Goal: Information Seeking & Learning: Find contact information

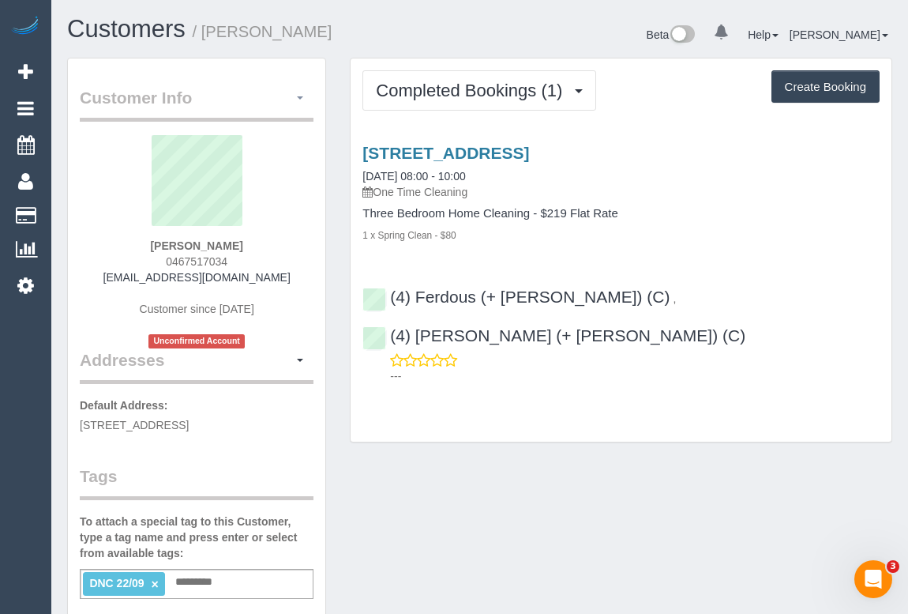
click at [299, 103] on button "button" at bounding box center [300, 98] width 27 height 24
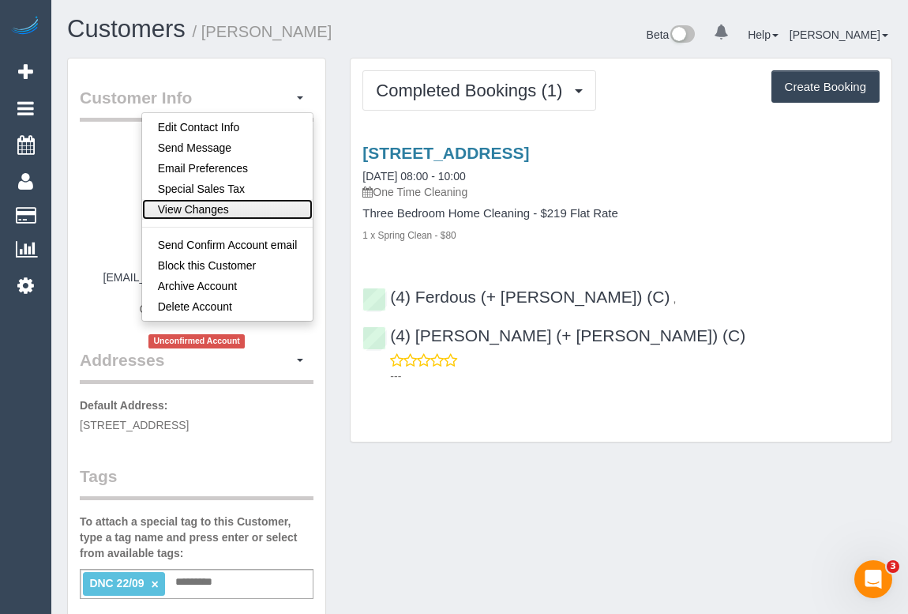
click at [224, 205] on link "View Changes" at bounding box center [227, 209] width 171 height 21
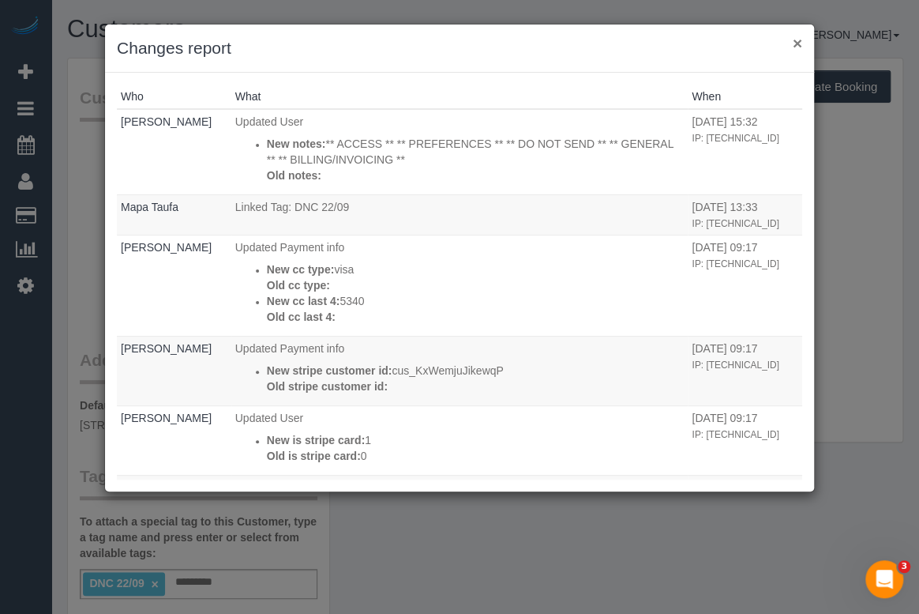
click at [799, 46] on button "×" at bounding box center [797, 43] width 9 height 17
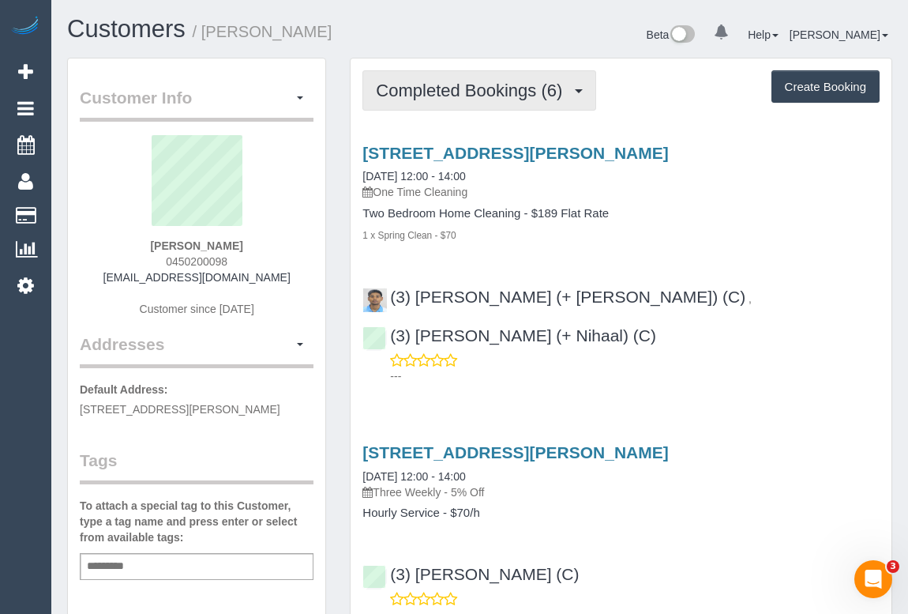
click at [489, 86] on span "Completed Bookings (6)" at bounding box center [473, 91] width 194 height 20
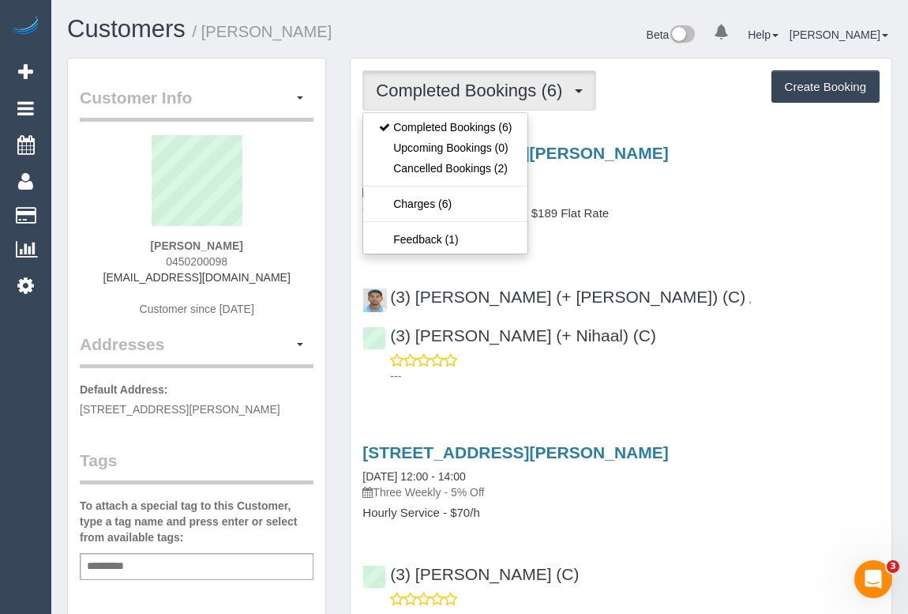
click at [721, 197] on p "One Time Cleaning" at bounding box center [621, 192] width 517 height 16
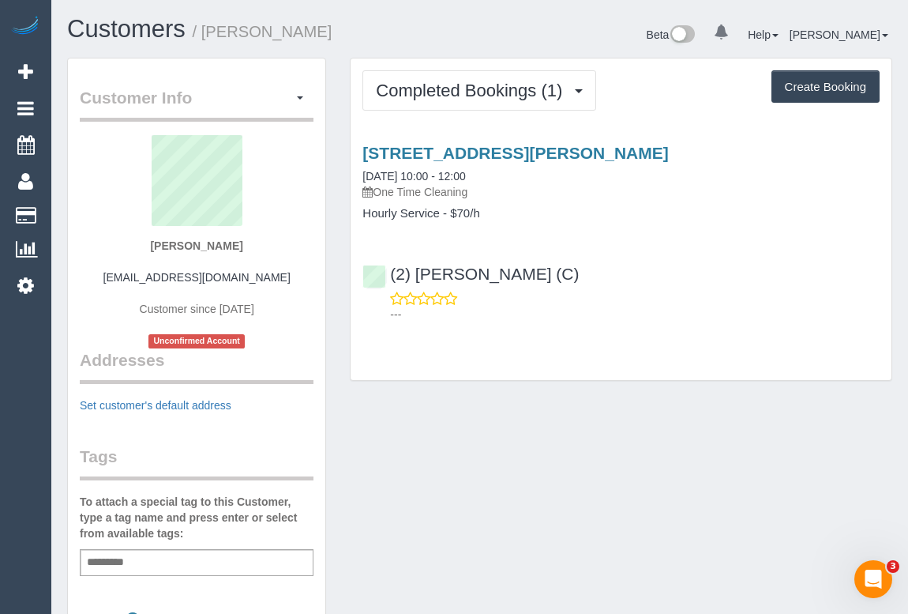
click at [690, 254] on div "(2) Dinitha Gunawardana (C) ---" at bounding box center [621, 286] width 541 height 71
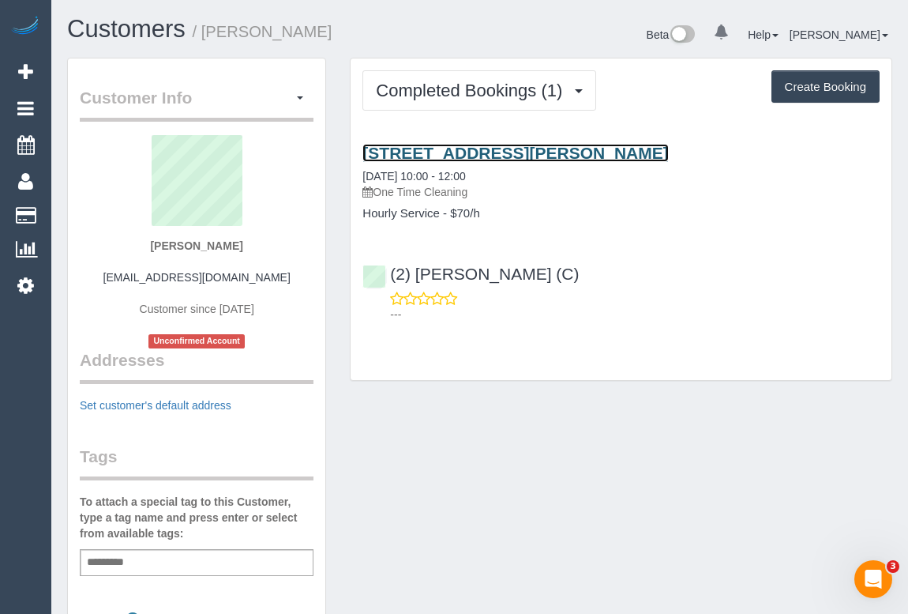
click at [487, 155] on link "35-37 Bartlett Avenue, Croydon, VIC 3136" at bounding box center [516, 153] width 306 height 18
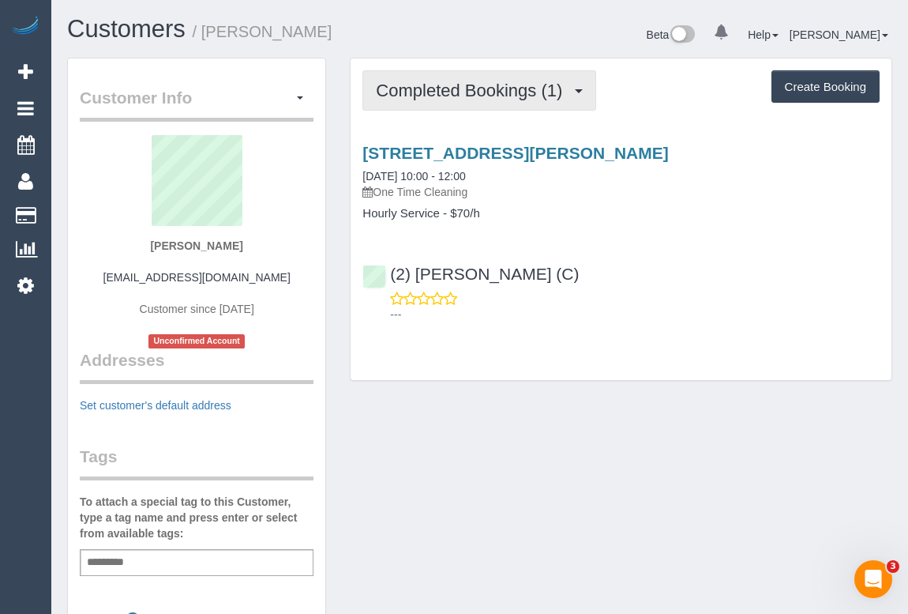
click at [472, 101] on button "Completed Bookings (1)" at bounding box center [480, 90] width 234 height 40
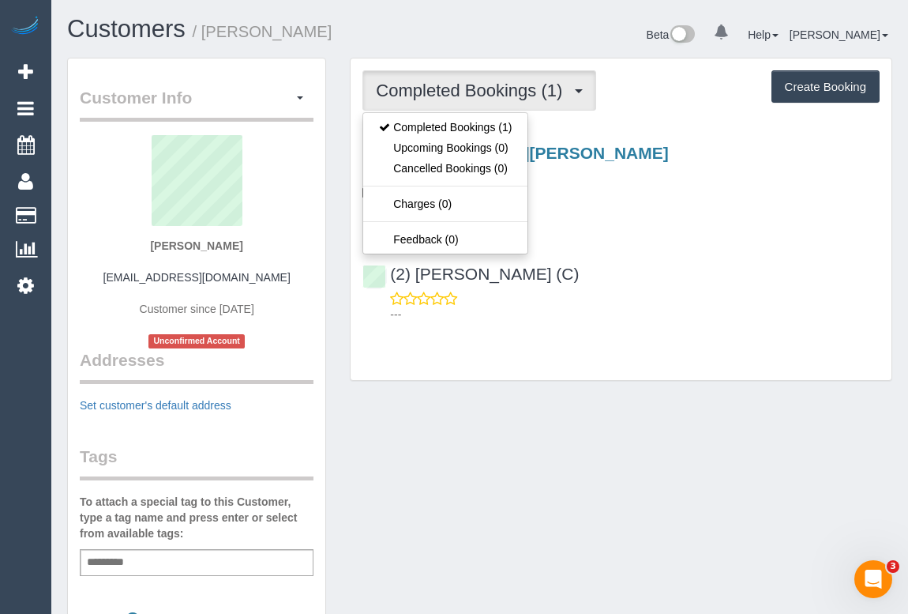
click at [705, 239] on div "35-37 Bartlett Avenue, Croydon, VIC 3136 20/09/2025 10:00 - 12:00 One Time Clea…" at bounding box center [621, 229] width 541 height 199
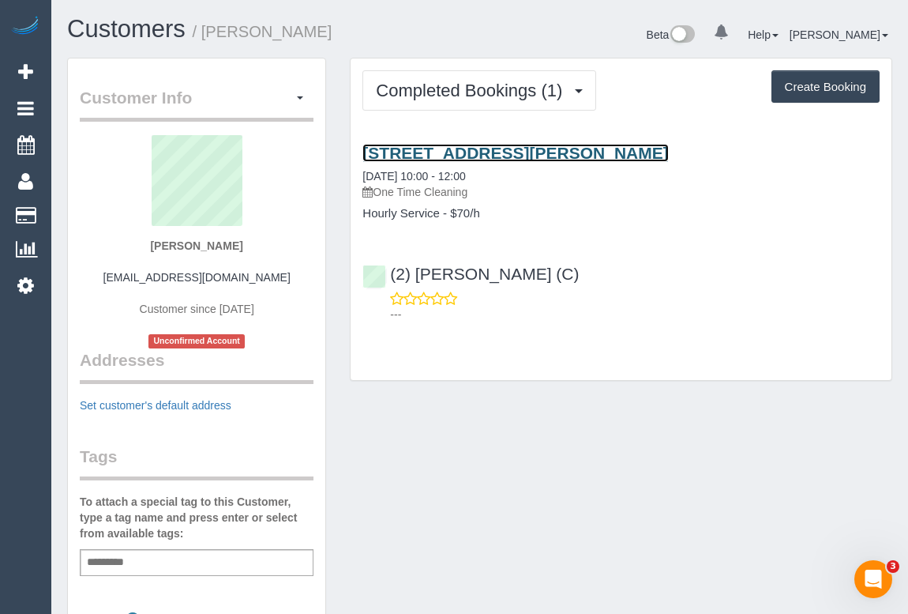
click at [490, 152] on link "35-37 Bartlett Avenue, Croydon, VIC 3136" at bounding box center [516, 153] width 306 height 18
click at [477, 151] on link "35-37 Bartlett Avenue, Croydon, VIC 3136" at bounding box center [516, 153] width 306 height 18
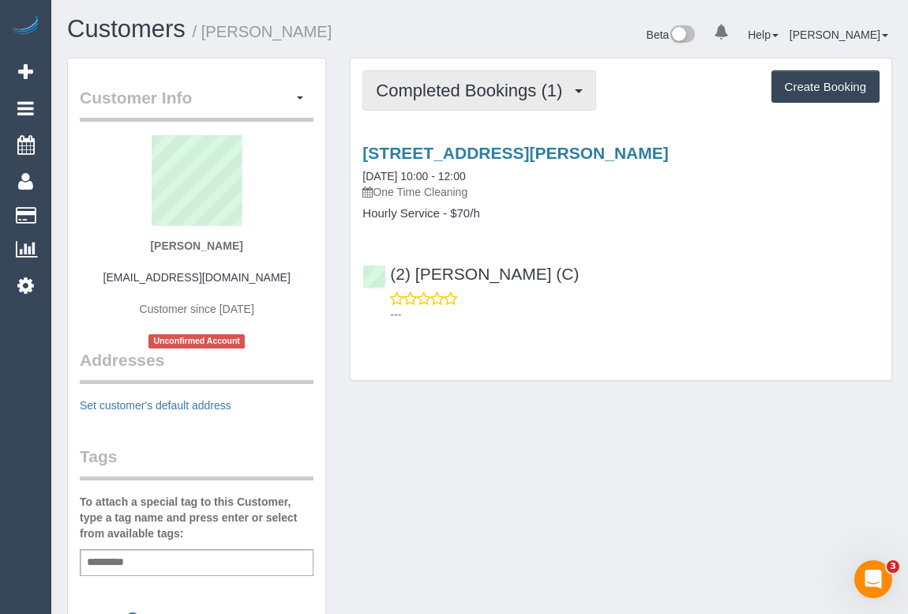
click at [451, 87] on span "Completed Bookings (1)" at bounding box center [473, 91] width 194 height 20
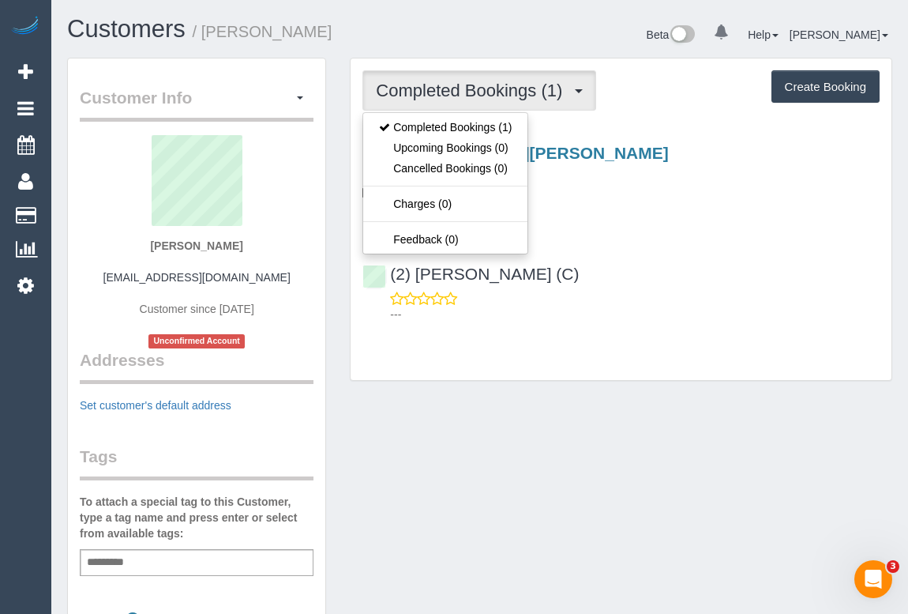
click at [604, 450] on div "Customer Info Edit Contact Info Send Message Email Preferences Special Sales Ta…" at bounding box center [479, 583] width 849 height 1050
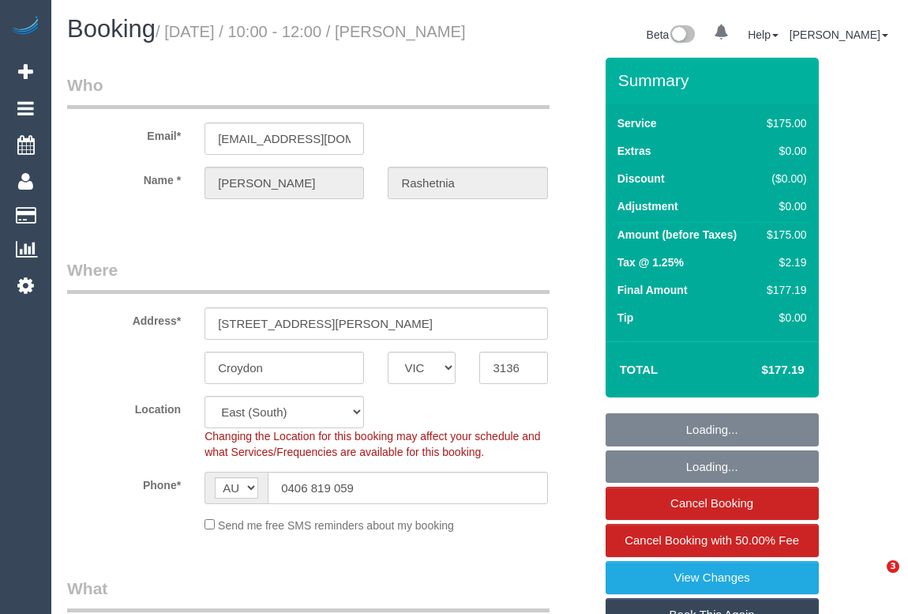
select select "VIC"
select select "150"
select select "object:1314"
select select "spot1"
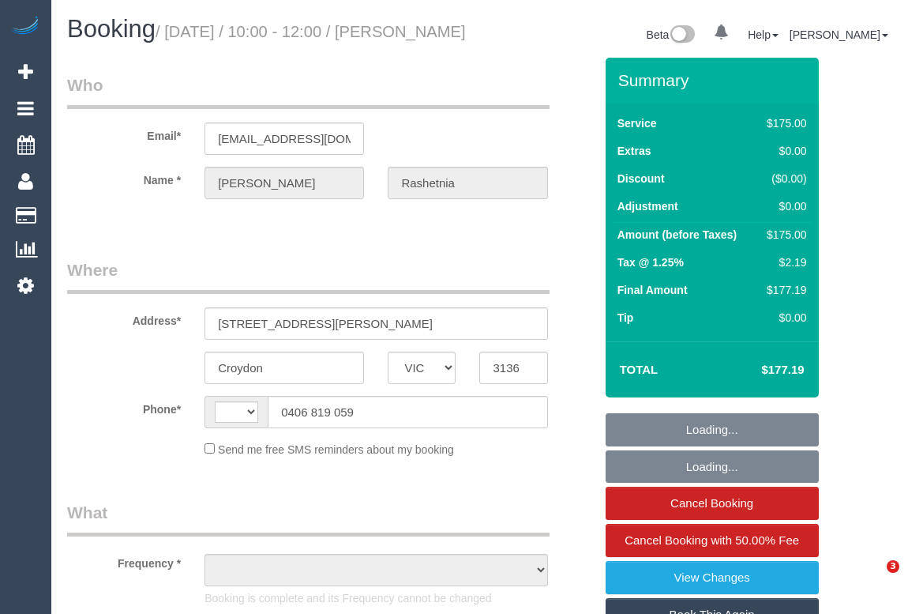
select select "VIC"
select select "150"
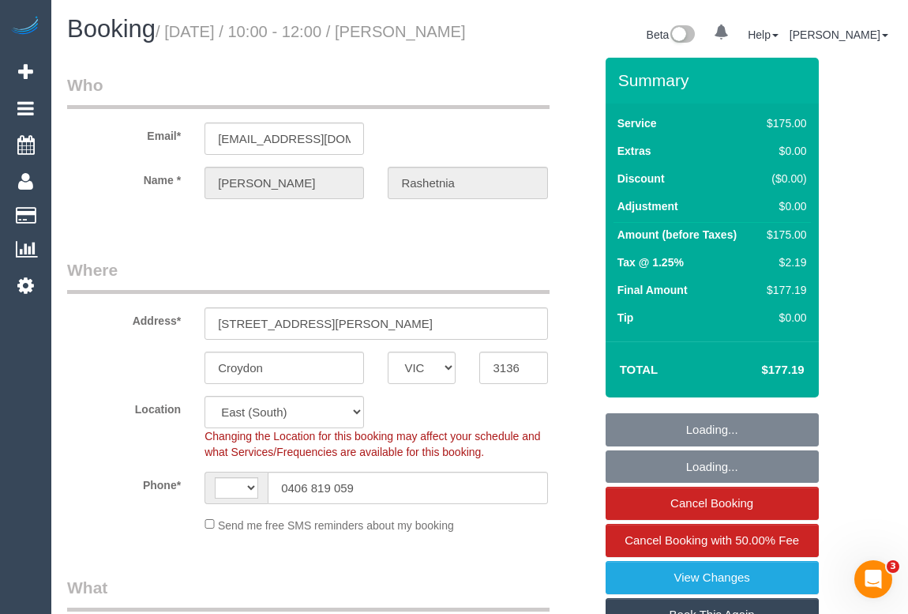
select select "string:AU"
select select "object:708"
select select "number:27"
select select "number:14"
select select "number:19"
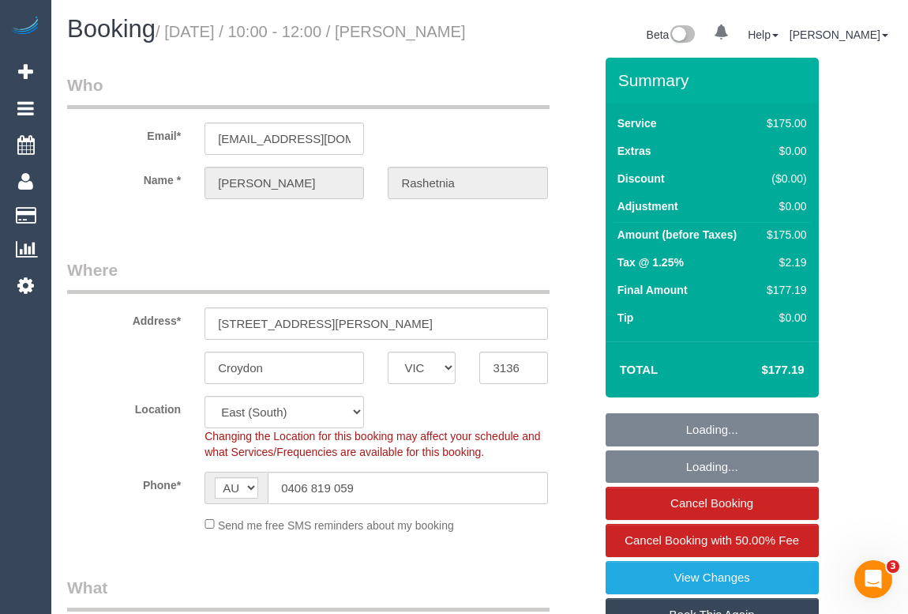
select select "number:36"
select select "object:1307"
select select "spot1"
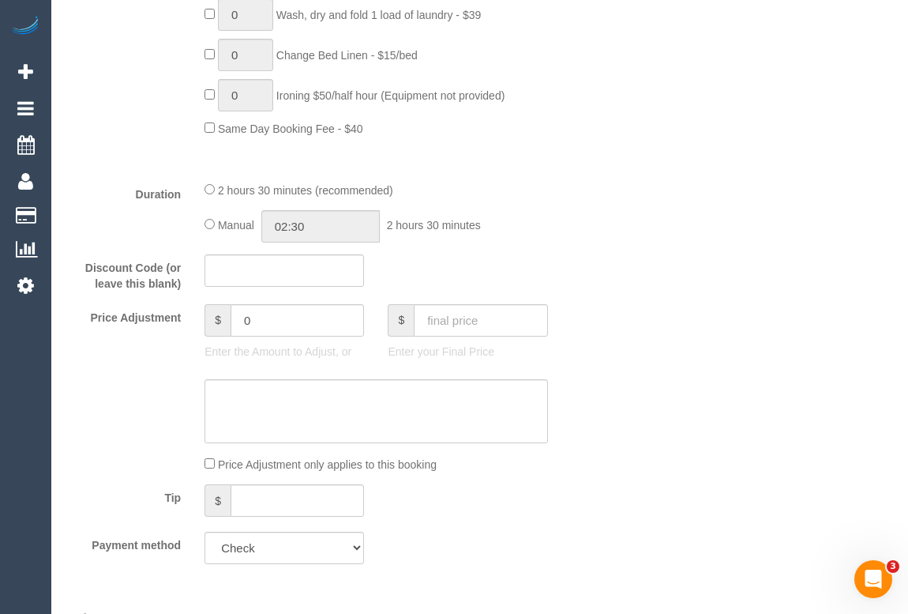
scroll to position [1148, 0]
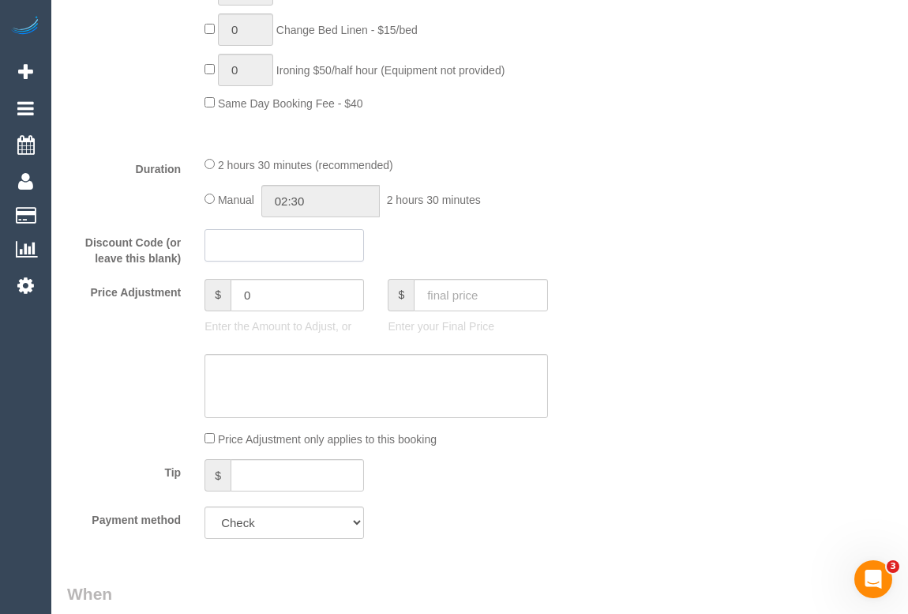
click at [240, 261] on input "text" at bounding box center [285, 245] width 160 height 32
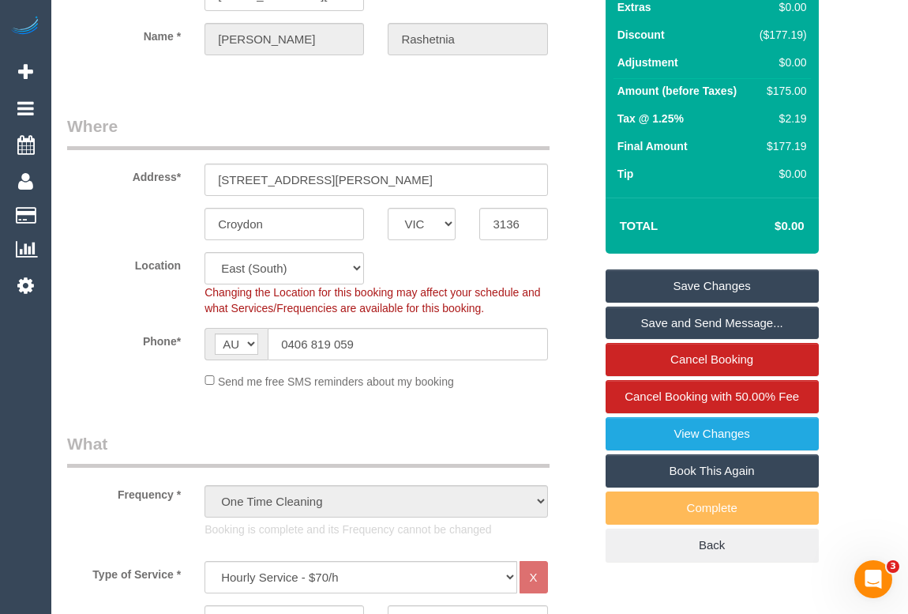
scroll to position [24, 0]
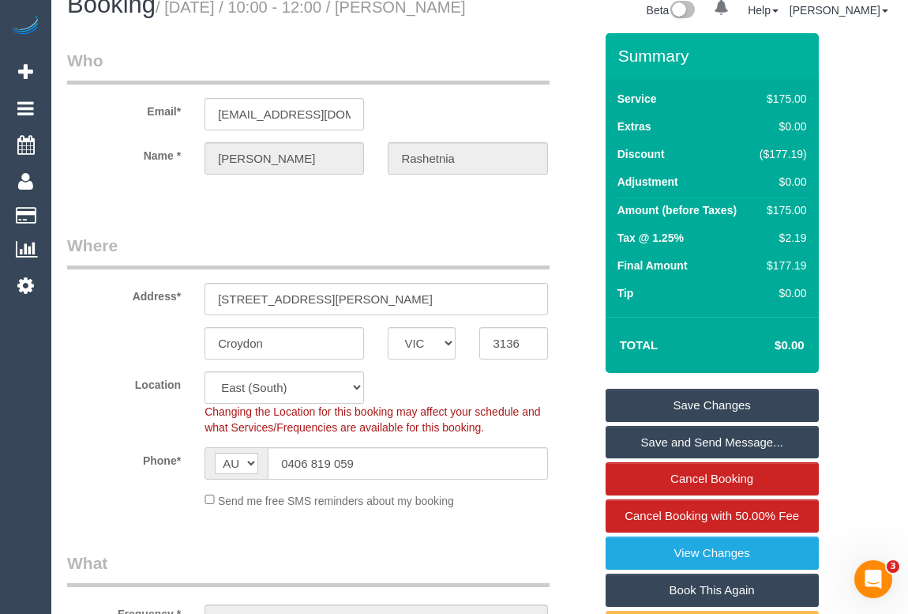
type input "33D6-B8E0-5564"
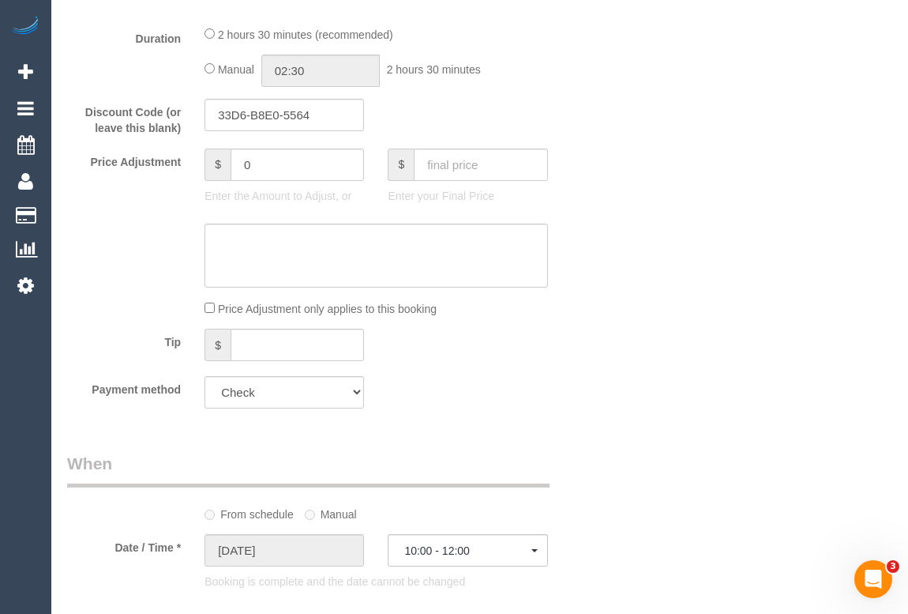
scroll to position [1389, 0]
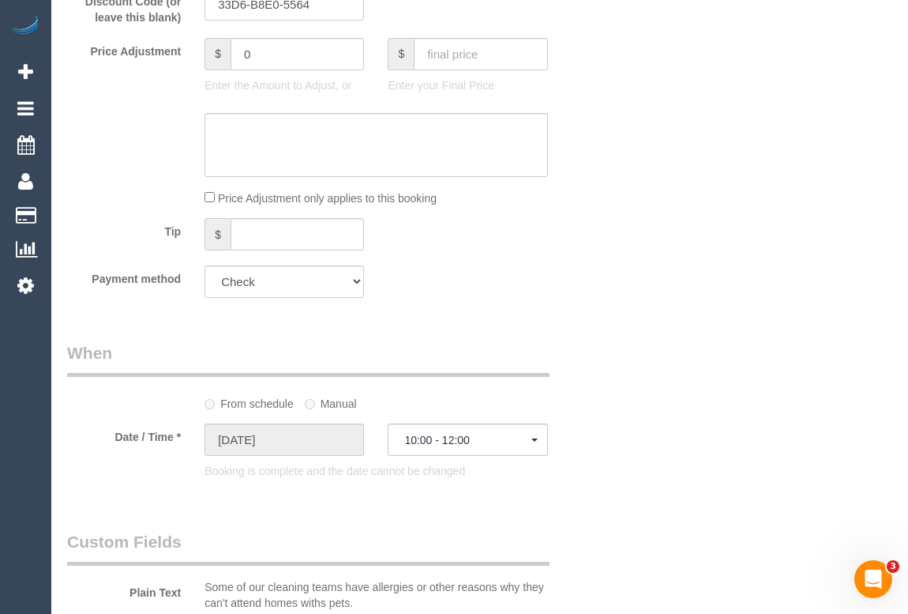
click at [654, 330] on div "Who Email* [EMAIL_ADDRESS][DOMAIN_NAME] Name * Samira [GEOGRAPHIC_DATA] Where A…" at bounding box center [479, 288] width 825 height 3241
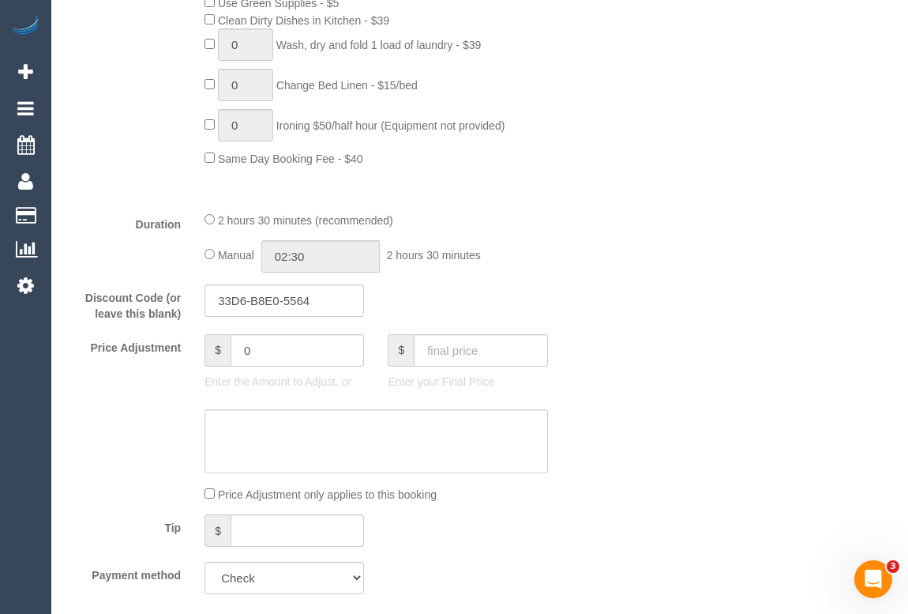
scroll to position [1148, 0]
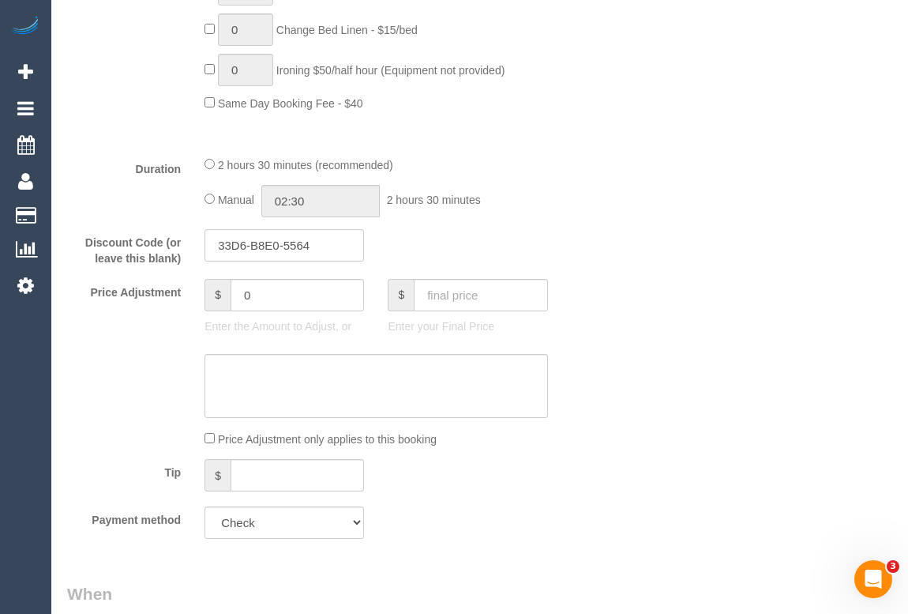
drag, startPoint x: 330, startPoint y: 265, endPoint x: 179, endPoint y: 247, distance: 151.9
click at [648, 285] on div "Who Email* [EMAIL_ADDRESS][DOMAIN_NAME] Name * Samira [GEOGRAPHIC_DATA] Where A…" at bounding box center [479, 529] width 825 height 3241
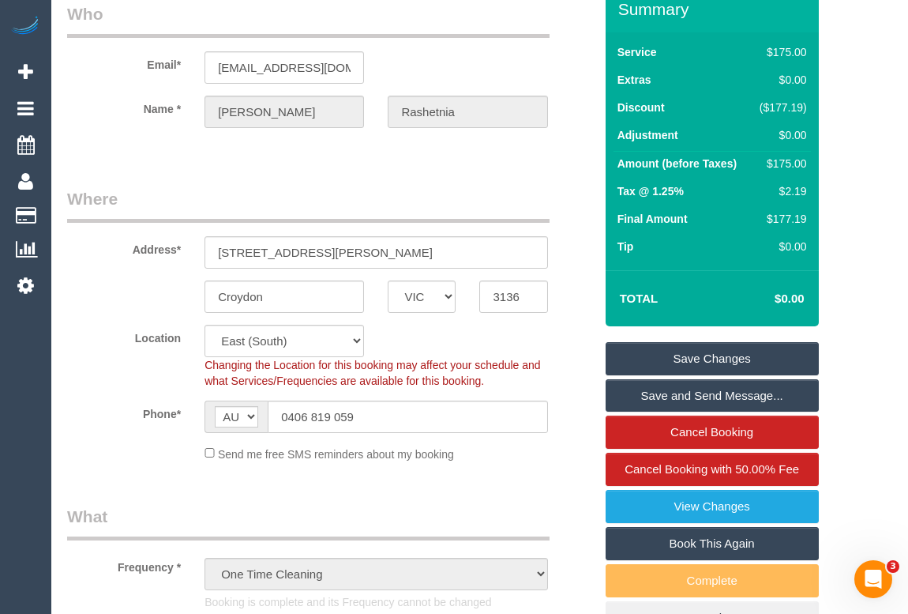
scroll to position [0, 0]
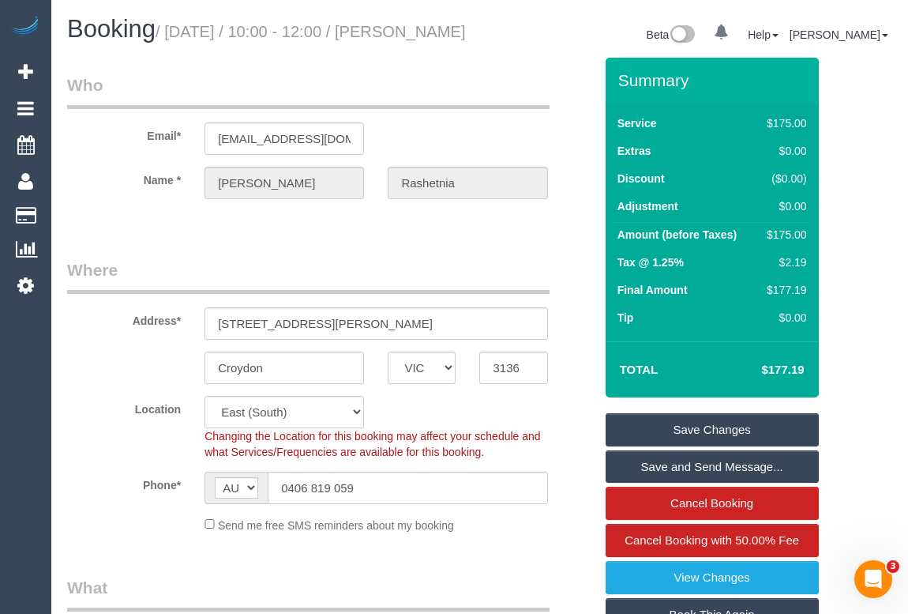
click at [550, 227] on fieldset "Who Email* srashetnia@gmail.com Name * Samira Rashetnia" at bounding box center [330, 149] width 527 height 153
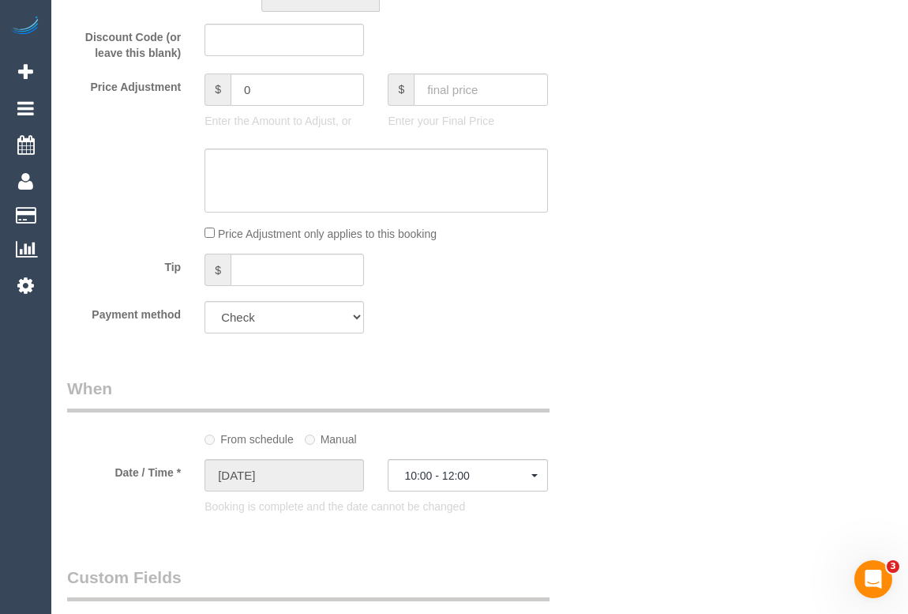
scroll to position [1364, 0]
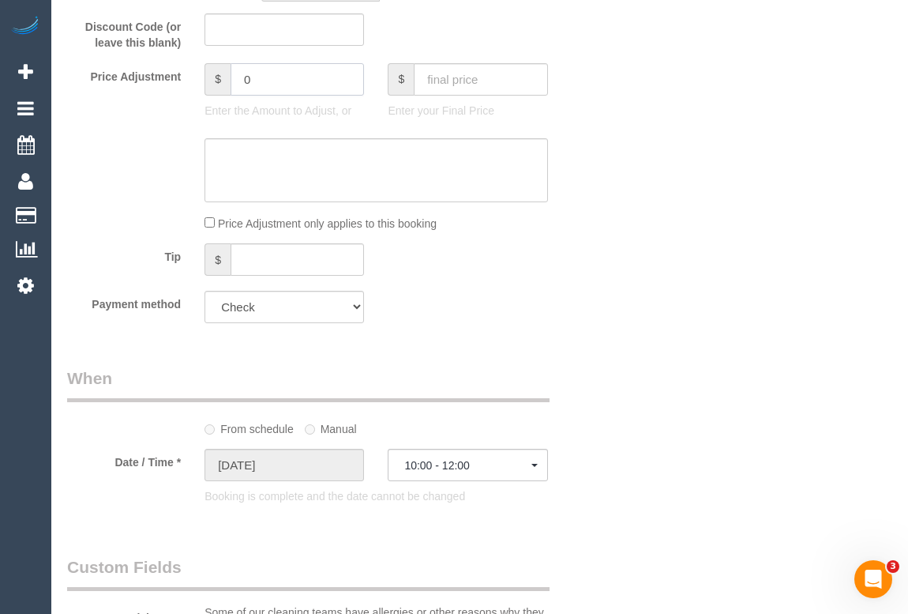
drag, startPoint x: 284, startPoint y: 103, endPoint x: 227, endPoint y: 92, distance: 57.8
click at [227, 92] on div "$ 0" at bounding box center [285, 79] width 160 height 32
paste input "336"
type input "336"
drag, startPoint x: 288, startPoint y: 96, endPoint x: 212, endPoint y: 99, distance: 75.1
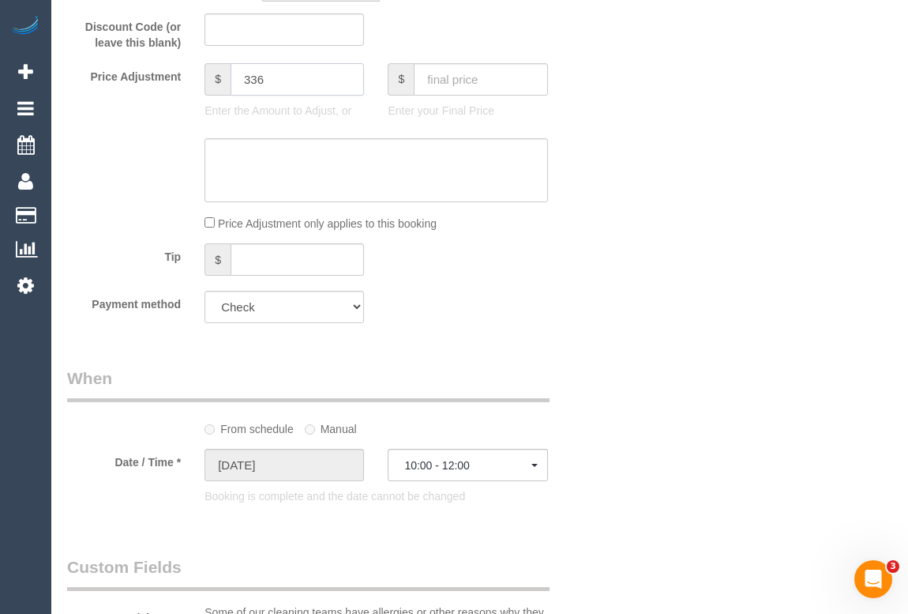
click at [212, 96] on div "$ 336" at bounding box center [285, 79] width 160 height 32
drag, startPoint x: 244, startPoint y: 92, endPoint x: 214, endPoint y: 93, distance: 30.1
click at [214, 93] on div "$ 336" at bounding box center [285, 79] width 160 height 32
type input "33680"
drag, startPoint x: 288, startPoint y: 96, endPoint x: 195, endPoint y: 96, distance: 93.2
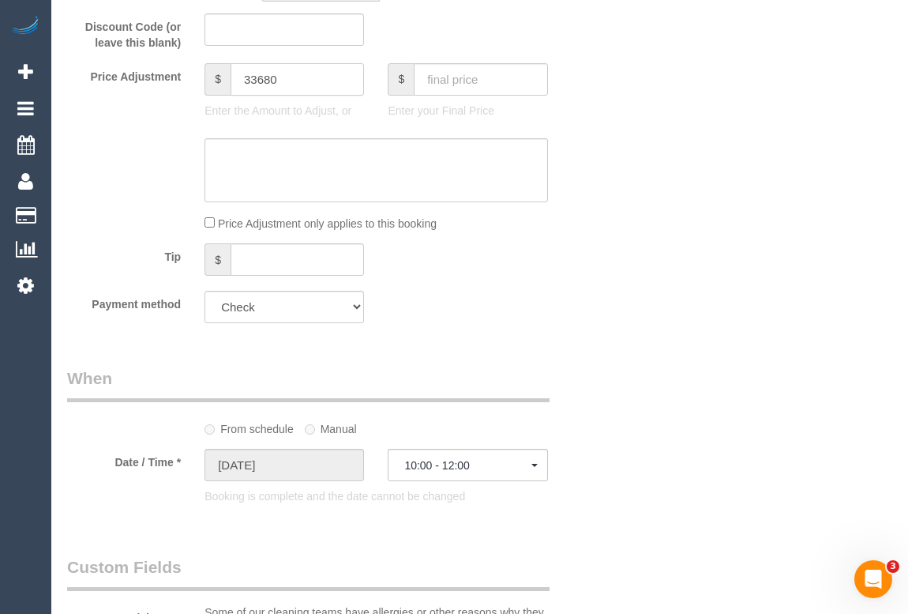
click at [195, 96] on div "$ 33680 Enter the Amount to Adjust, or" at bounding box center [284, 94] width 183 height 63
click at [283, 96] on input "33" at bounding box center [297, 79] width 133 height 32
type input "33"
click at [304, 183] on textarea at bounding box center [376, 170] width 343 height 65
type textarea "asdfasdf"
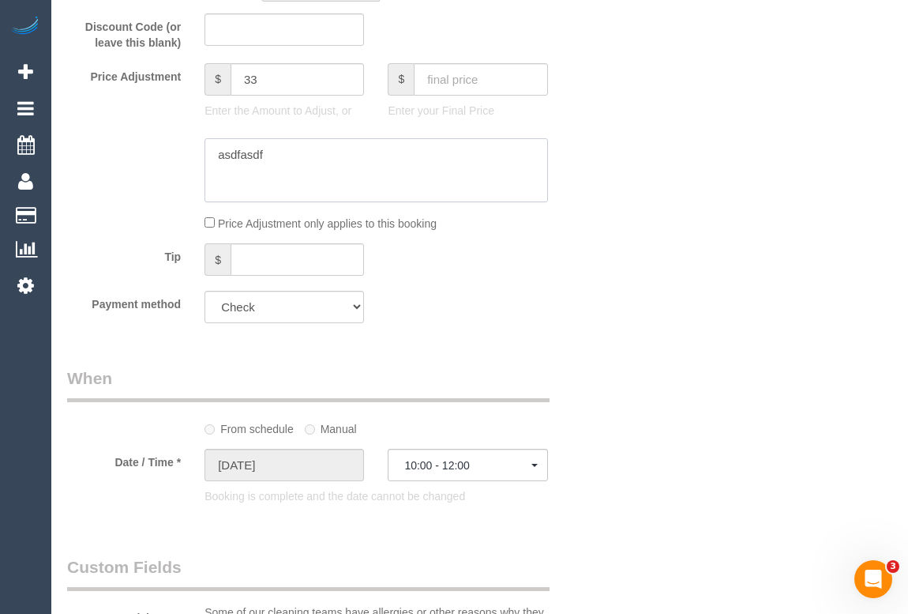
drag, startPoint x: 306, startPoint y: 181, endPoint x: 211, endPoint y: 178, distance: 94.8
click at [211, 178] on textarea at bounding box center [376, 170] width 343 height 65
click at [220, 177] on textarea at bounding box center [376, 170] width 343 height 65
drag, startPoint x: 367, startPoint y: 179, endPoint x: 134, endPoint y: 179, distance: 233.0
click at [134, 179] on div at bounding box center [330, 170] width 551 height 65
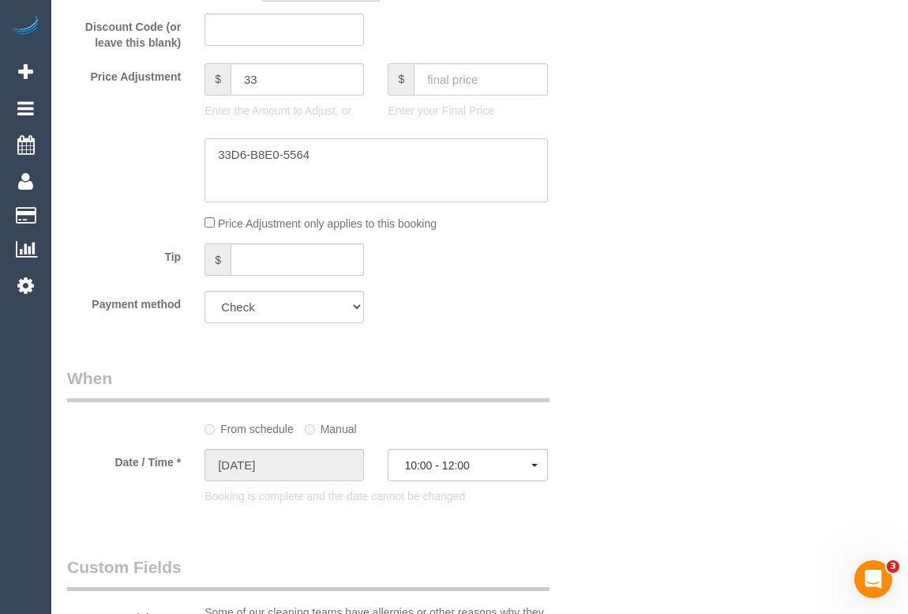
type textarea "33D6-B8E0-5564"
drag, startPoint x: 262, startPoint y: 103, endPoint x: 147, endPoint y: 94, distance: 115.6
click at [147, 94] on div "Price Adjustment $ 33 Enter the Amount to Adjust, or $ Enter your Final Price" at bounding box center [330, 94] width 551 height 63
paste input "6"
type input "336"
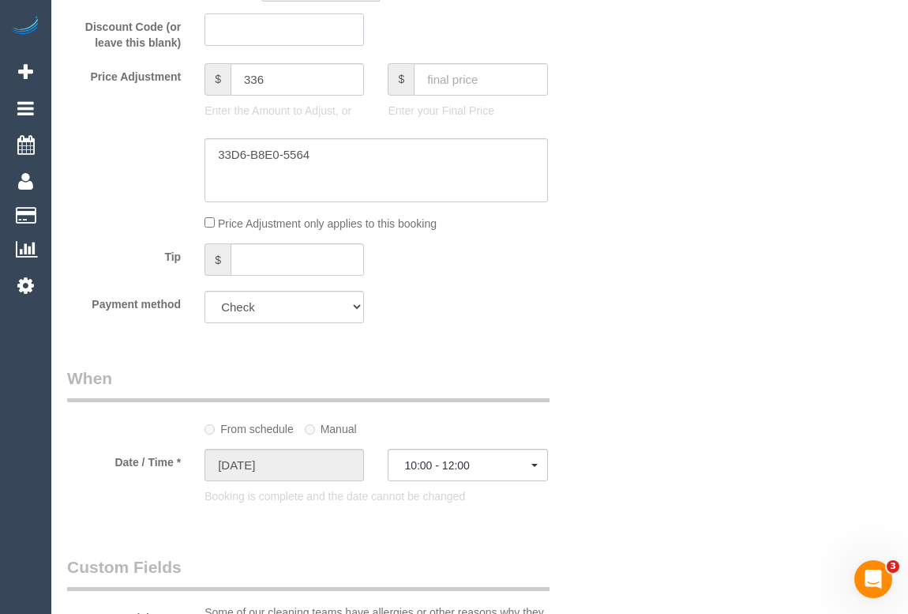
click at [256, 46] on input "text" at bounding box center [285, 29] width 160 height 32
paste input "33D6-B8E0-5564"
type input "33D6-B8E0-5564"
drag, startPoint x: 288, startPoint y: 91, endPoint x: 205, endPoint y: 97, distance: 84.0
click at [205, 96] on div "$ 336" at bounding box center [285, 79] width 160 height 32
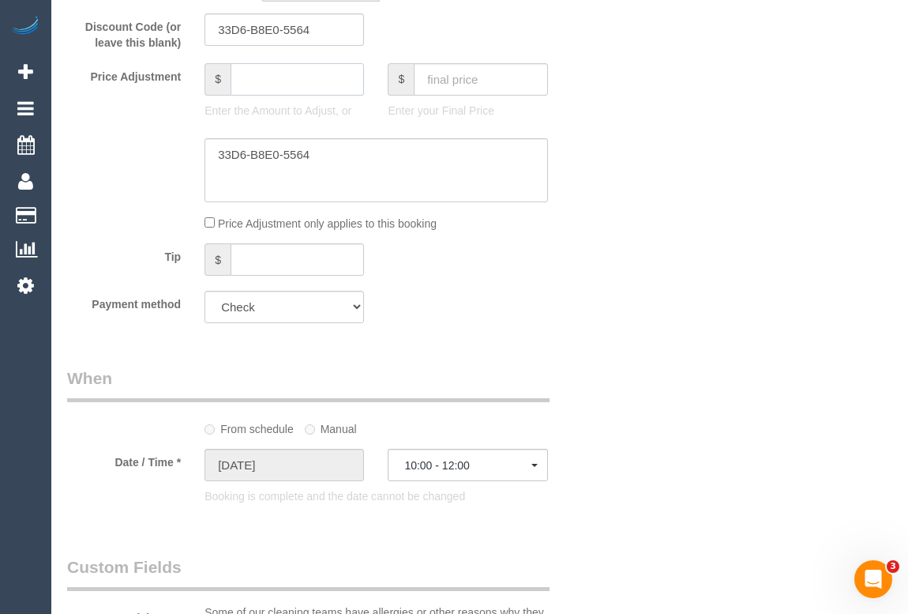
type input "336"
drag, startPoint x: 344, startPoint y: 179, endPoint x: 167, endPoint y: 161, distance: 178.6
click at [167, 161] on div at bounding box center [330, 170] width 551 height 65
click at [633, 291] on div "Who Email* srashetnia@gmail.com Name * Samira Rashetnia Where Address* 35-37 ba…" at bounding box center [479, 314] width 825 height 3241
drag, startPoint x: 284, startPoint y: 103, endPoint x: 238, endPoint y: 103, distance: 45.8
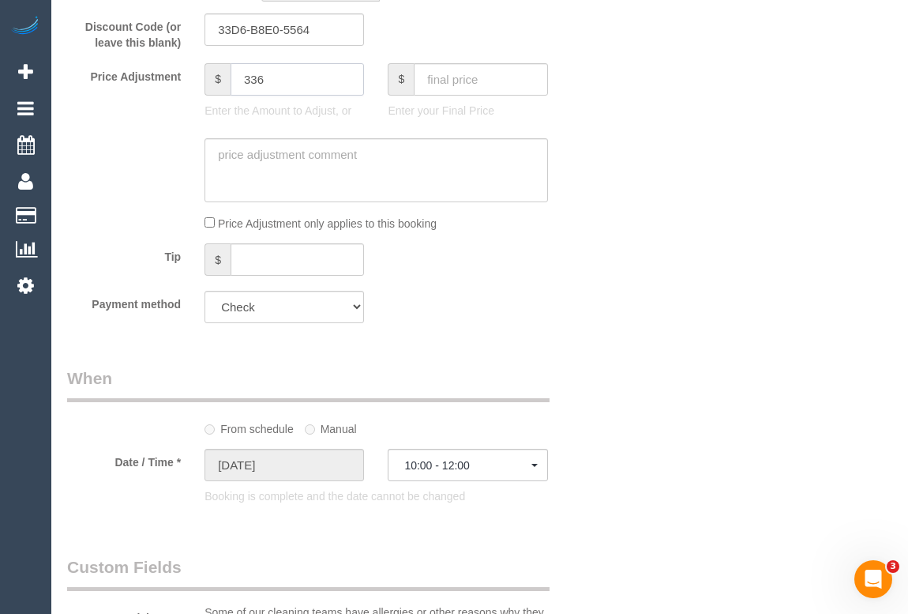
click at [238, 96] on input "336" at bounding box center [297, 79] width 133 height 32
click at [670, 185] on div "Who Email* srashetnia@gmail.com Name * Samira Rashetnia Where Address* 35-37 ba…" at bounding box center [479, 314] width 825 height 3241
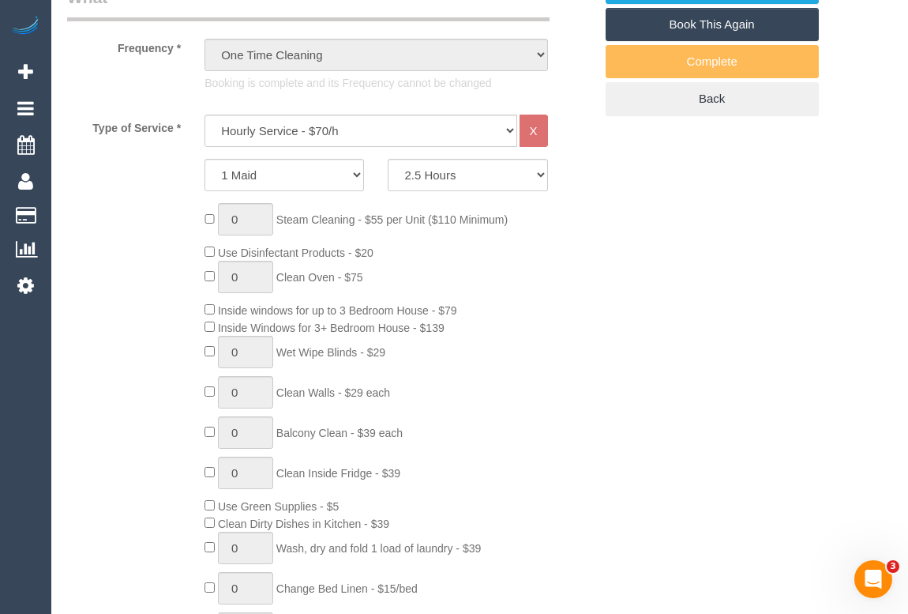
type input "0"
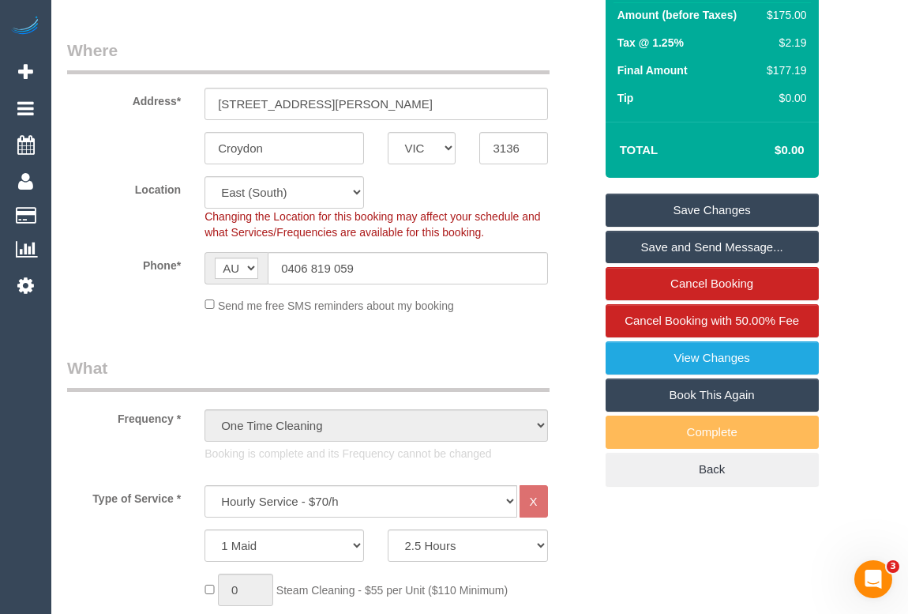
scroll to position [0, 0]
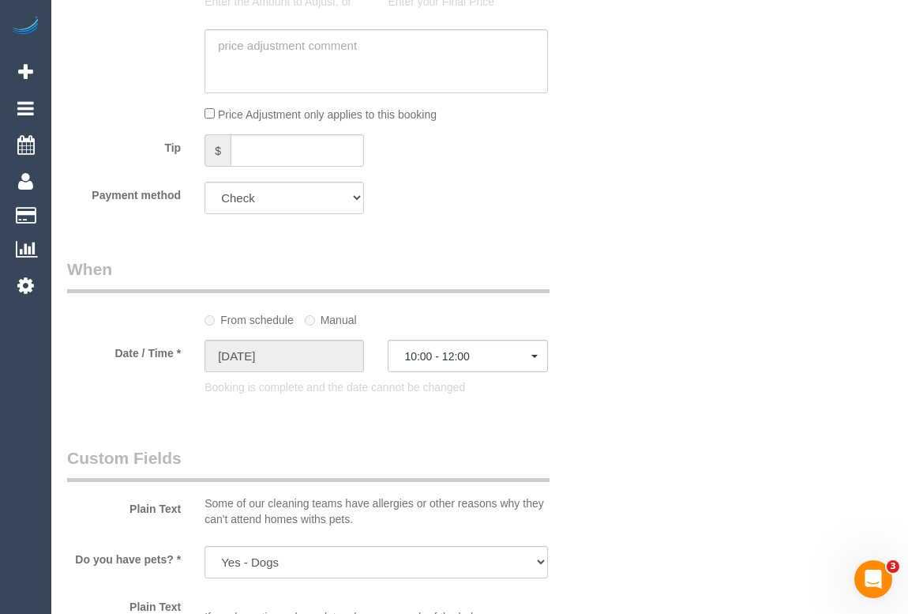
scroll to position [1364, 0]
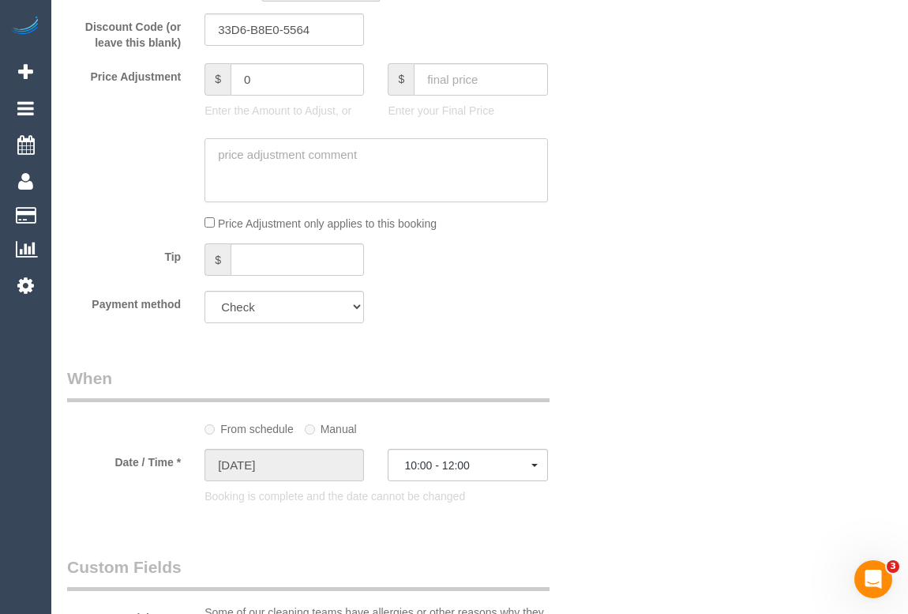
click at [251, 174] on textarea at bounding box center [376, 170] width 343 height 65
click at [425, 176] on textarea at bounding box center [376, 170] width 343 height 65
click at [667, 303] on div "Who Email* srashetnia@gmail.com Name * Samira Rashetnia Where Address* 35-37 ba…" at bounding box center [479, 314] width 825 height 3241
click at [340, 173] on textarea at bounding box center [376, 170] width 343 height 65
click at [691, 281] on div "Who Email* srashetnia@gmail.com Name * Samira Rashetnia Where Address* 35-37 ba…" at bounding box center [479, 314] width 825 height 3241
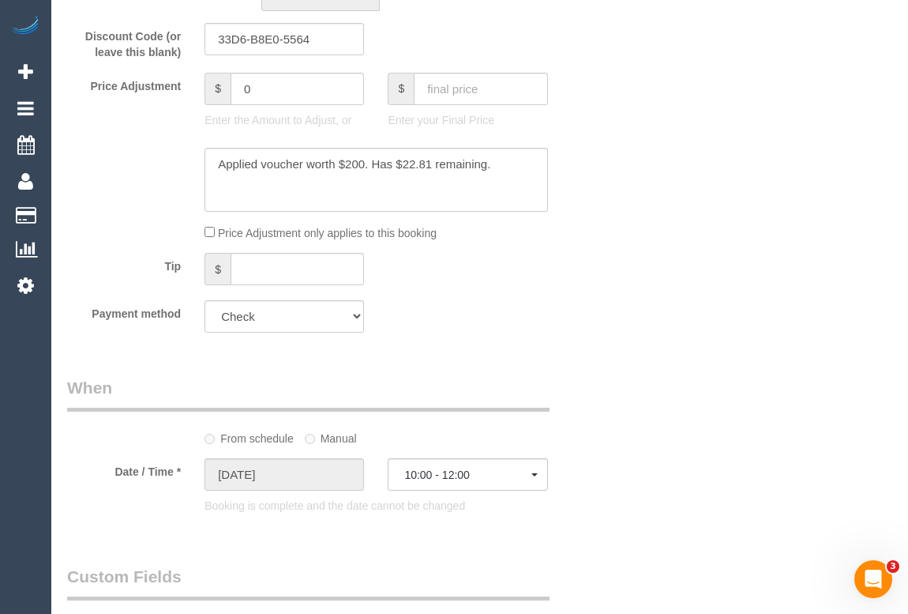
scroll to position [1220, 0]
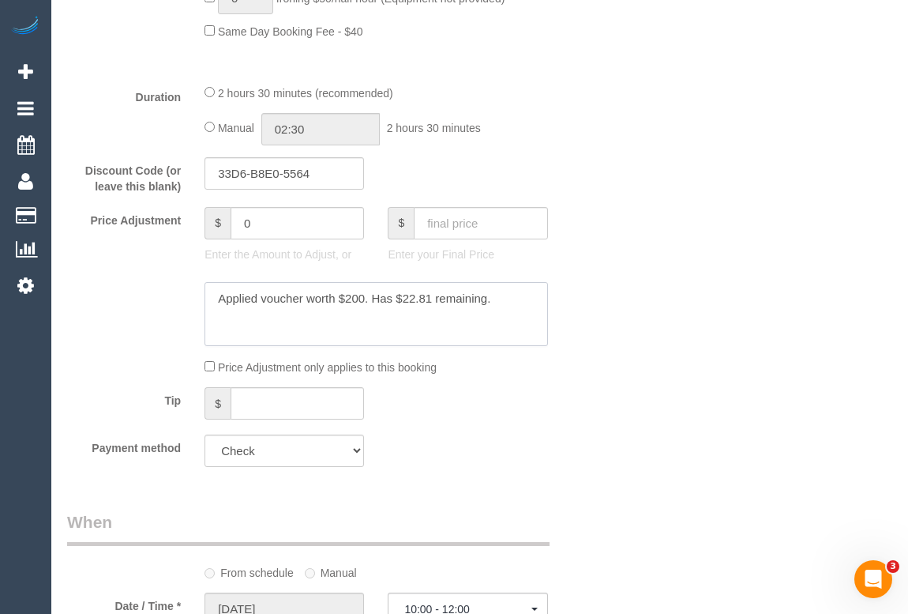
click at [511, 325] on textarea at bounding box center [376, 314] width 343 height 65
type textarea "Applied voucher worth $200. Has $22.81 remaining. - OM"
click at [664, 314] on div "Who Email* srashetnia@gmail.com Name * Samira Rashetnia Where Address* 35-37 ba…" at bounding box center [479, 457] width 825 height 3241
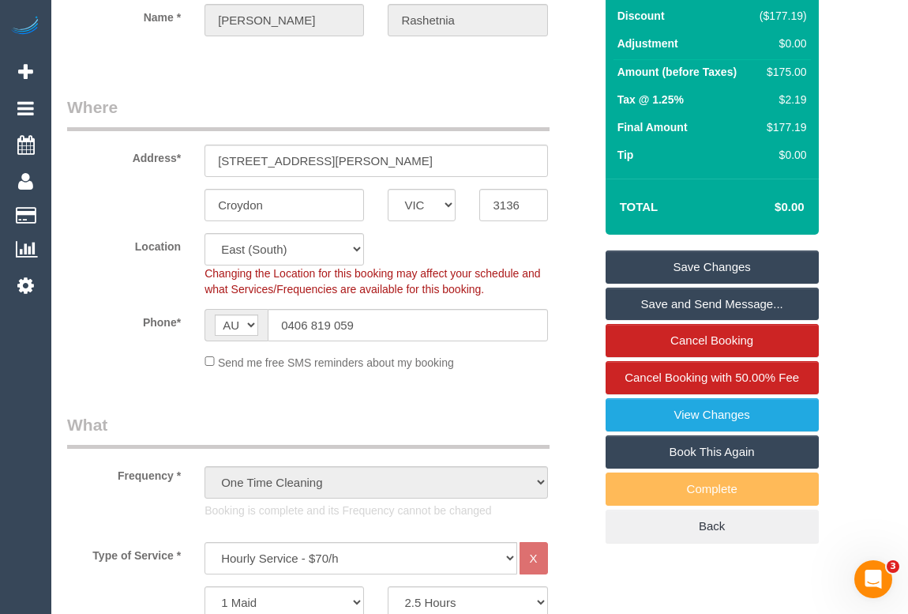
scroll to position [71, 0]
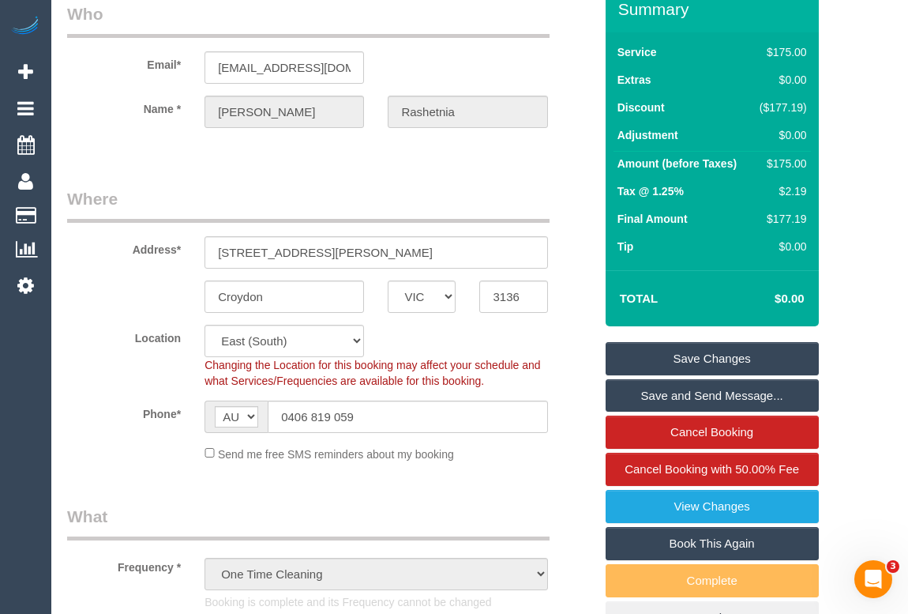
click at [705, 374] on link "Save Changes" at bounding box center [712, 358] width 213 height 33
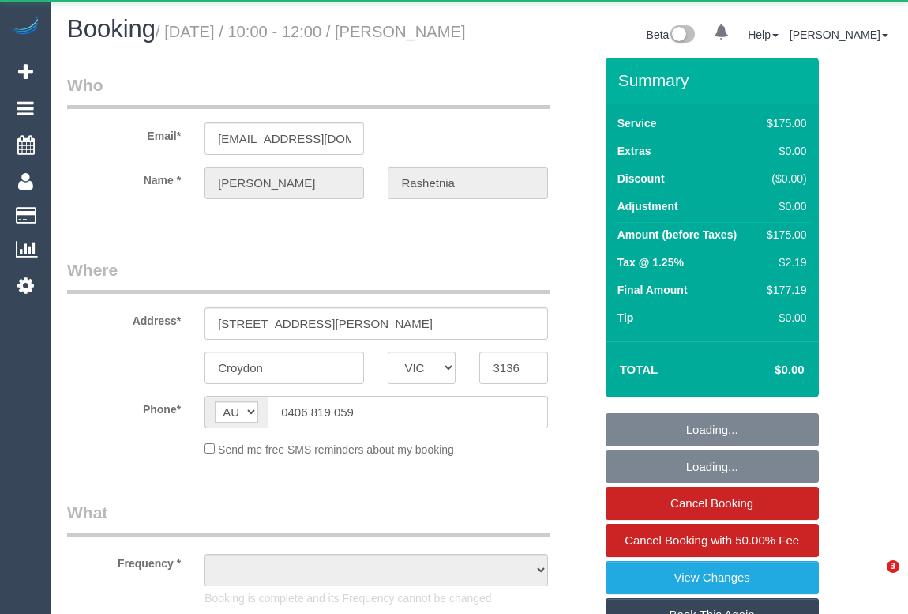
select select "VIC"
select select "150"
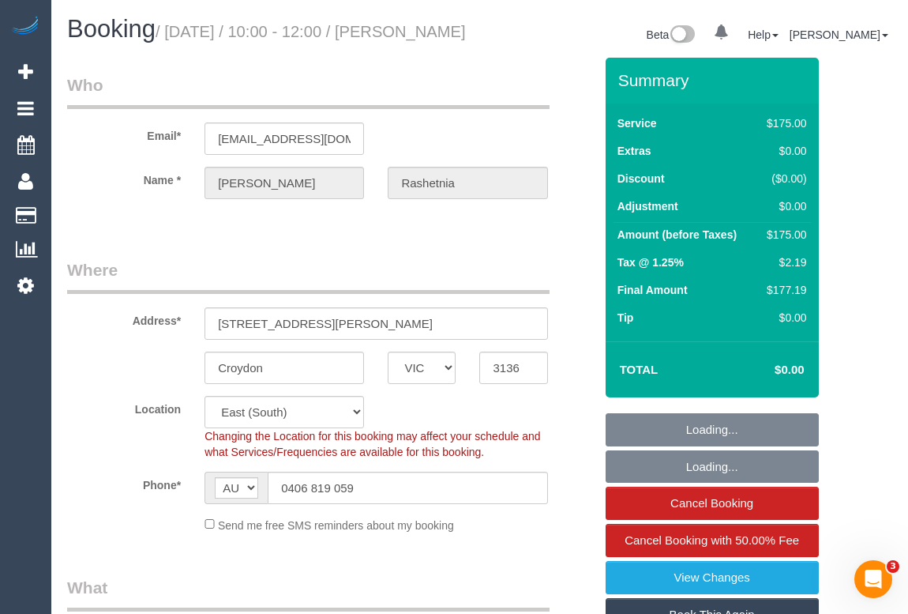
select select "object:708"
select select "spot1"
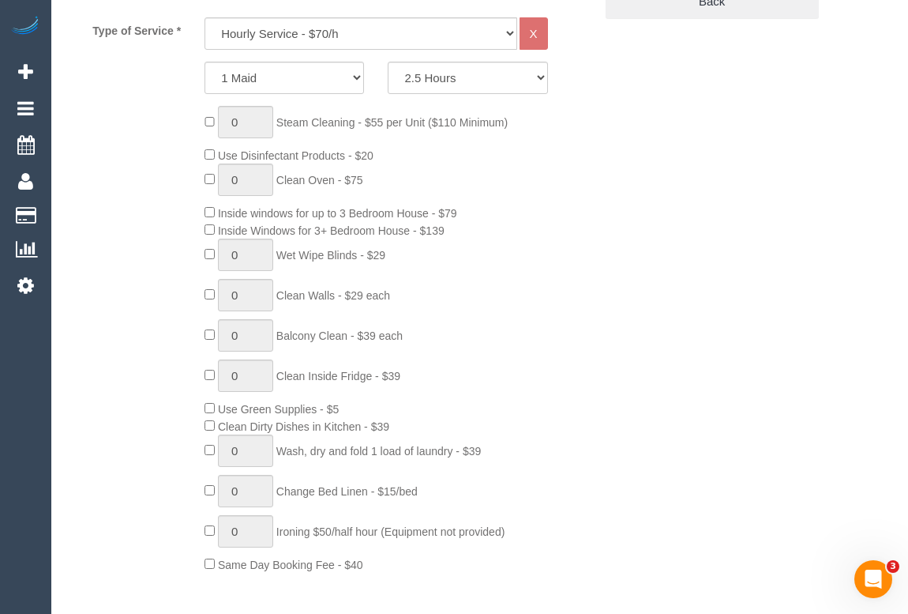
select select "object:1171"
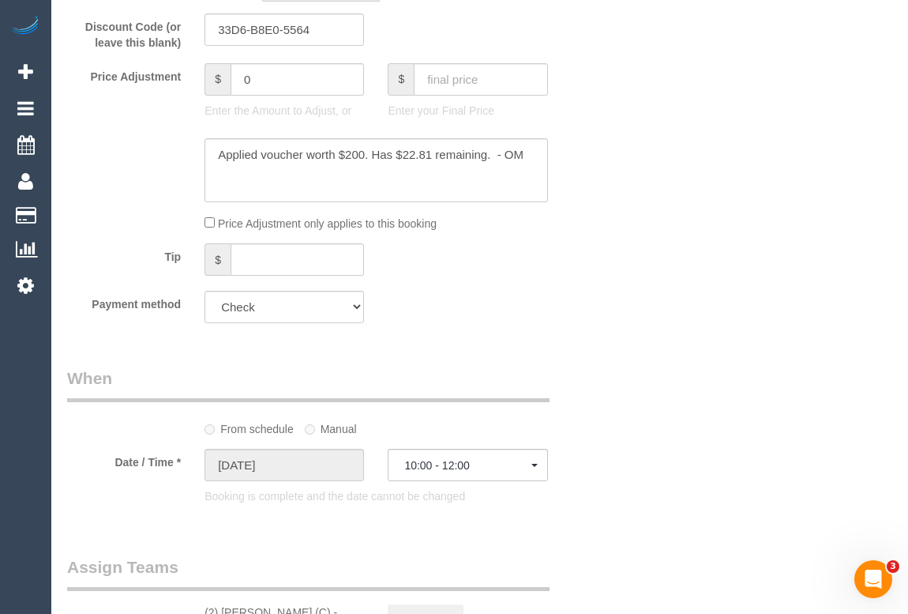
select select "number:27"
select select "number:14"
select select "number:19"
select select "number:36"
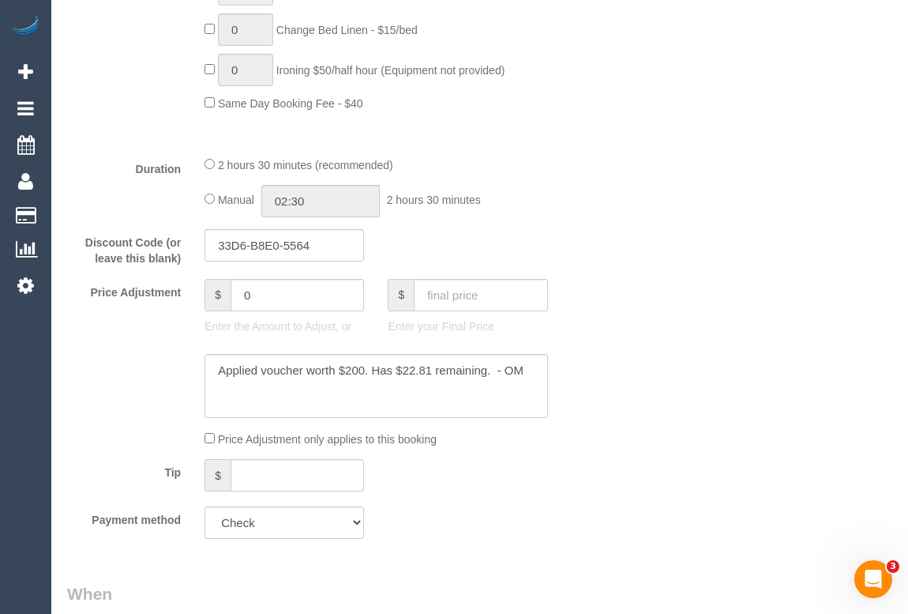
click at [723, 363] on div "Who Email* srashetnia@gmail.com Name * Samira Rashetnia Where Address* 35-37 ba…" at bounding box center [479, 529] width 825 height 3241
click at [675, 189] on div "Who Email* srashetnia@gmail.com Name * Samira Rashetnia Where Address* 35-37 ba…" at bounding box center [479, 529] width 825 height 3241
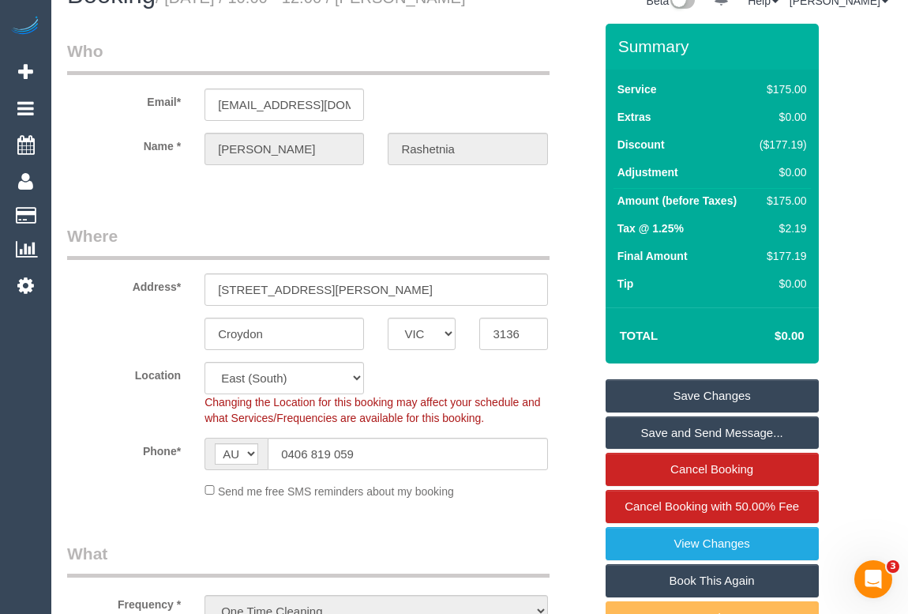
scroll to position [0, 0]
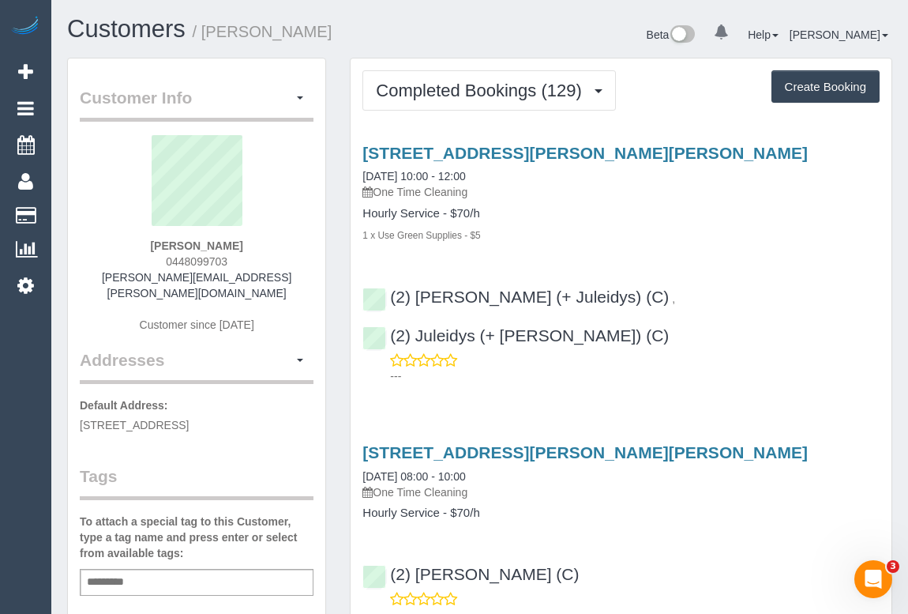
click at [633, 221] on div "Hourly Service - $70/h 1 x Use Green Supplies - $5" at bounding box center [621, 225] width 517 height 36
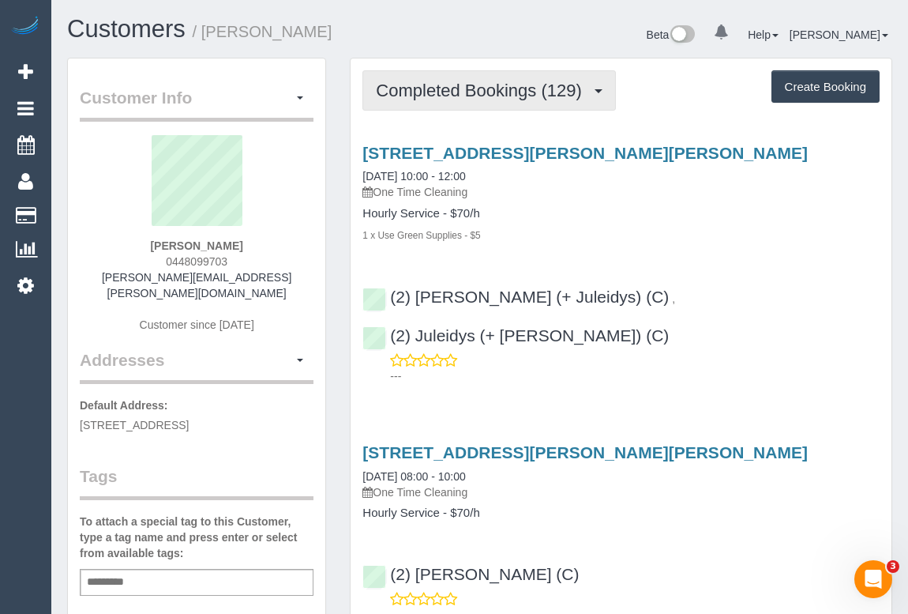
click at [530, 88] on span "Completed Bookings (129)" at bounding box center [482, 91] width 213 height 20
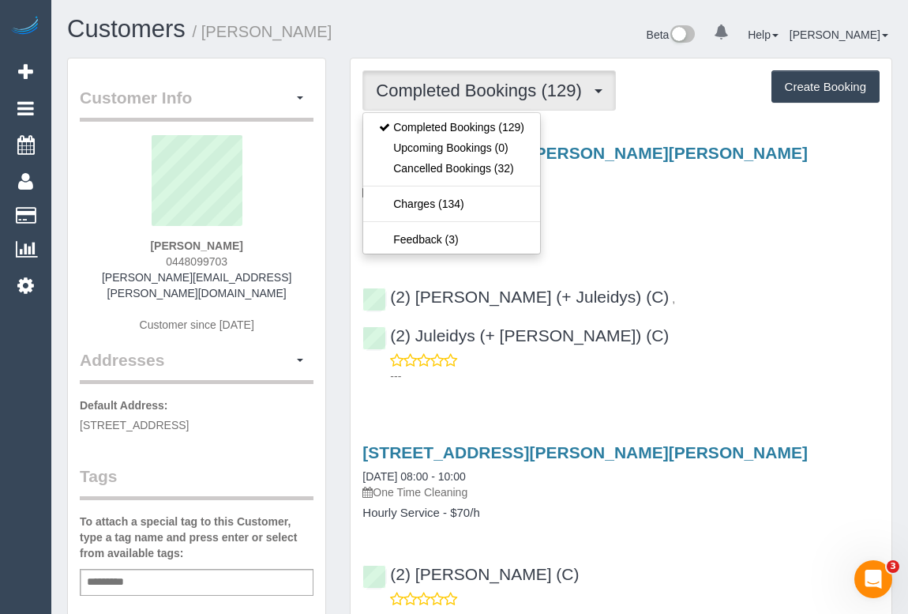
click at [716, 207] on h4 "Hourly Service - $70/h" at bounding box center [621, 213] width 517 height 13
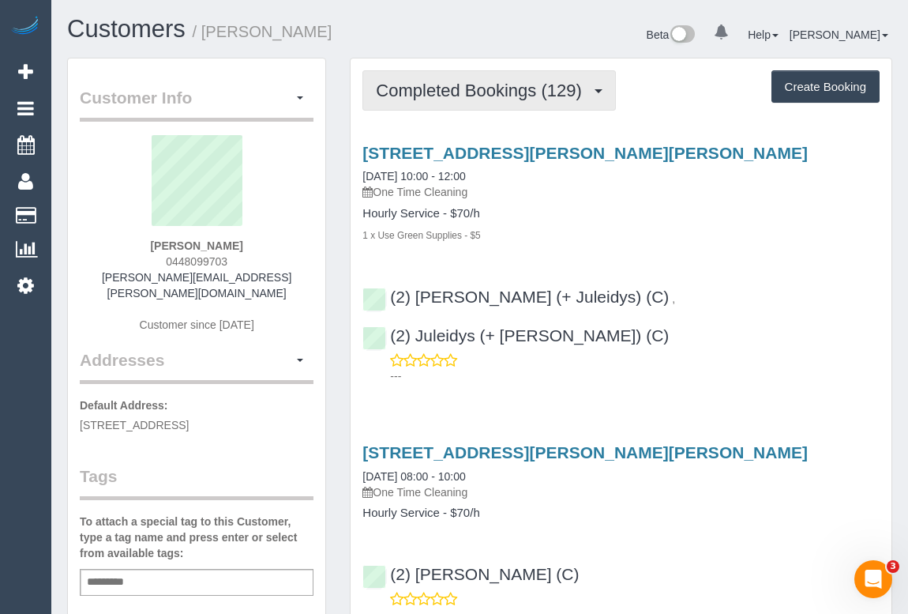
click at [465, 73] on button "Completed Bookings (129)" at bounding box center [490, 90] width 254 height 40
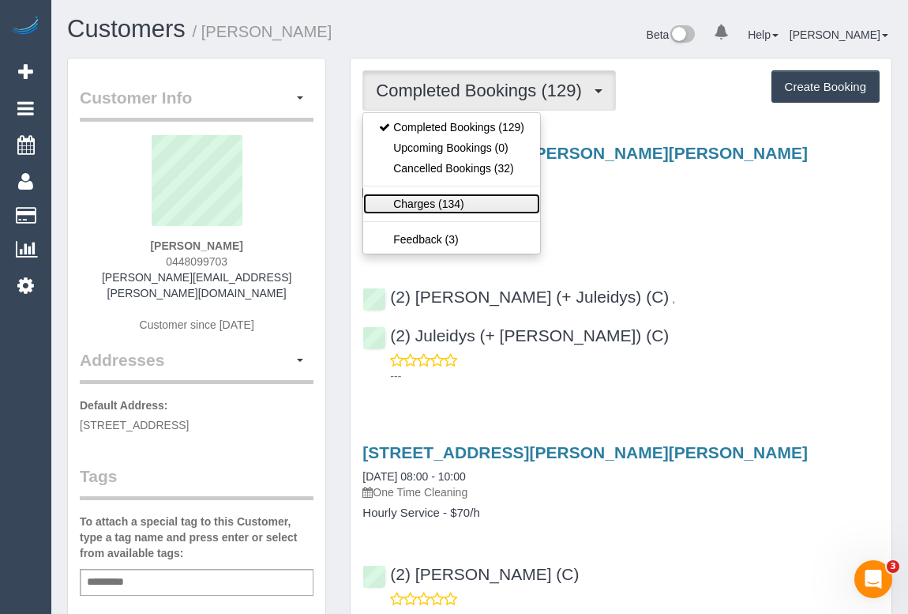
click at [423, 203] on link "Charges (134)" at bounding box center [451, 204] width 177 height 21
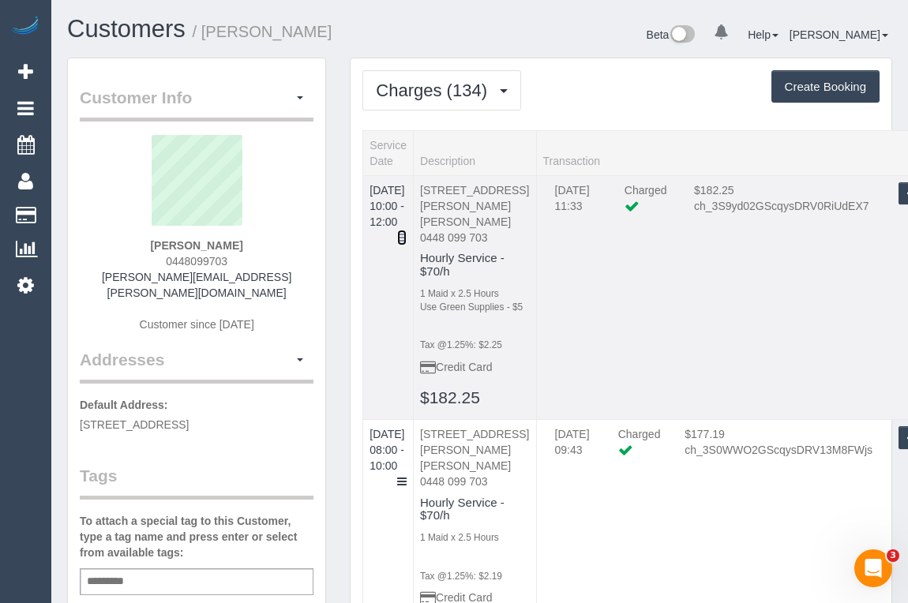
click at [407, 232] on icon at bounding box center [401, 237] width 9 height 11
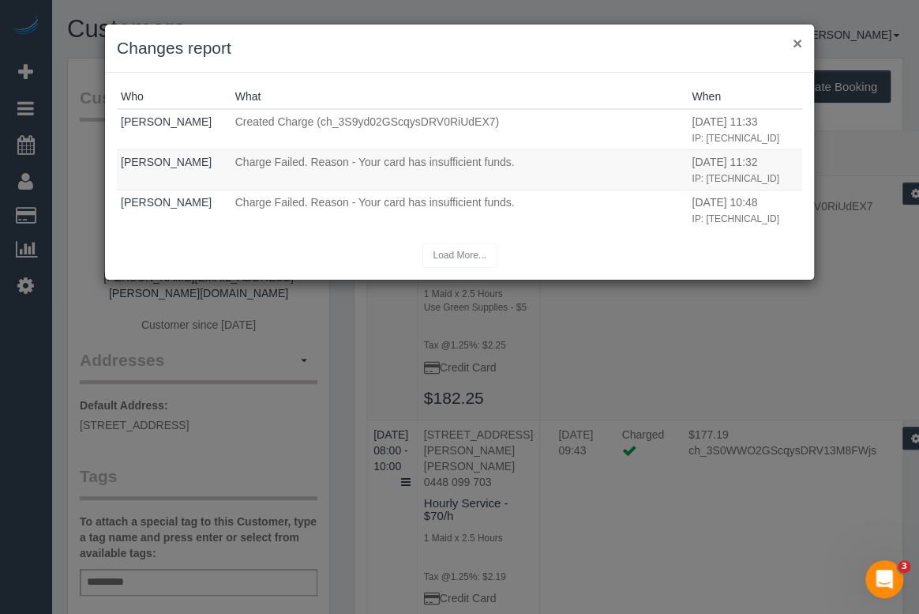
click at [791, 39] on div "× Changes report" at bounding box center [459, 48] width 709 height 48
click at [798, 41] on button "×" at bounding box center [797, 43] width 9 height 17
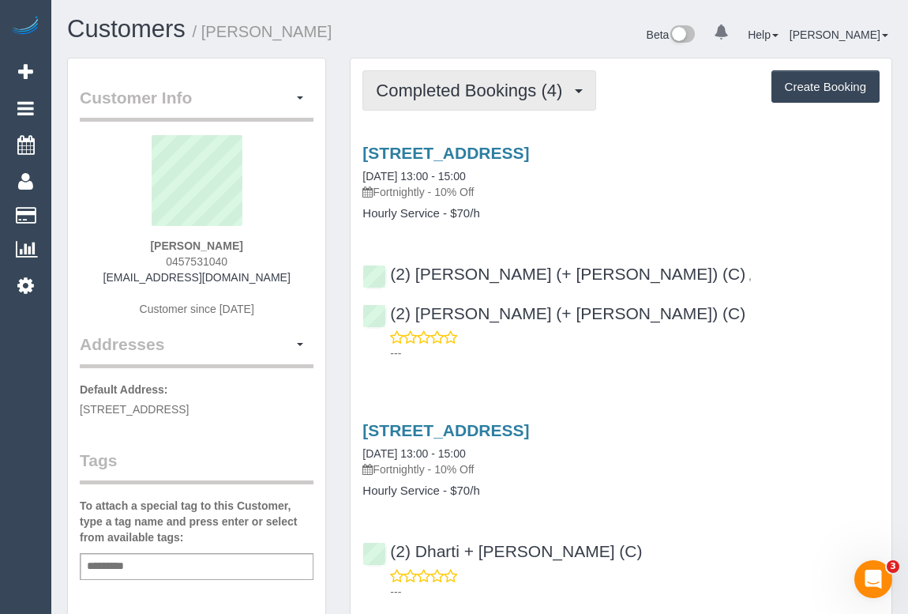
click at [446, 102] on button "Completed Bookings (4)" at bounding box center [480, 90] width 234 height 40
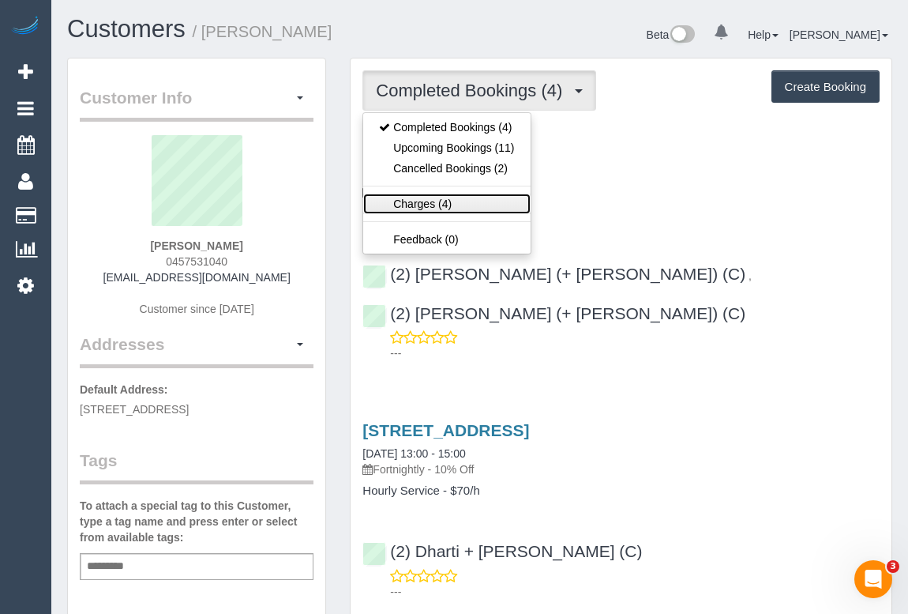
click at [436, 201] on link "Charges (4)" at bounding box center [446, 204] width 167 height 21
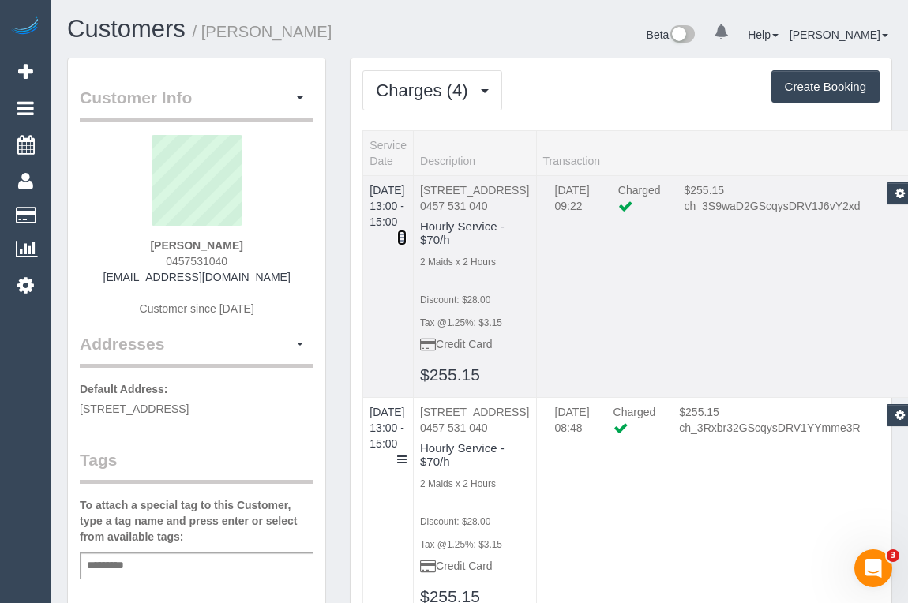
click at [407, 232] on icon at bounding box center [401, 237] width 9 height 11
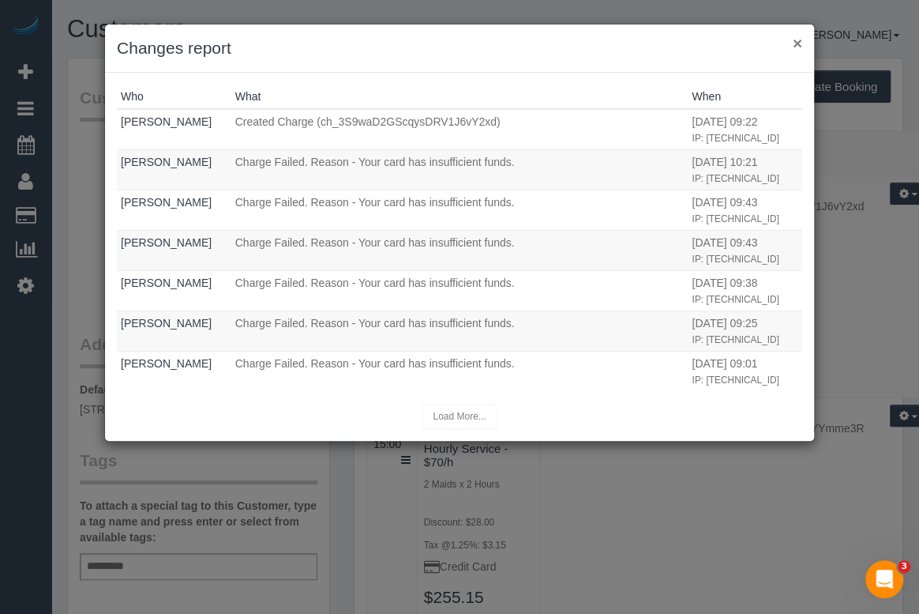
click at [795, 42] on button "×" at bounding box center [797, 43] width 9 height 17
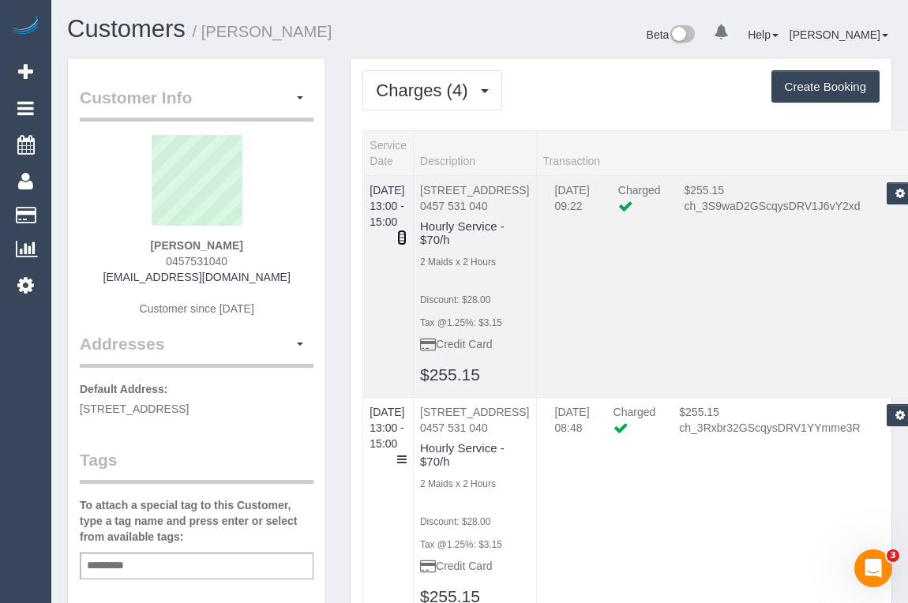
click at [407, 232] on icon at bounding box center [401, 237] width 9 height 11
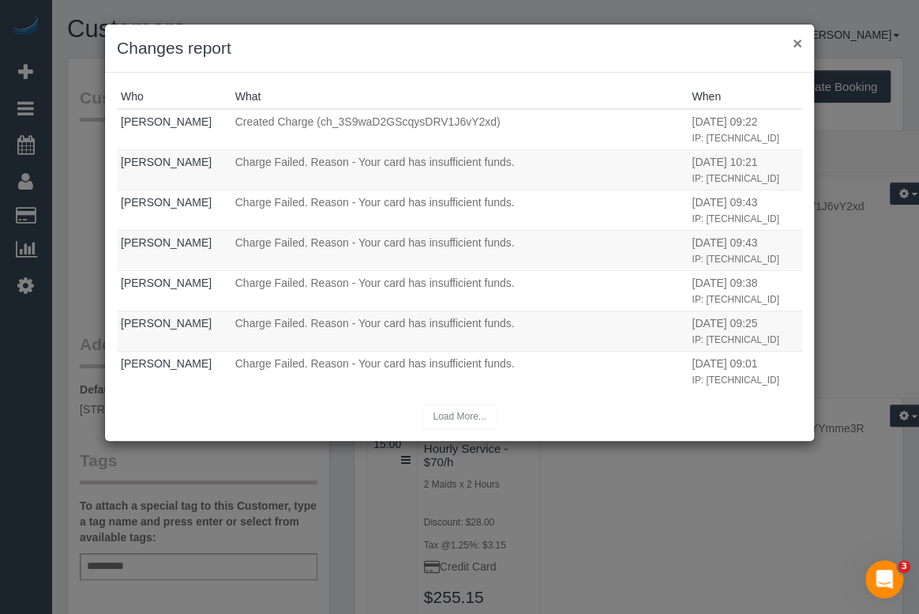
click at [799, 42] on button "×" at bounding box center [797, 43] width 9 height 17
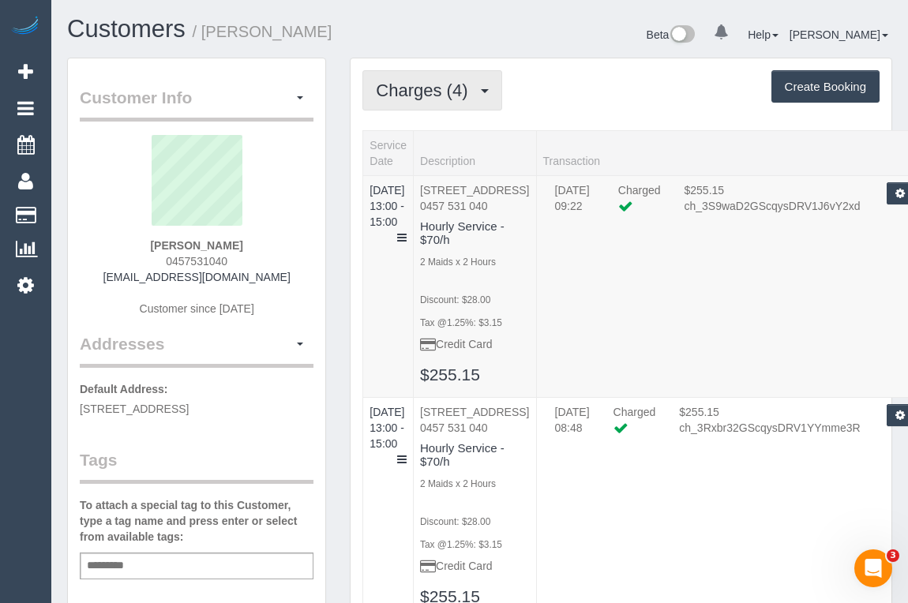
click at [413, 89] on span "Charges (4)" at bounding box center [426, 91] width 100 height 20
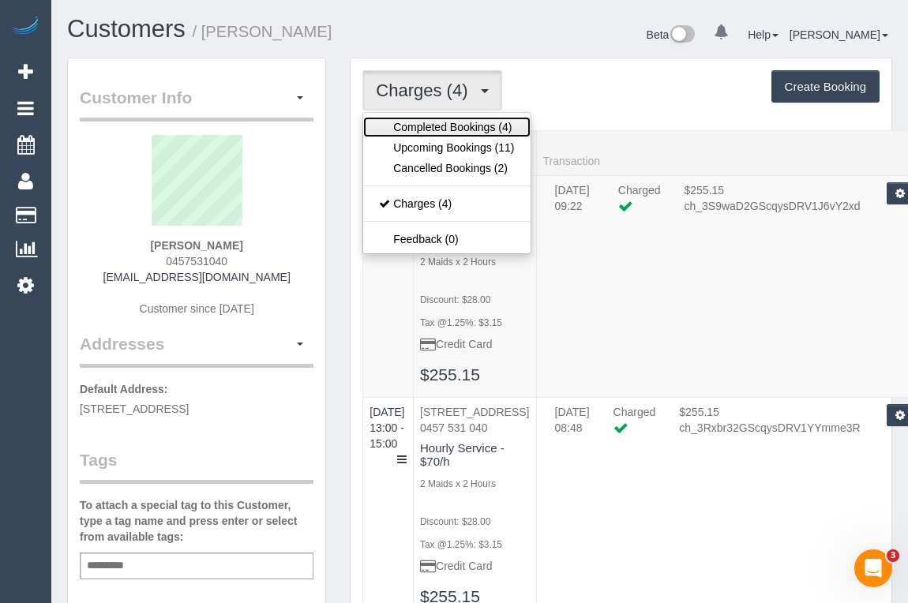
click at [434, 121] on link "Completed Bookings (4)" at bounding box center [446, 127] width 167 height 21
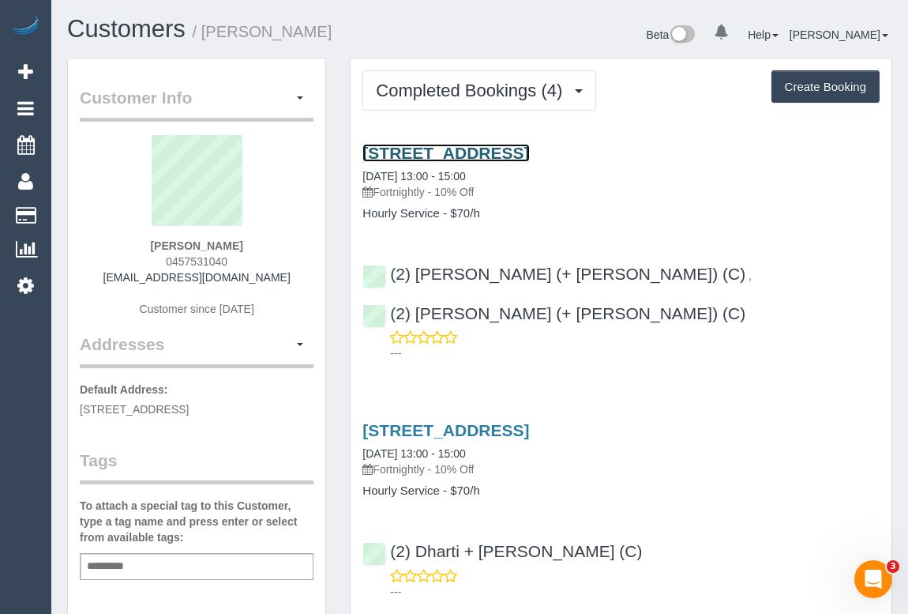
click at [468, 148] on link "1 Maple Walk, Moonee Ponds, VIC 3039" at bounding box center [446, 153] width 167 height 18
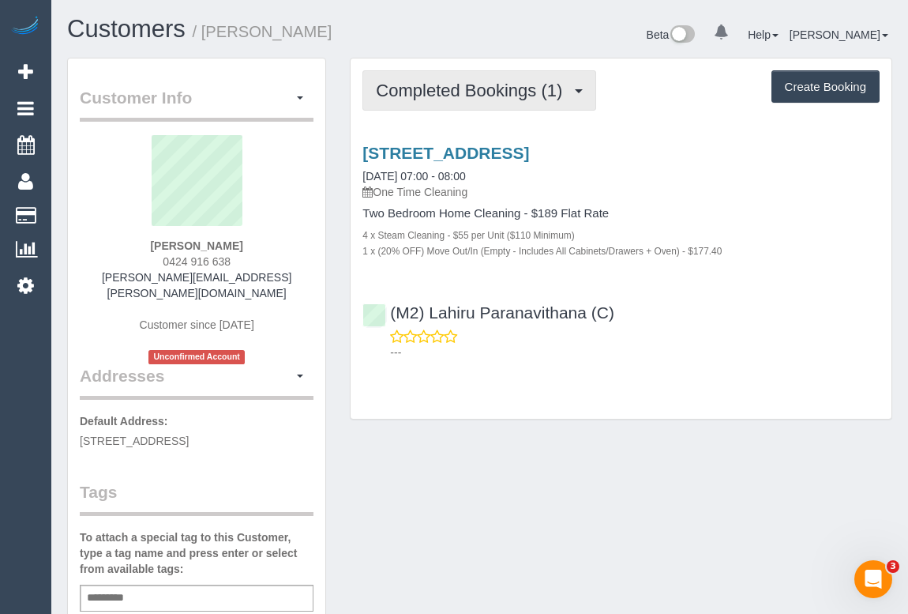
click at [457, 107] on button "Completed Bookings (1)" at bounding box center [480, 90] width 234 height 40
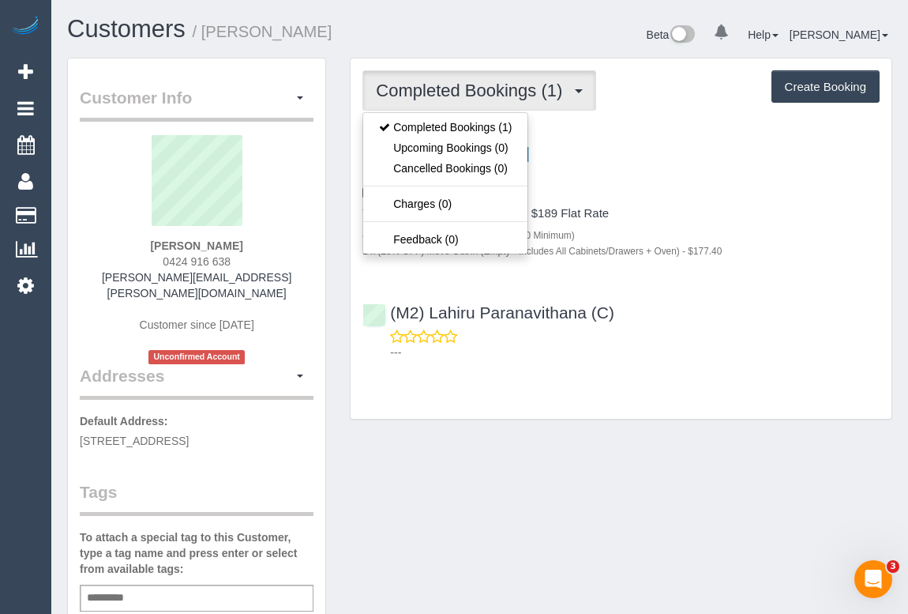
click at [808, 207] on h4 "Two Bedroom Home Cleaning - $189 Flat Rate" at bounding box center [621, 213] width 517 height 13
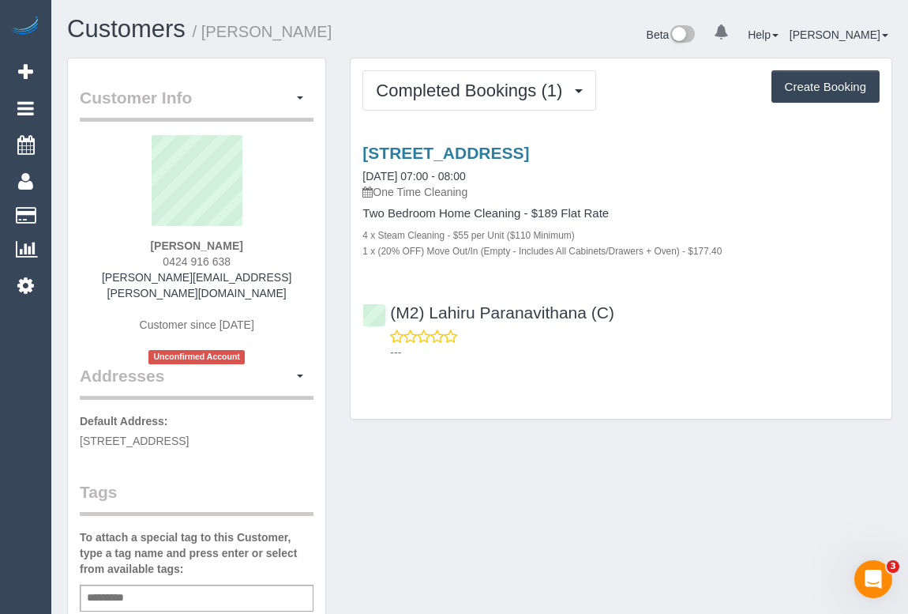
click at [521, 498] on div "Customer Info Edit Contact Info Send Message Email Preferences Special Sales Ta…" at bounding box center [479, 603] width 849 height 1090
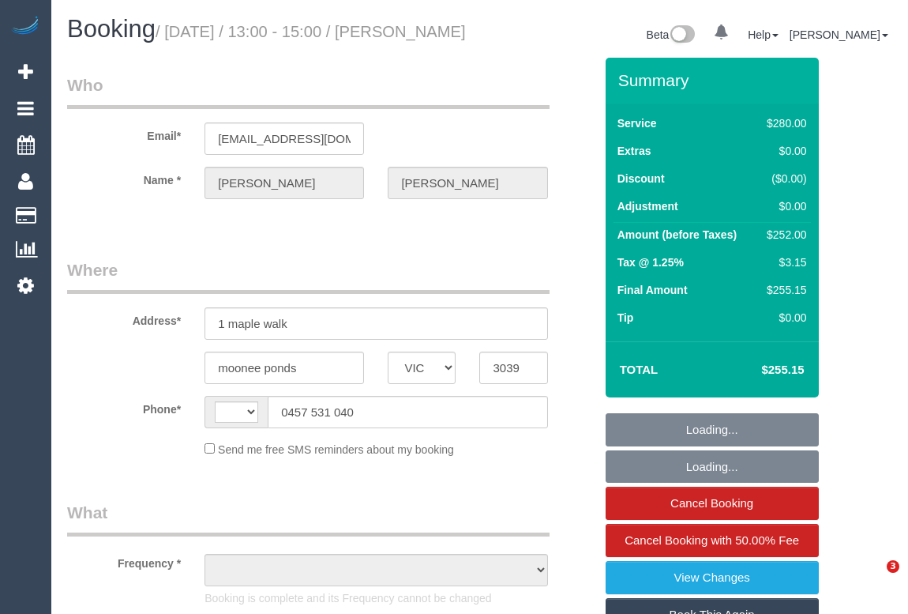
select select "VIC"
select select "string:AU"
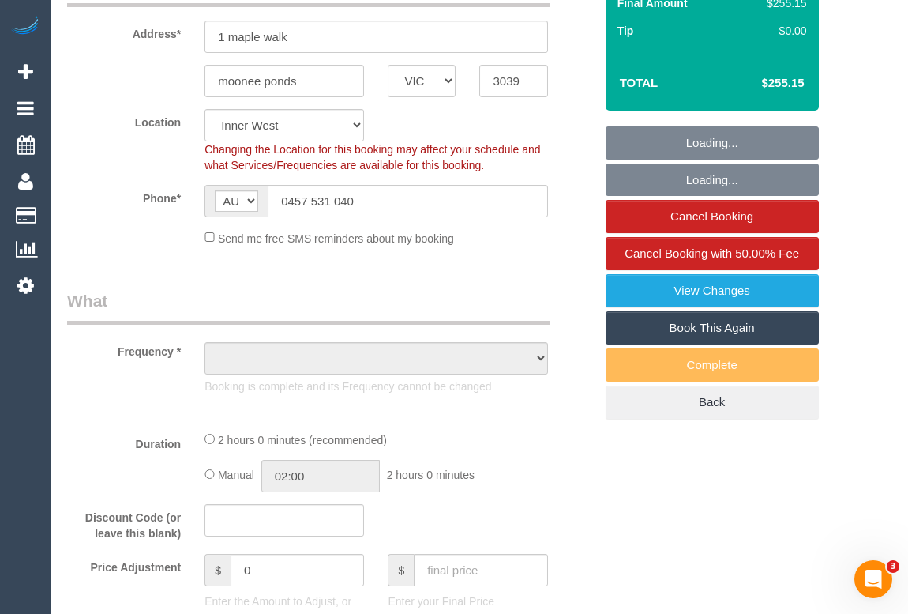
select select "object:582"
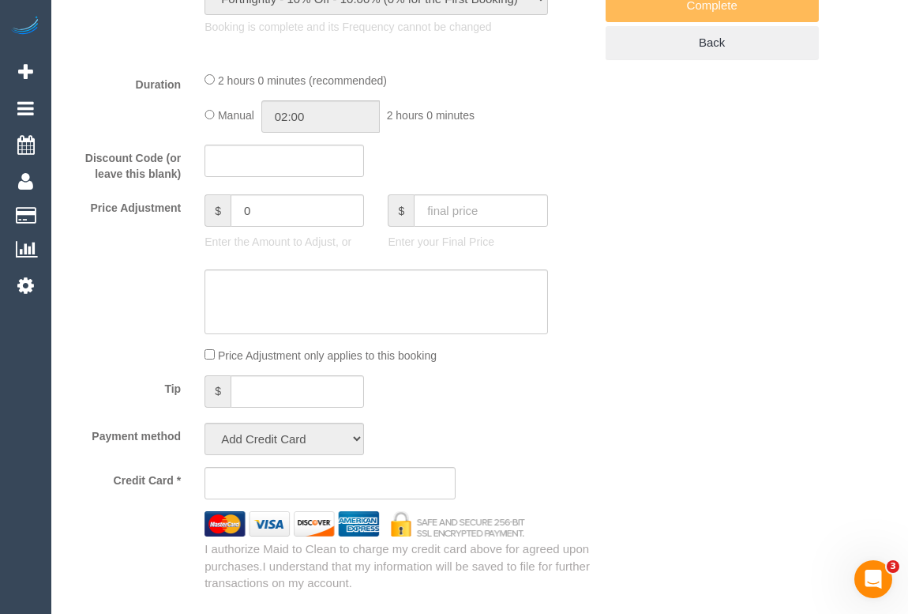
select select "string:stripe-pm_1RhJ8u2GScqysDRVO0PfDDnT"
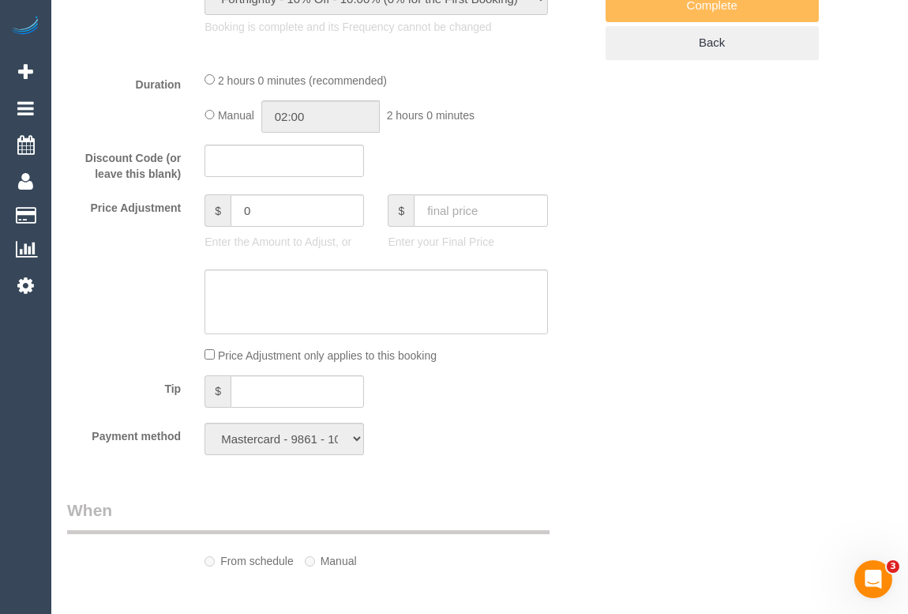
select select "object:900"
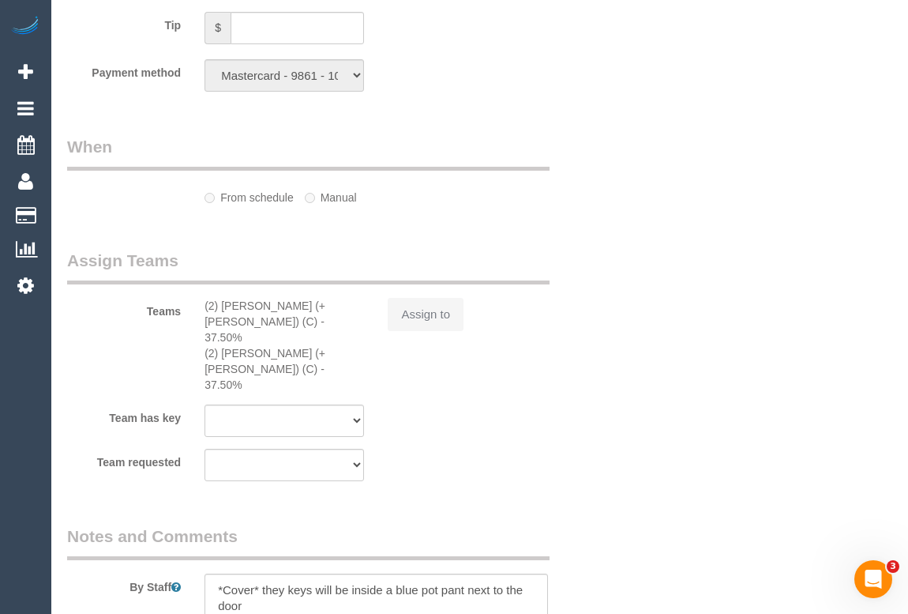
select select "2"
select select "number:30"
select select "number:15"
select select "number:19"
select select "number:22"
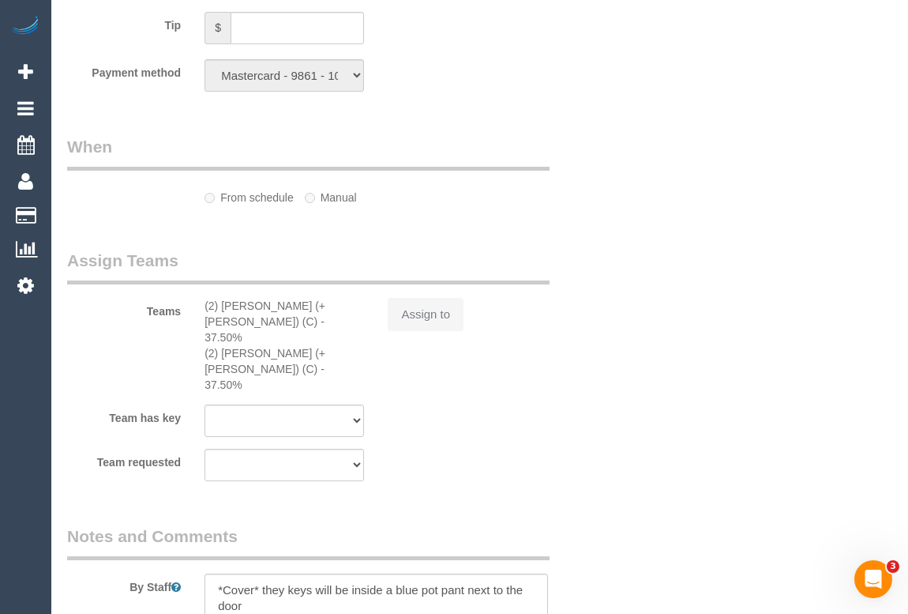
select select "number:34"
select select "number:26"
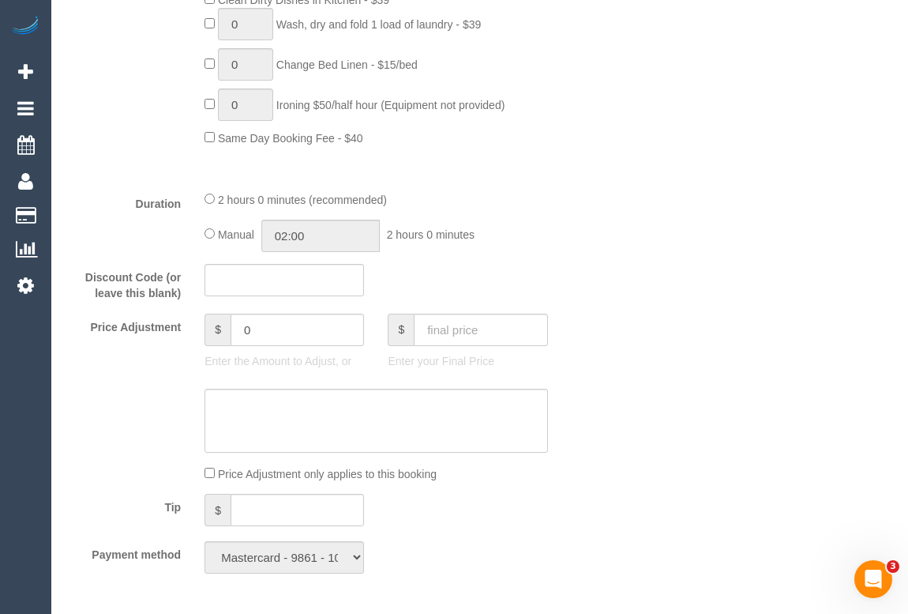
scroll to position [1005, 0]
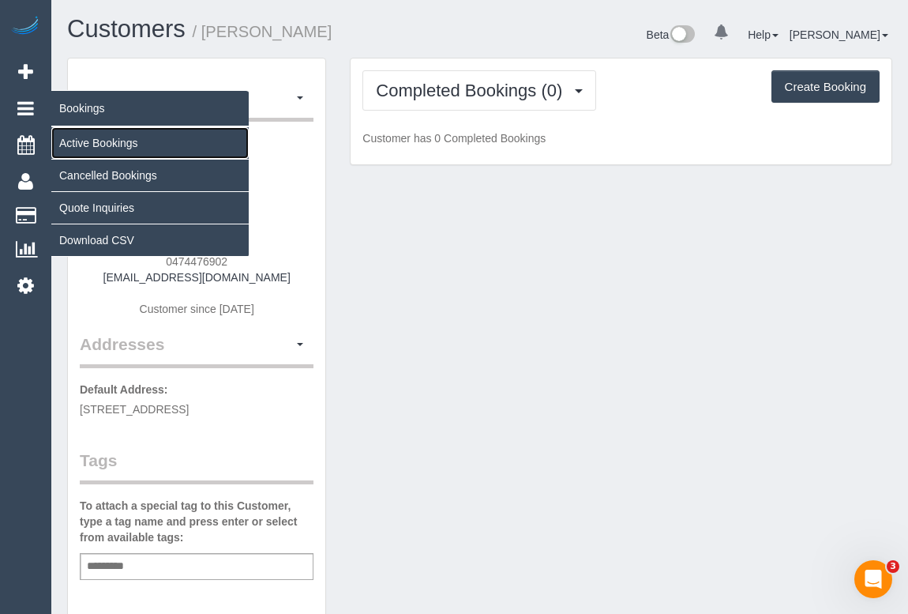
click at [109, 141] on link "Active Bookings" at bounding box center [149, 143] width 197 height 32
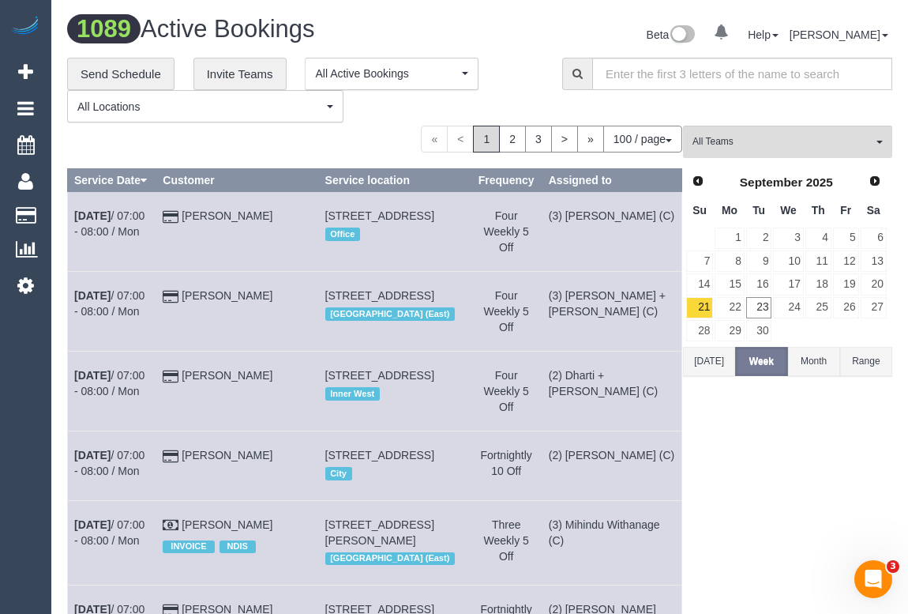
click at [513, 71] on div "**********" at bounding box center [303, 91] width 472 height 66
click at [757, 310] on link "23" at bounding box center [759, 307] width 26 height 21
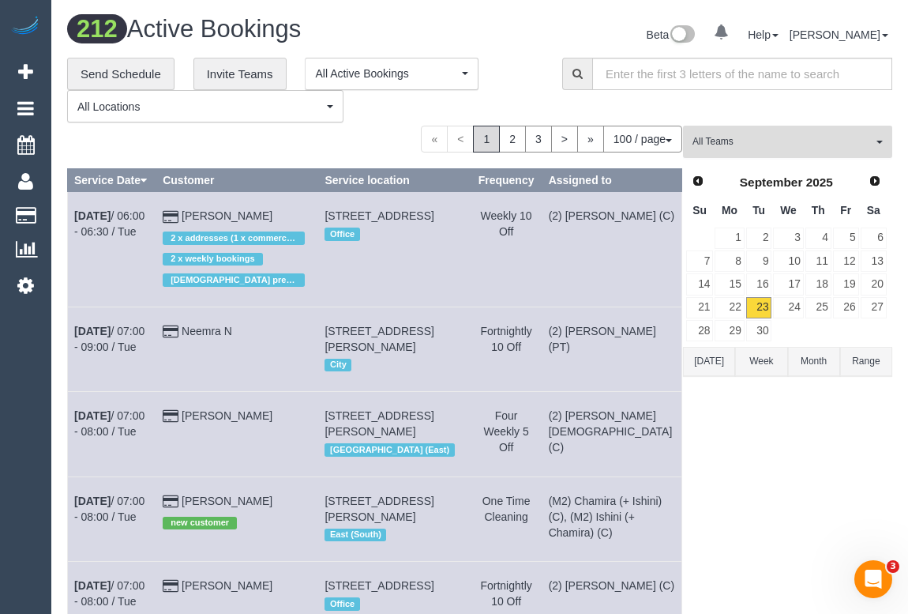
click at [802, 141] on span "All Teams" at bounding box center [783, 141] width 180 height 13
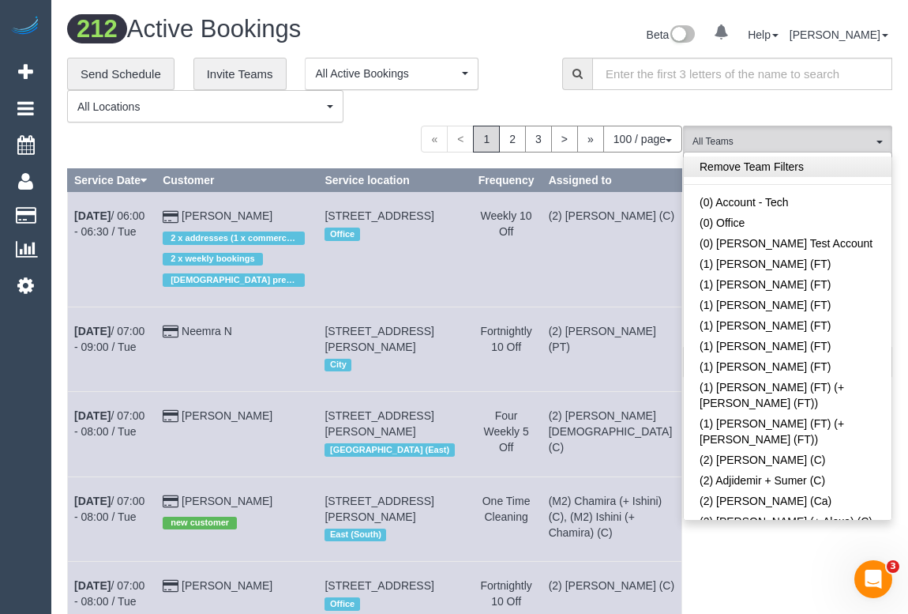
click at [799, 167] on link "Remove Team Filters" at bounding box center [788, 166] width 208 height 21
click at [530, 81] on div "**********" at bounding box center [303, 91] width 472 height 66
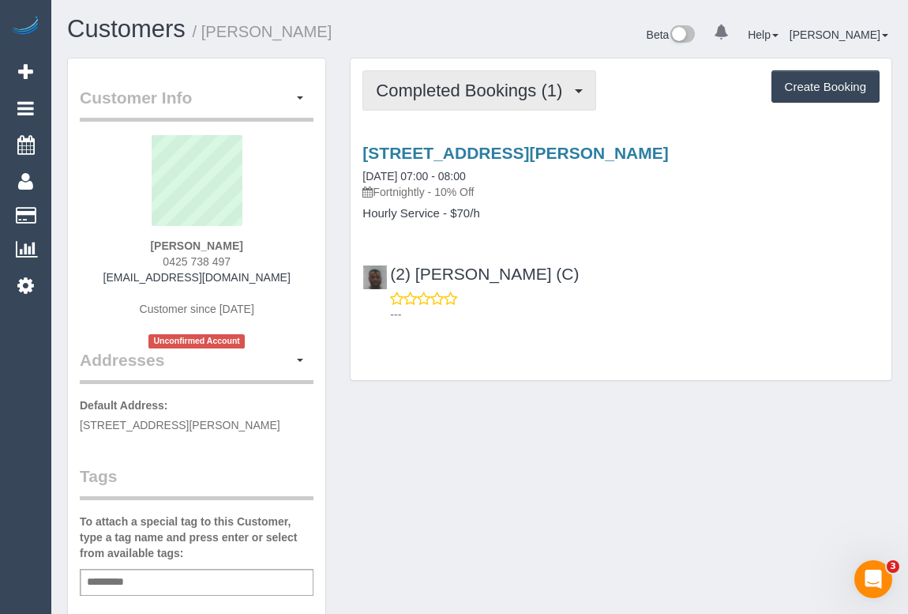
click at [449, 97] on span "Completed Bookings (1)" at bounding box center [473, 91] width 194 height 20
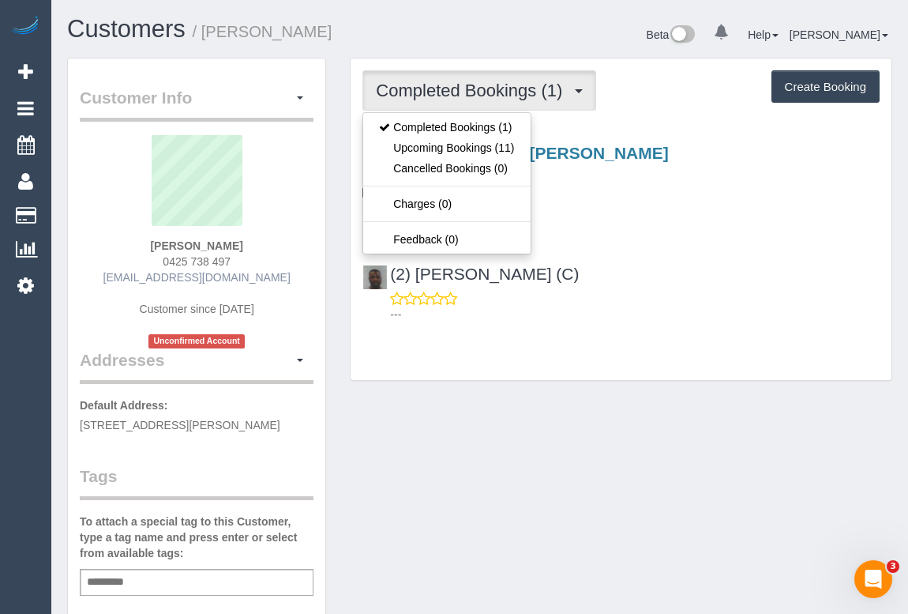
drag, startPoint x: 109, startPoint y: 277, endPoint x: 275, endPoint y: 276, distance: 165.9
click at [275, 276] on div "[PERSON_NAME] 0425 738 497 [PERSON_NAME][EMAIL_ADDRESS][DOMAIN_NAME] Customer s…" at bounding box center [197, 241] width 234 height 213
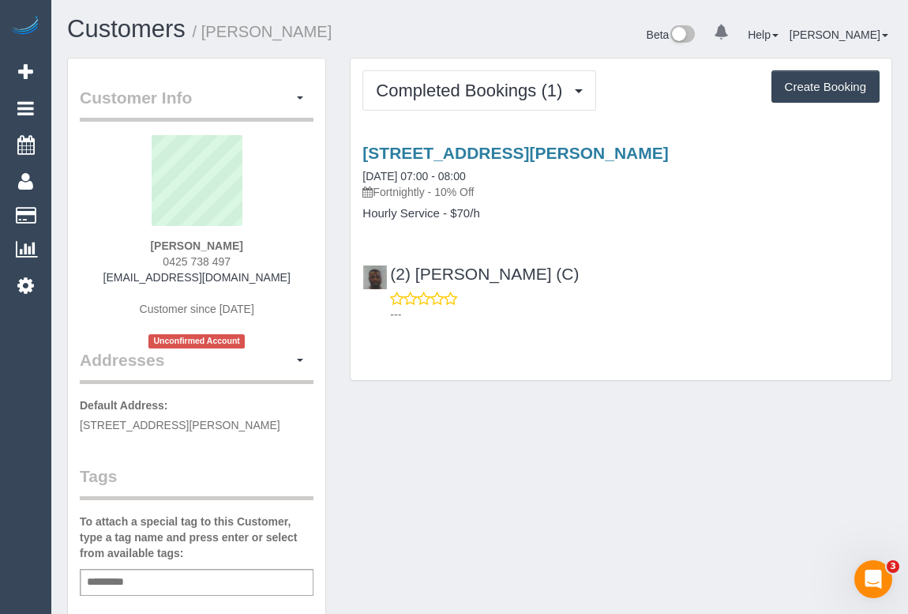
copy link "[EMAIL_ADDRESS][DOMAIN_NAME]"
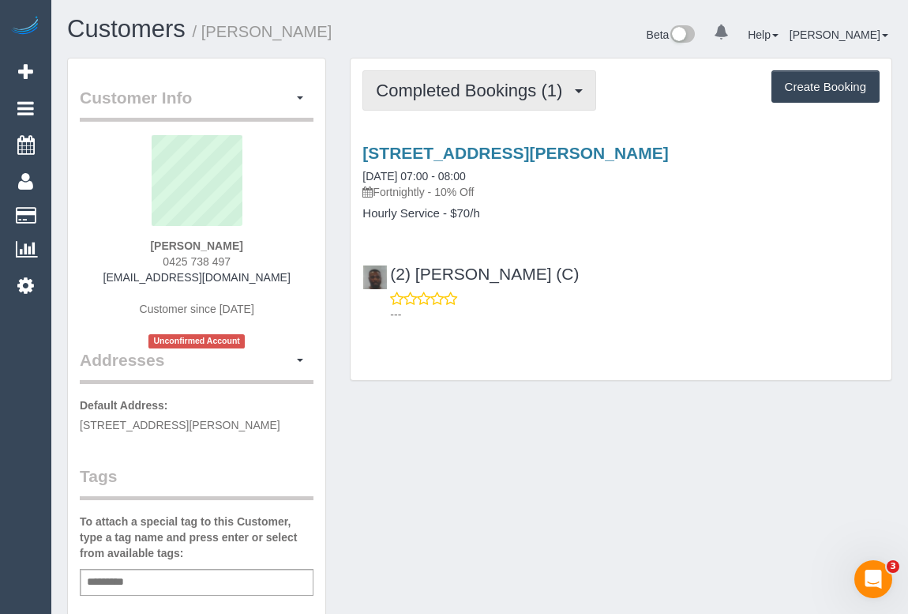
click at [446, 86] on span "Completed Bookings (1)" at bounding box center [473, 91] width 194 height 20
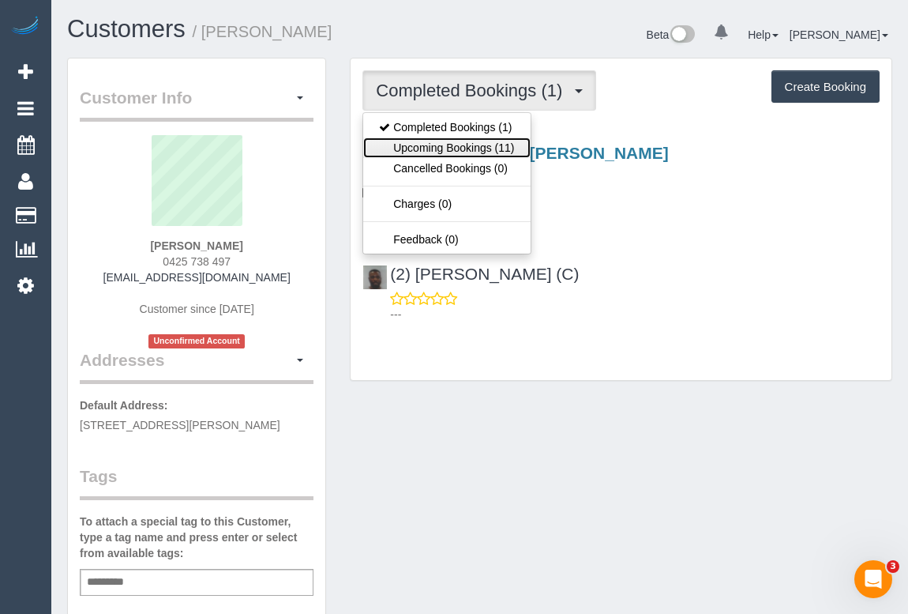
click at [447, 148] on link "Upcoming Bookings (11)" at bounding box center [446, 147] width 167 height 21
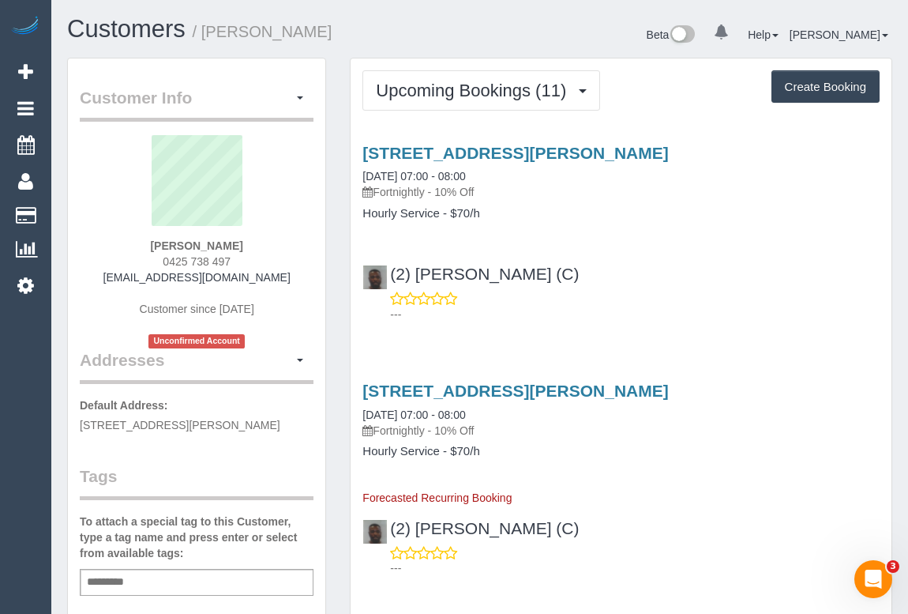
click at [664, 280] on div "(2) Hope Gorejena (C) ---" at bounding box center [621, 286] width 541 height 71
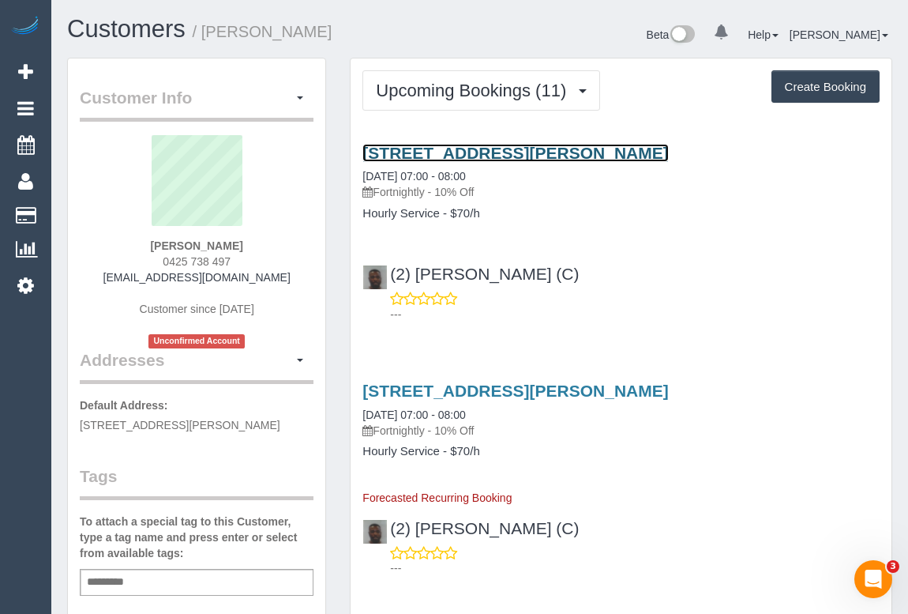
click at [519, 148] on link "13 Lucille Ave, Reservoir, VIC 3073" at bounding box center [516, 153] width 306 height 18
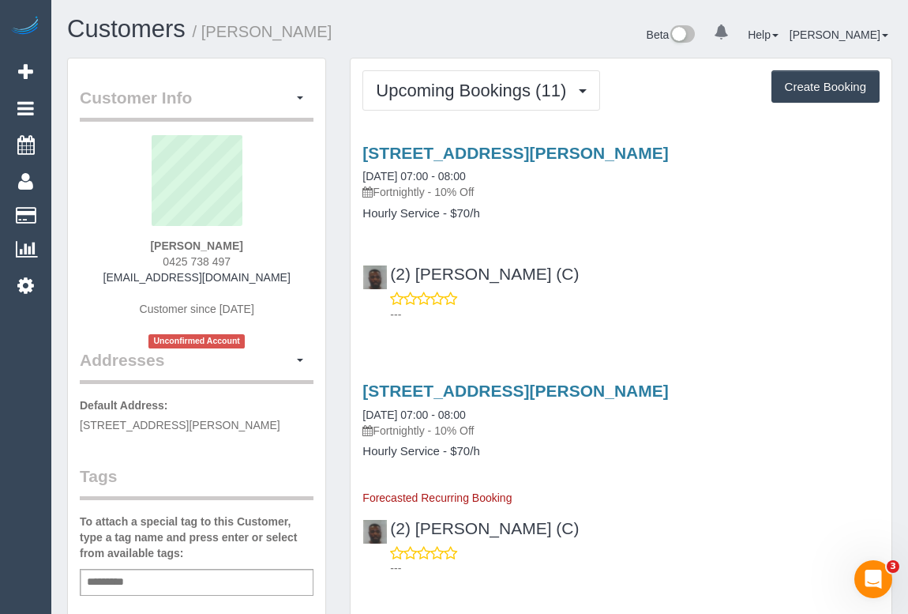
drag, startPoint x: 736, startPoint y: 282, endPoint x: 730, endPoint y: 296, distance: 15.6
click at [736, 282] on div "(2) Hope Gorejena (C) ---" at bounding box center [621, 286] width 541 height 71
drag, startPoint x: 158, startPoint y: 243, endPoint x: 254, endPoint y: 244, distance: 96.4
click at [254, 244] on div "David Liddell 0425 738 497 davidliddell@ngkstanger.com.au Customer since 2025 U…" at bounding box center [197, 241] width 234 height 213
copy strong "David Liddell"
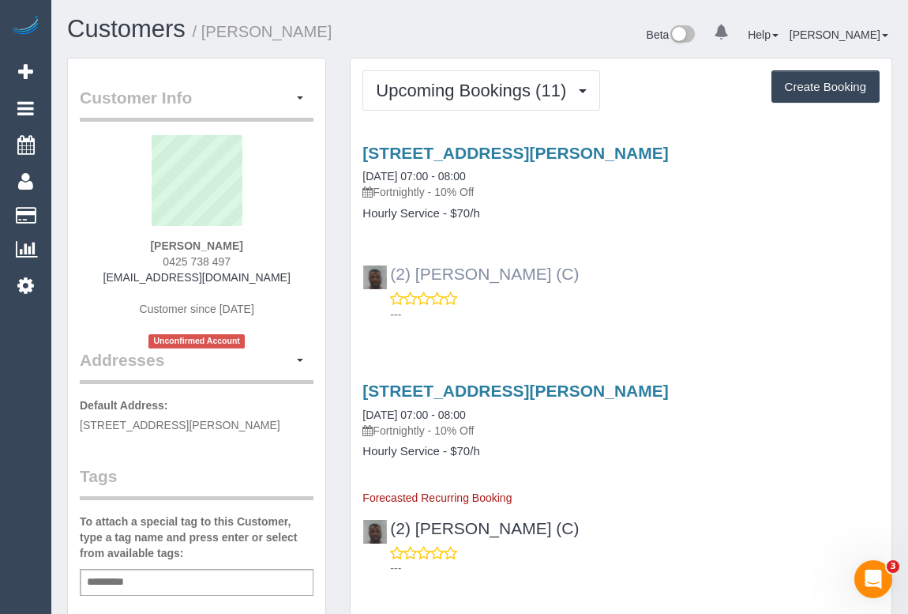
drag, startPoint x: 563, startPoint y: 269, endPoint x: 388, endPoint y: 269, distance: 175.3
click at [388, 269] on div "(2) Hope Gorejena (C) ---" at bounding box center [621, 286] width 541 height 71
copy link "(2) [PERSON_NAME] (C)"
click at [153, 577] on div "Add a tag" at bounding box center [197, 582] width 234 height 27
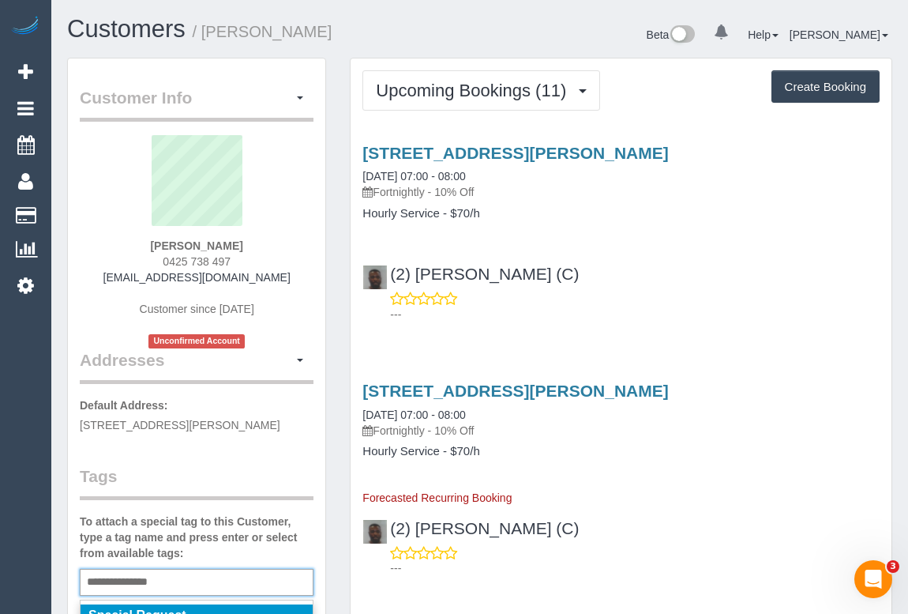
type input "**********"
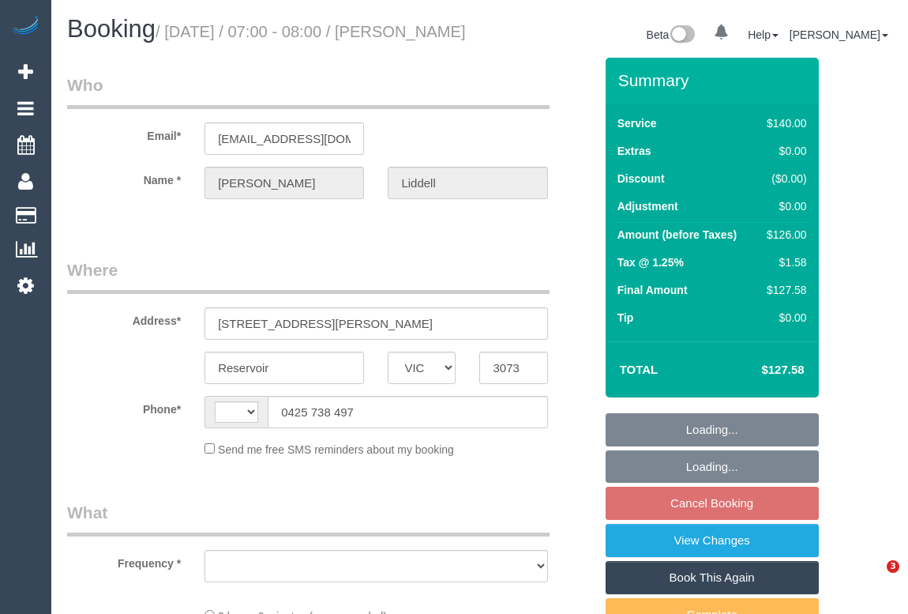
select select "VIC"
select select "string:AU"
select select "string:stripe-pm_1S5eEt2GScqysDRVZlpBaDCy"
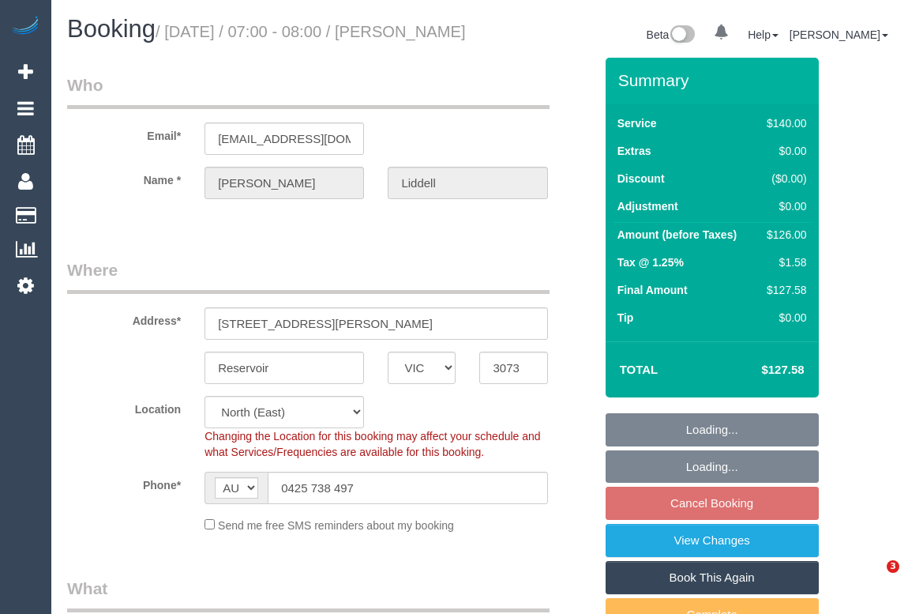
select select "object:1478"
select select "spot1"
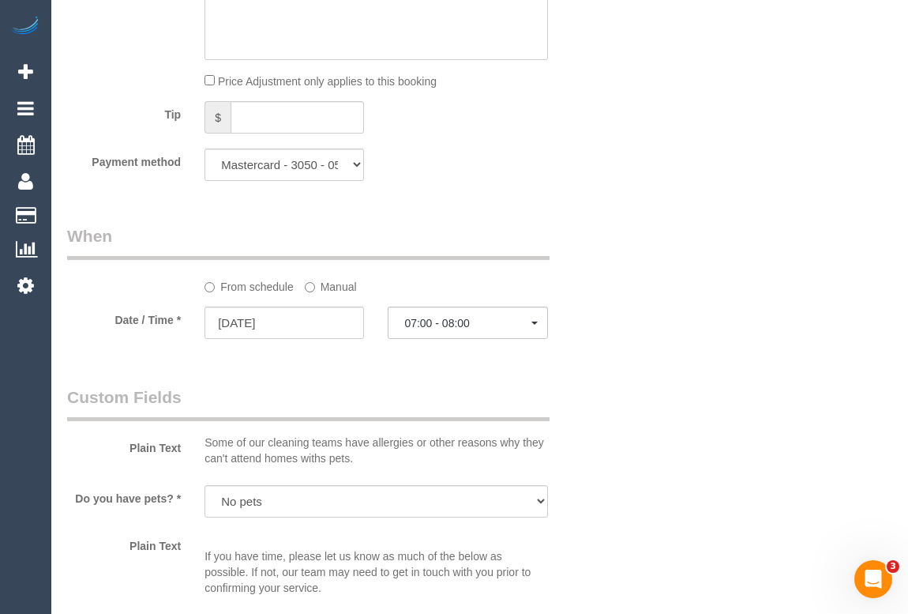
scroll to position [1508, 0]
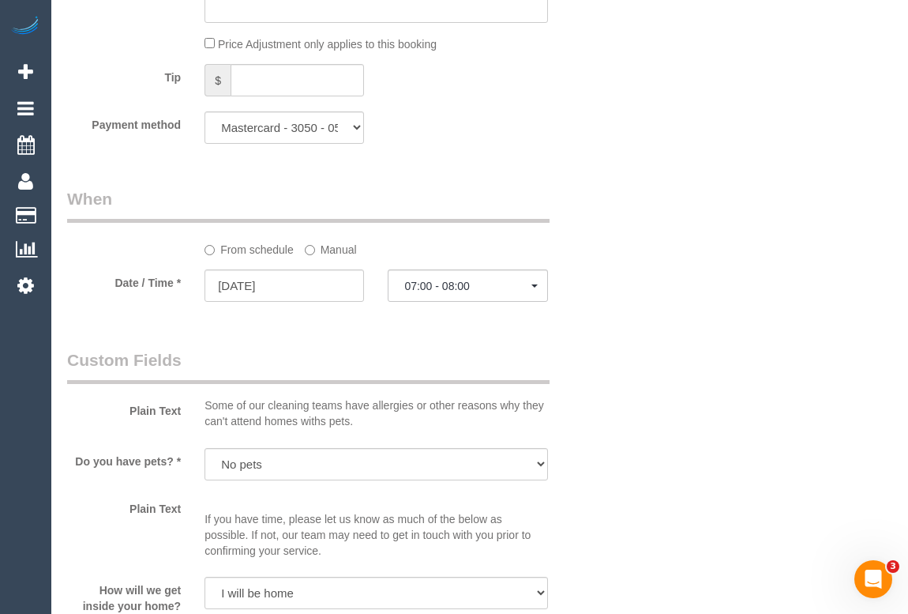
click at [667, 380] on div "Who Email* [PERSON_NAME][EMAIL_ADDRESS][DOMAIN_NAME] Name * [PERSON_NAME] Where…" at bounding box center [479, 146] width 825 height 3193
click at [534, 302] on button "07:00 - 08:00" at bounding box center [468, 285] width 160 height 32
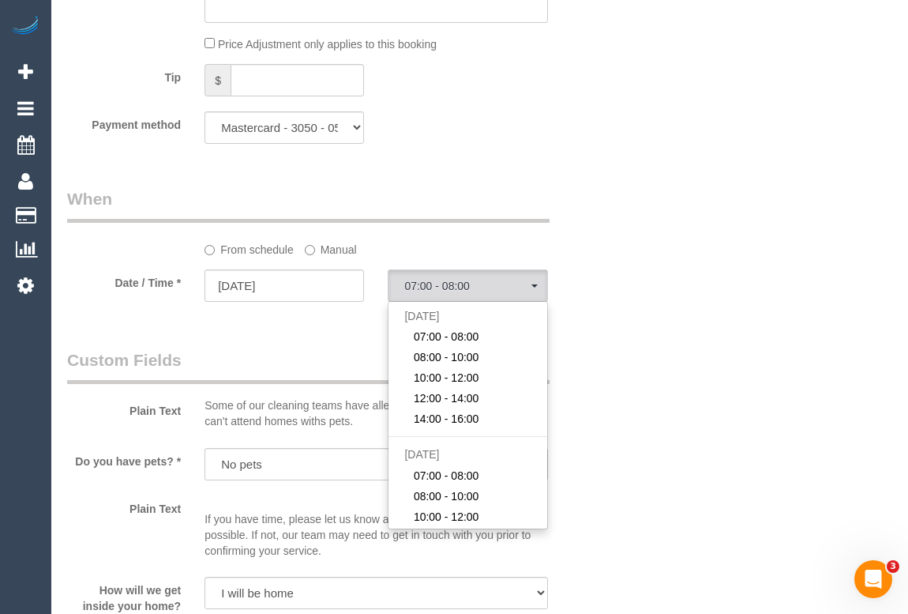
click at [710, 406] on div "Who Email* [PERSON_NAME][EMAIL_ADDRESS][DOMAIN_NAME] Name * [PERSON_NAME] Where…" at bounding box center [479, 146] width 825 height 3193
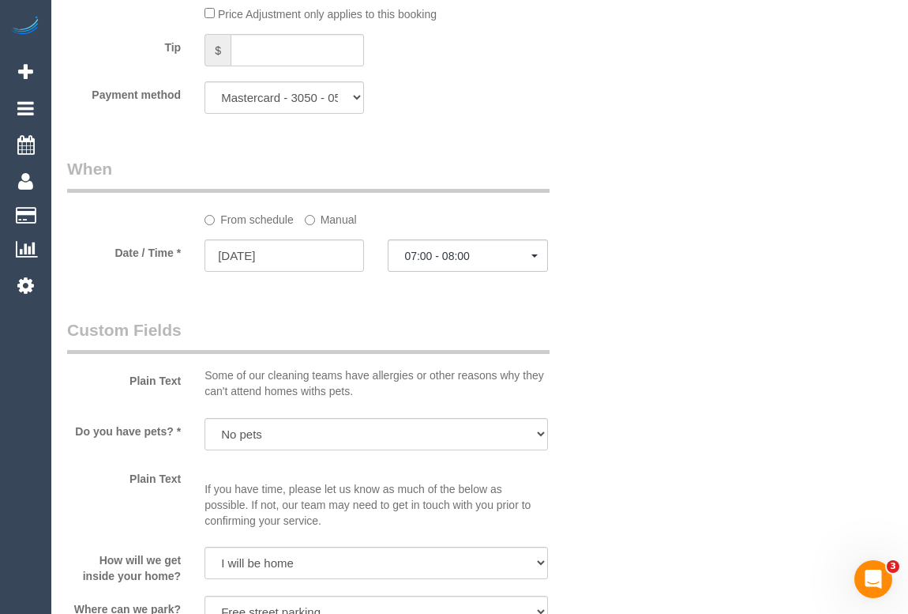
scroll to position [1651, 0]
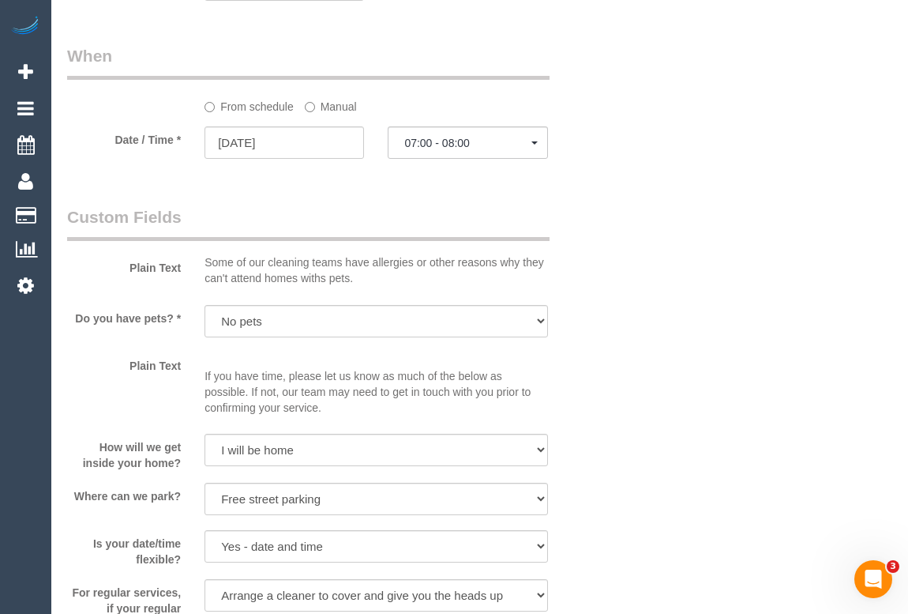
click at [680, 401] on div "Who Email* [PERSON_NAME][EMAIL_ADDRESS][DOMAIN_NAME] Name * [PERSON_NAME] Where…" at bounding box center [479, 3] width 825 height 3193
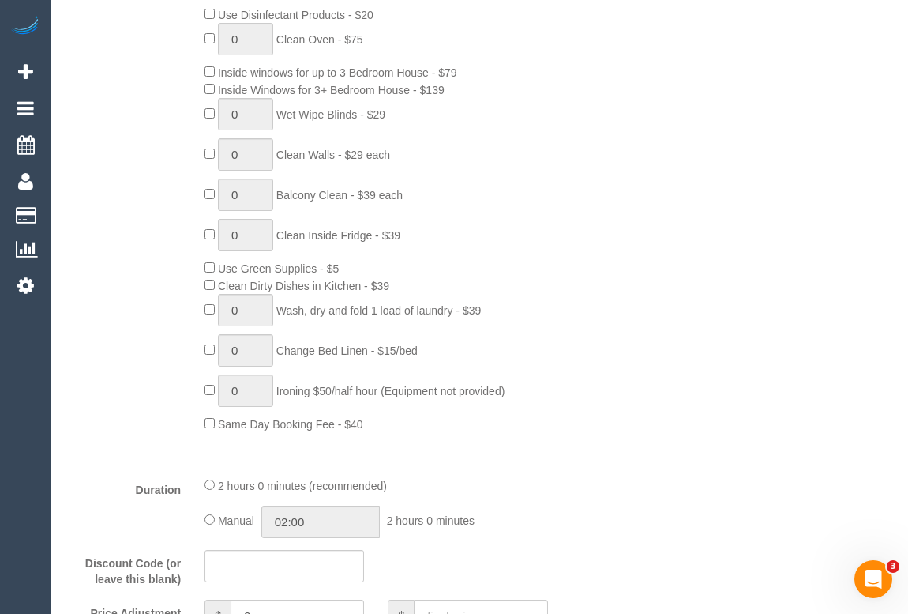
scroll to position [718, 0]
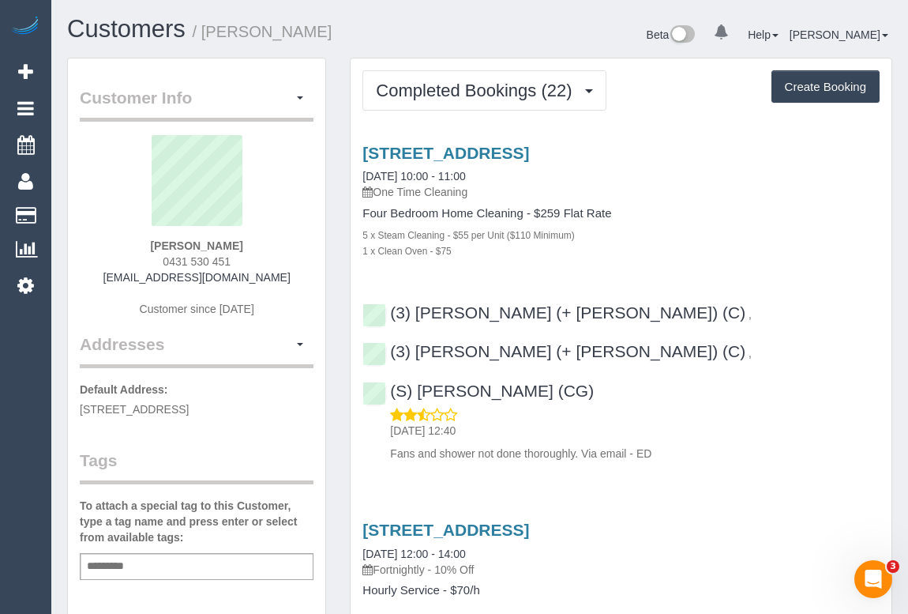
click at [700, 249] on div "1 x Clean Oven - $75" at bounding box center [621, 250] width 517 height 16
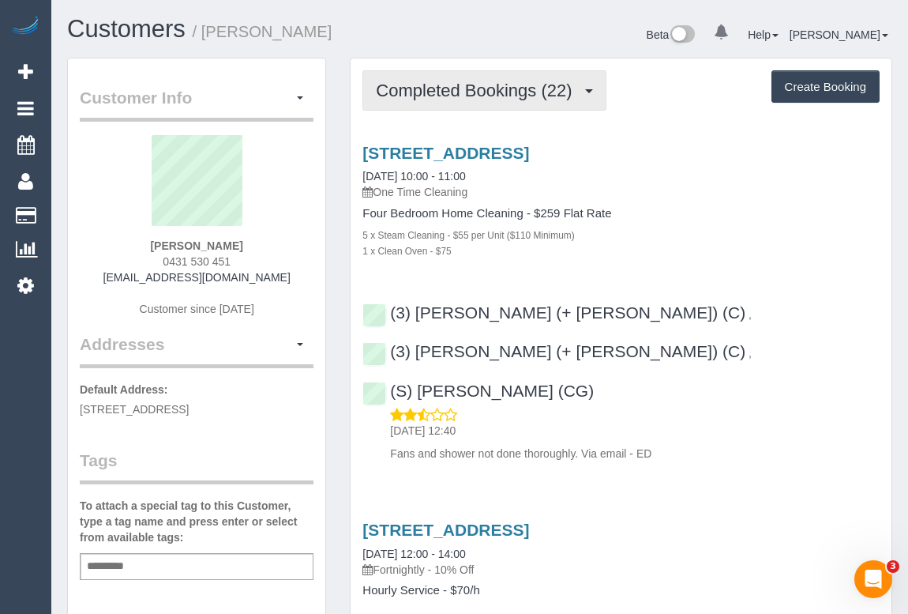
click at [483, 91] on span "Completed Bookings (22)" at bounding box center [478, 91] width 204 height 20
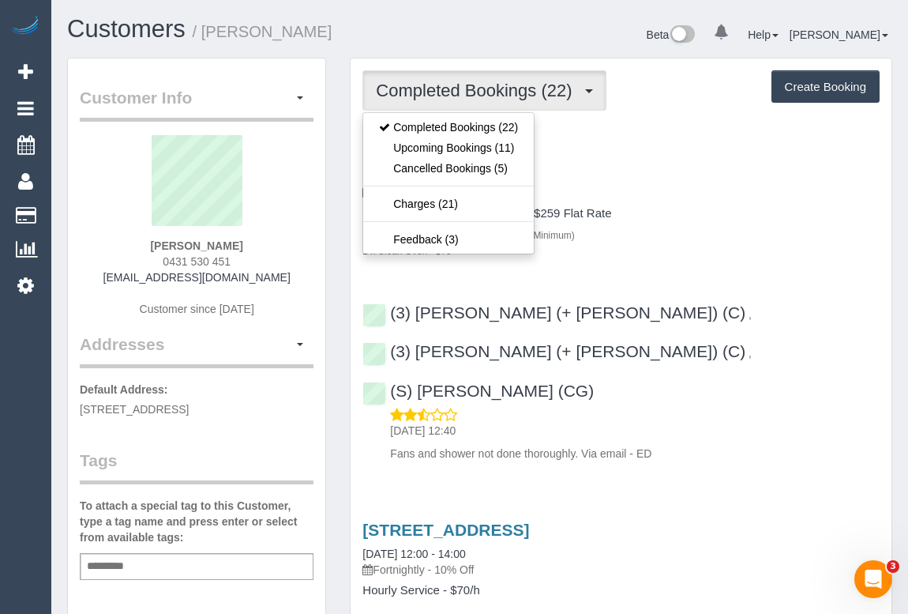
click at [733, 211] on h4 "Four Bedroom Home Cleaning - $259 Flat Rate" at bounding box center [621, 213] width 517 height 13
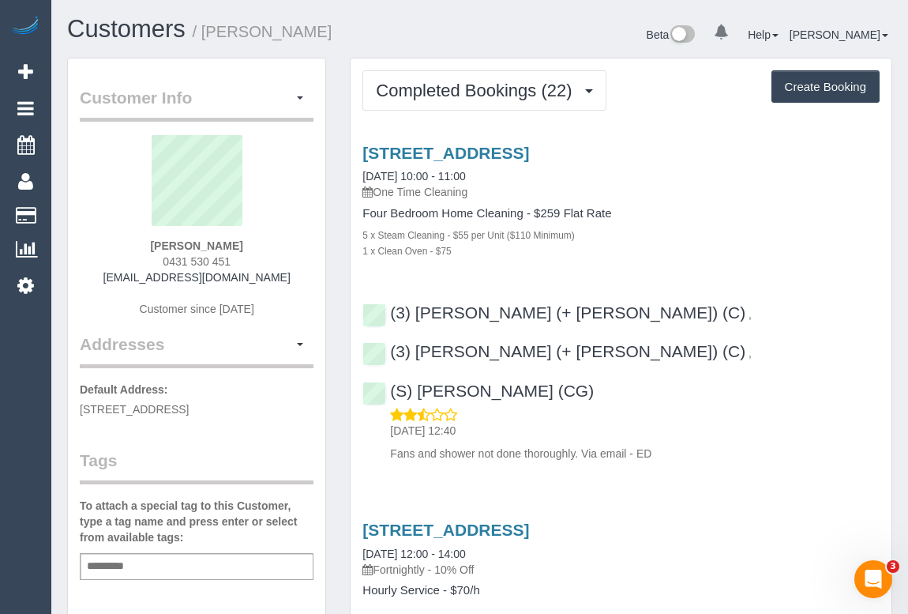
drag, startPoint x: 154, startPoint y: 243, endPoint x: 252, endPoint y: 252, distance: 98.3
click at [252, 252] on div "daniel sargent 0431 530 451 ds@ellogistics.com.au Customer since 2024" at bounding box center [197, 233] width 234 height 197
copy strong "daniel sargent"
click at [297, 98] on span "button" at bounding box center [300, 97] width 6 height 3
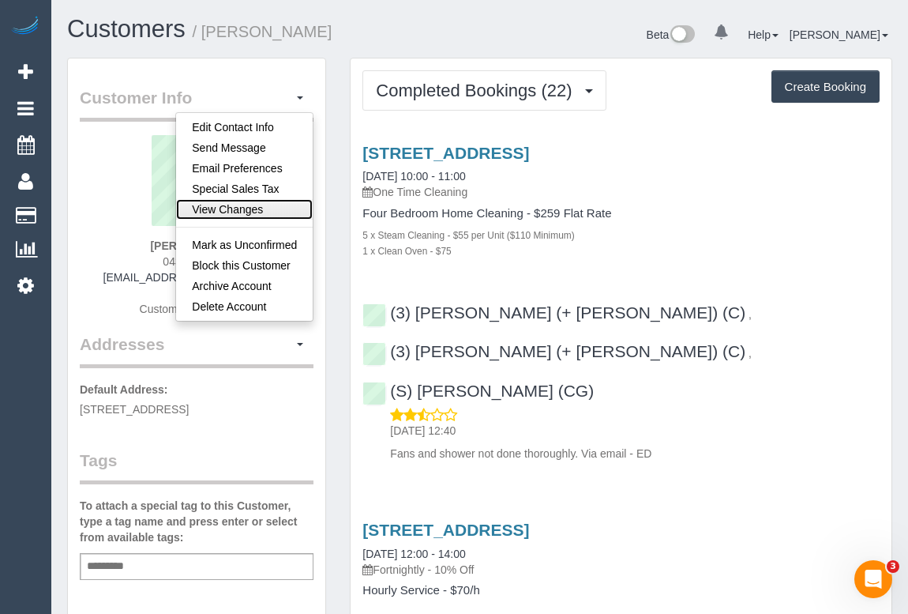
click at [235, 212] on link "View Changes" at bounding box center [244, 209] width 137 height 21
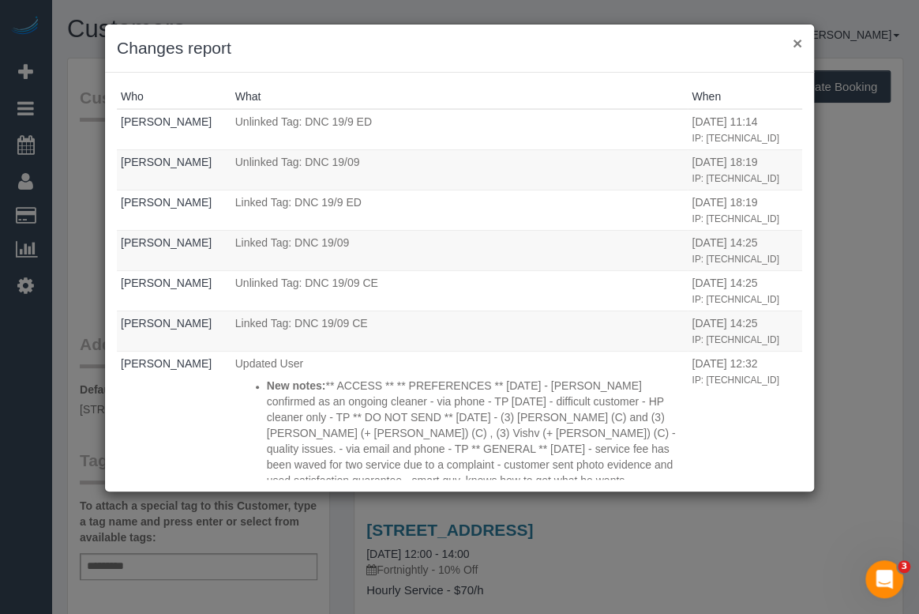
click at [798, 37] on button "×" at bounding box center [797, 43] width 9 height 17
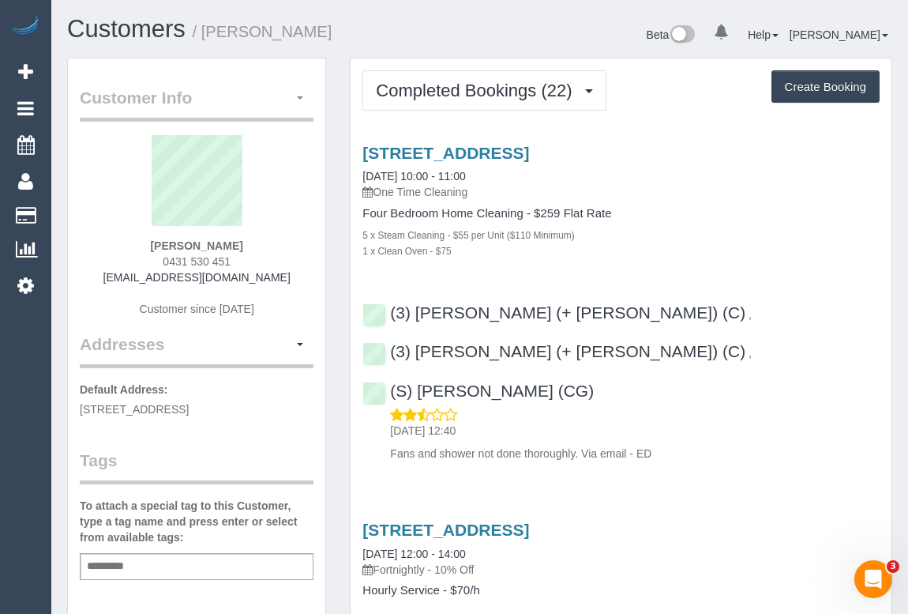
click at [296, 96] on button "button" at bounding box center [300, 98] width 27 height 24
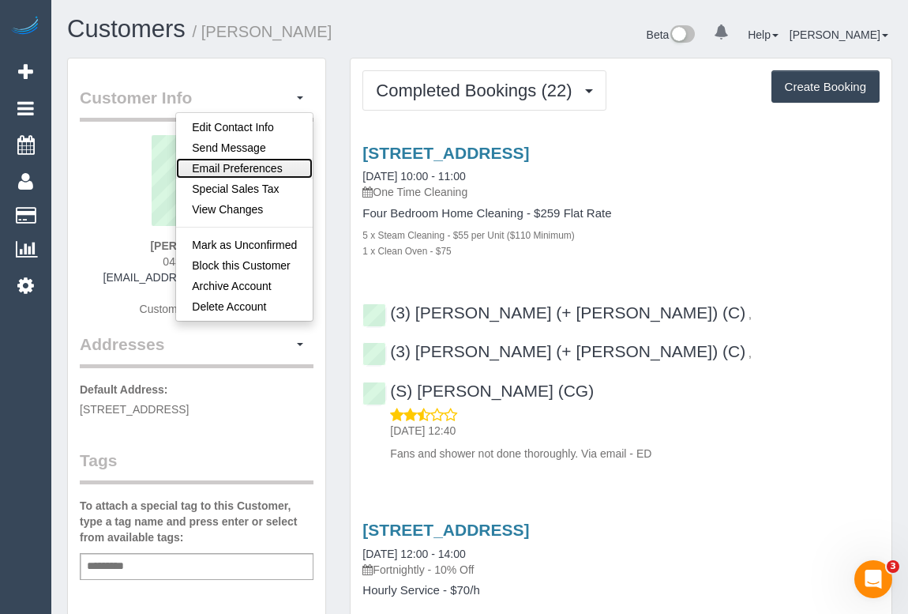
click at [249, 163] on link "Email Preferences" at bounding box center [244, 168] width 137 height 21
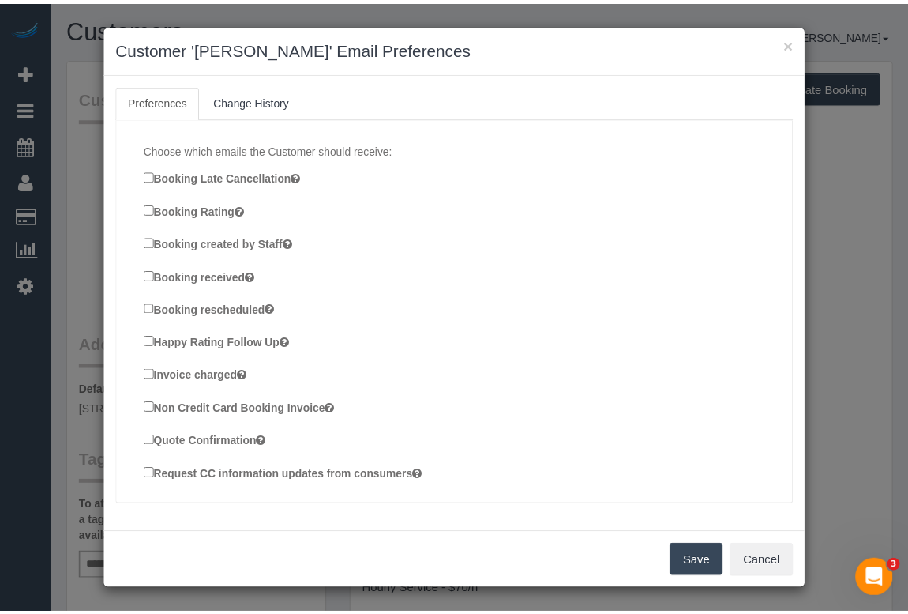
scroll to position [268, 0]
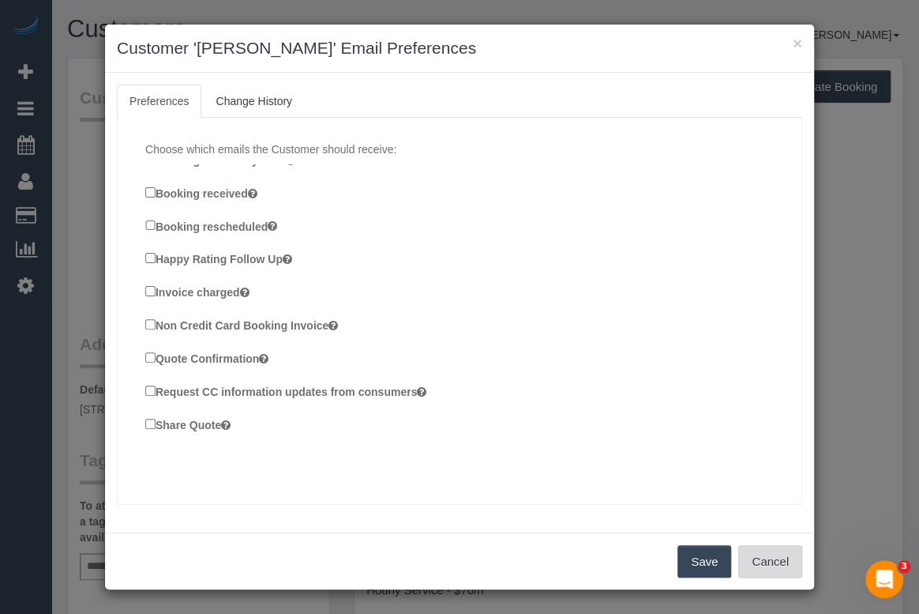
click at [780, 562] on button "Cancel" at bounding box center [770, 561] width 64 height 33
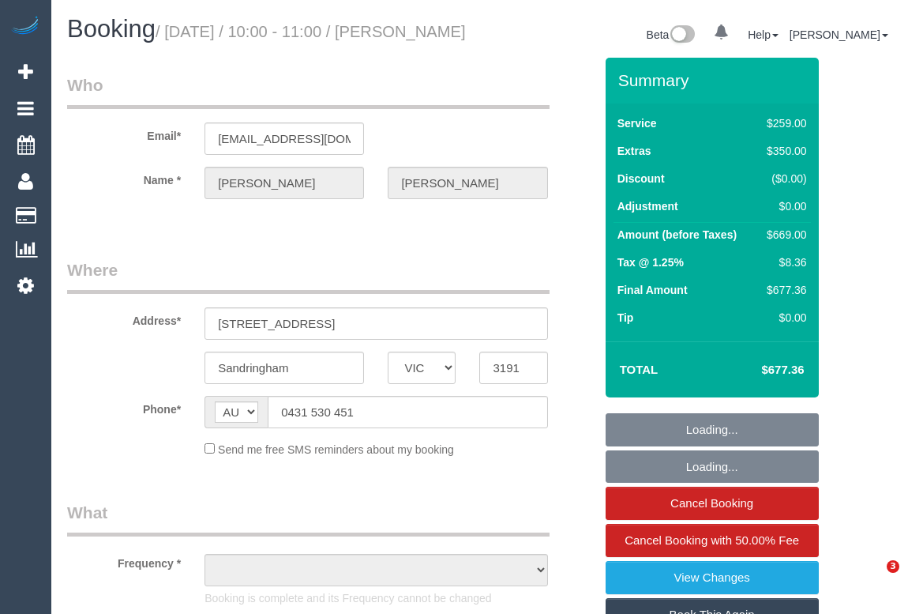
select select "VIC"
select select "object:891"
select select "number:28"
select select "number:14"
select select "number:19"
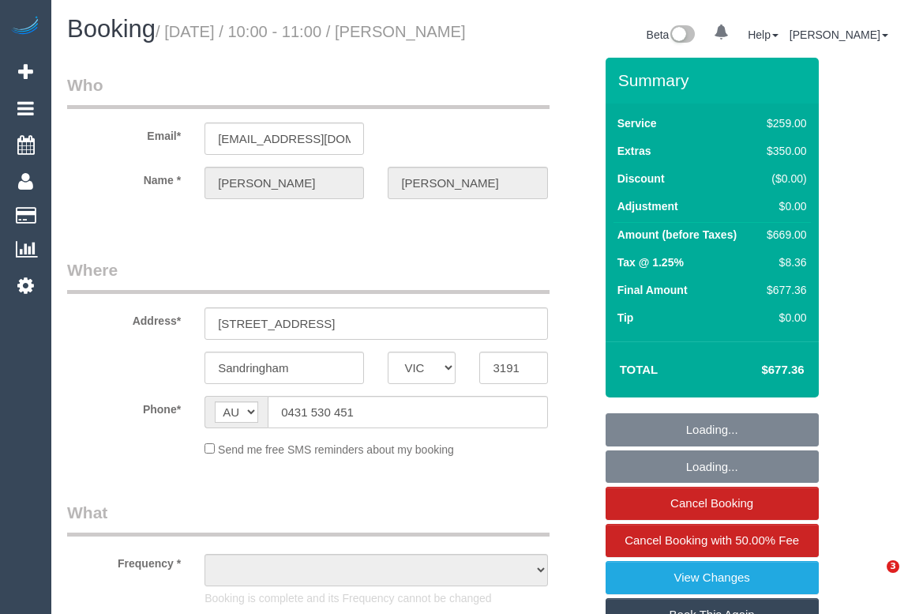
select select "number:36"
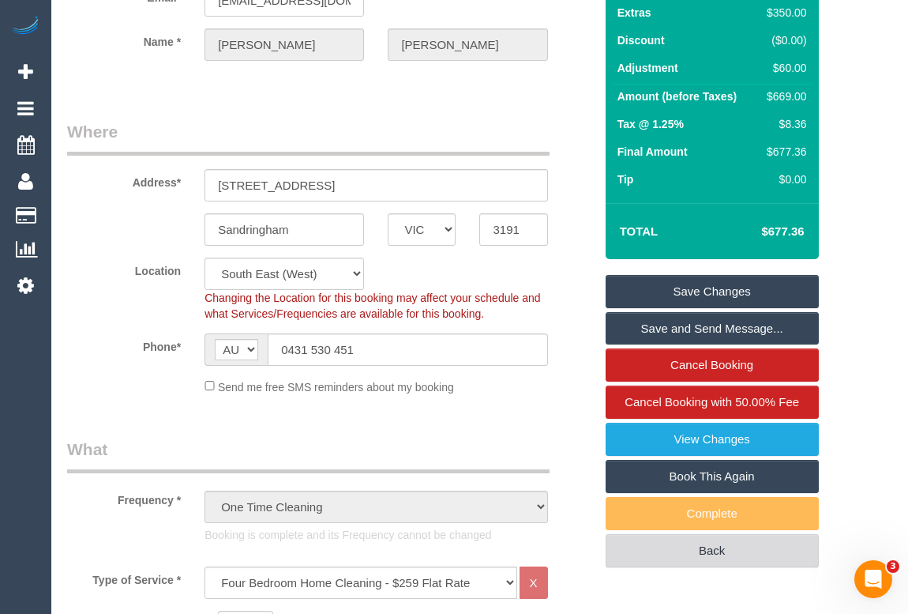
scroll to position [287, 0]
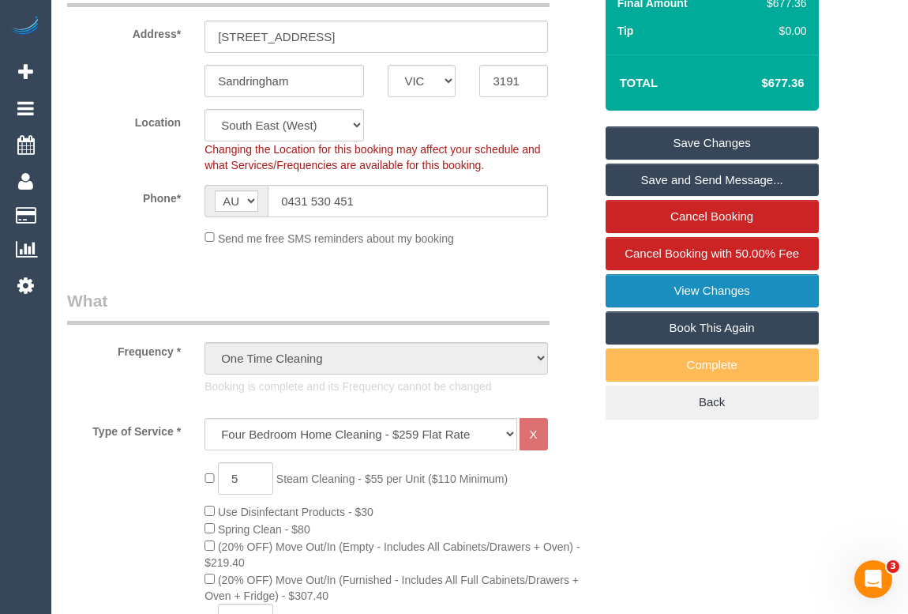
click at [704, 307] on link "View Changes" at bounding box center [712, 290] width 213 height 33
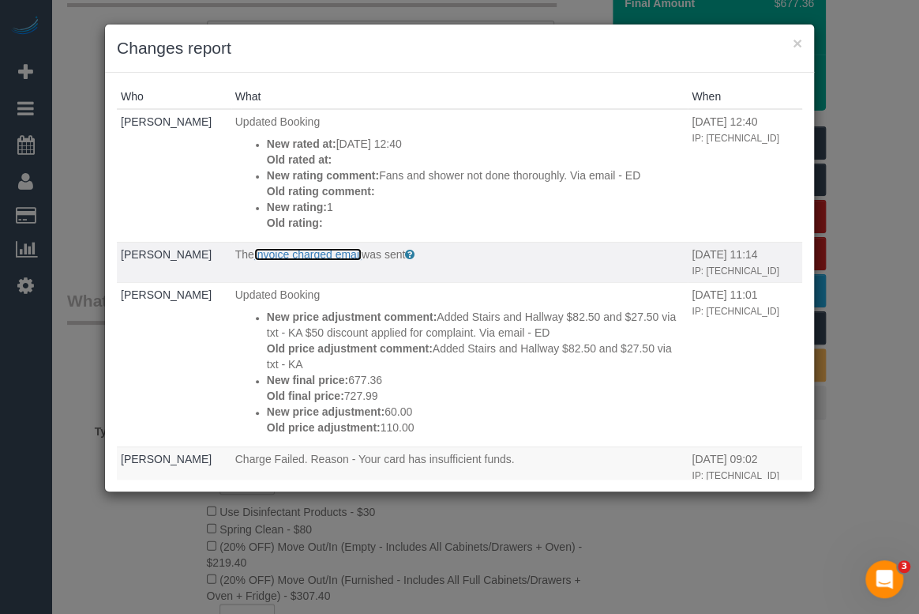
click at [329, 254] on link "Invoice charged email" at bounding box center [307, 254] width 107 height 13
click at [337, 254] on link "Invoice charged email" at bounding box center [307, 254] width 107 height 13
click at [795, 43] on button "×" at bounding box center [797, 43] width 9 height 17
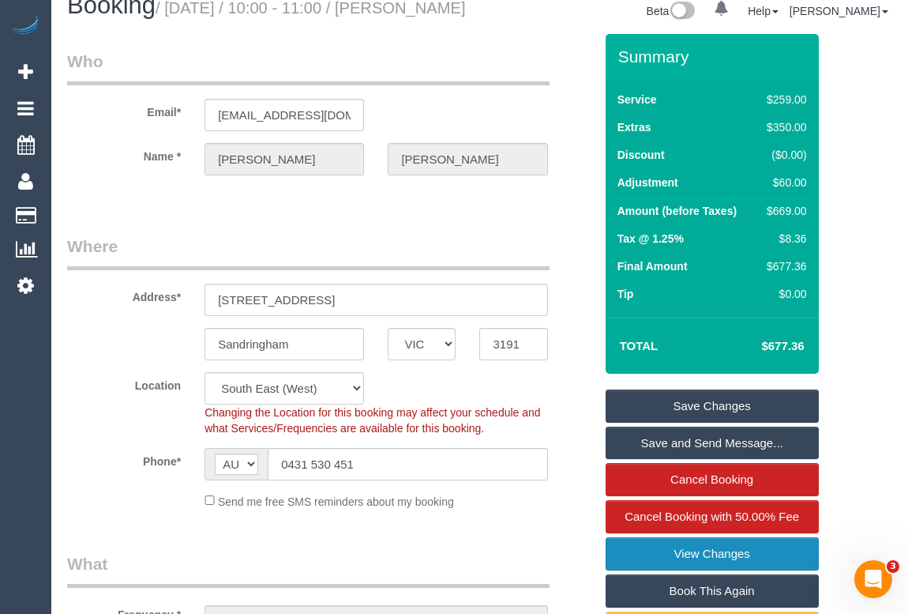
scroll to position [0, 0]
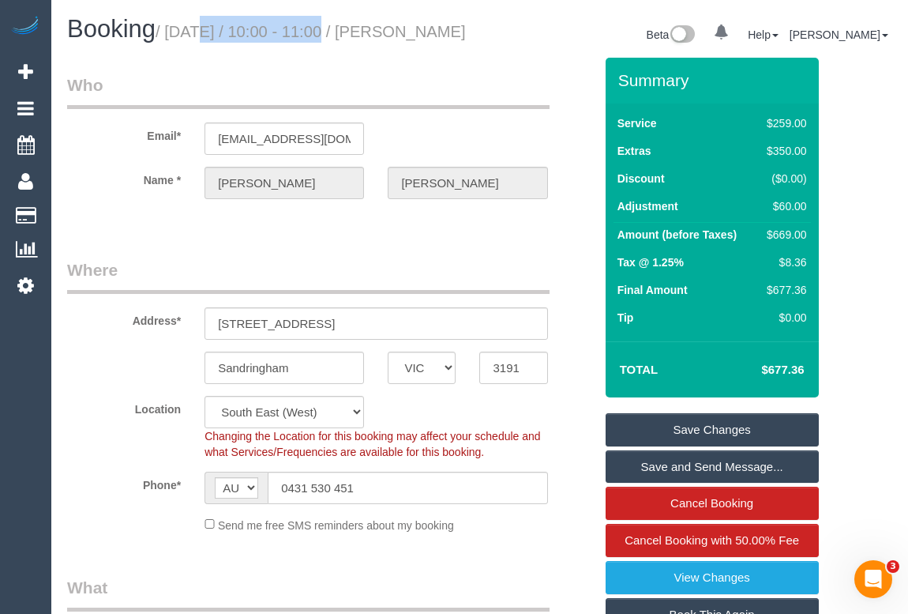
drag, startPoint x: 171, startPoint y: 33, endPoint x: 316, endPoint y: 32, distance: 144.5
click at [316, 32] on small "/ September 19, 2025 / 10:00 - 11:00 / daniel sargent" at bounding box center [311, 31] width 310 height 17
copy small "September 19, 2025"
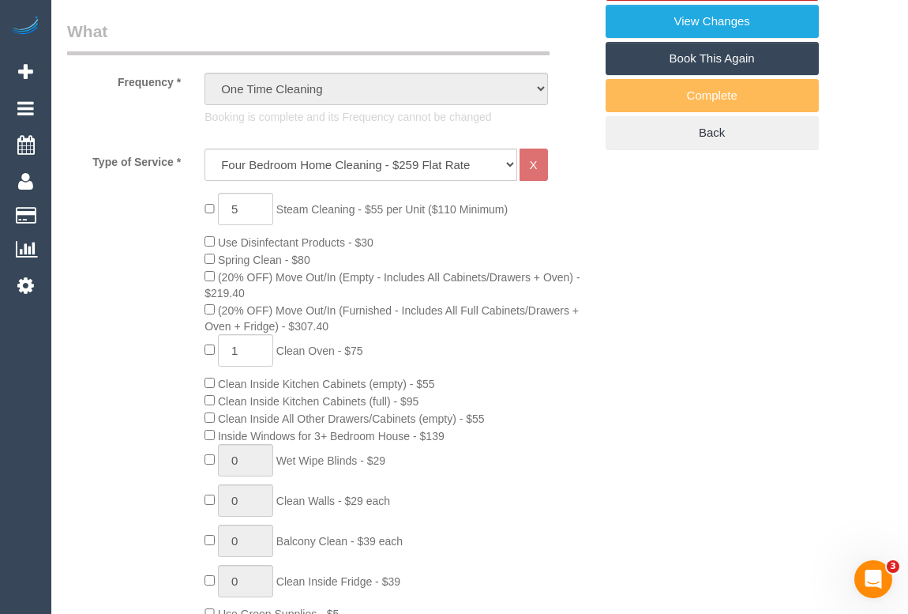
scroll to position [574, 0]
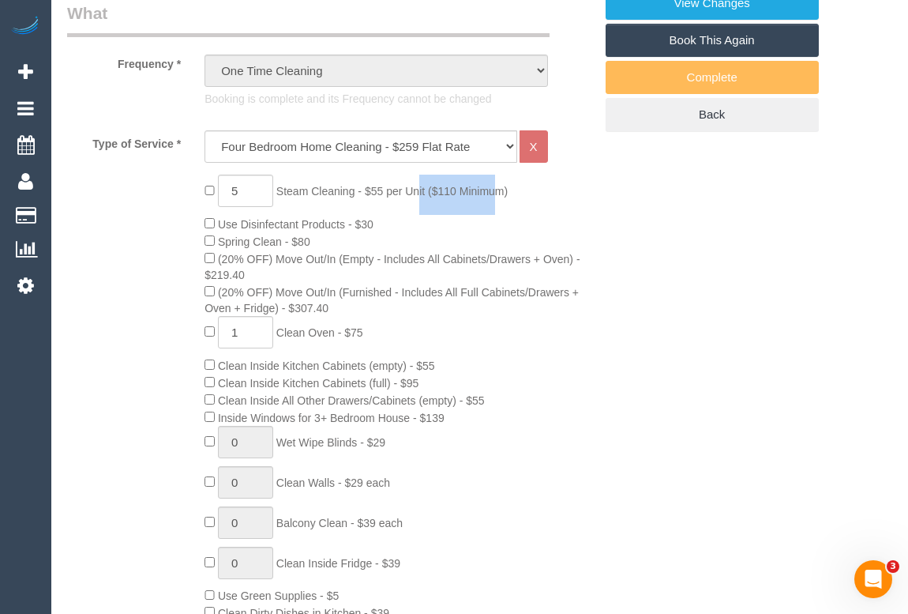
drag, startPoint x: 282, startPoint y: 206, endPoint x: 363, endPoint y: 205, distance: 80.6
click at [363, 197] on span "Steam Cleaning - $55 per Unit ($110 Minimum)" at bounding box center [391, 191] width 231 height 13
copy span "Steam Cleaning"
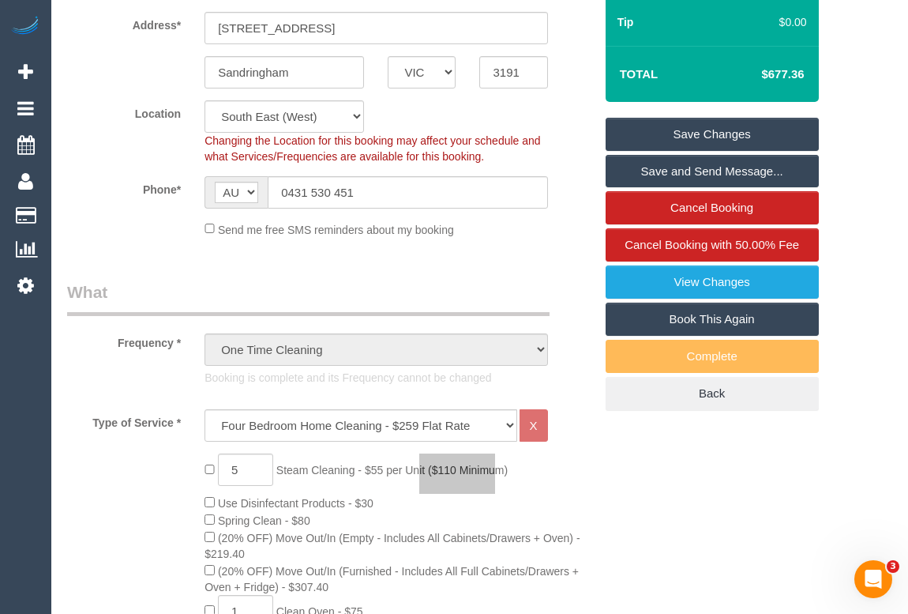
scroll to position [430, 0]
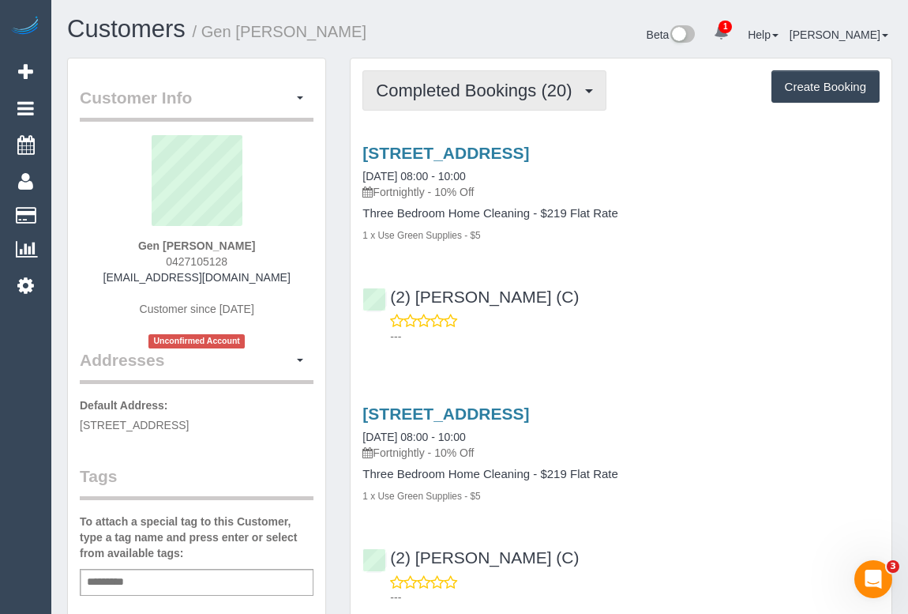
click at [483, 92] on span "Completed Bookings (20)" at bounding box center [478, 91] width 204 height 20
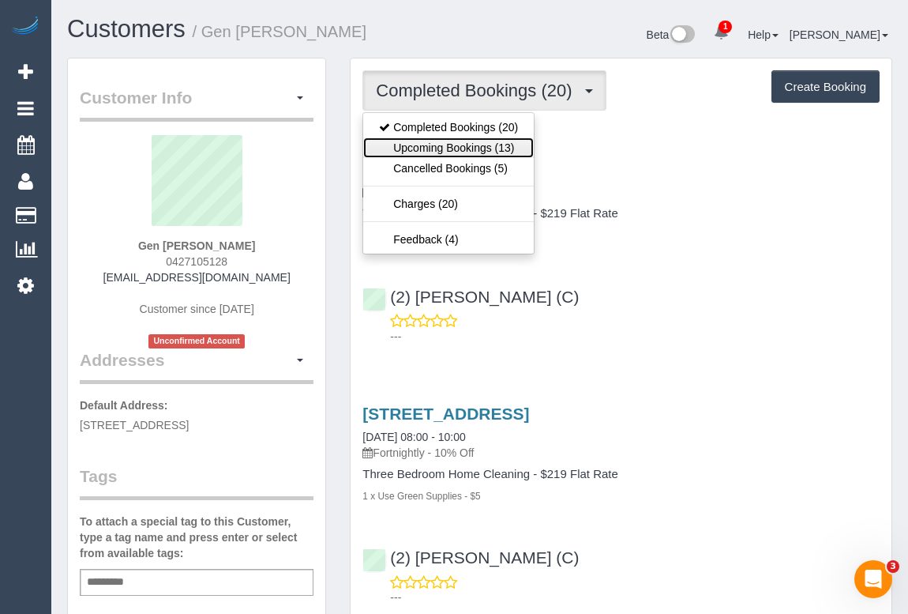
click at [465, 146] on link "Upcoming Bookings (13)" at bounding box center [448, 147] width 171 height 21
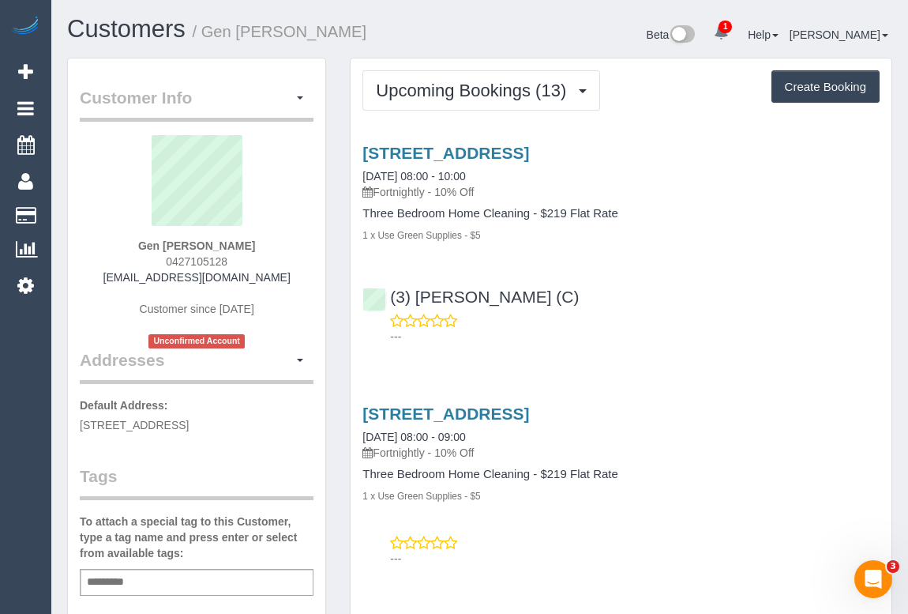
click at [772, 341] on p "---" at bounding box center [635, 337] width 490 height 16
click at [698, 294] on div "(3) [PERSON_NAME] (C) ---" at bounding box center [621, 309] width 541 height 71
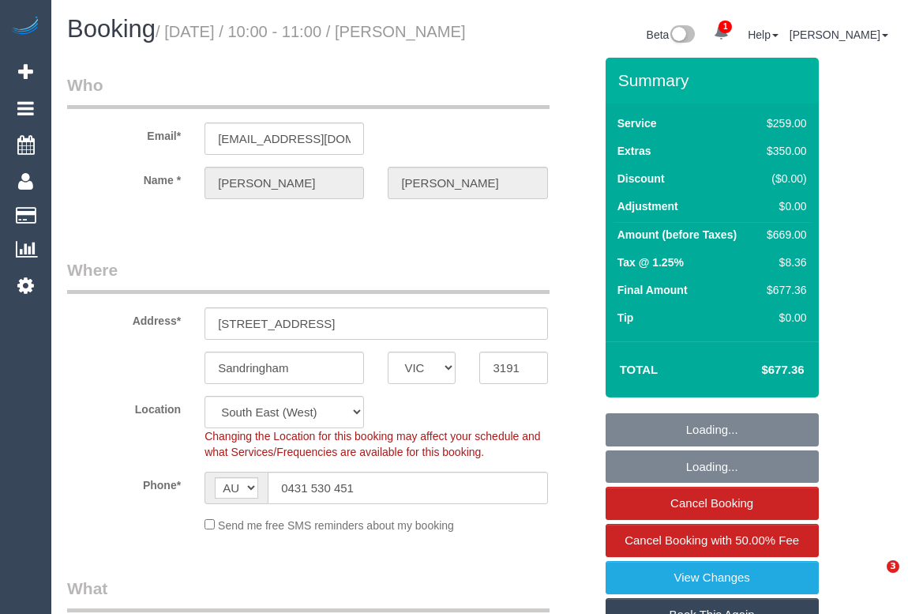
select select "VIC"
select select "object:660"
select select "number:28"
select select "number:14"
select select "number:19"
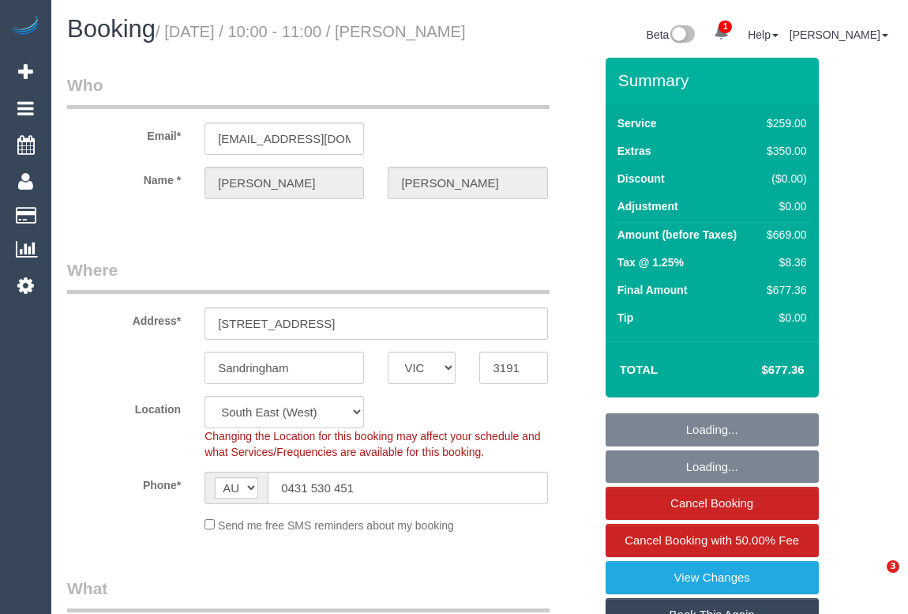
select select "number:36"
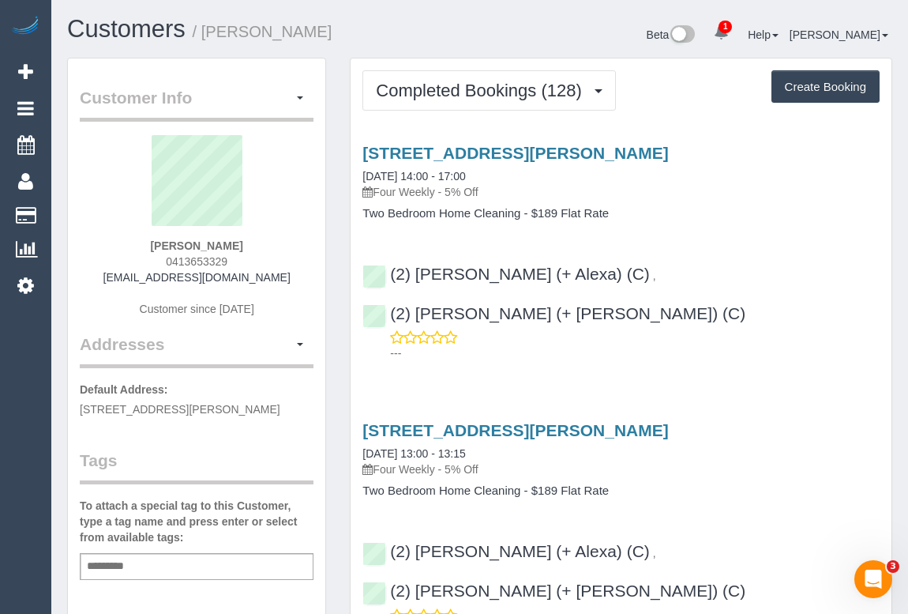
drag, startPoint x: 152, startPoint y: 263, endPoint x: 253, endPoint y: 262, distance: 101.1
click at [253, 262] on div "[PERSON_NAME] 0413653329 [EMAIL_ADDRESS][DOMAIN_NAME] Customer since [DATE]" at bounding box center [197, 233] width 234 height 197
copy span "0413653329"
click at [820, 194] on p "Four Weekly - 5% Off" at bounding box center [621, 192] width 517 height 16
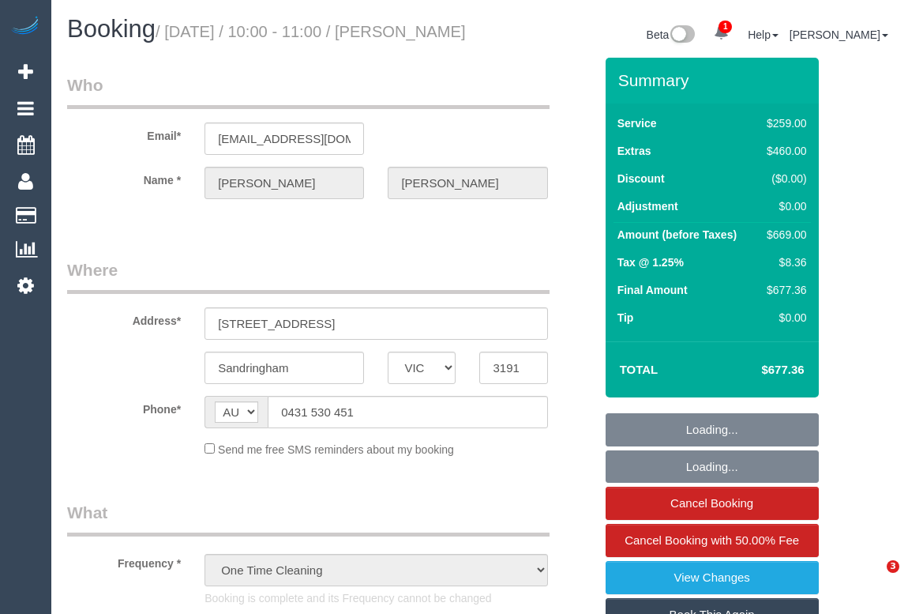
select select "VIC"
select select "object:1445"
select select "string:stripe-pm_1QEiMj2GScqysDRV5AhJ8Ouz"
select select "number:28"
select select "number:14"
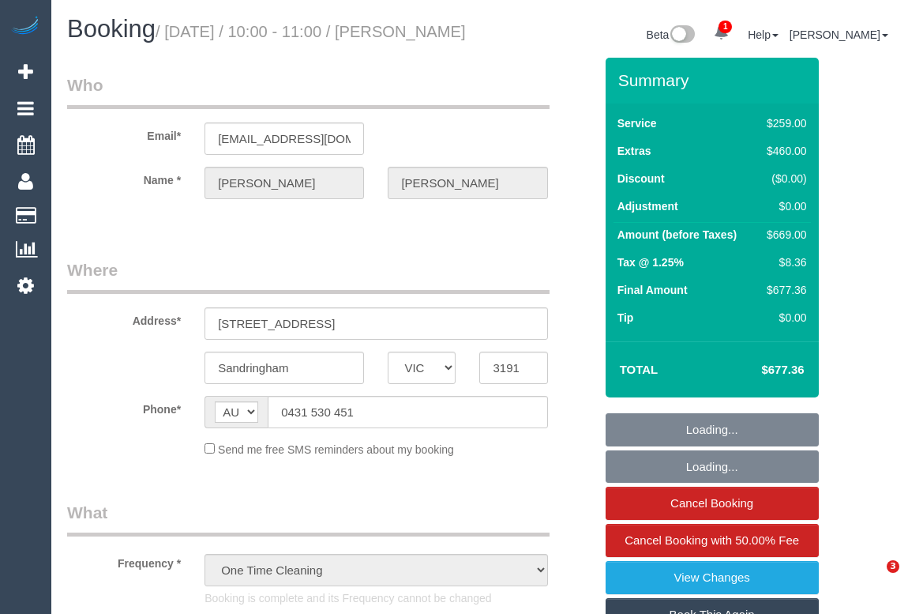
select select "number:19"
select select "number:36"
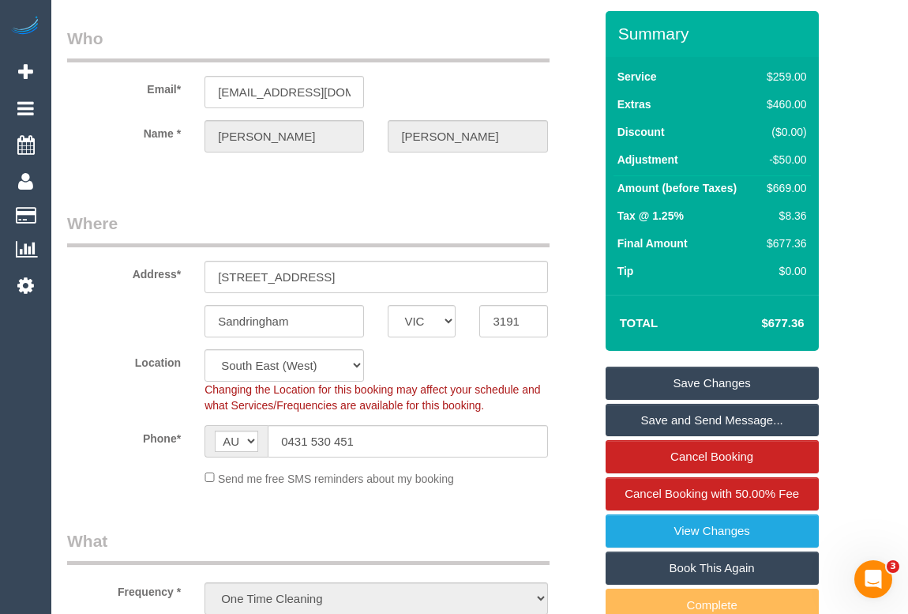
scroll to position [71, 0]
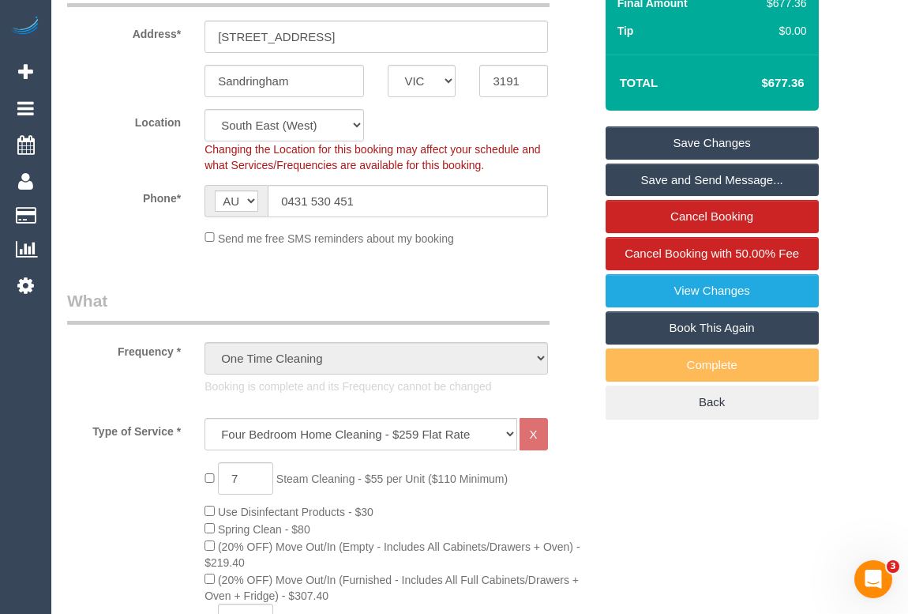
scroll to position [0, 0]
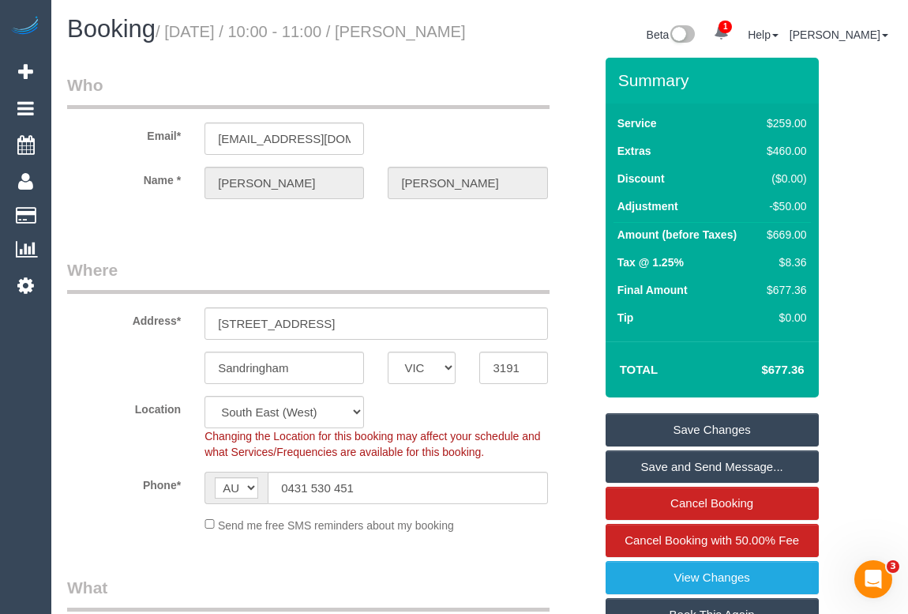
drag, startPoint x: 66, startPoint y: 57, endPoint x: 185, endPoint y: 60, distance: 119.3
click at [185, 50] on div "Booking / September 19, 2025 / 10:00 - 11:00 / daniel sargent" at bounding box center [267, 33] width 425 height 34
copy small "daniel sargent"
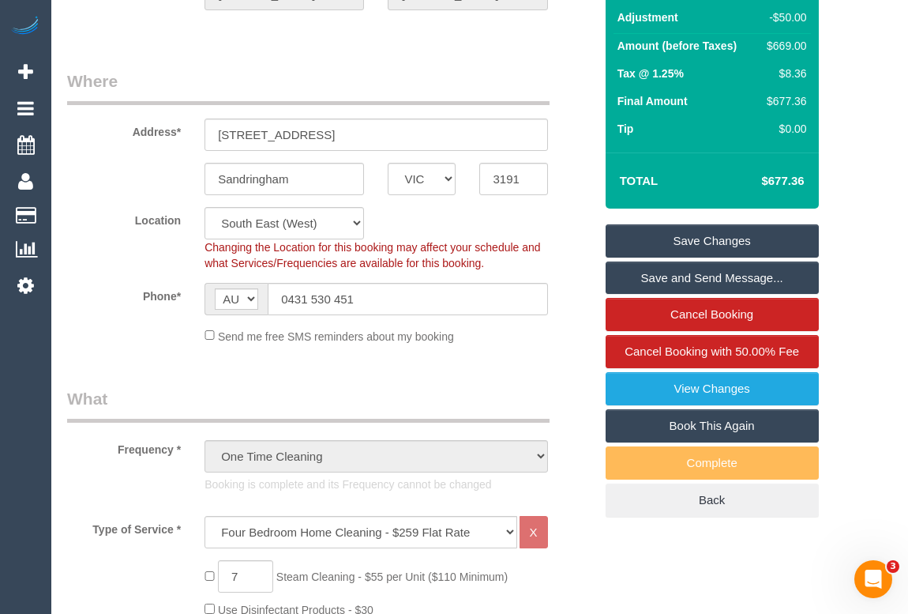
scroll to position [71, 0]
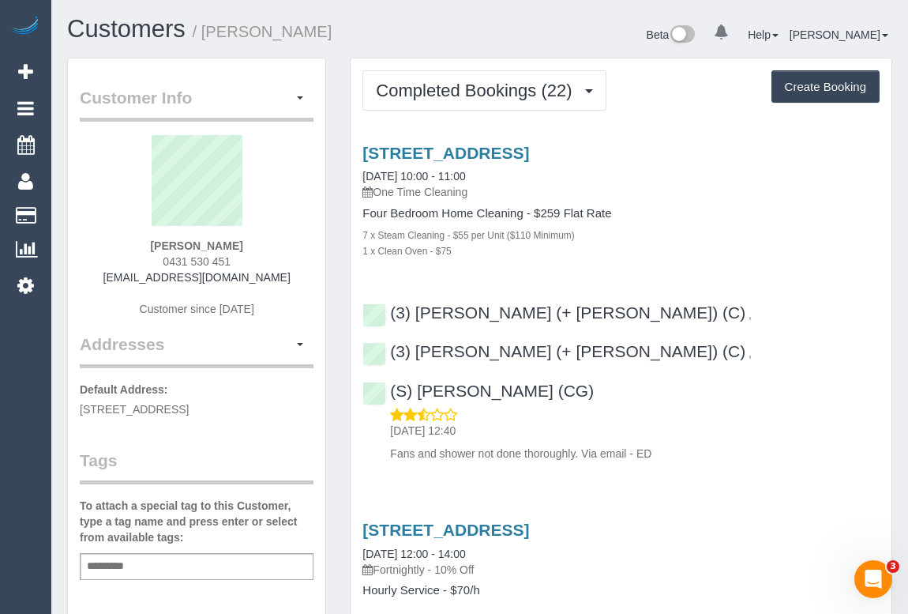
click at [710, 507] on div "8 Grange Rd, Sandringham, VIC 3191 27/08/2025 12:00 - 14:00 Fortnightly - 10% O…" at bounding box center [621, 606] width 541 height 199
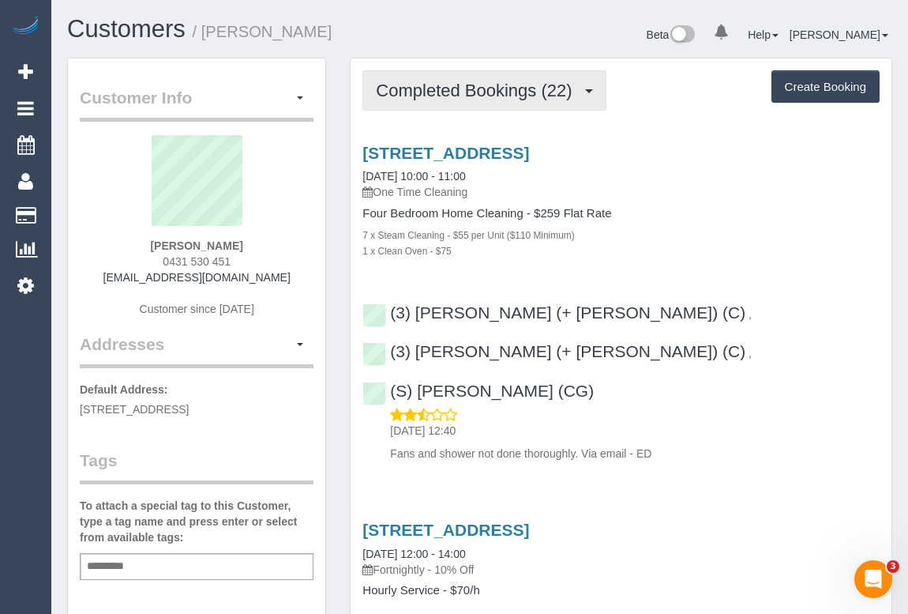
click at [509, 100] on button "Completed Bookings (22)" at bounding box center [484, 90] width 243 height 40
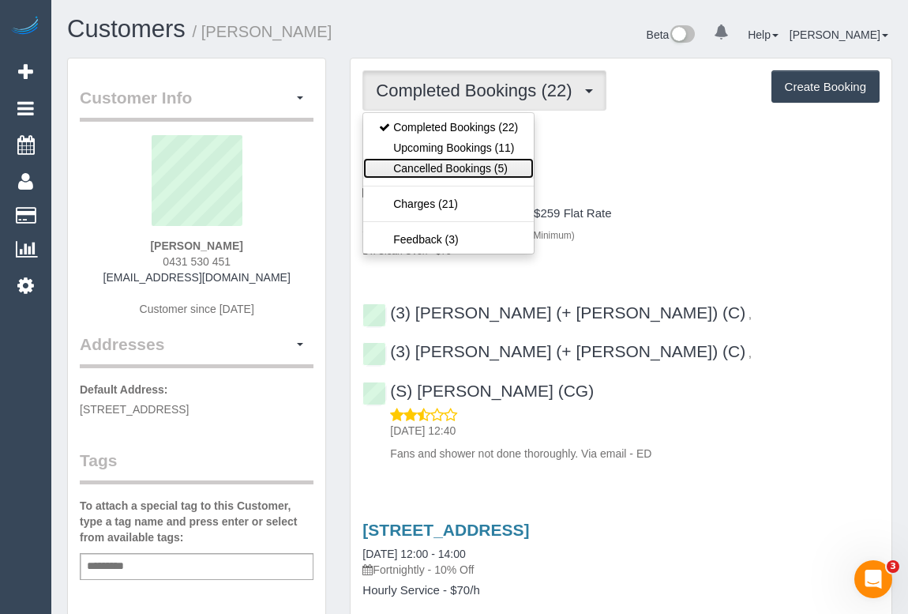
click at [460, 169] on link "Cancelled Bookings (5)" at bounding box center [448, 168] width 171 height 21
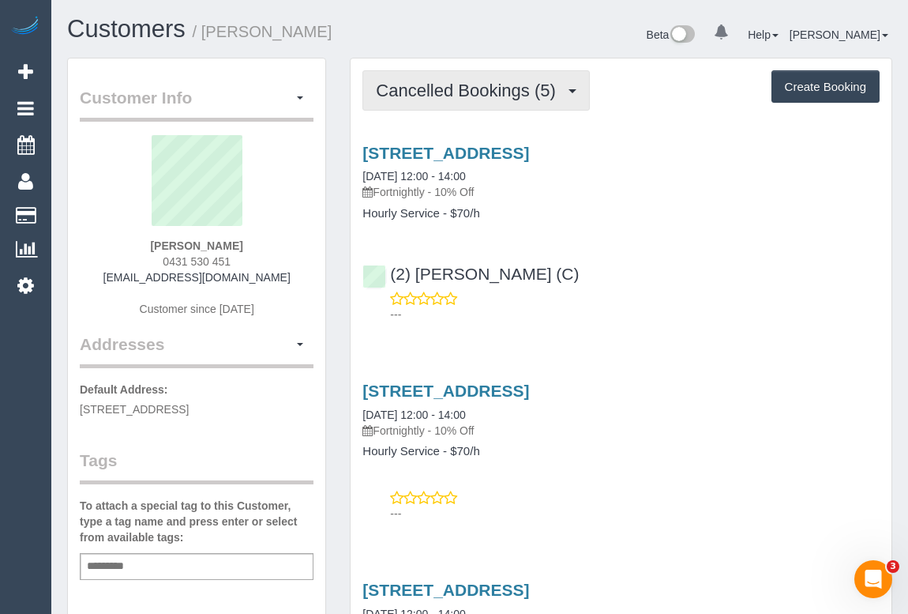
click at [492, 97] on span "Cancelled Bookings (5)" at bounding box center [469, 91] width 187 height 20
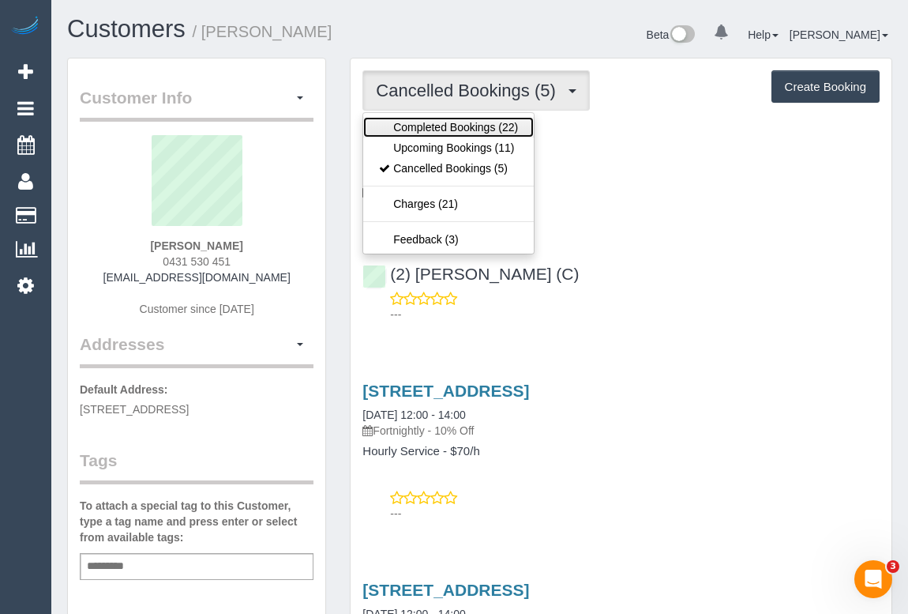
click at [469, 124] on link "Completed Bookings (22)" at bounding box center [448, 127] width 171 height 21
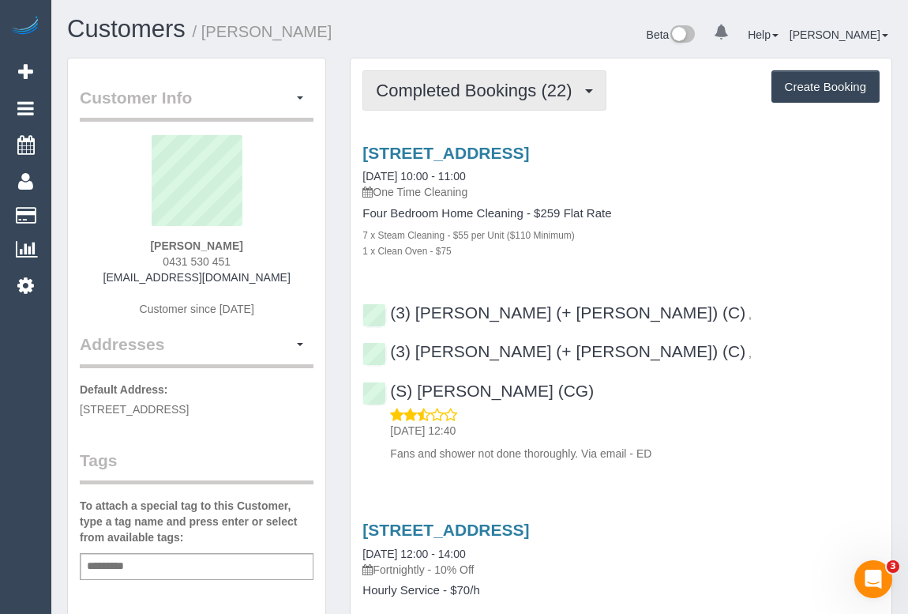
click at [494, 87] on span "Completed Bookings (22)" at bounding box center [478, 91] width 204 height 20
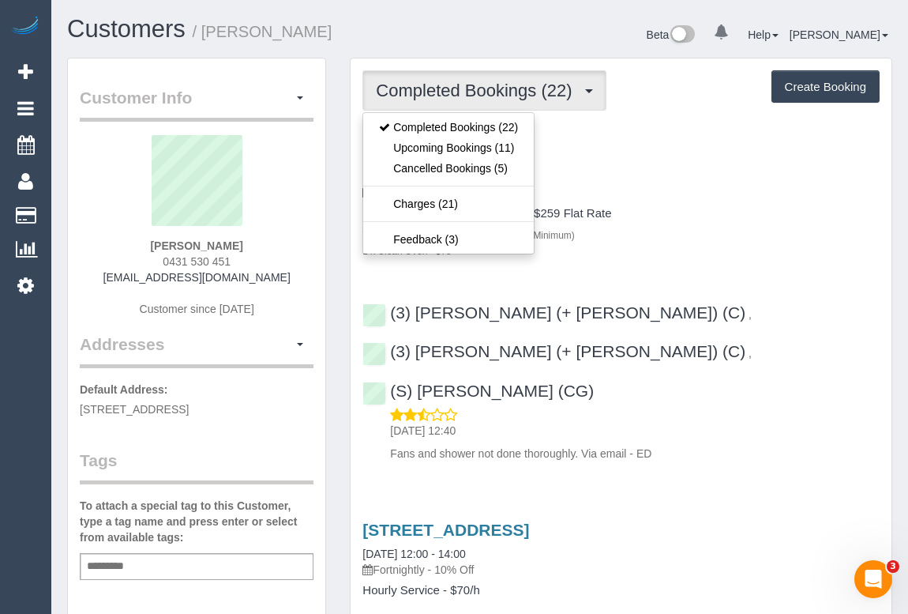
click at [732, 201] on div "8 Grange Rd, Sandringham, VIC 3191 19/09/2025 10:00 - 11:00 One Time Cleaning F…" at bounding box center [621, 201] width 541 height 115
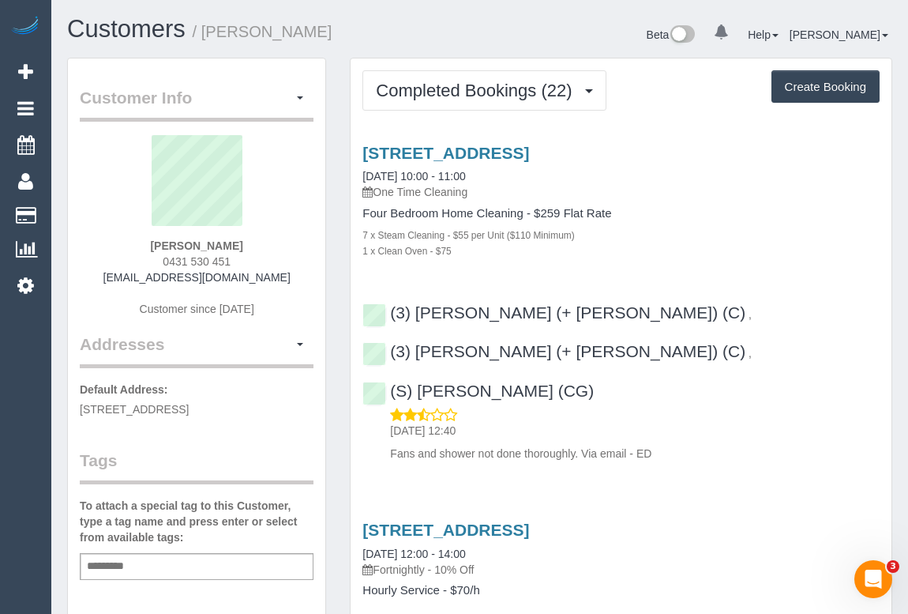
click at [728, 194] on p "One Time Cleaning" at bounding box center [621, 192] width 517 height 16
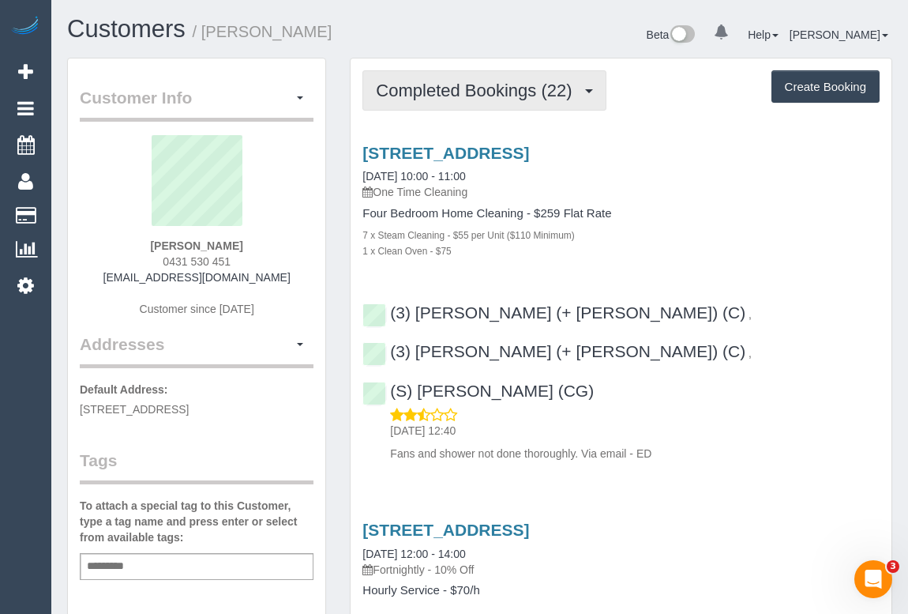
click at [458, 84] on span "Completed Bookings (22)" at bounding box center [478, 91] width 204 height 20
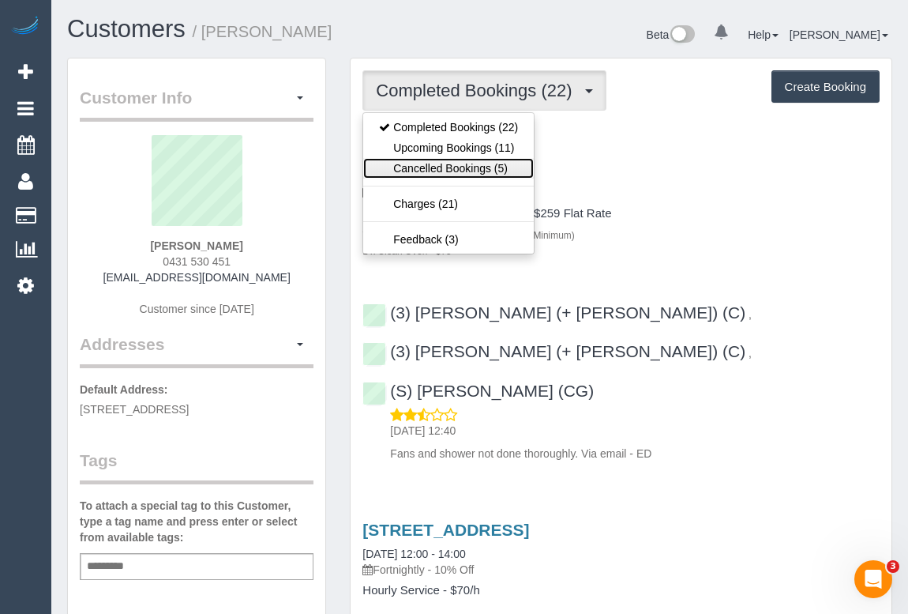
click at [434, 170] on link "Cancelled Bookings (5)" at bounding box center [448, 168] width 171 height 21
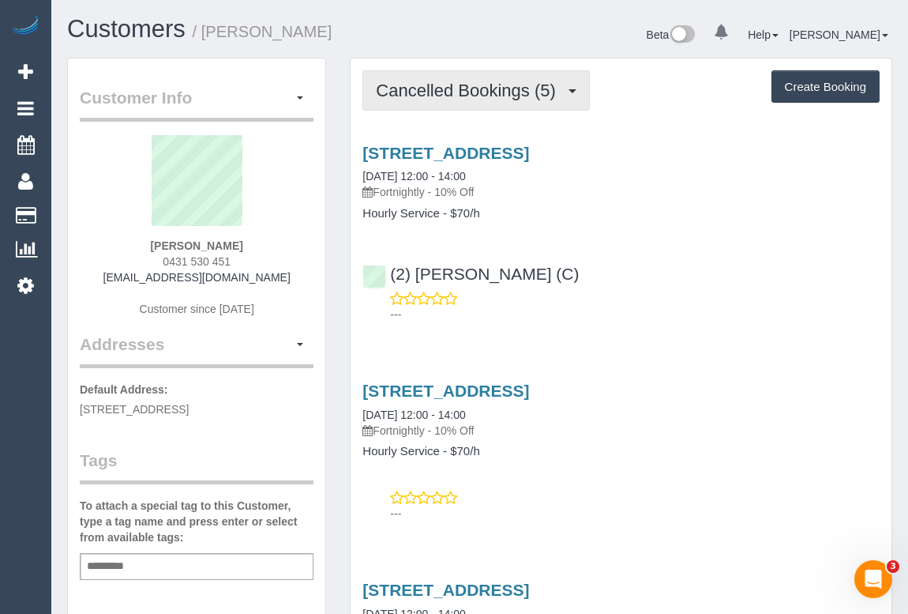
click at [447, 92] on span "Cancelled Bookings (5)" at bounding box center [469, 91] width 187 height 20
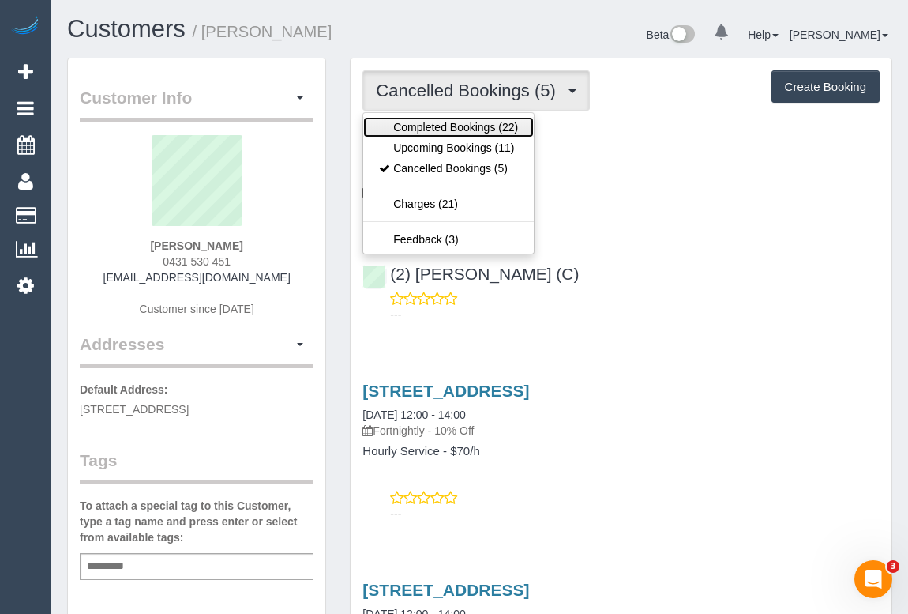
click at [457, 130] on link "Completed Bookings (22)" at bounding box center [448, 127] width 171 height 21
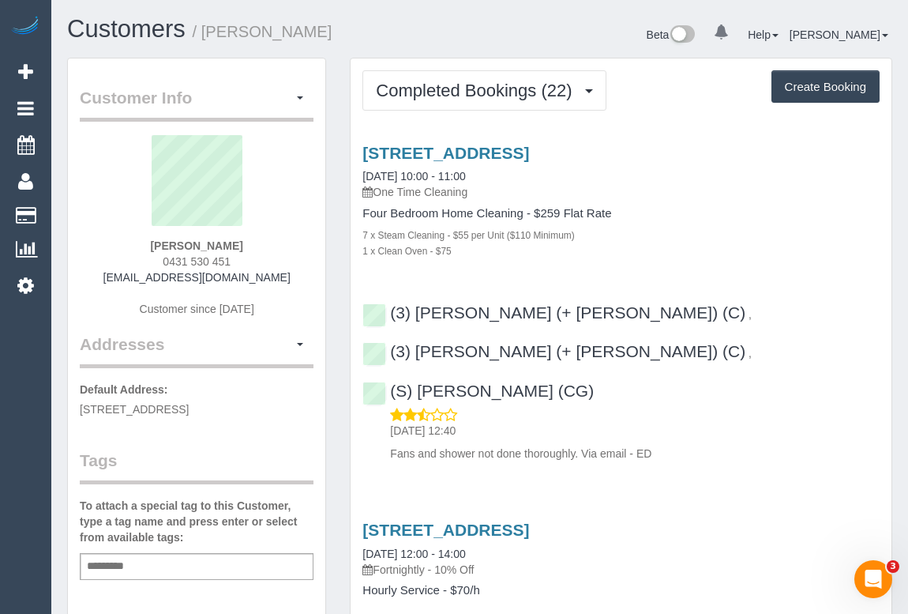
click at [712, 248] on div "1 x Clean Oven - $75" at bounding box center [621, 250] width 517 height 16
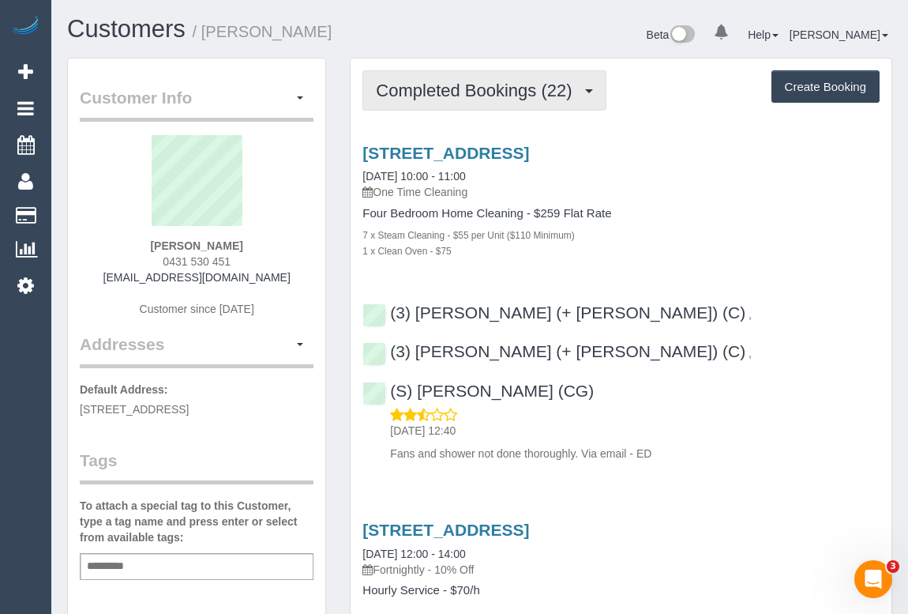
click at [450, 89] on span "Completed Bookings (22)" at bounding box center [478, 91] width 204 height 20
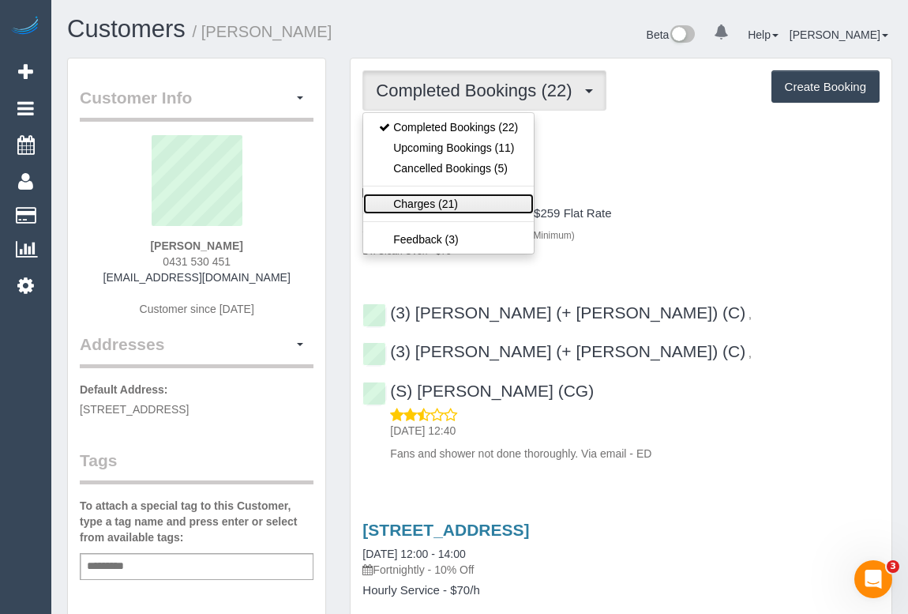
click at [421, 207] on link "Charges (21)" at bounding box center [448, 204] width 171 height 21
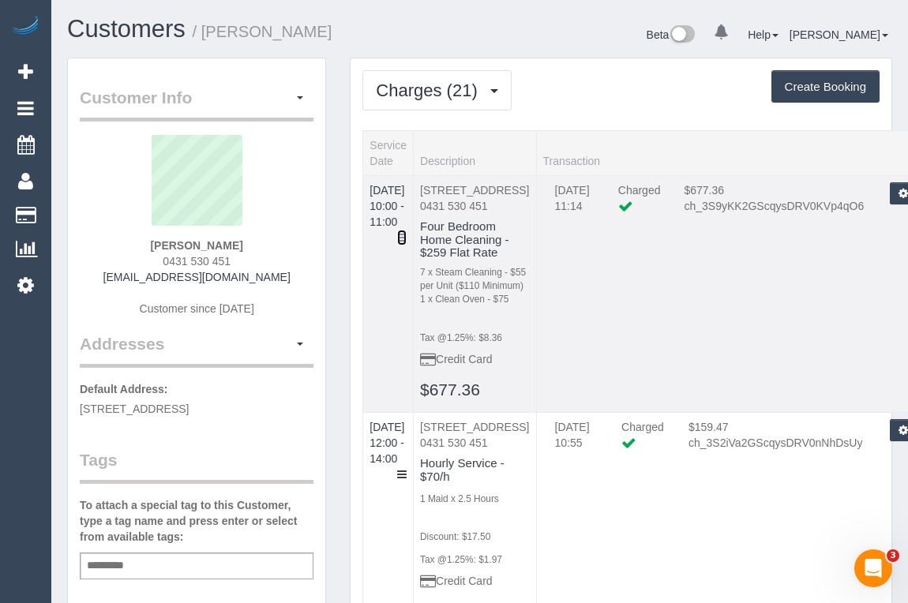
click at [407, 232] on icon at bounding box center [401, 237] width 9 height 11
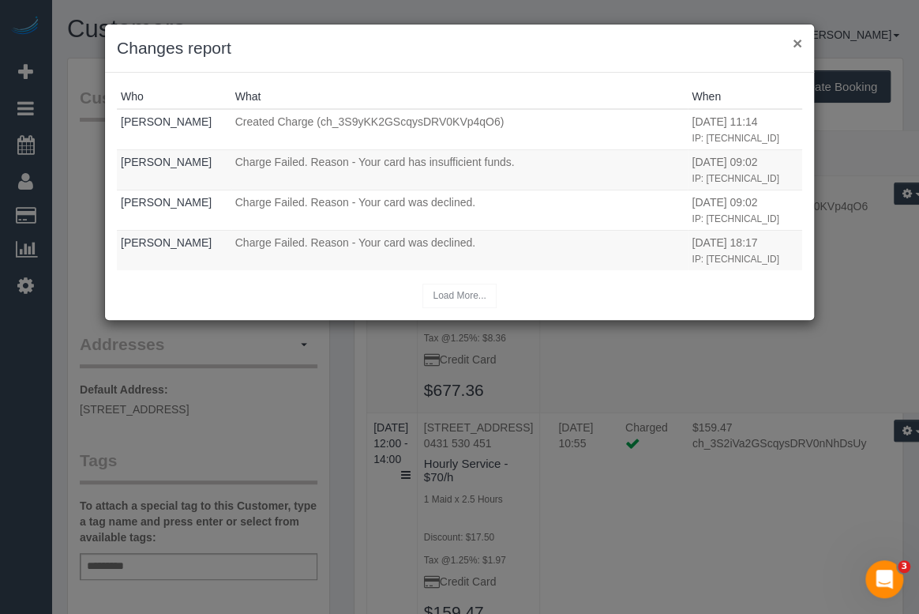
click at [798, 38] on button "×" at bounding box center [797, 43] width 9 height 17
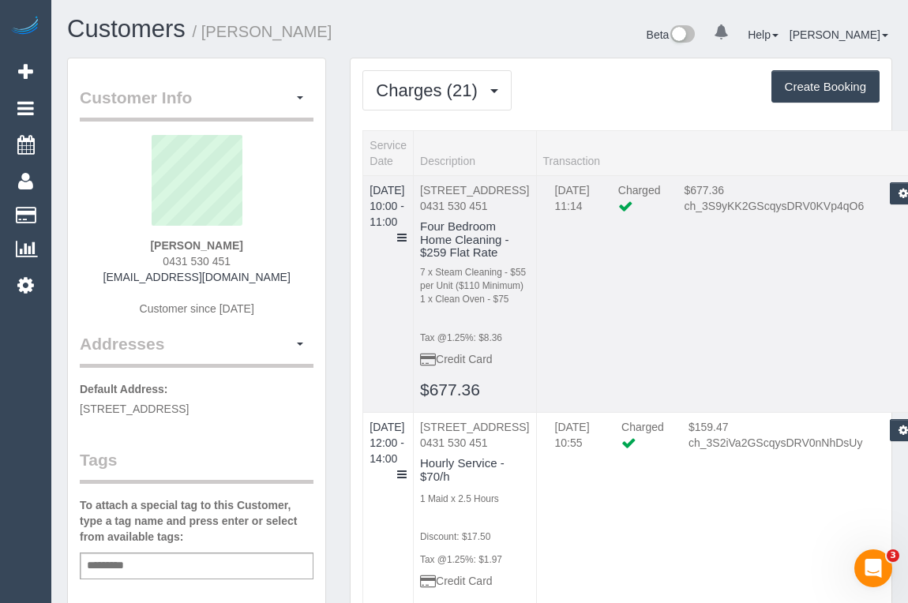
click at [748, 321] on td "22/09/2025 11:14 Charged $677.36 ch_3S9yKK2GScqysDRV0KVp4qO6 Refund Send Invoic…" at bounding box center [740, 293] width 409 height 237
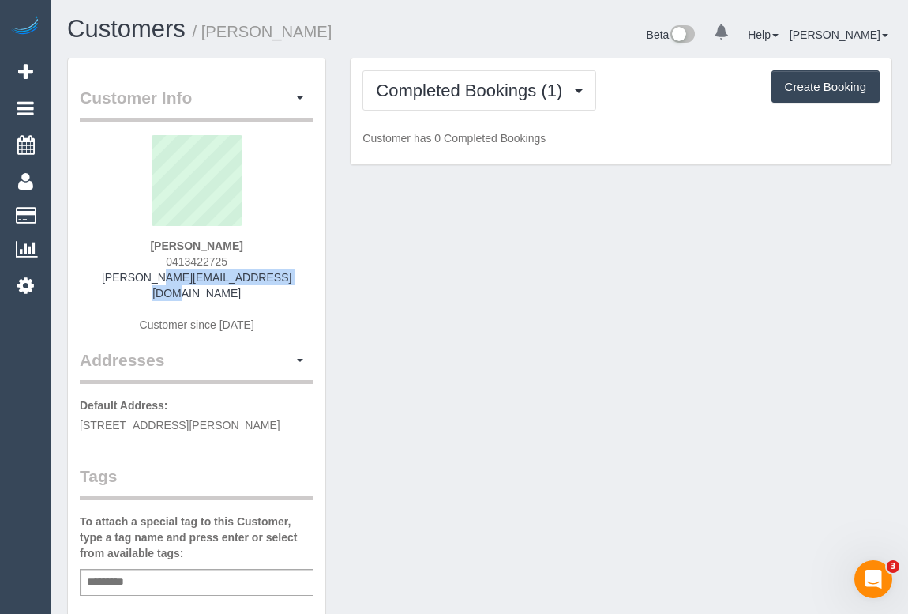
drag, startPoint x: 114, startPoint y: 280, endPoint x: 272, endPoint y: 280, distance: 158.0
click at [272, 280] on div "[PERSON_NAME] 0413422725 [PERSON_NAME][EMAIL_ADDRESS][DOMAIN_NAME] Customer sin…" at bounding box center [197, 241] width 234 height 213
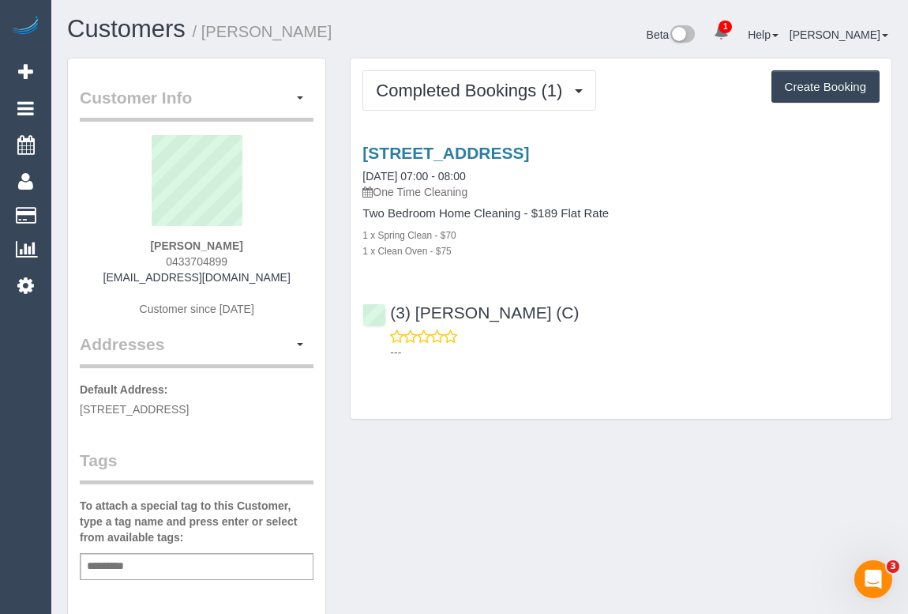
drag, startPoint x: 138, startPoint y: 276, endPoint x: 334, endPoint y: 286, distance: 196.1
click at [268, 269] on div "Clare Slater 0433704899 clare_slater@hotmail.com Customer since 2025" at bounding box center [197, 233] width 234 height 197
copy link "clare_slater@hotmail.com"
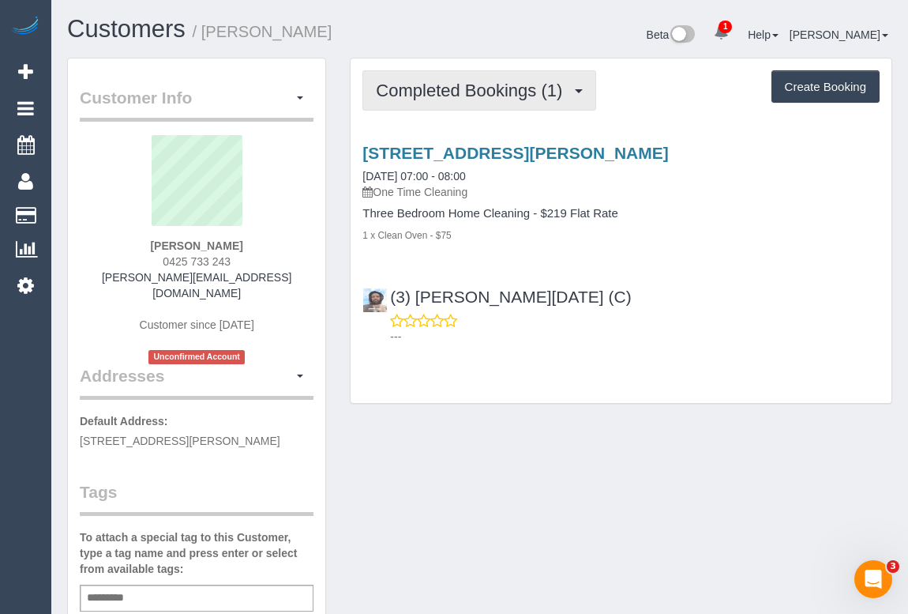
click at [462, 88] on span "Completed Bookings (1)" at bounding box center [473, 91] width 194 height 20
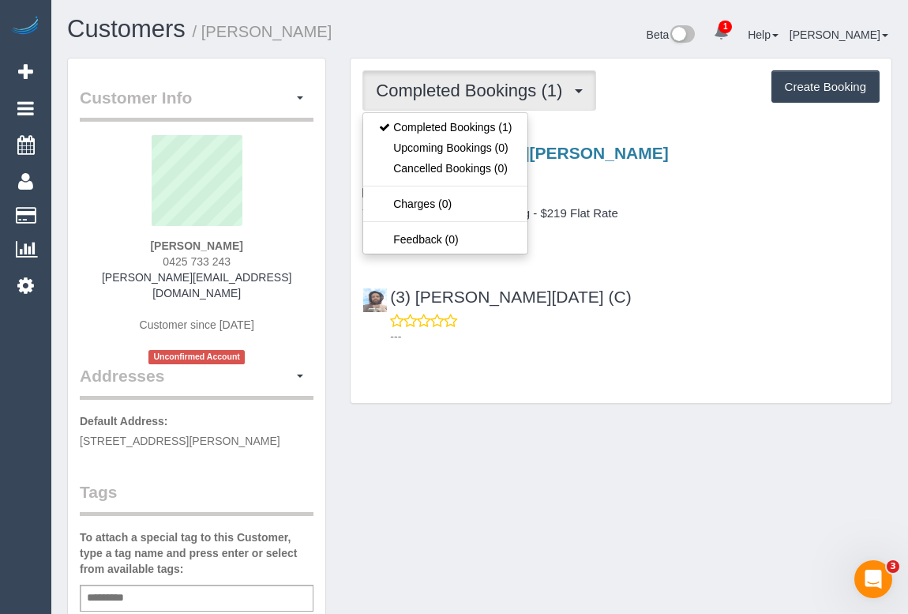
click at [678, 404] on div "Completed Bookings (1) Completed Bookings (1) Upcoming Bookings (0) Cancelled B…" at bounding box center [621, 239] width 566 height 362
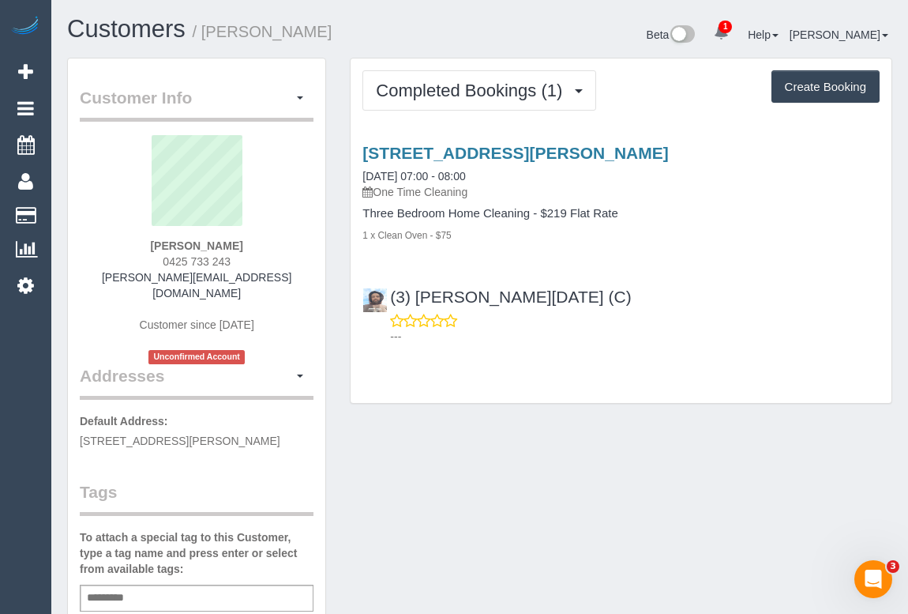
click at [547, 474] on div "Customer Info Edit Contact Info Send Message Email Preferences Special Sales Ta…" at bounding box center [479, 603] width 849 height 1090
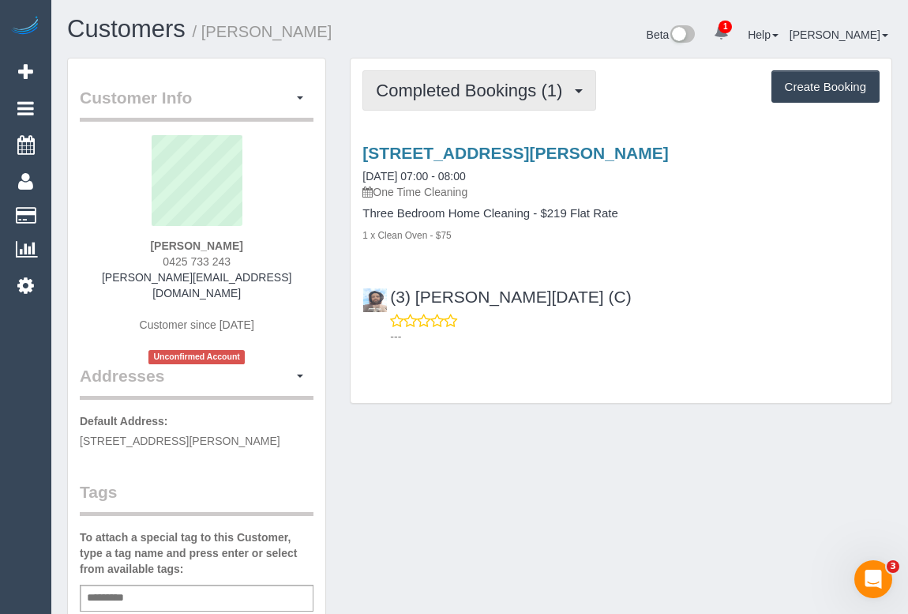
click at [472, 83] on span "Completed Bookings (1)" at bounding box center [473, 91] width 194 height 20
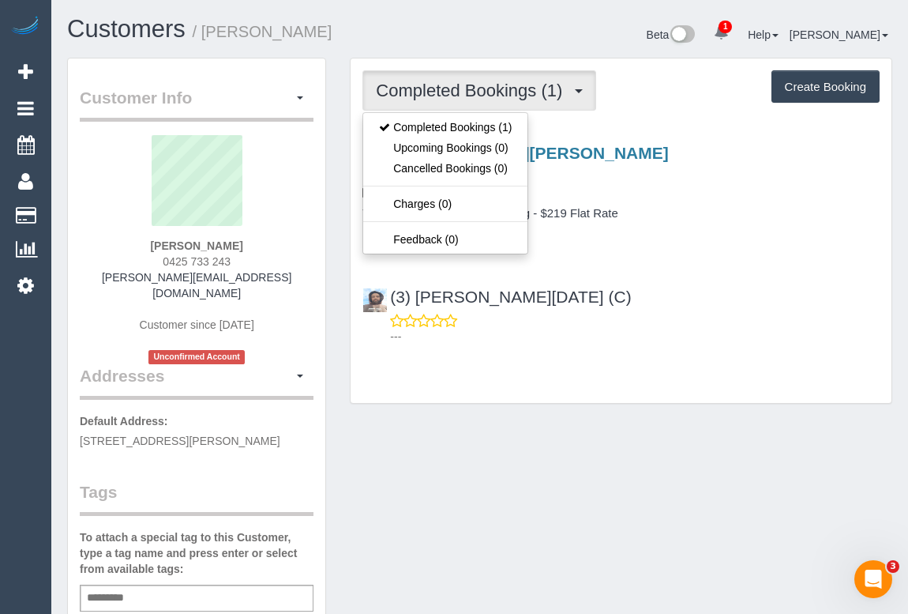
click at [663, 358] on div "Completed Bookings (1) Completed Bookings (1) Upcoming Bookings (0) Cancelled B…" at bounding box center [621, 230] width 541 height 344
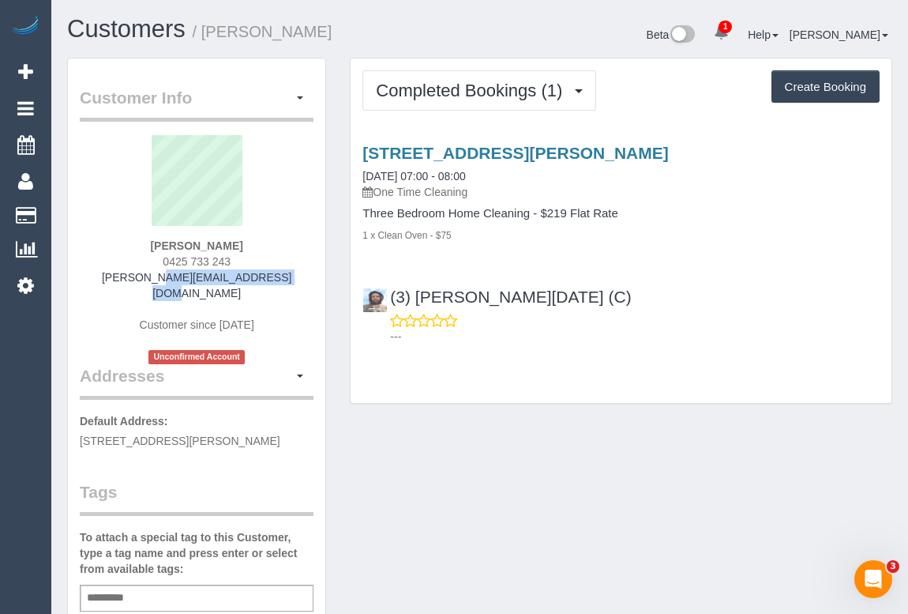
drag, startPoint x: 124, startPoint y: 279, endPoint x: 260, endPoint y: 276, distance: 135.9
click at [260, 276] on div "[PERSON_NAME] 0425 733 243 [PERSON_NAME][EMAIL_ADDRESS][DOMAIN_NAME] Customer s…" at bounding box center [197, 249] width 234 height 229
copy link "[PERSON_NAME][EMAIL_ADDRESS][DOMAIN_NAME]"
click at [718, 410] on div "Completed Bookings (1) Completed Bookings (1) Upcoming Bookings (0) Cancelled B…" at bounding box center [621, 239] width 566 height 362
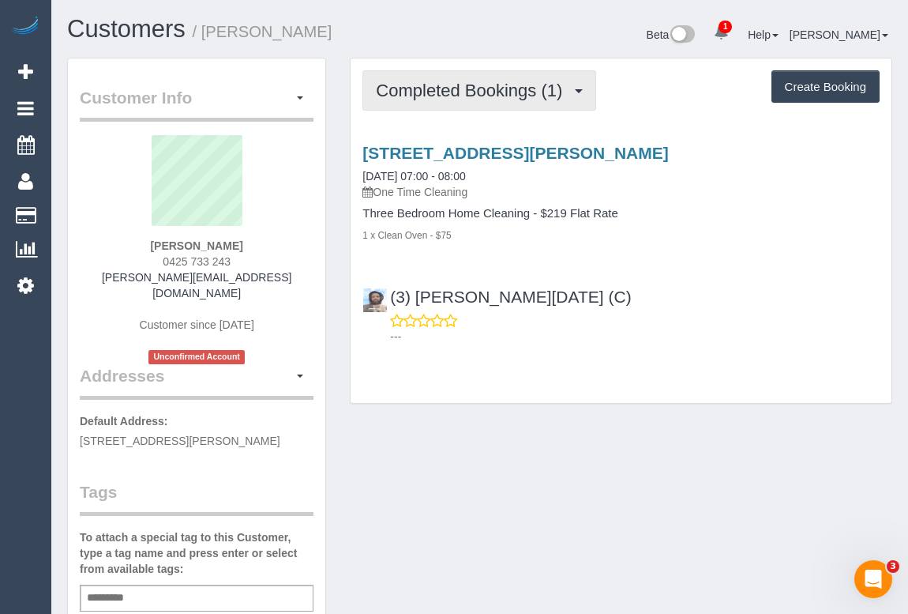
click at [510, 90] on span "Completed Bookings (1)" at bounding box center [473, 91] width 194 height 20
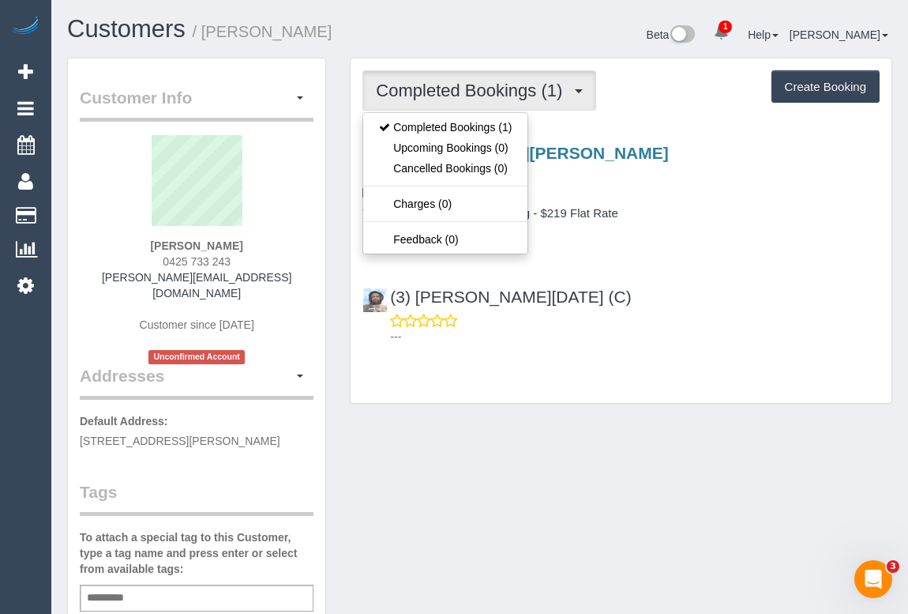
click at [685, 453] on div "Customer Info Edit Contact Info Send Message Email Preferences Special Sales Ta…" at bounding box center [479, 603] width 849 height 1090
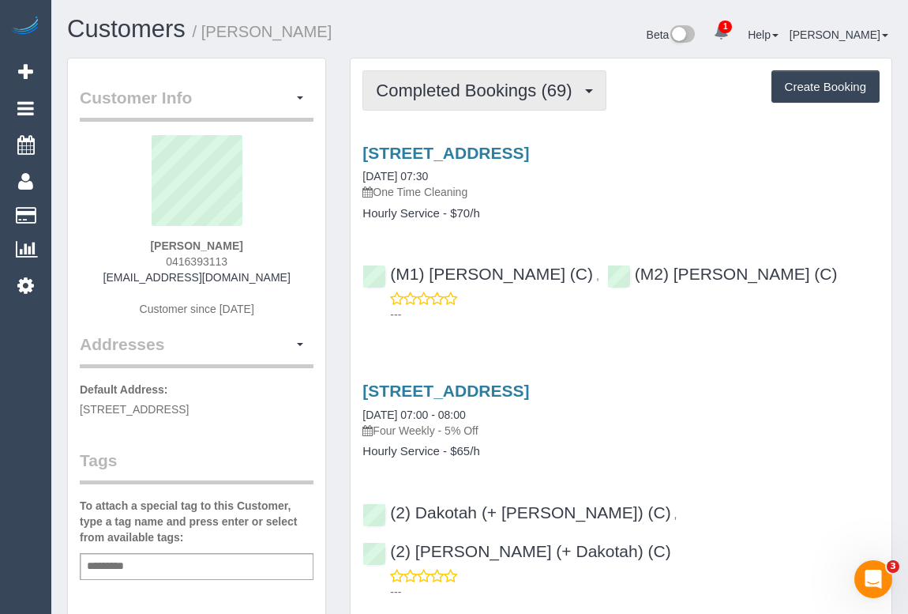
click at [454, 95] on span "Completed Bookings (69)" at bounding box center [478, 91] width 204 height 20
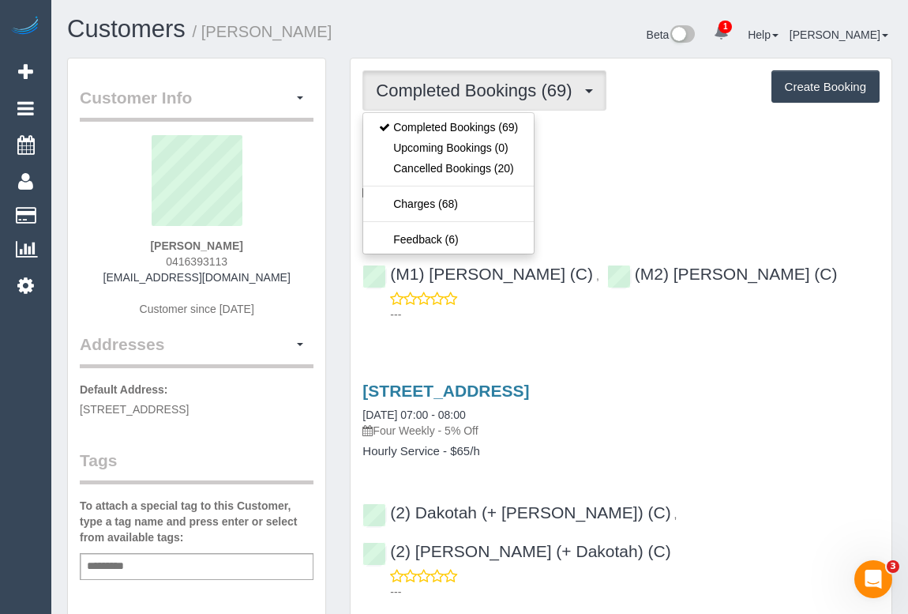
click at [705, 215] on h4 "Hourly Service - $70/h" at bounding box center [621, 213] width 517 height 13
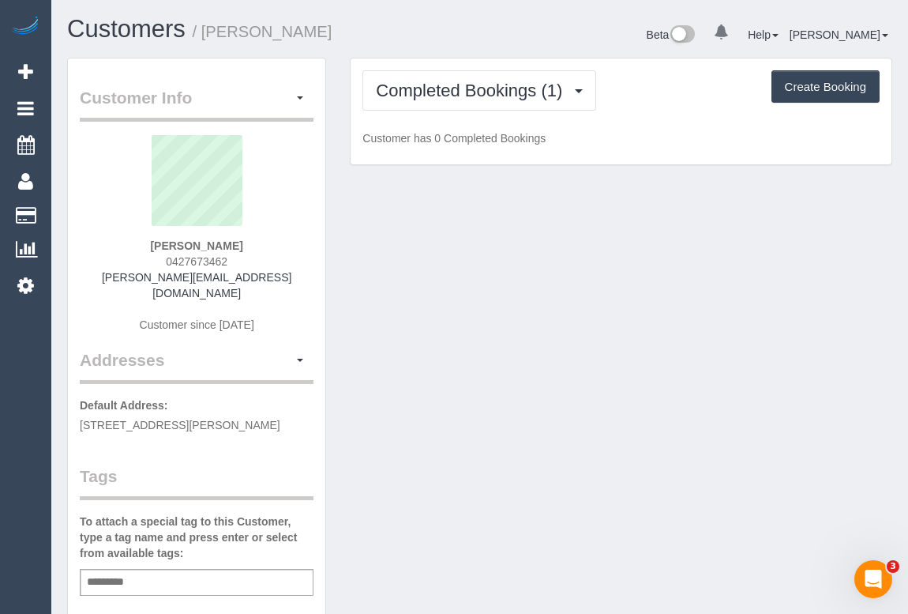
drag, startPoint x: 111, startPoint y: 271, endPoint x: 295, endPoint y: 278, distance: 184.2
click at [295, 278] on div "Mardie Hamilton 0427673462 mardie@hamiltonsjerilderie.com.au Customer since 2025" at bounding box center [197, 241] width 234 height 213
copy link "mardie@hamiltonsjerilderie.com.au"
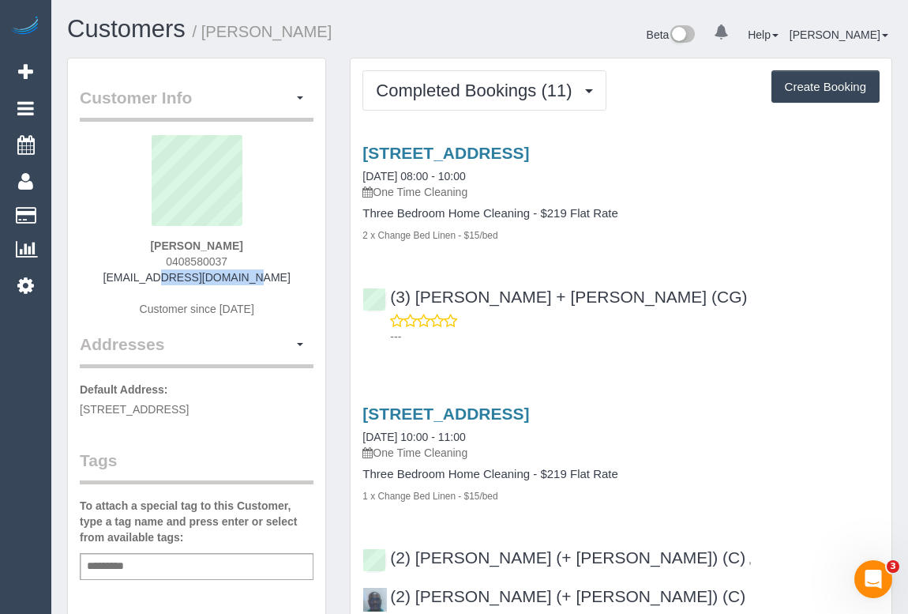
drag, startPoint x: 141, startPoint y: 272, endPoint x: 310, endPoint y: 274, distance: 169.8
click at [310, 274] on div "[PERSON_NAME] 0408580037 [EMAIL_ADDRESS][DOMAIN_NAME] Customer since [DATE]" at bounding box center [197, 233] width 234 height 197
copy link "[EMAIL_ADDRESS][DOMAIN_NAME]"
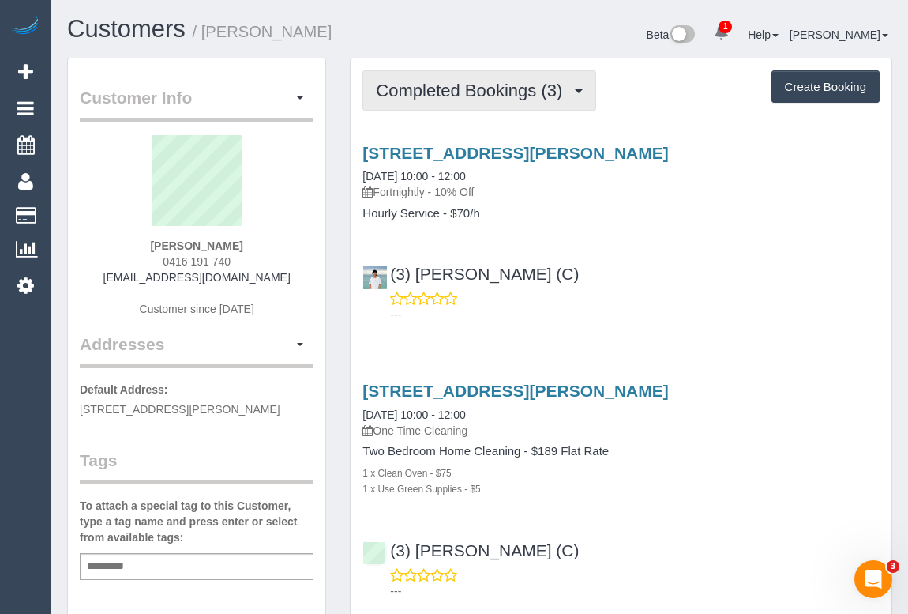
click at [419, 94] on span "Completed Bookings (3)" at bounding box center [473, 91] width 194 height 20
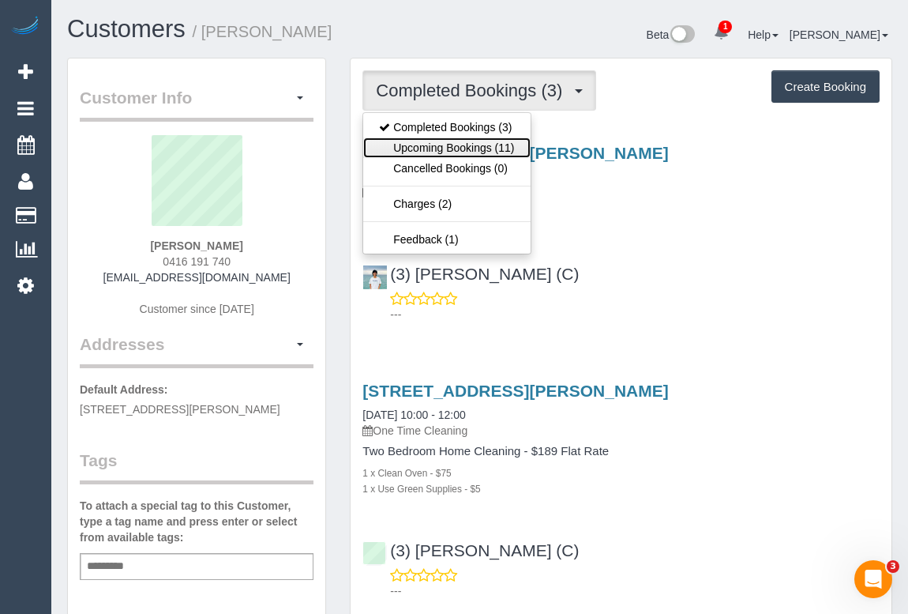
click at [442, 149] on link "Upcoming Bookings (11)" at bounding box center [446, 147] width 167 height 21
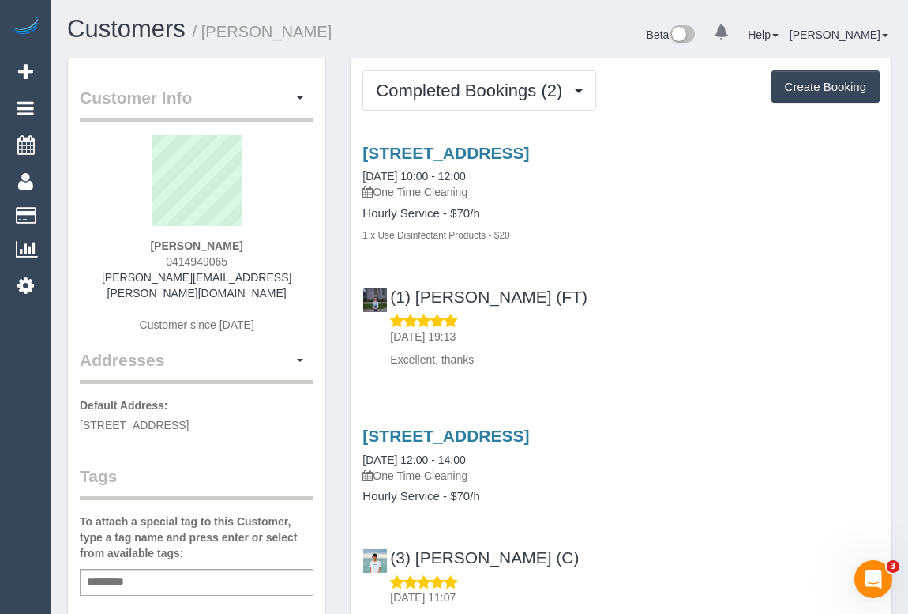
drag, startPoint x: 161, startPoint y: 259, endPoint x: 275, endPoint y: 260, distance: 113.7
click at [275, 260] on div "Suzannah Tillotson 0414949065 suzannah.j.barr@gmail.com Customer since 2025" at bounding box center [197, 241] width 234 height 213
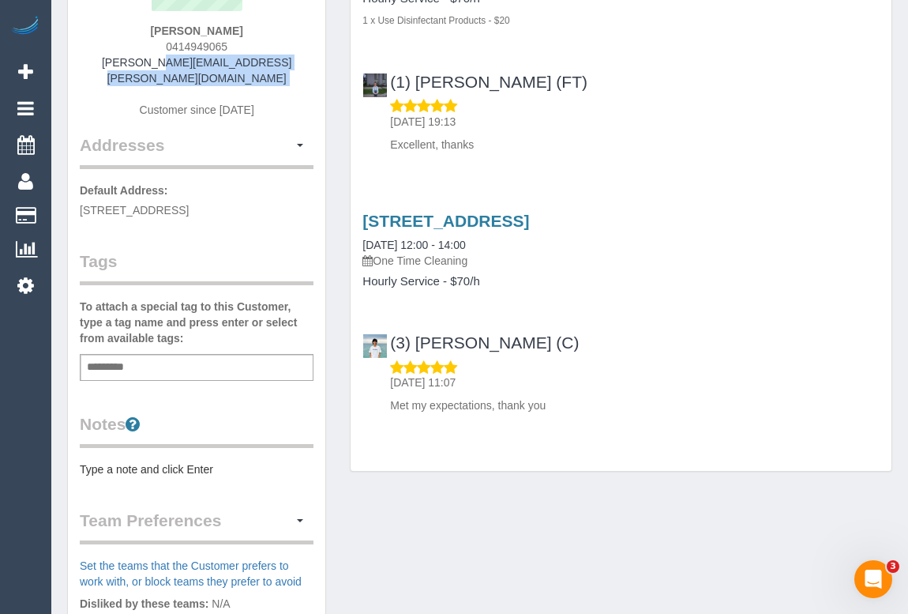
drag, startPoint x: 116, startPoint y: 58, endPoint x: 298, endPoint y: 69, distance: 182.0
click at [298, 69] on div "Suzannah Tillotson 0414949065 suzannah.j.barr@gmail.com Customer since 2025" at bounding box center [197, 26] width 234 height 213
copy div "suzannah.j.barr@gmail.com"
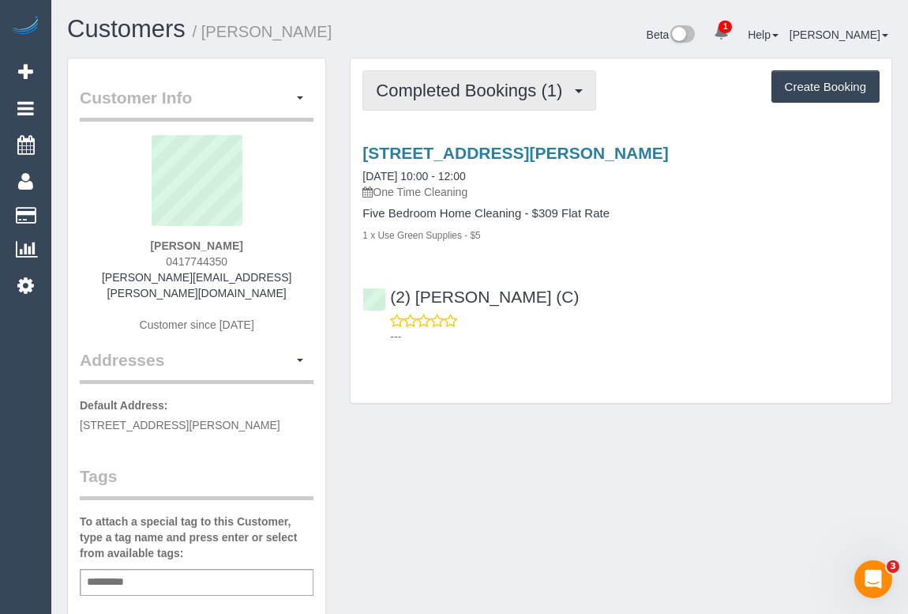
click at [434, 93] on span "Completed Bookings (1)" at bounding box center [473, 91] width 194 height 20
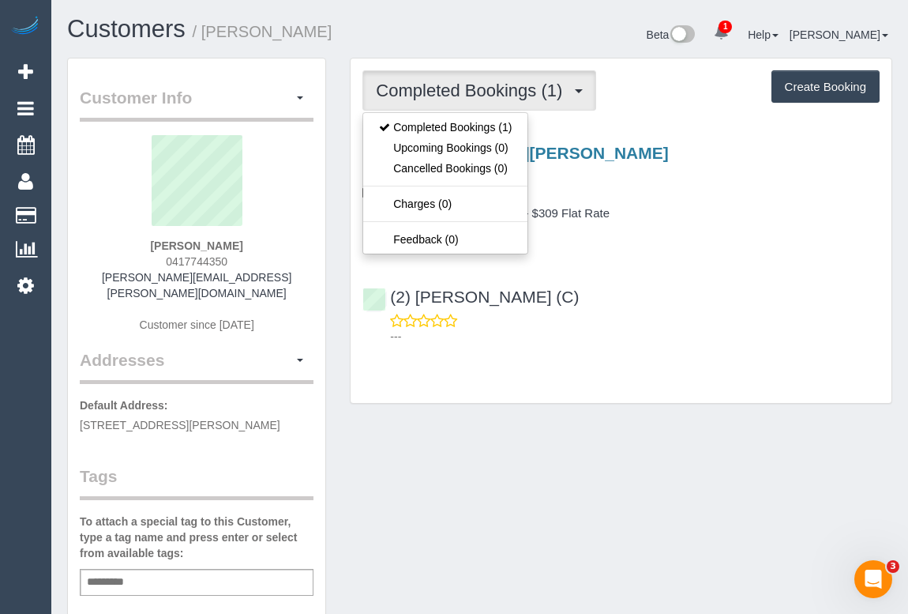
click at [535, 478] on div "Customer Info Edit Contact Info Send Message Email Preferences Special Sales Ta…" at bounding box center [479, 595] width 849 height 1074
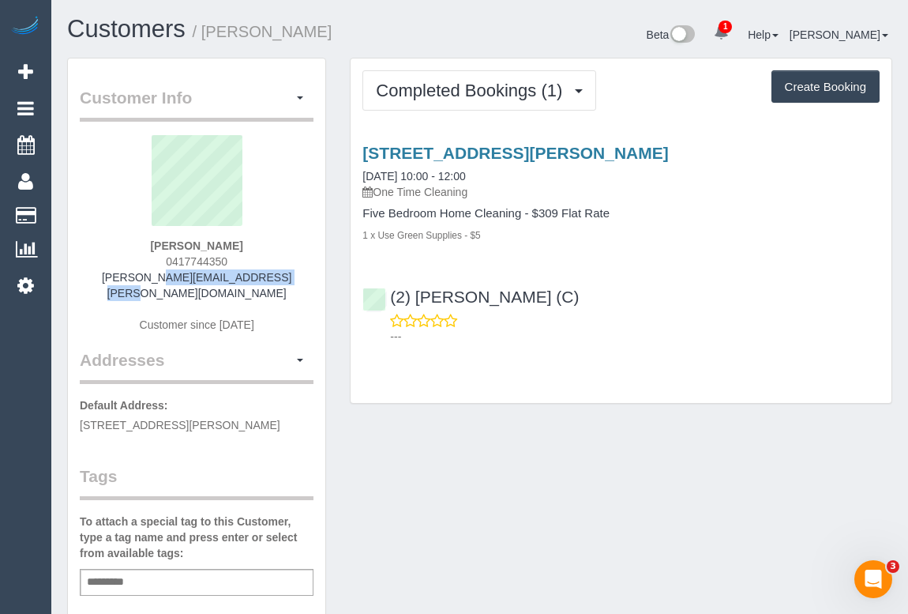
drag, startPoint x: 132, startPoint y: 282, endPoint x: 289, endPoint y: 282, distance: 157.2
click at [289, 282] on div "Oliver Dufner 0417744350 oliver.dufner@icloud.com Customer since 2025" at bounding box center [197, 241] width 234 height 213
copy link "oliver.dufner@icloud.com"
click at [724, 449] on div "Customer Info Edit Contact Info Send Message Email Preferences Special Sales Ta…" at bounding box center [479, 595] width 849 height 1074
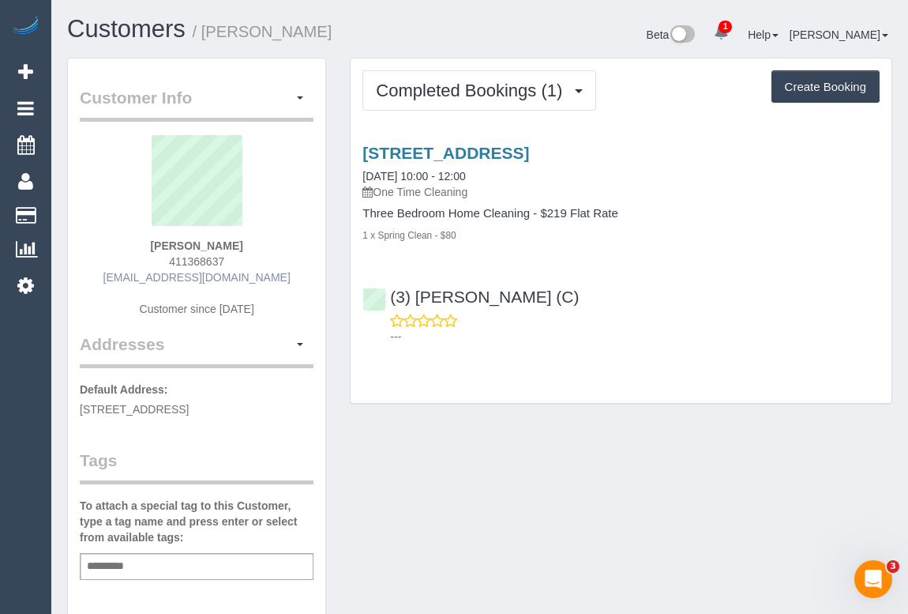
drag, startPoint x: 126, startPoint y: 272, endPoint x: 257, endPoint y: 278, distance: 131.2
click at [257, 278] on div "Elizabeth Barber 411368637 bethbarber2@gmail.com Customer since 2025" at bounding box center [197, 233] width 234 height 197
copy link "bethbarber2@gmail.com"
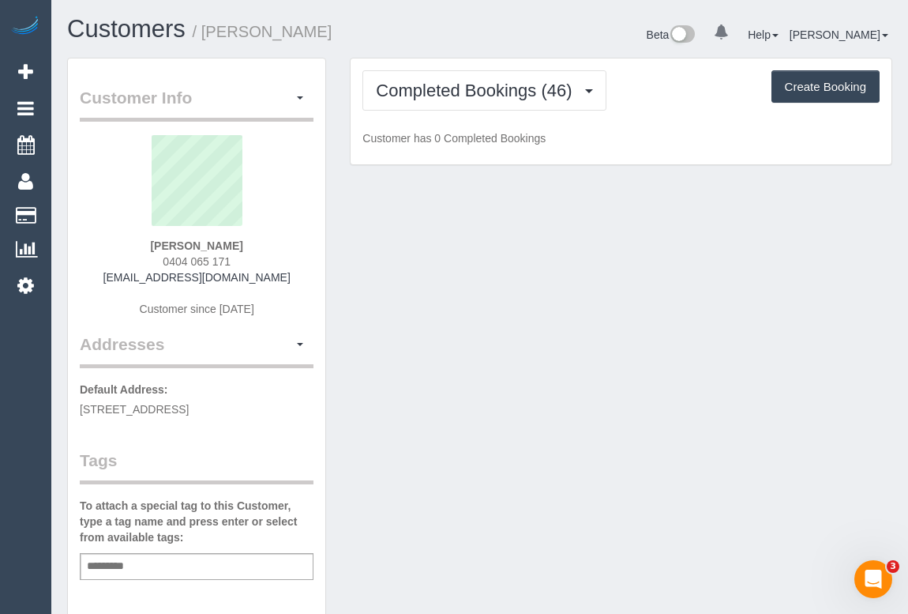
drag, startPoint x: 112, startPoint y: 271, endPoint x: 896, endPoint y: 339, distance: 786.5
click at [285, 276] on div "Rebecca Davies 0404 065 171 radartechnique@gmail.com Customer since 2017" at bounding box center [197, 233] width 234 height 197
copy link "radartechnique@gmail.com"
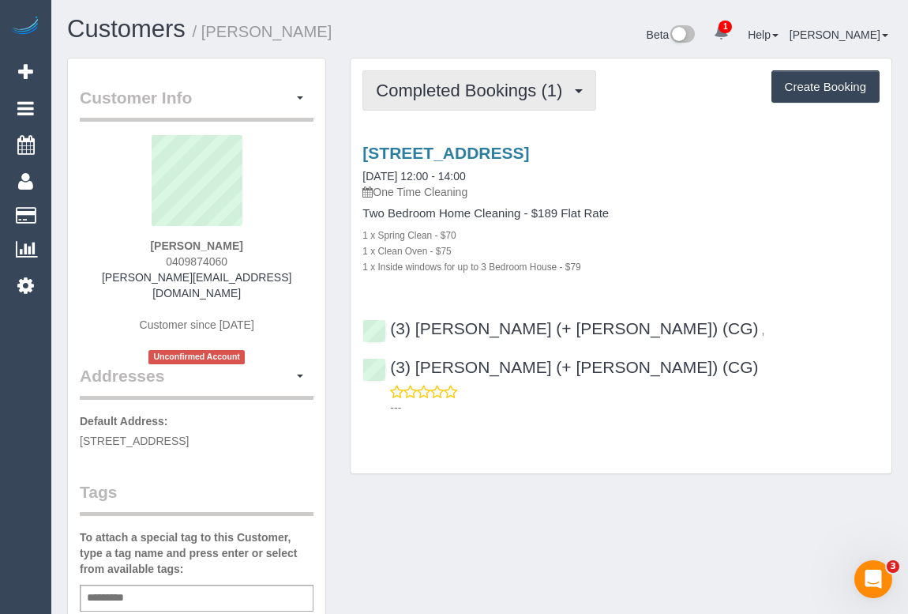
click at [416, 99] on button "Completed Bookings (1)" at bounding box center [480, 90] width 234 height 40
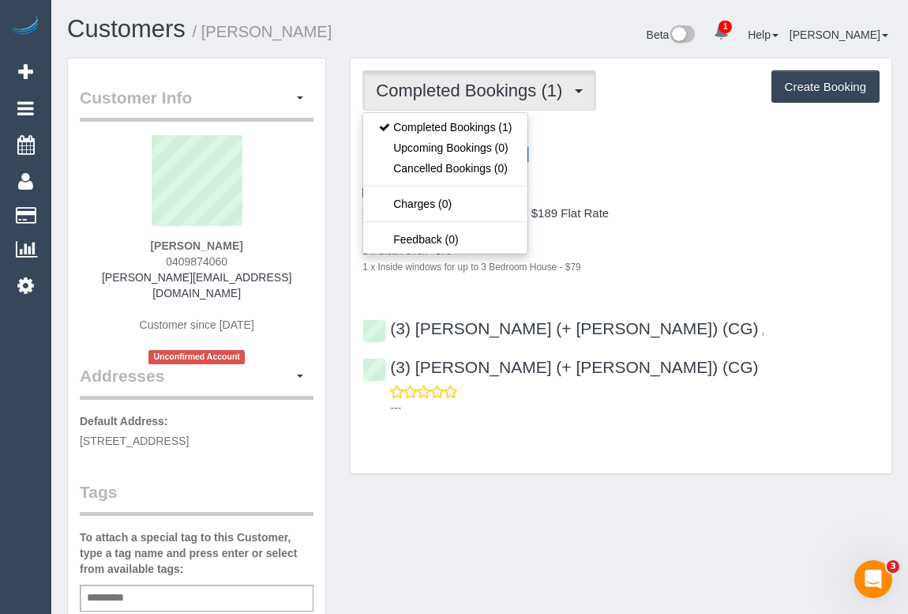
click at [524, 442] on div "Completed Bookings (1) Completed Bookings (1) Upcoming Bookings (0) Cancelled B…" at bounding box center [621, 274] width 566 height 433
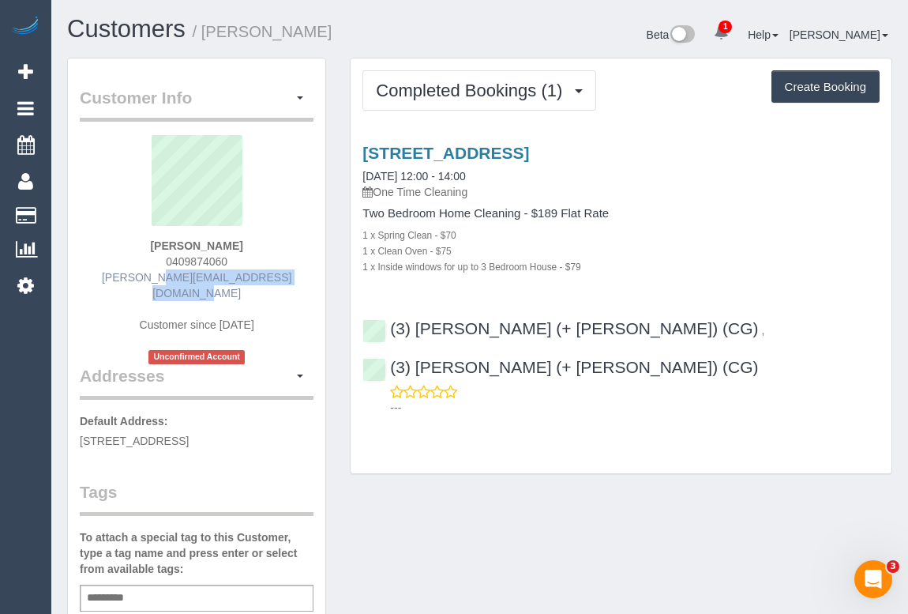
drag, startPoint x: 111, startPoint y: 279, endPoint x: 271, endPoint y: 281, distance: 160.4
click at [271, 281] on div "Philip Rochecouste 0409874060 philip.rochecouste@gmail.com Customer since 2025 …" at bounding box center [197, 249] width 234 height 229
copy link "philip.rochecouste@gmail.com"
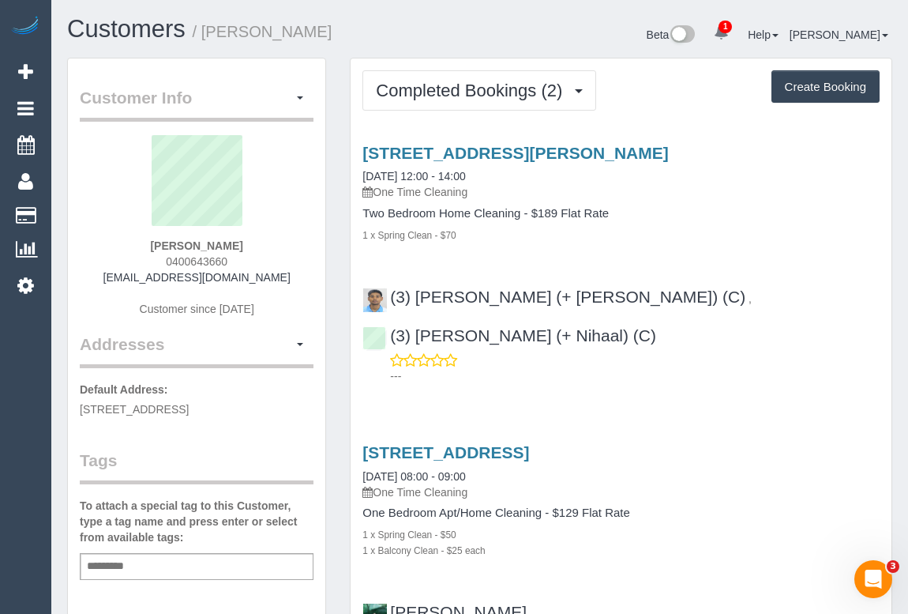
drag, startPoint x: 122, startPoint y: 280, endPoint x: 292, endPoint y: 281, distance: 169.8
click at [292, 281] on div "Alie Barlow 0400643660 barlowalie@gmail.com Customer since 2019" at bounding box center [197, 233] width 234 height 197
copy link "barlowalie@gmail.com"
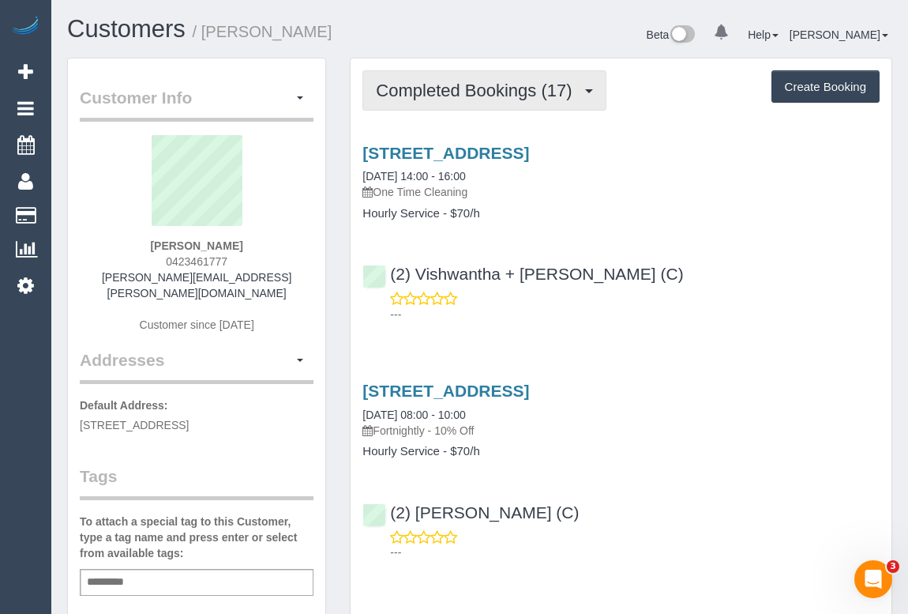
click at [494, 96] on span "Completed Bookings (17)" at bounding box center [478, 91] width 204 height 20
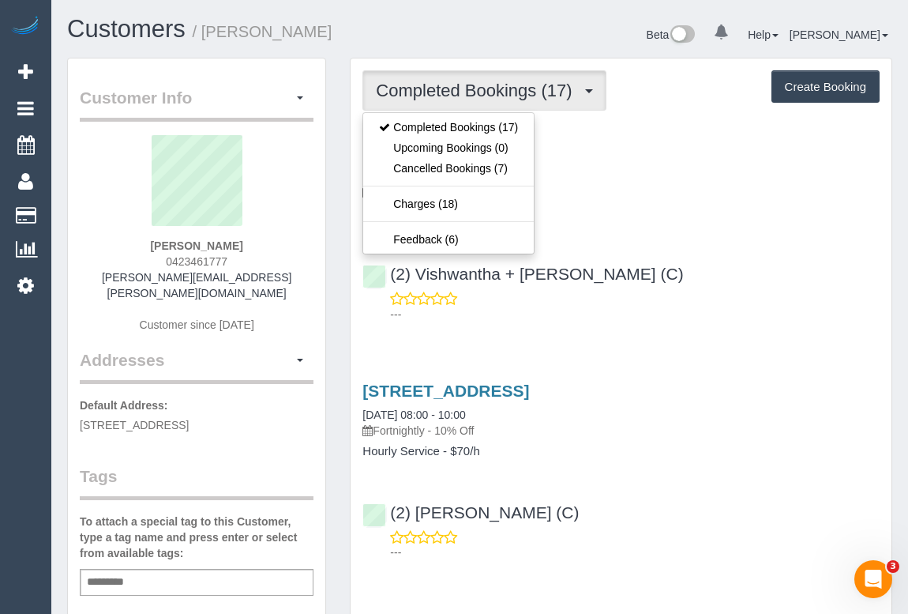
click at [663, 265] on div "(2) Vishwantha + Madhushika (C) ---" at bounding box center [621, 286] width 541 height 71
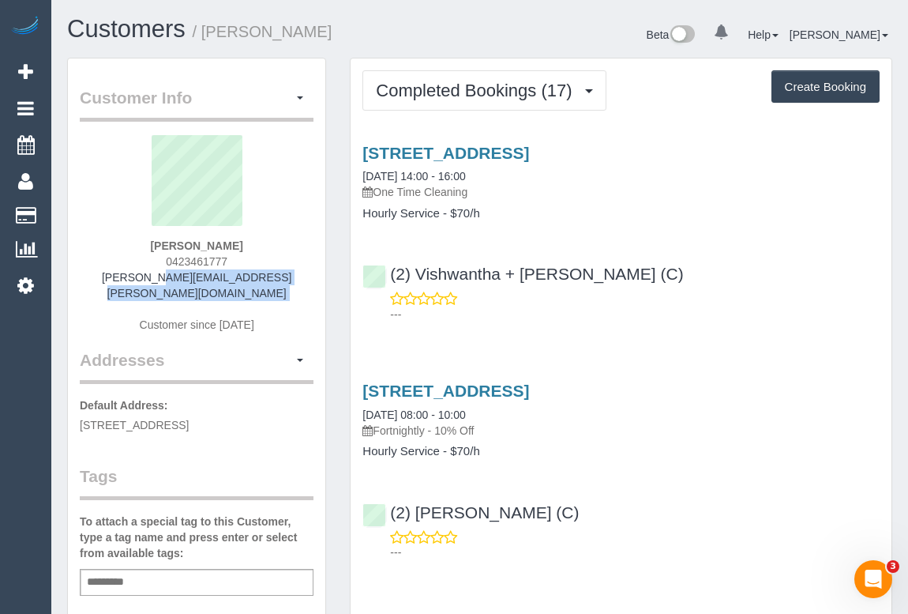
drag, startPoint x: 115, startPoint y: 269, endPoint x: 291, endPoint y: 285, distance: 176.1
click at [291, 285] on div "Monique Slaviero 0423461777 monique.slaviero@gmail.com Customer since 2020" at bounding box center [197, 241] width 234 height 213
copy div "monique.slaviero@gmail.com"
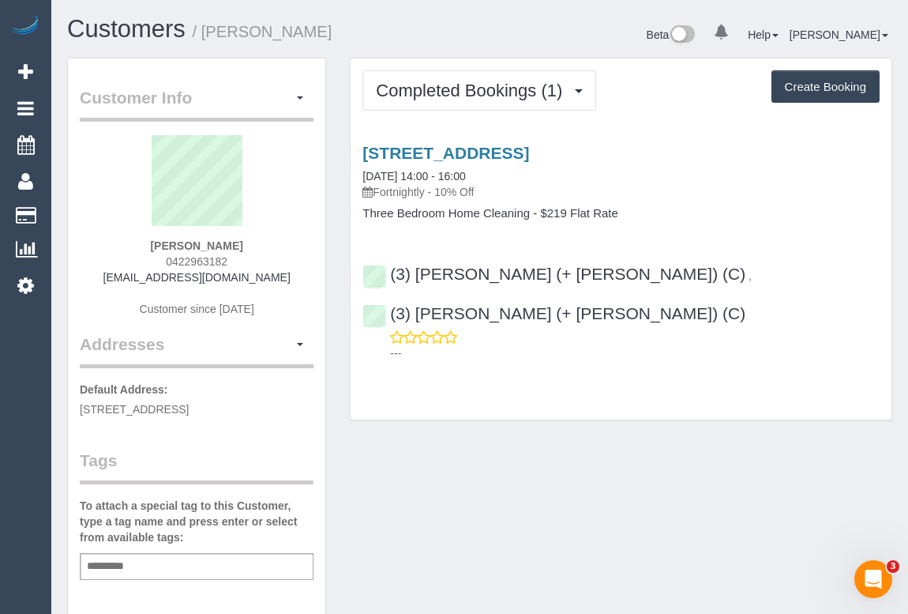
drag, startPoint x: 110, startPoint y: 279, endPoint x: 283, endPoint y: 280, distance: 173.0
click at [283, 280] on div "Nicole Whitehand 0422963182 nicolewhitehand@outlook.com Customer since 2025" at bounding box center [197, 233] width 234 height 197
copy link "nicolewhitehand@outlook.com"
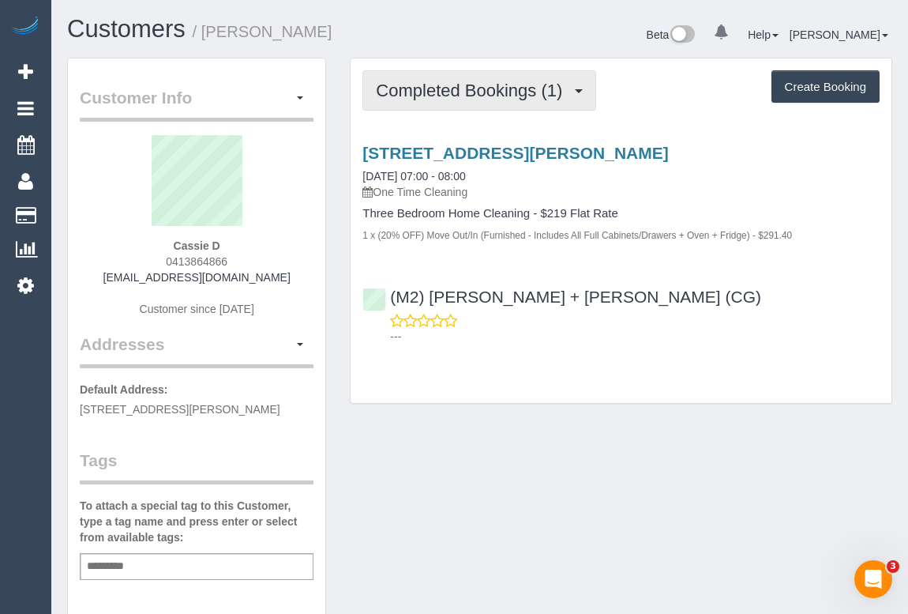
click at [430, 100] on button "Completed Bookings (1)" at bounding box center [480, 90] width 234 height 40
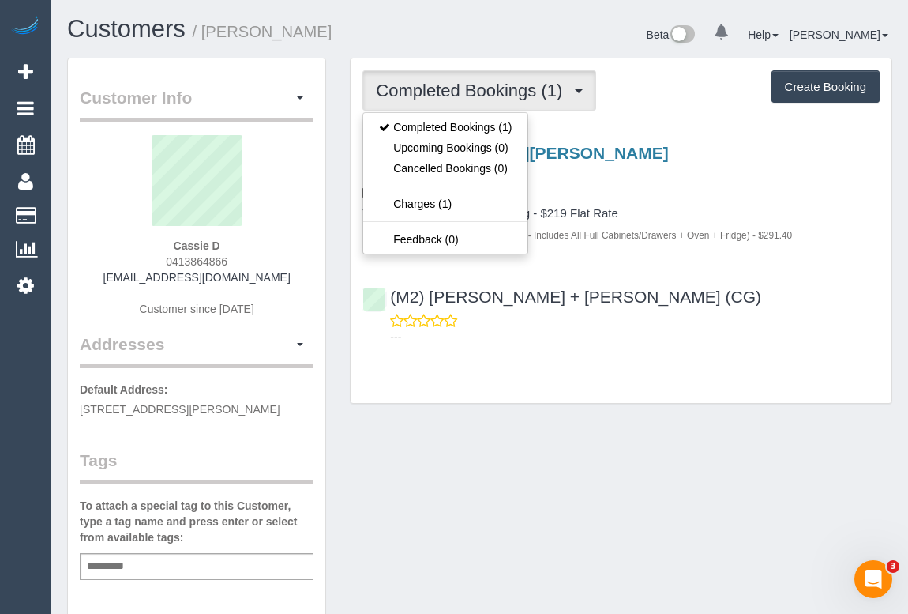
drag, startPoint x: 123, startPoint y: 276, endPoint x: 284, endPoint y: 276, distance: 160.3
click at [284, 276] on div "Cassie D 0413864866 [EMAIL_ADDRESS][DOMAIN_NAME] Customer since [DATE]" at bounding box center [197, 233] width 234 height 197
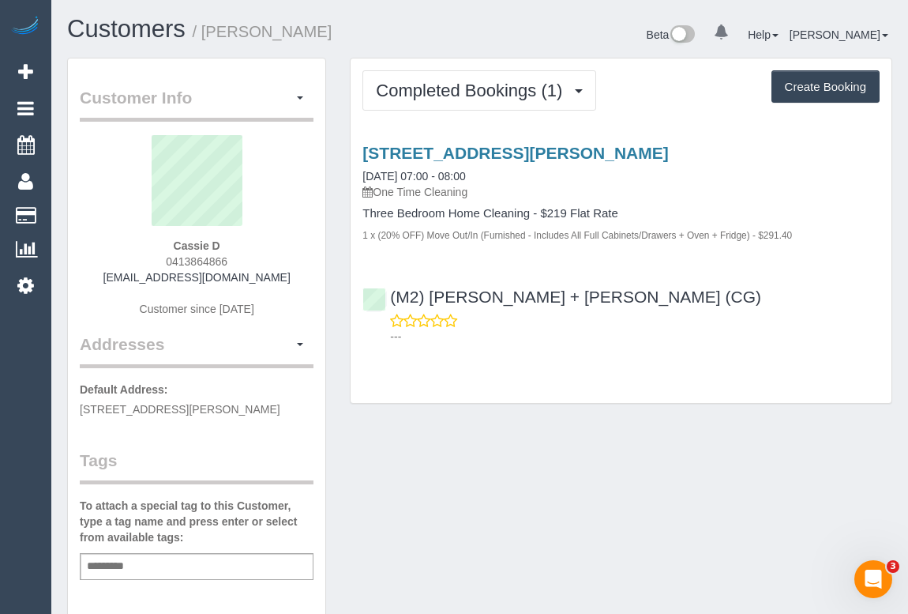
copy link "[EMAIL_ADDRESS][DOMAIN_NAME]"
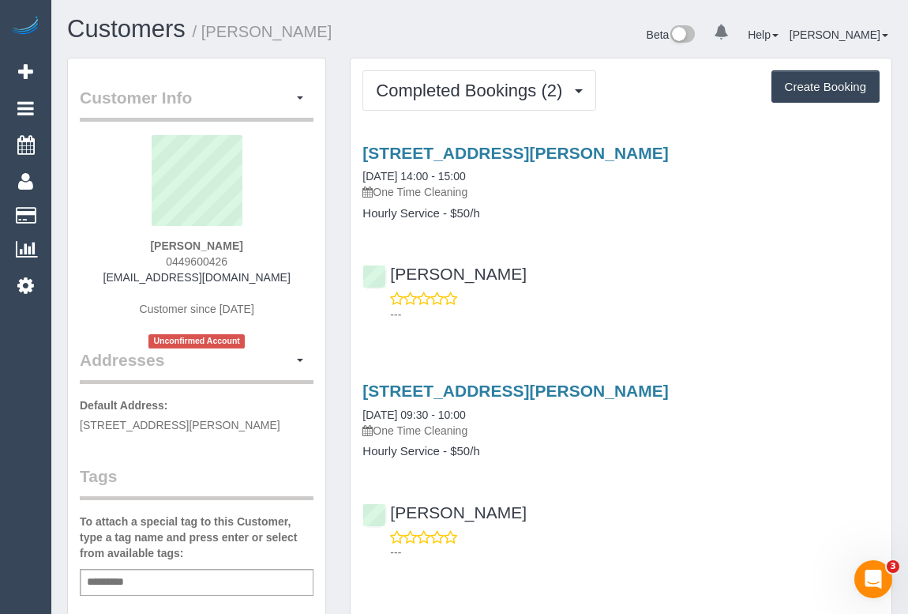
click at [656, 273] on div "Ann Nguyen ---" at bounding box center [621, 286] width 541 height 71
click at [688, 300] on div "---" at bounding box center [621, 307] width 517 height 32
click at [670, 296] on div "---" at bounding box center [621, 307] width 517 height 32
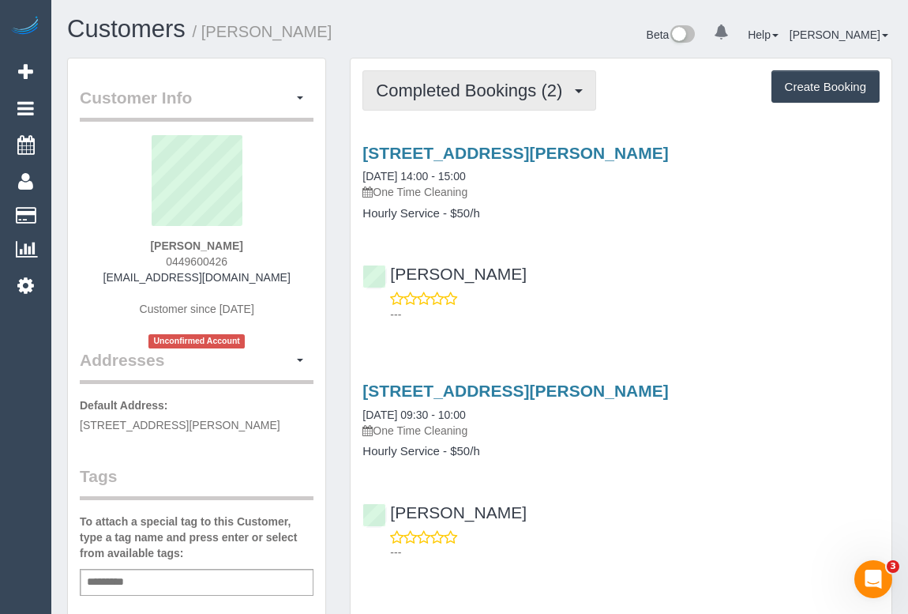
click at [472, 95] on span "Completed Bookings (2)" at bounding box center [473, 91] width 194 height 20
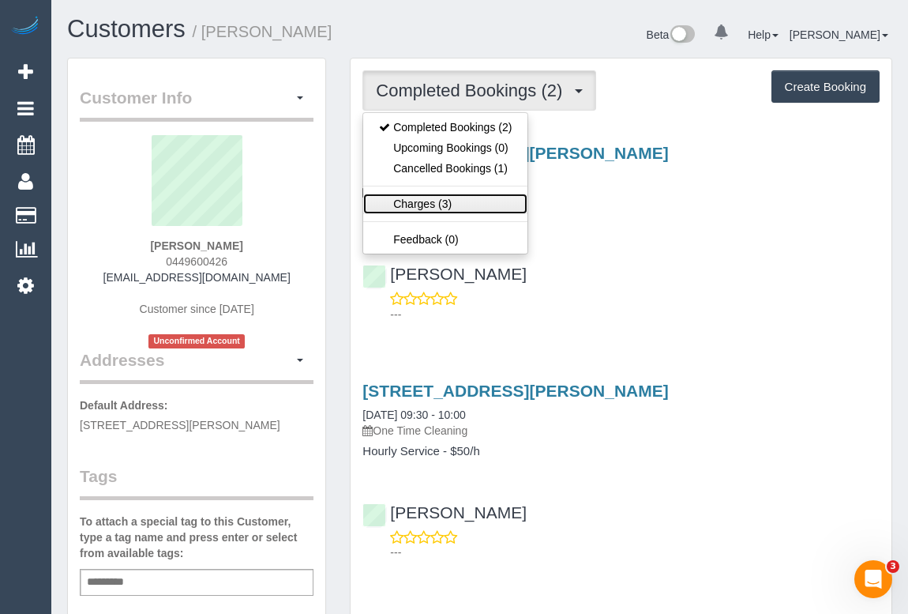
click at [419, 205] on link "Charges (3)" at bounding box center [445, 204] width 164 height 21
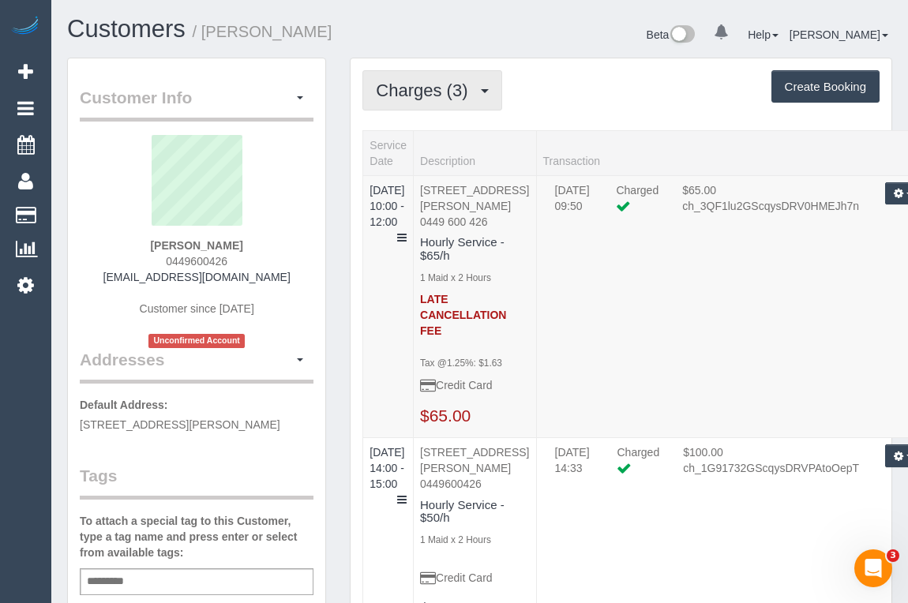
click at [411, 99] on button "Charges (3)" at bounding box center [432, 90] width 139 height 40
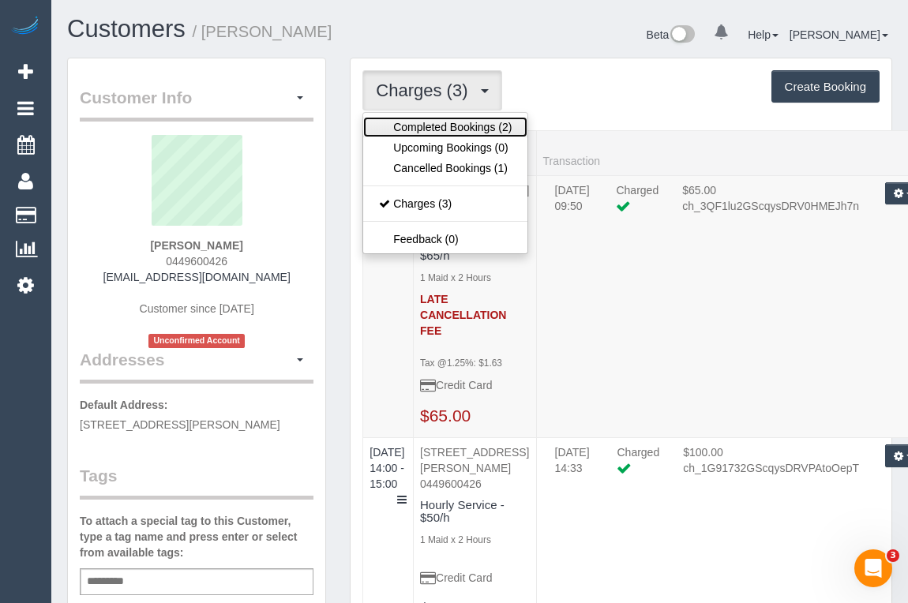
click at [412, 122] on link "Completed Bookings (2)" at bounding box center [445, 127] width 164 height 21
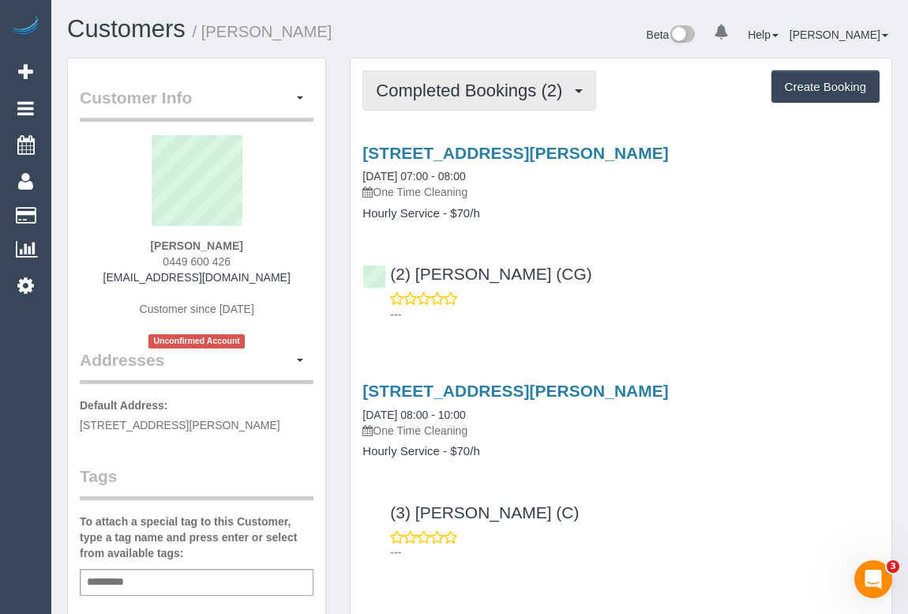
click at [475, 87] on span "Completed Bookings (2)" at bounding box center [473, 91] width 194 height 20
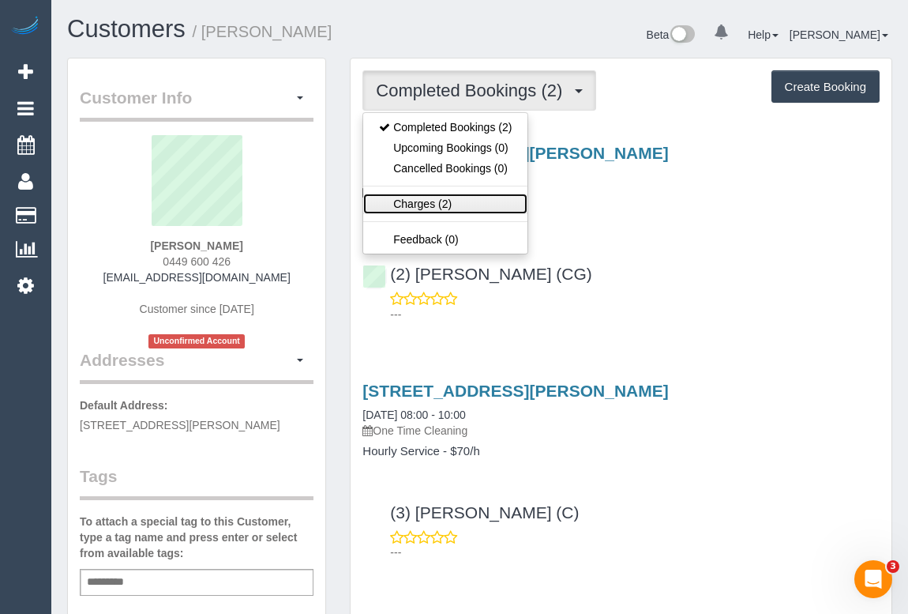
click at [422, 204] on link "Charges (2)" at bounding box center [445, 204] width 164 height 21
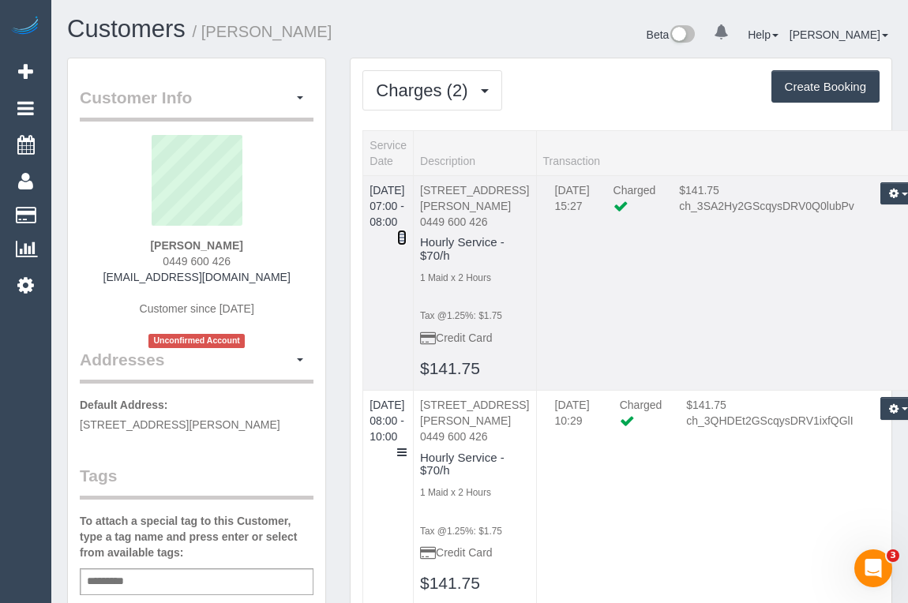
click at [407, 232] on icon at bounding box center [401, 237] width 9 height 11
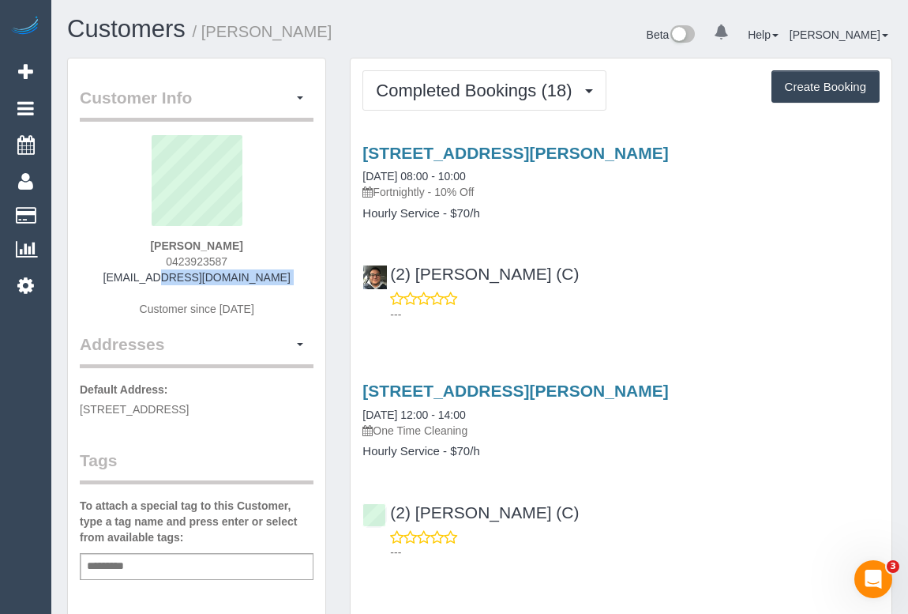
drag, startPoint x: 115, startPoint y: 276, endPoint x: 273, endPoint y: 286, distance: 158.3
click at [273, 286] on div "[PERSON_NAME] 0423923587 [EMAIL_ADDRESS][DOMAIN_NAME] Customer since [DATE]" at bounding box center [197, 233] width 234 height 197
copy div "[EMAIL_ADDRESS][DOMAIN_NAME]"
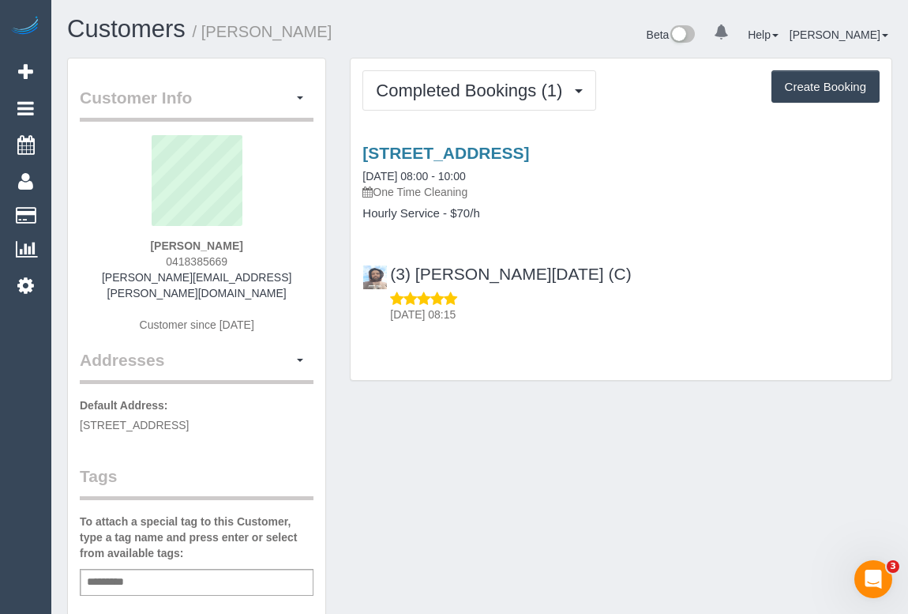
click at [510, 443] on div "Customer Info Edit Contact Info Send Message Email Preferences Special Sales Ta…" at bounding box center [479, 595] width 849 height 1074
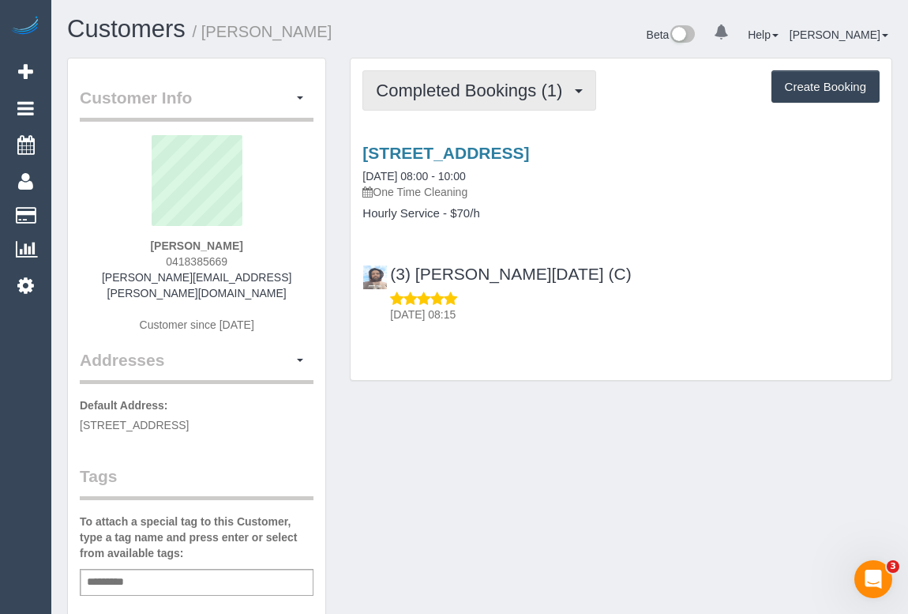
click at [453, 92] on span "Completed Bookings (1)" at bounding box center [473, 91] width 194 height 20
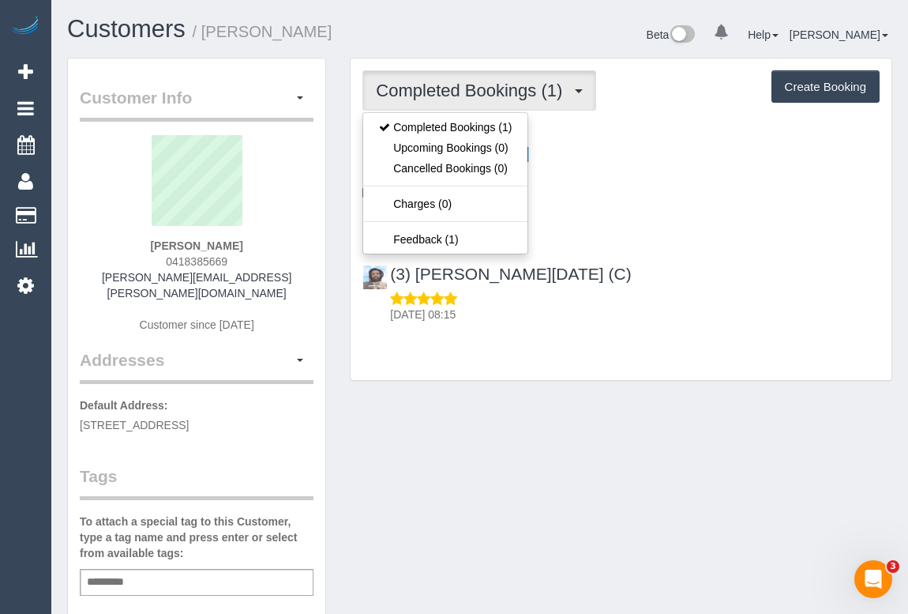
click at [648, 277] on div "(3) Antony Silvester (C) 22/09/2025 08:15" at bounding box center [621, 286] width 541 height 71
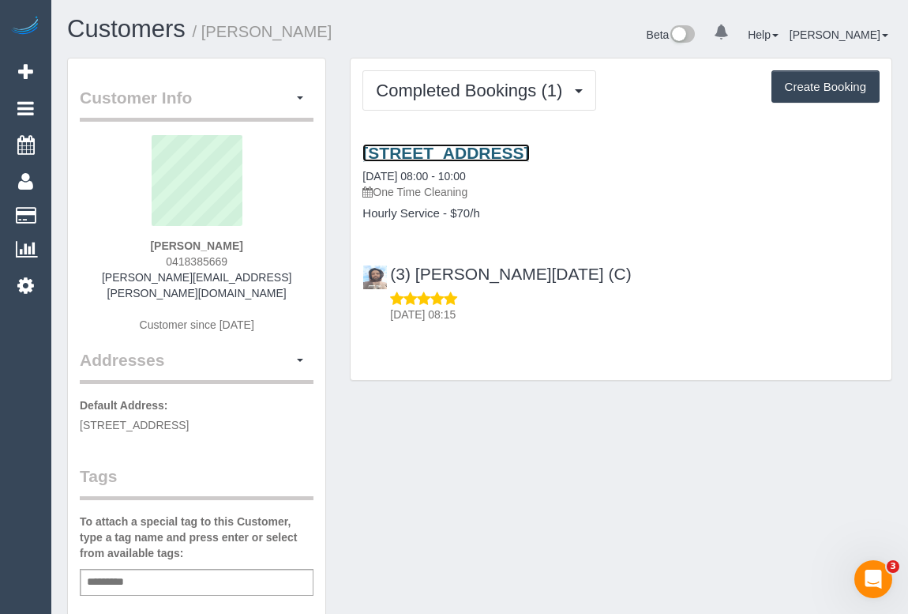
click at [465, 146] on link "10 Kenswick Drive, Hillside, VIC 3037" at bounding box center [446, 153] width 167 height 18
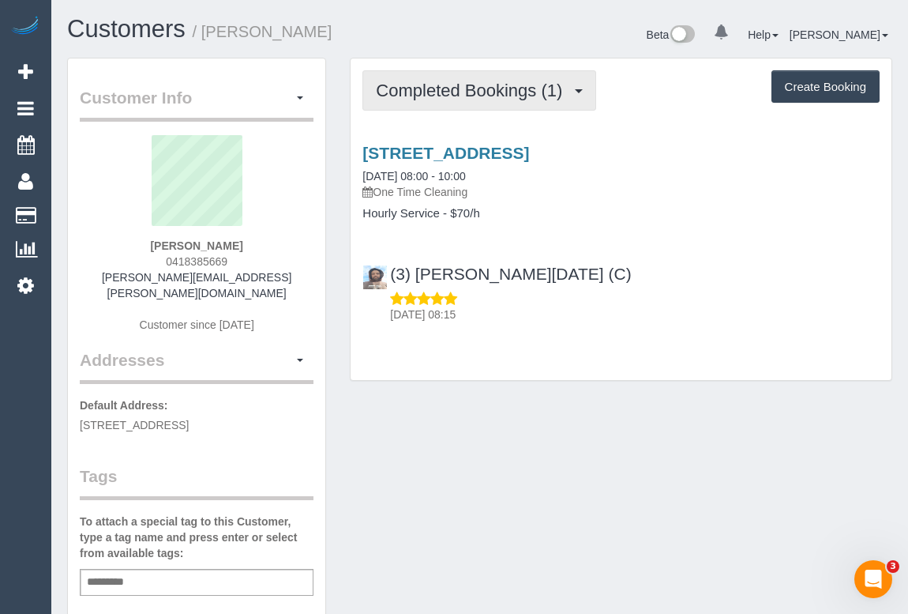
click at [450, 93] on span "Completed Bookings (1)" at bounding box center [473, 91] width 194 height 20
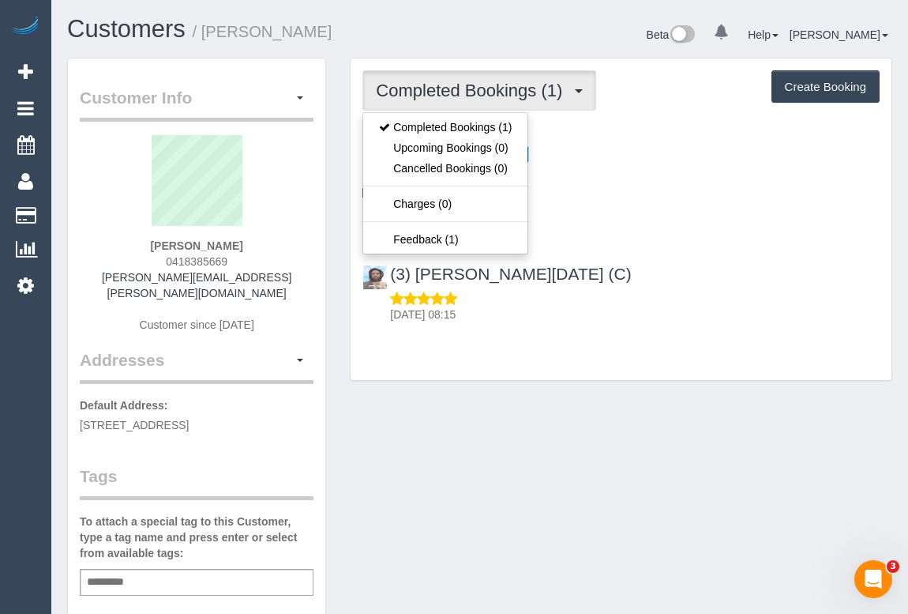
click at [734, 442] on div "Customer Info Edit Contact Info Send Message Email Preferences Special Sales Ta…" at bounding box center [479, 595] width 849 height 1074
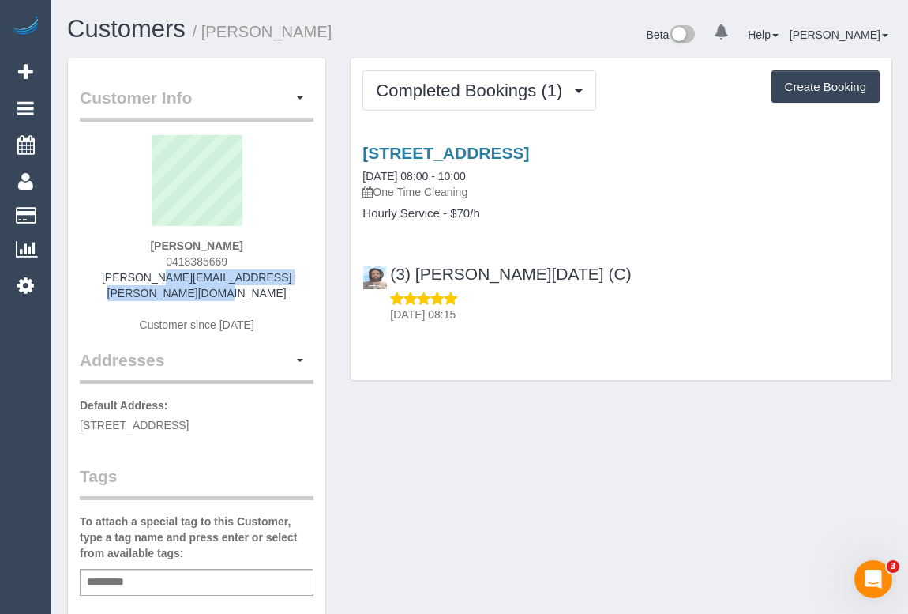
drag, startPoint x: 88, startPoint y: 272, endPoint x: 307, endPoint y: 273, distance: 218.8
click at [307, 273] on div "Amanda Dixon 0418385669 amanda.l.dixon@oneunderwriting.com.au Customer since 20…" at bounding box center [197, 241] width 234 height 213
copy link "amanda.l.dixon@oneunderwriting.com.au"
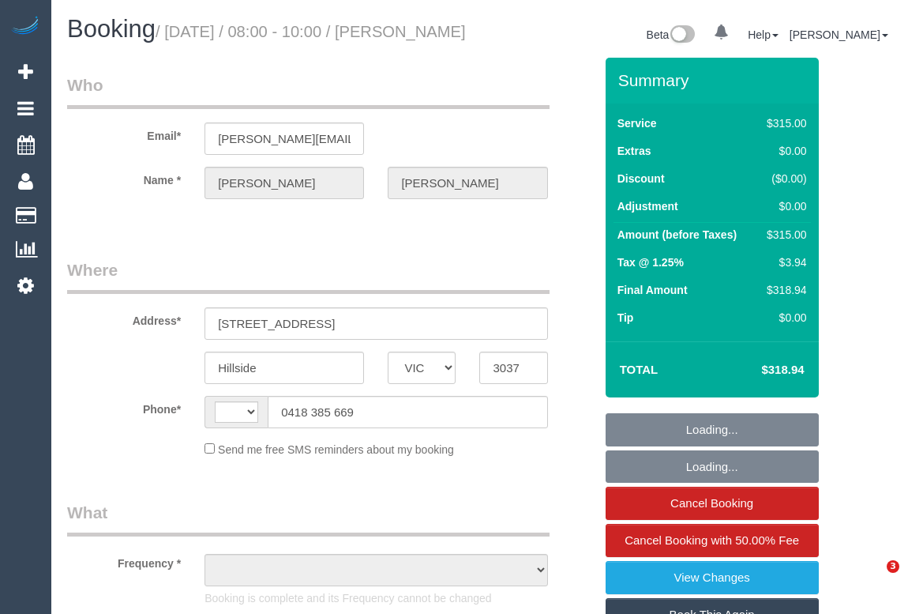
select select "VIC"
select select "string:AU"
select select "object:537"
select select "string:stripe-pm_1S6Qmr2GScqysDRV8ZCfibYX"
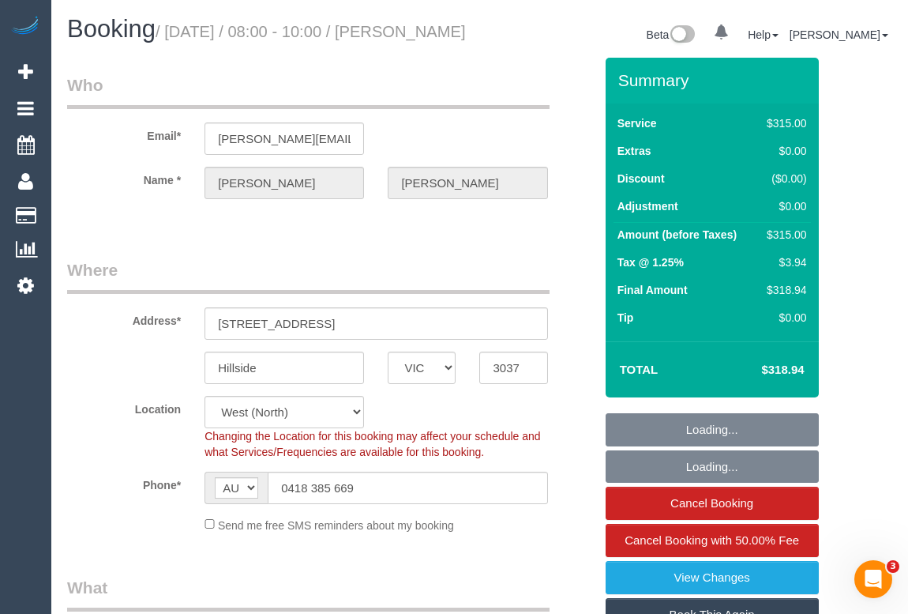
select select "object:690"
select select "270"
select select "number:30"
select select "number:14"
select select "number:18"
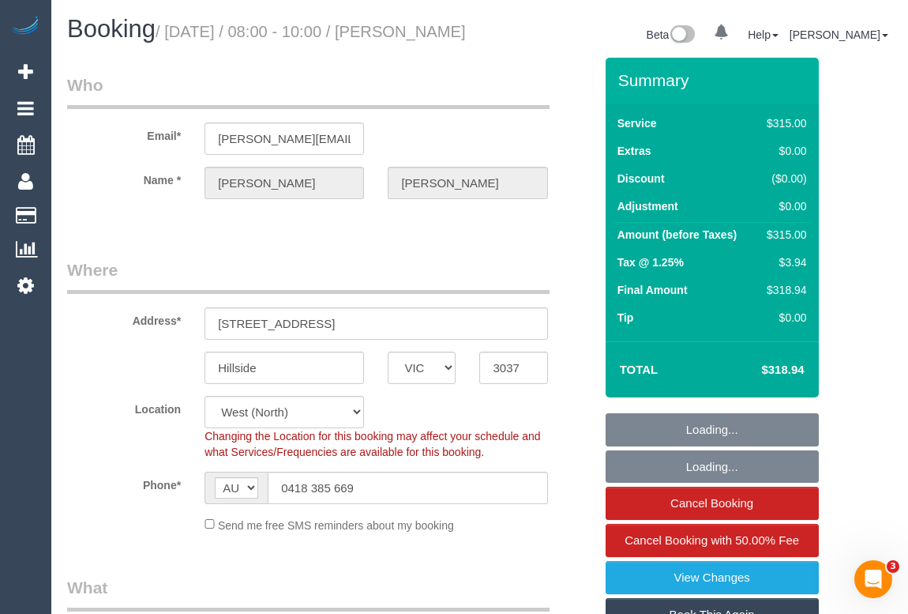
select select "number:24"
select select "number:12"
select select "spot1"
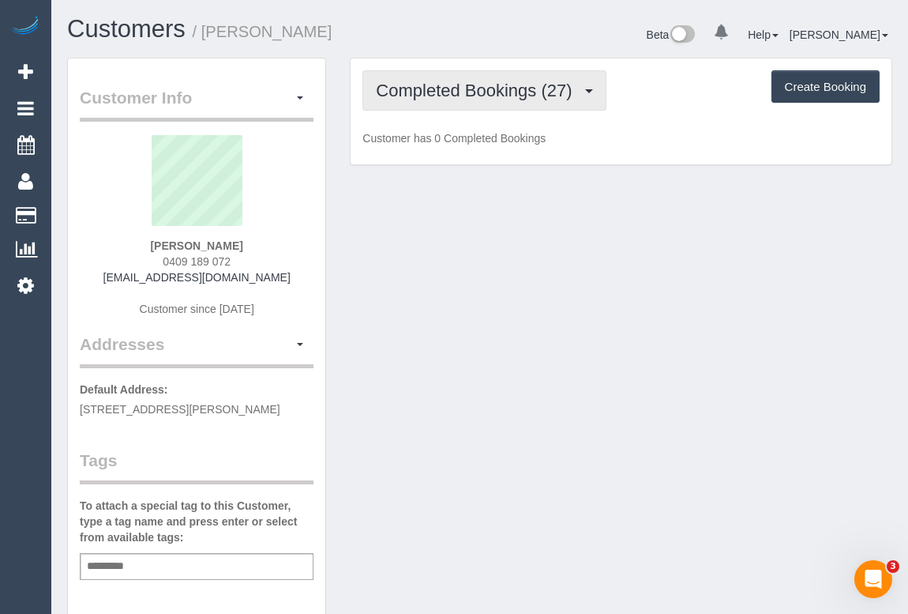
click at [488, 88] on span "Completed Bookings (27)" at bounding box center [478, 91] width 204 height 20
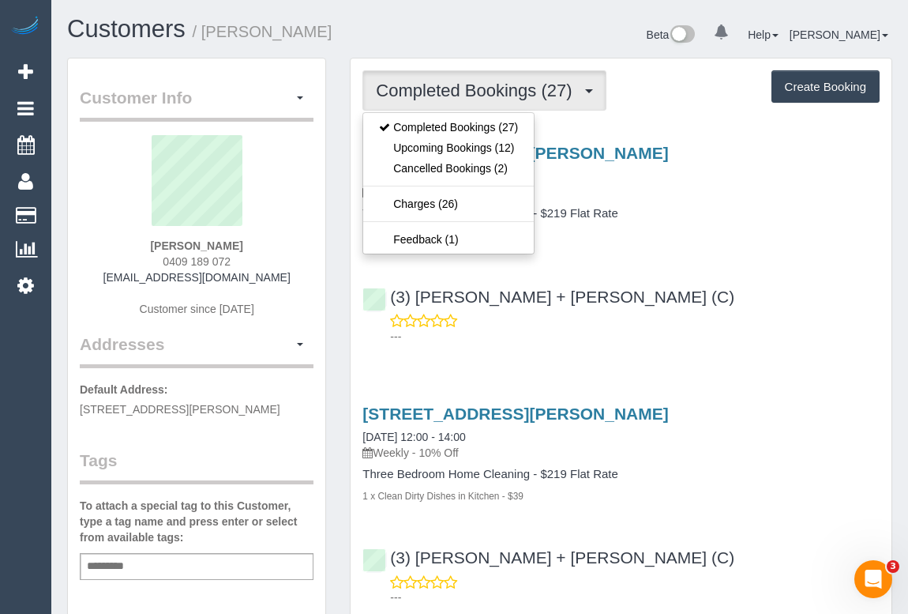
click at [773, 212] on h4 "Three Bedroom Home Cleaning - $219 Flat Rate" at bounding box center [621, 213] width 517 height 13
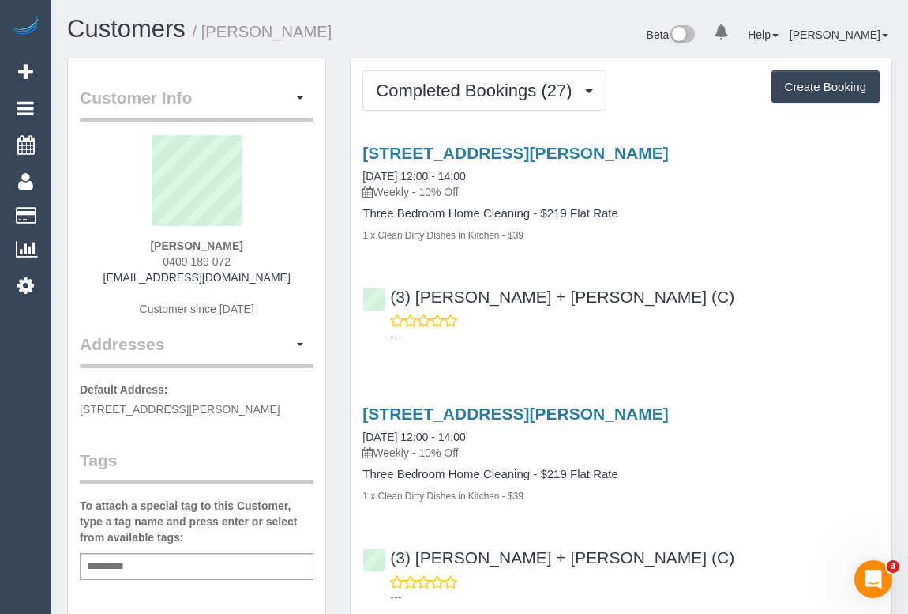
click at [676, 432] on div "8c Mccomas Street, Reservoir, VIC 3073 12/09/2025 12:00 - 14:00 Weekly - 10% Off" at bounding box center [621, 432] width 517 height 57
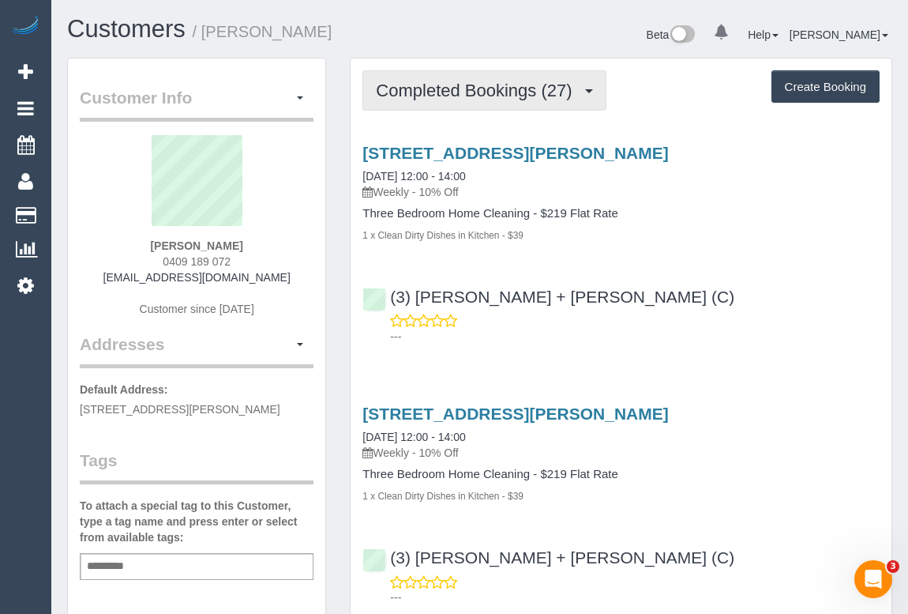
click at [449, 92] on span "Completed Bookings (27)" at bounding box center [478, 91] width 204 height 20
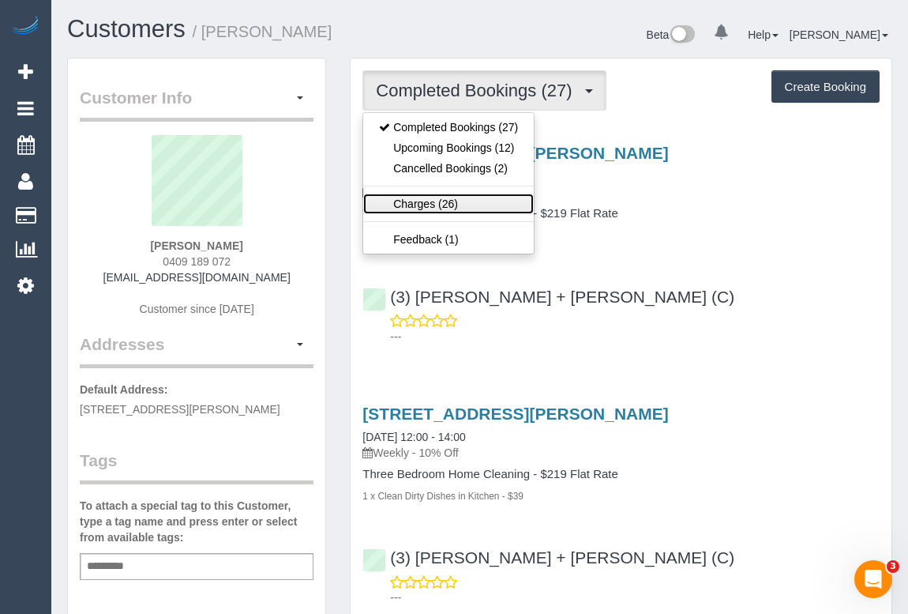
click at [425, 201] on link "Charges (26)" at bounding box center [448, 204] width 171 height 21
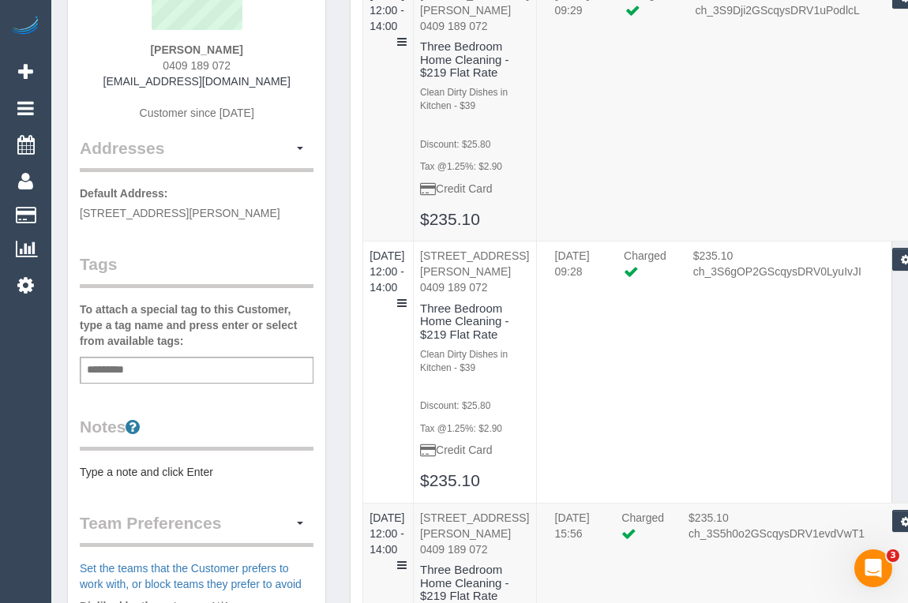
scroll to position [71, 0]
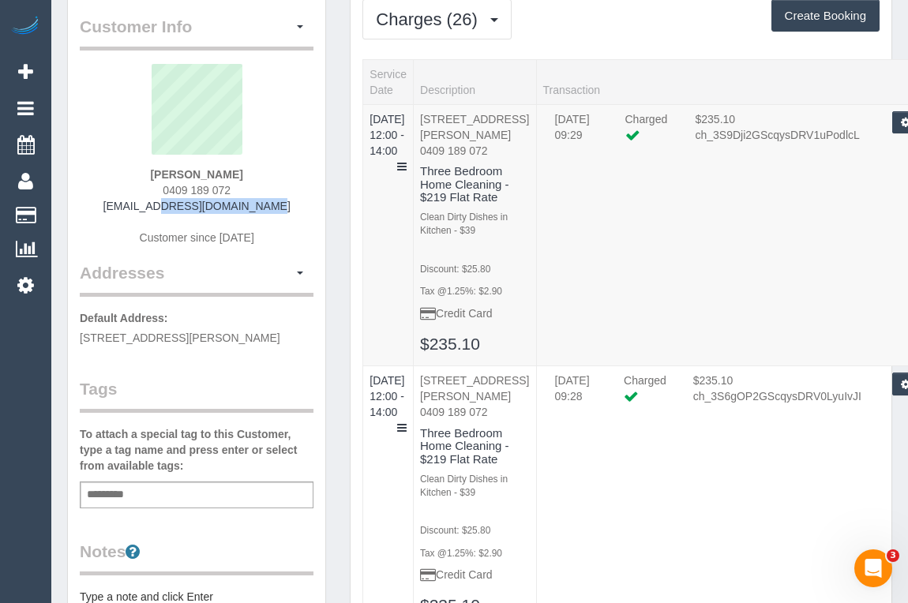
drag, startPoint x: 141, startPoint y: 204, endPoint x: 309, endPoint y: 207, distance: 167.5
click at [309, 207] on div "Samara Smith 0409 189 072 samara2k@gmail.com Customer since 2025" at bounding box center [197, 162] width 234 height 197
copy link "samara2k@gmail.com"
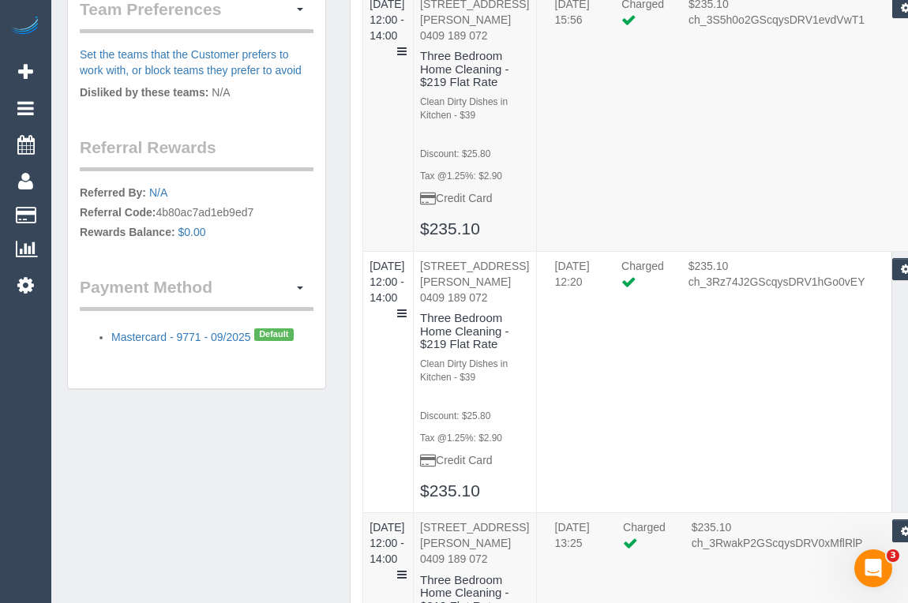
scroll to position [861, 0]
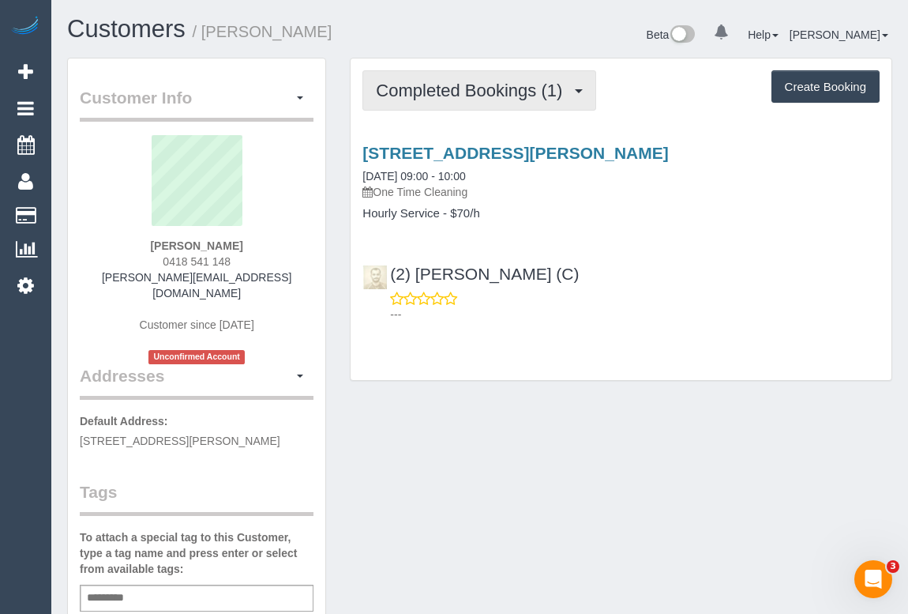
click at [473, 85] on span "Completed Bookings (1)" at bounding box center [473, 91] width 194 height 20
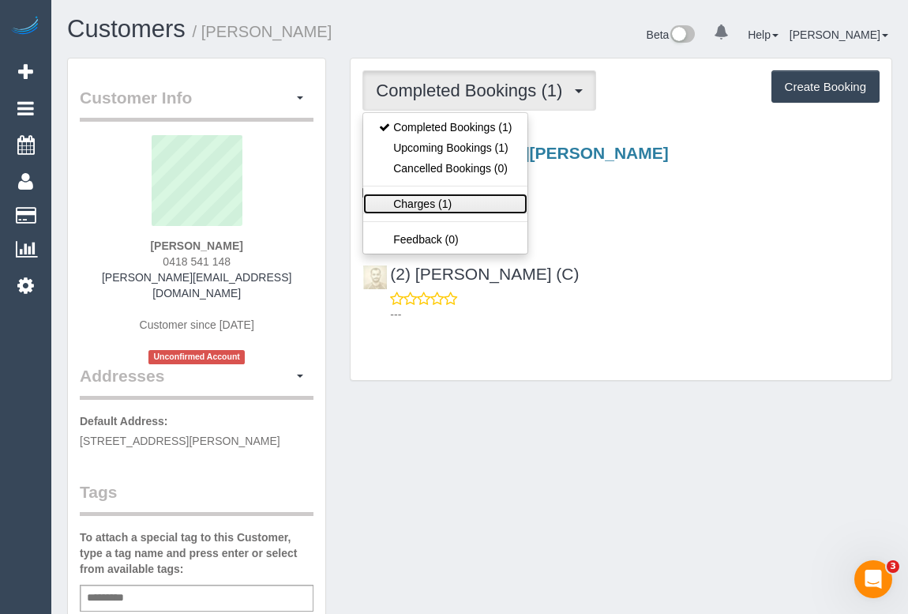
click at [423, 201] on link "Charges (1)" at bounding box center [445, 204] width 164 height 21
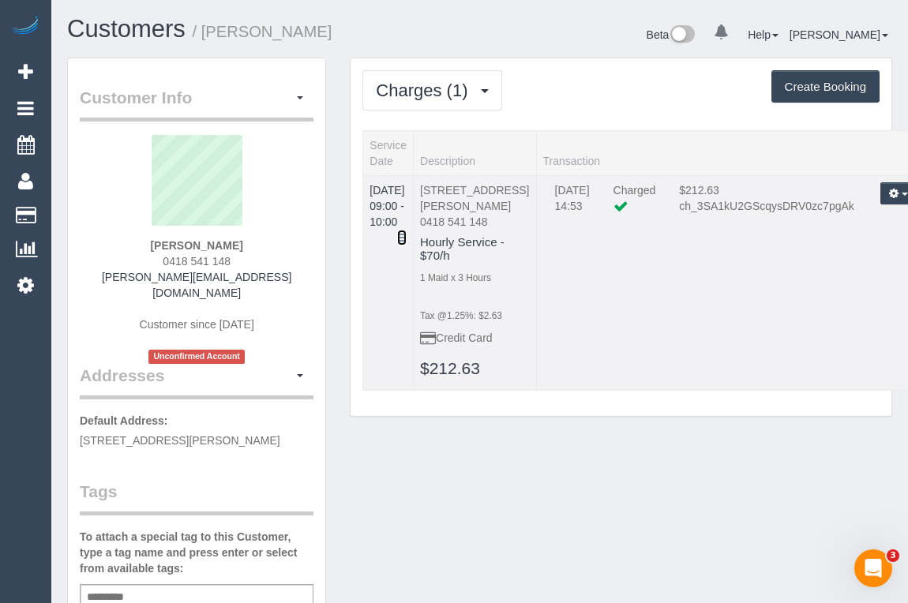
click at [407, 232] on icon at bounding box center [401, 237] width 9 height 11
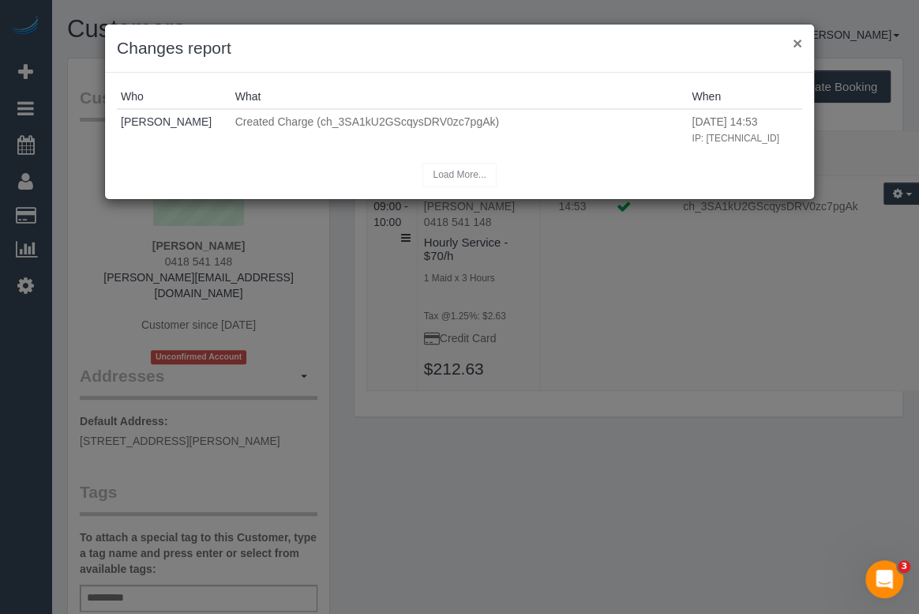
click at [799, 42] on button "×" at bounding box center [797, 43] width 9 height 17
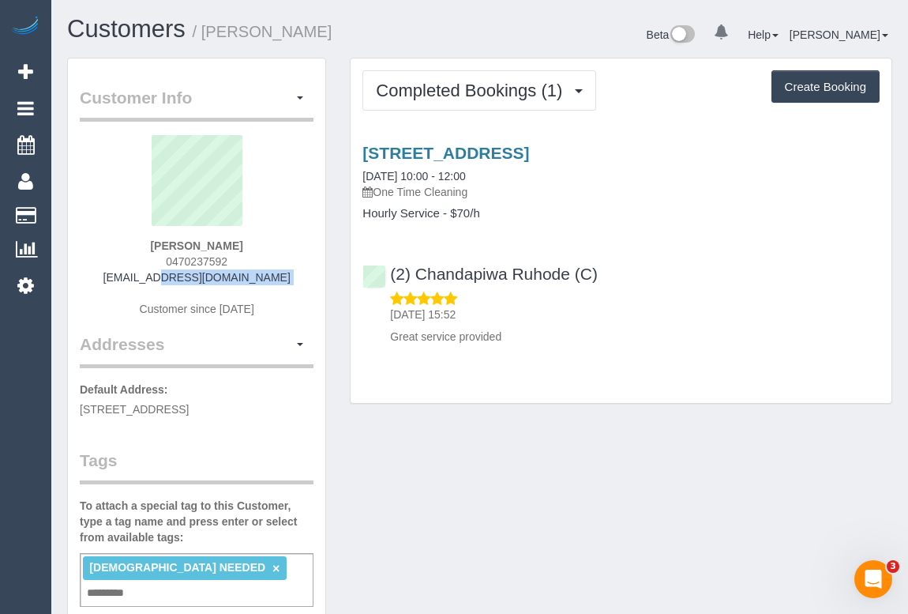
drag, startPoint x: 139, startPoint y: 278, endPoint x: 314, endPoint y: 284, distance: 174.7
click at [314, 284] on div "[PERSON_NAME] 0470237592 [EMAIL_ADDRESS][DOMAIN_NAME] Customer since [DATE]" at bounding box center [197, 233] width 234 height 197
copy div "[EMAIL_ADDRESS][DOMAIN_NAME]"
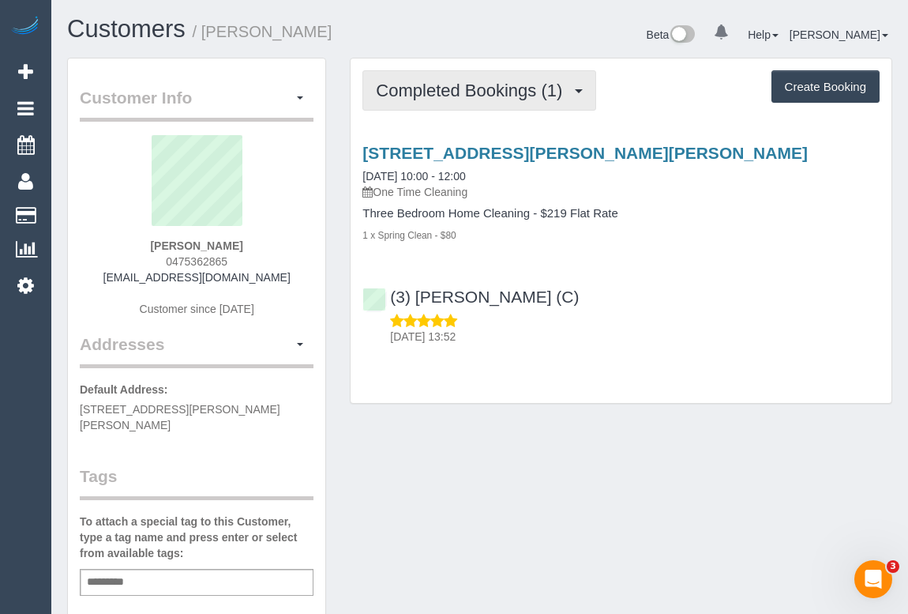
click at [498, 82] on span "Completed Bookings (1)" at bounding box center [473, 91] width 194 height 20
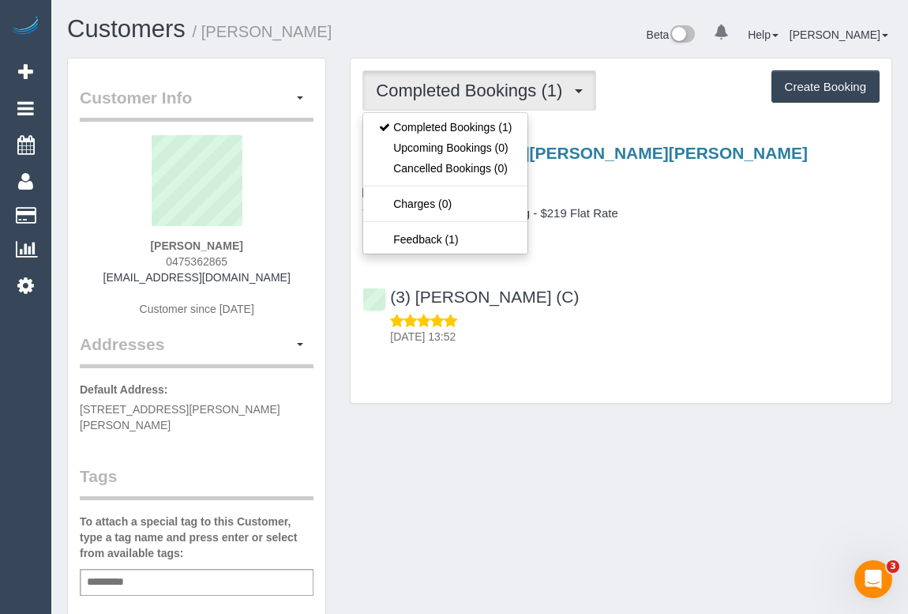
drag, startPoint x: 109, startPoint y: 276, endPoint x: 281, endPoint y: 279, distance: 172.2
click at [281, 279] on div "Emma Leggett 0475362865 emmagraceleggett@gmail.com Customer since 2025" at bounding box center [197, 233] width 234 height 197
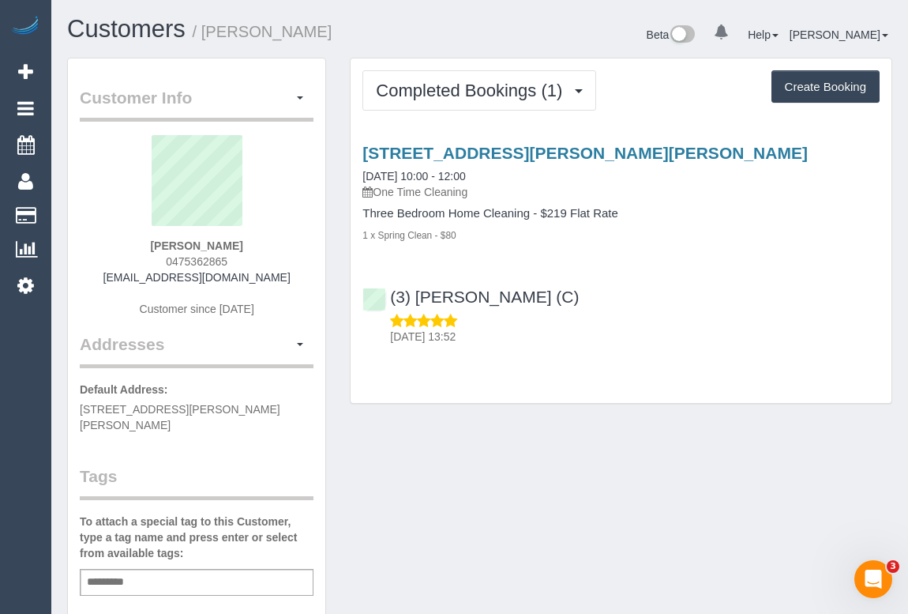
copy link "emmagraceleggett@gmail.com"
click at [610, 277] on div "(3) Lilian Placido (C) 20/09/2025 13:52" at bounding box center [621, 309] width 541 height 71
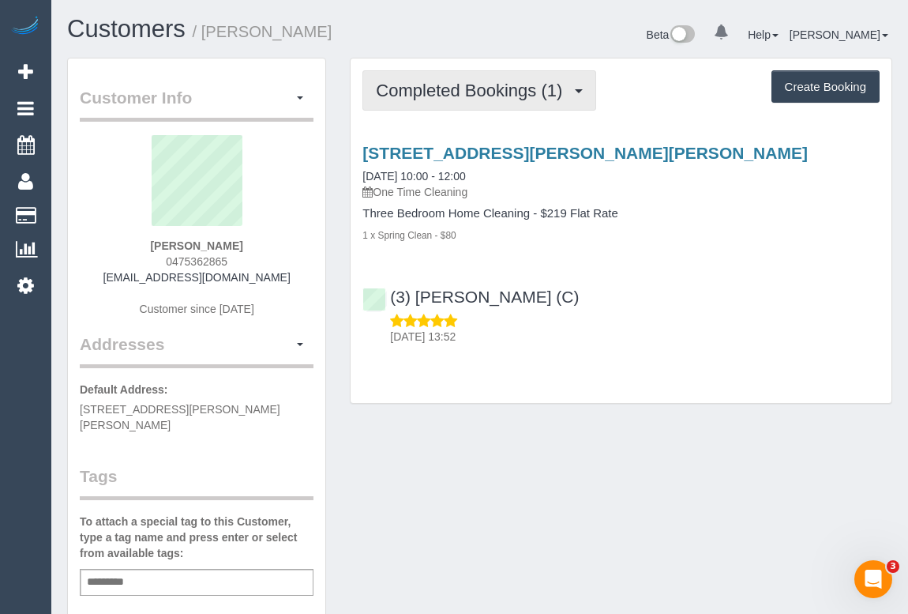
click at [513, 98] on span "Completed Bookings (1)" at bounding box center [473, 91] width 194 height 20
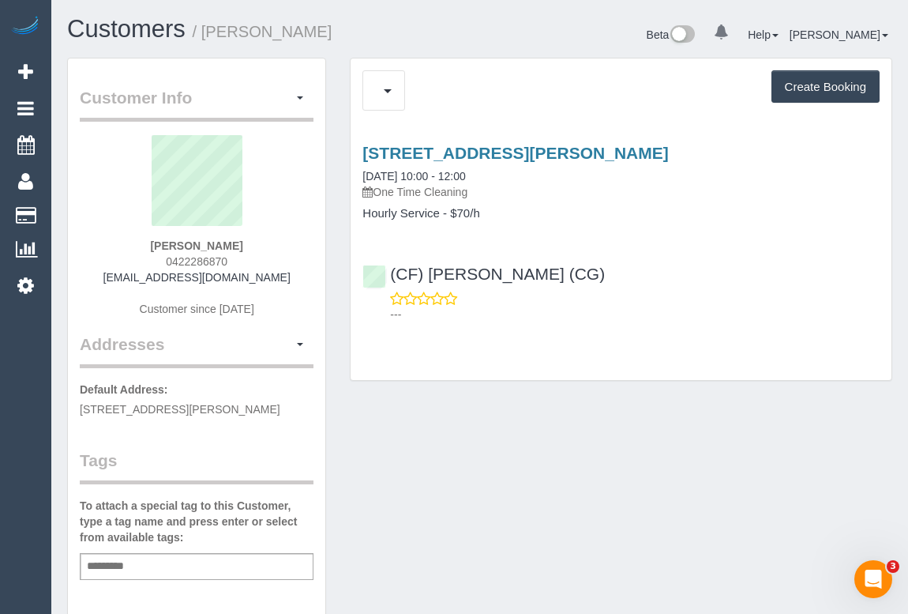
drag, startPoint x: 122, startPoint y: 279, endPoint x: 295, endPoint y: 283, distance: 173.0
click at [295, 283] on div "[PERSON_NAME] 0422286870 [EMAIL_ADDRESS][DOMAIN_NAME] Customer since [DATE]" at bounding box center [197, 233] width 234 height 197
copy link "[EMAIL_ADDRESS][DOMAIN_NAME]"
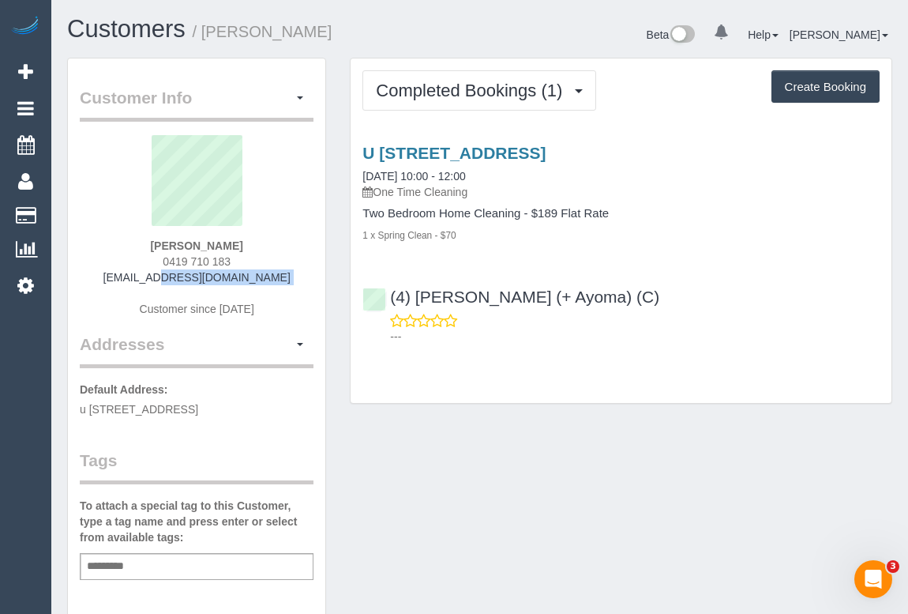
drag, startPoint x: 97, startPoint y: 276, endPoint x: 294, endPoint y: 288, distance: 197.0
click at [294, 288] on div "Rebecca Glascott-Barnes 0419 710 183 rebeccagb2021@outlook.com Customer since 2…" at bounding box center [197, 233] width 234 height 197
copy div "rebeccagb2021@outlook.com"
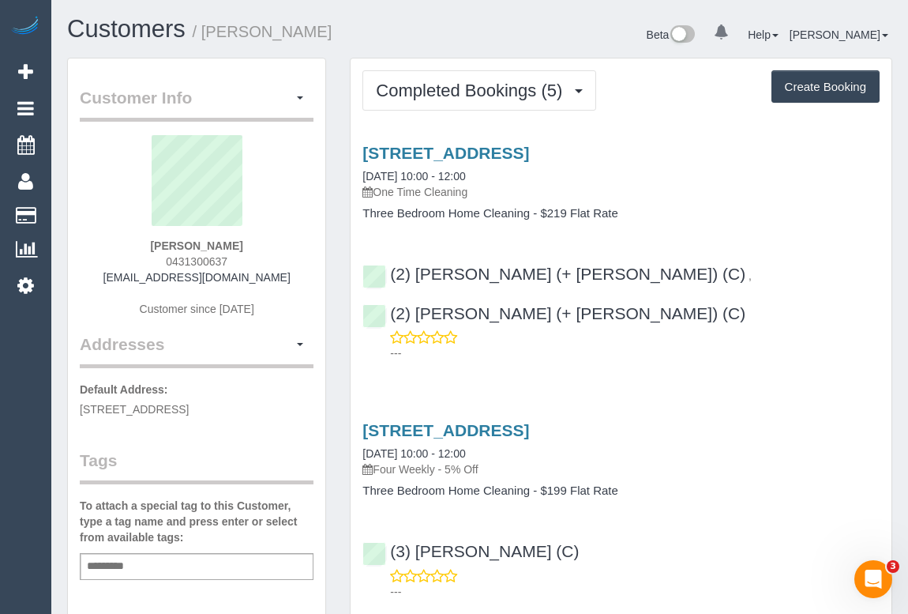
drag, startPoint x: 108, startPoint y: 280, endPoint x: 285, endPoint y: 280, distance: 176.9
click at [285, 280] on div "Lauren Blake 0431300637 lauren_blake_94@hotmail.com Customer since 2024" at bounding box center [197, 233] width 234 height 197
copy link "lauren_blake_94@hotmail.com"
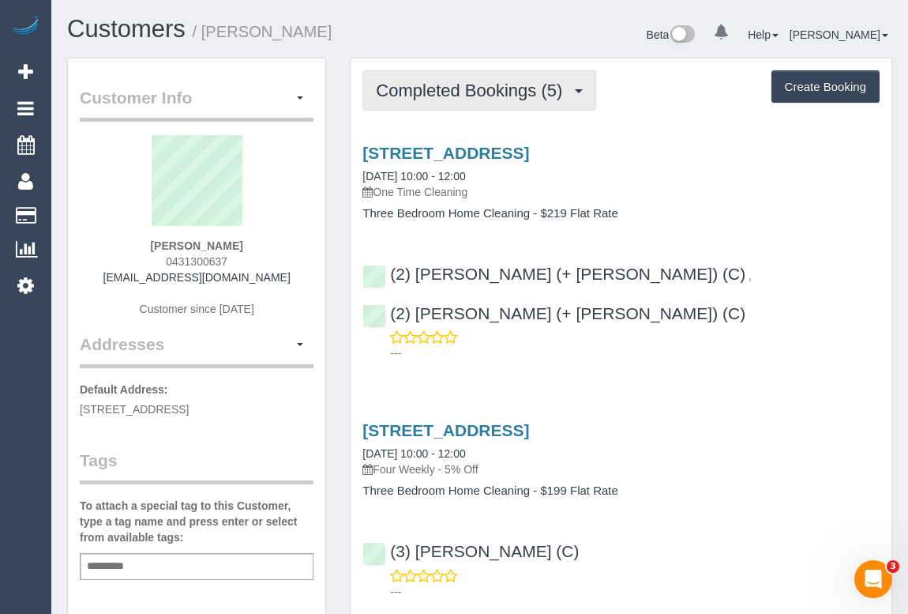
click at [535, 93] on span "Completed Bookings (5)" at bounding box center [473, 91] width 194 height 20
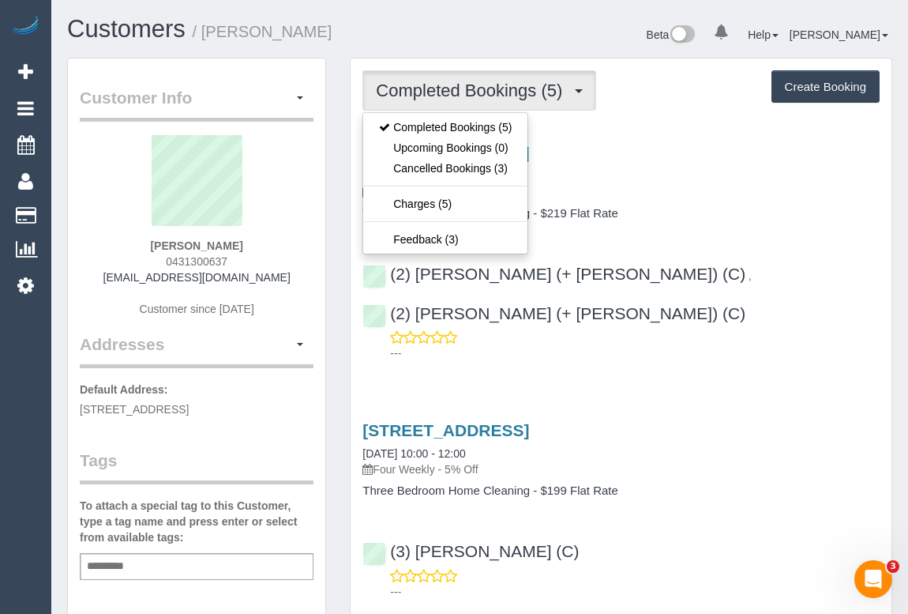
click at [796, 211] on h4 "Three Bedroom Home Cleaning - $219 Flat Rate" at bounding box center [621, 213] width 517 height 13
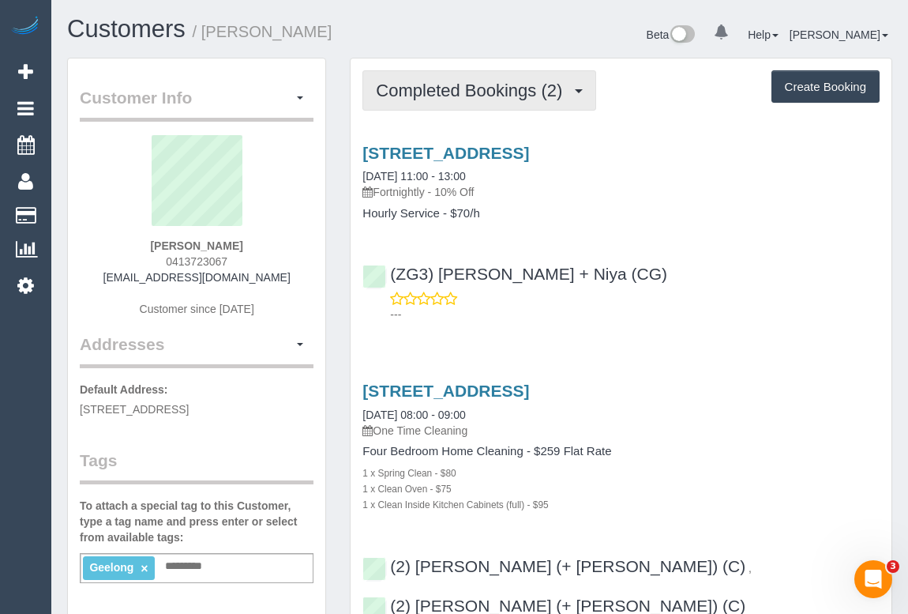
click at [479, 84] on span "Completed Bookings (2)" at bounding box center [473, 91] width 194 height 20
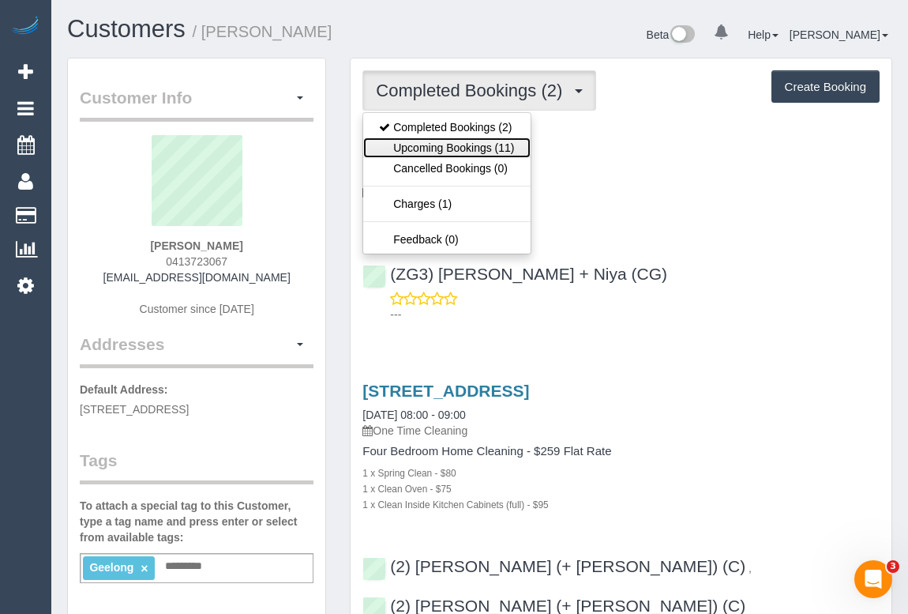
click at [466, 149] on link "Upcoming Bookings (11)" at bounding box center [446, 147] width 167 height 21
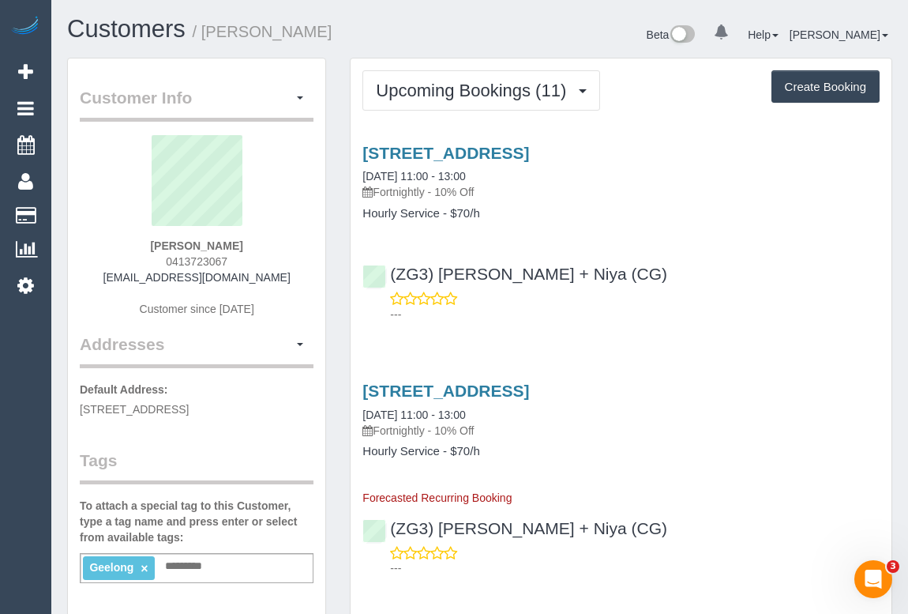
click at [671, 257] on div "(ZG3) Suneeth + Niya (CG) ---" at bounding box center [621, 286] width 541 height 71
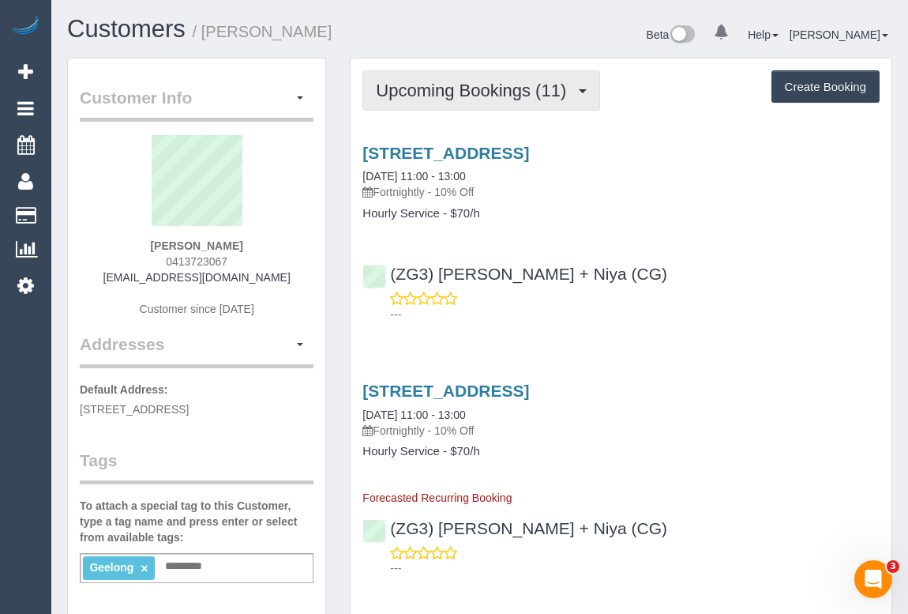
click at [451, 78] on button "Upcoming Bookings (11)" at bounding box center [482, 90] width 238 height 40
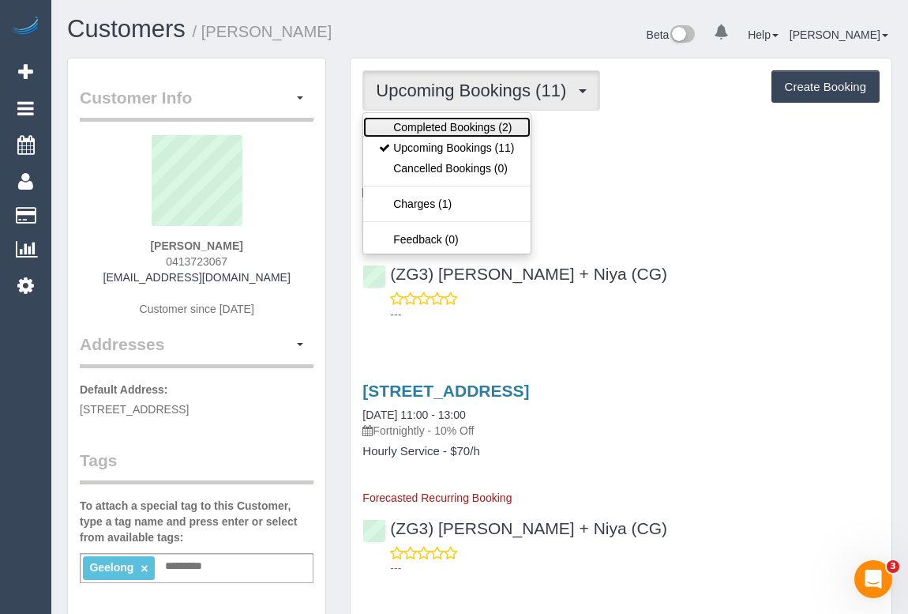
click at [451, 125] on link "Completed Bookings (2)" at bounding box center [446, 127] width 167 height 21
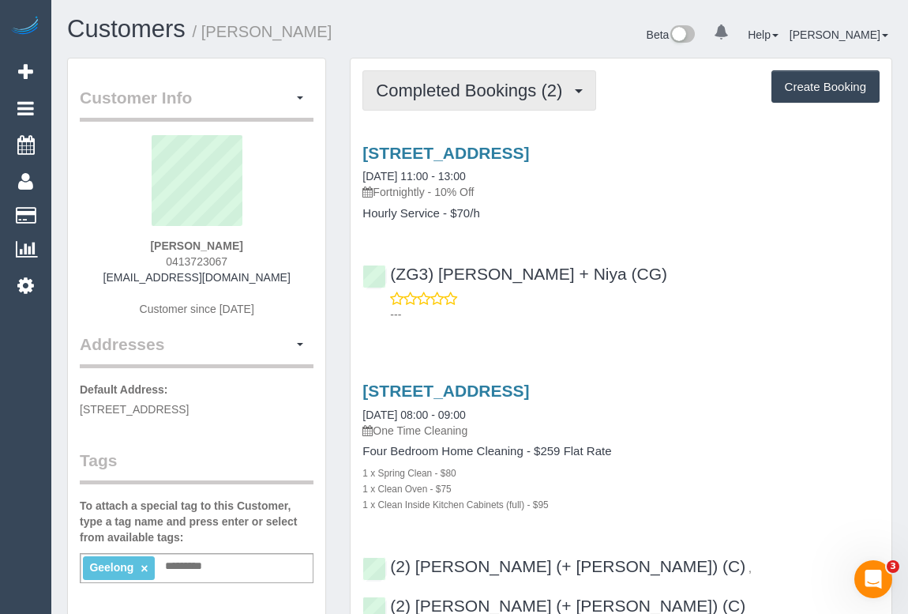
click at [459, 97] on span "Completed Bookings (2)" at bounding box center [473, 91] width 194 height 20
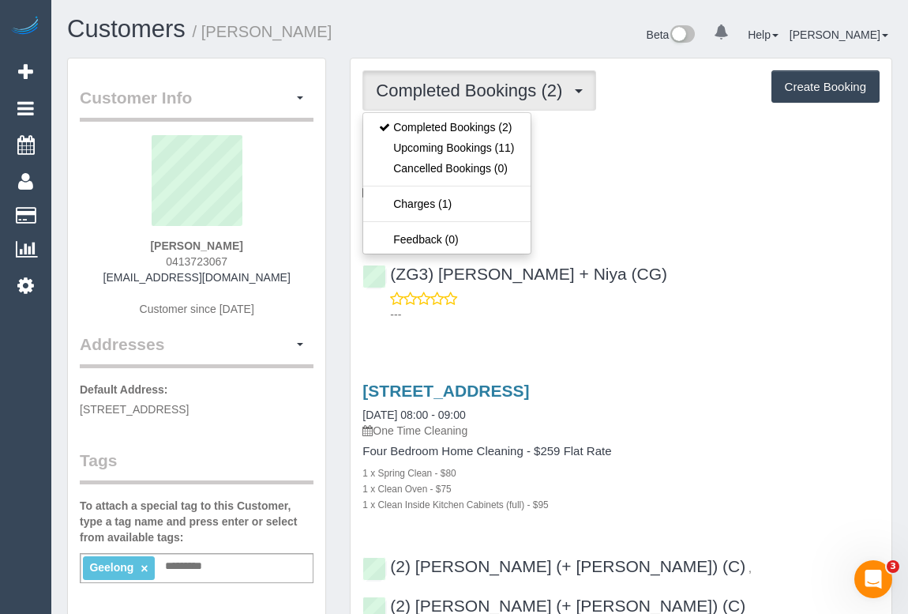
click at [643, 299] on div "---" at bounding box center [621, 307] width 517 height 32
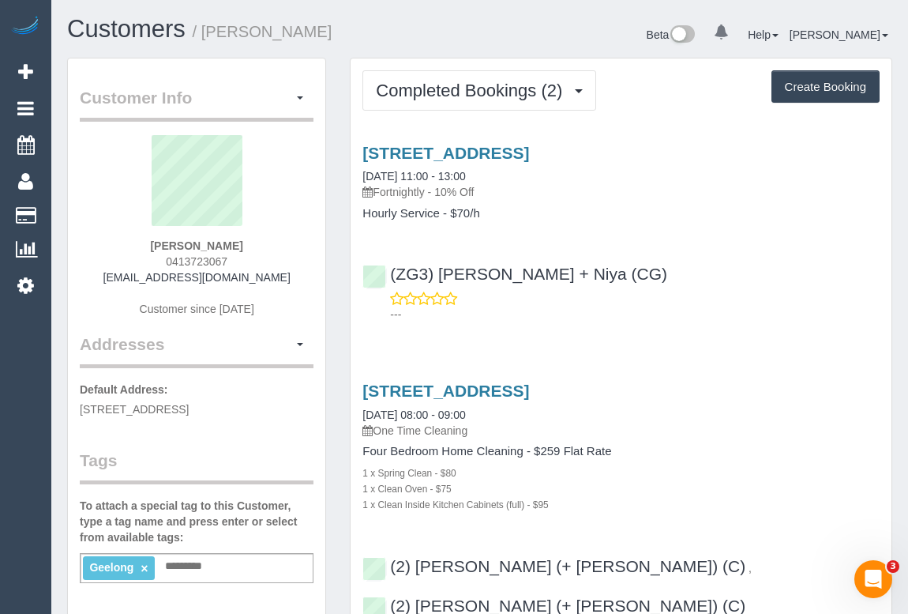
click at [460, 111] on div "Completed Bookings (2) Completed Bookings (2) Upcoming Bookings (11) Cancelled …" at bounding box center [621, 384] width 541 height 653
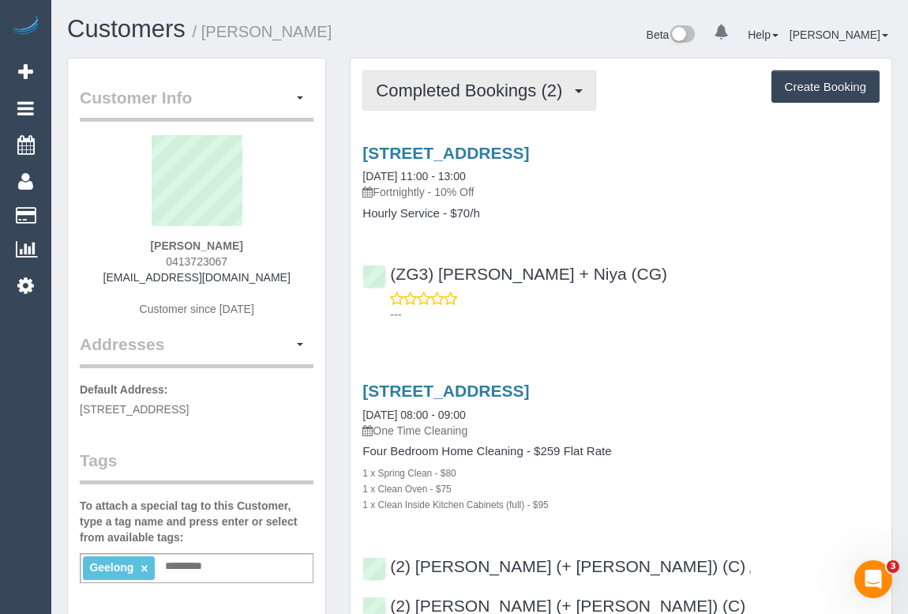
click at [457, 89] on span "Completed Bookings (2)" at bounding box center [473, 91] width 194 height 20
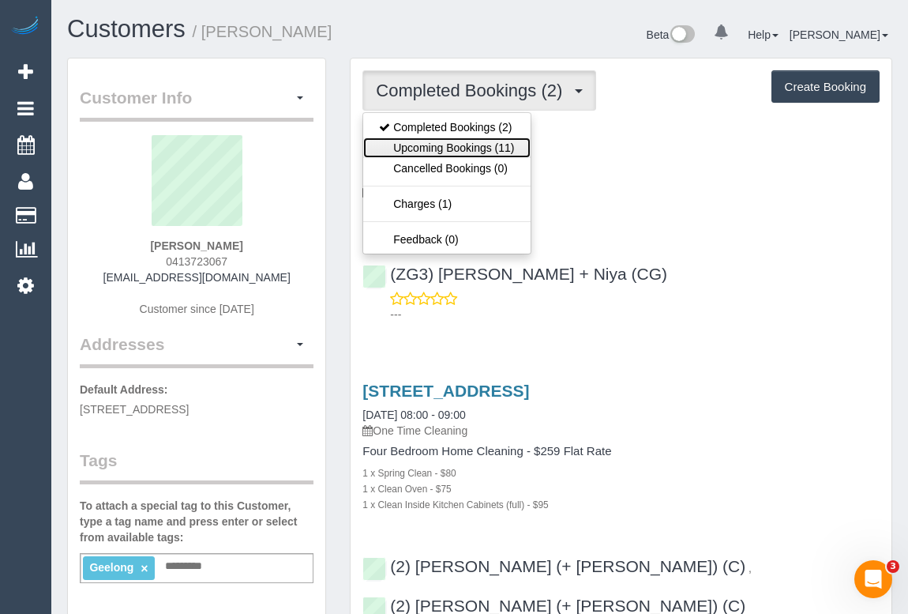
click at [456, 150] on link "Upcoming Bookings (11)" at bounding box center [446, 147] width 167 height 21
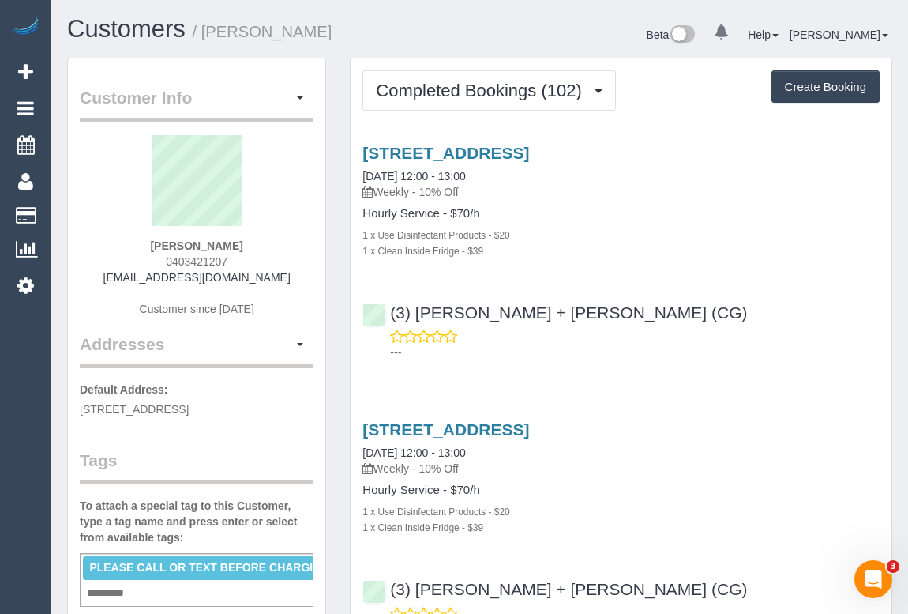
drag, startPoint x: 125, startPoint y: 280, endPoint x: 294, endPoint y: 280, distance: 169.0
click at [294, 280] on div "[PERSON_NAME] 0403421207 [EMAIL_ADDRESS][DOMAIN_NAME] Customer since [DATE]" at bounding box center [197, 233] width 234 height 197
copy link "[EMAIL_ADDRESS][DOMAIN_NAME]"
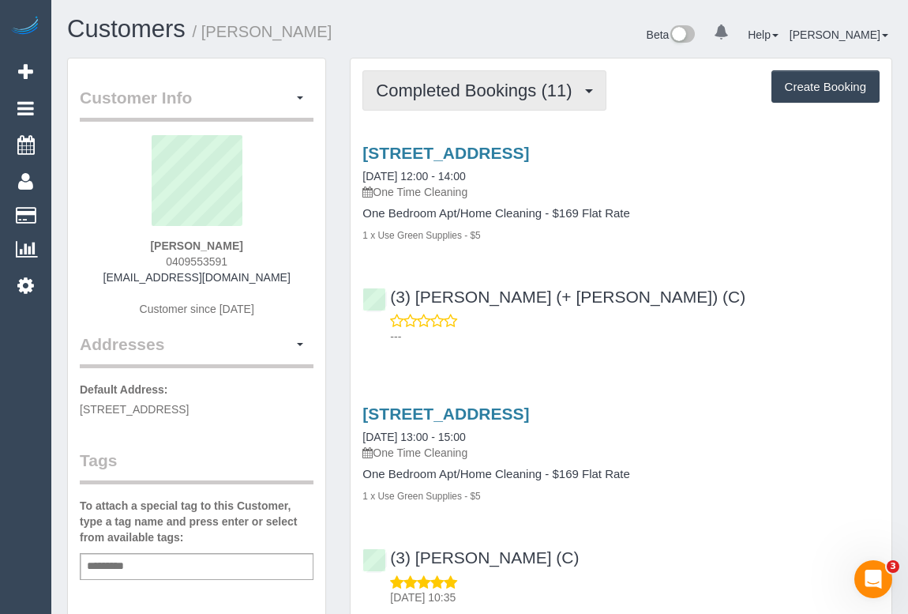
click at [467, 89] on span "Completed Bookings (11)" at bounding box center [478, 91] width 204 height 20
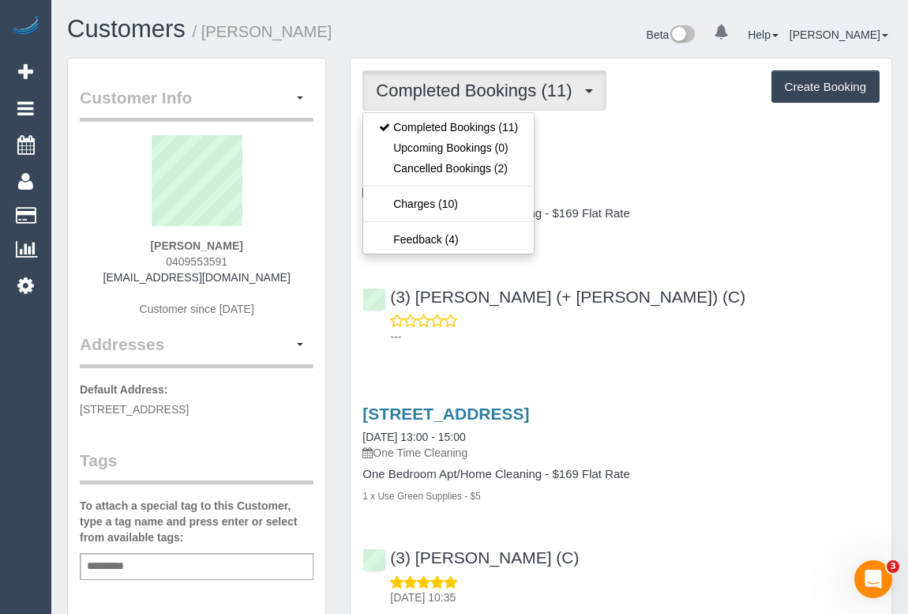
click at [719, 262] on div "[STREET_ADDRESS] [DATE] 12:00 - 14:00 One Time Cleaning One Bedroom Apt/Home Cl…" at bounding box center [621, 240] width 541 height 221
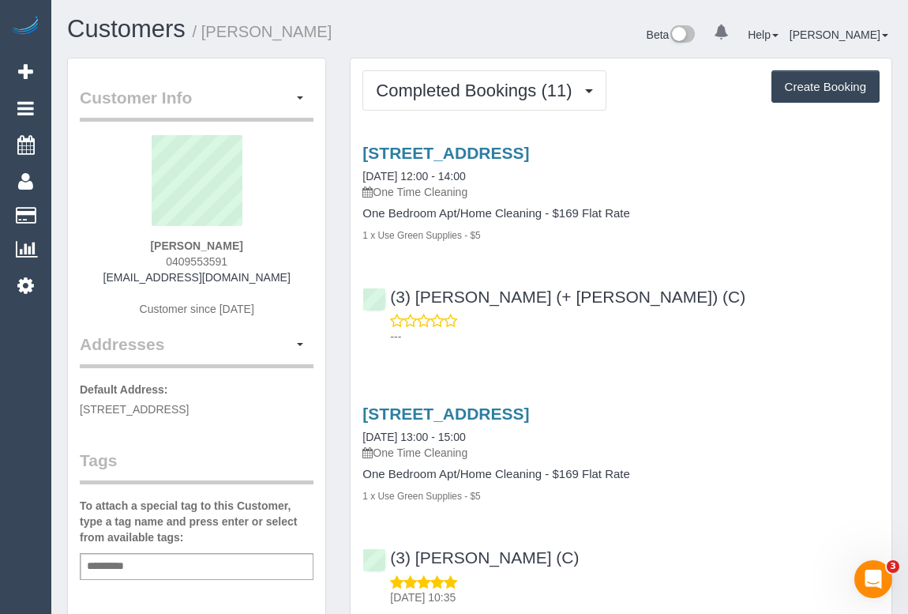
drag, startPoint x: 161, startPoint y: 259, endPoint x: 253, endPoint y: 259, distance: 91.6
click at [253, 259] on div "[PERSON_NAME] 0409553591 [PERSON_NAME][EMAIL_ADDRESS][DOMAIN_NAME] Customer sin…" at bounding box center [197, 233] width 234 height 197
copy span "0409553591"
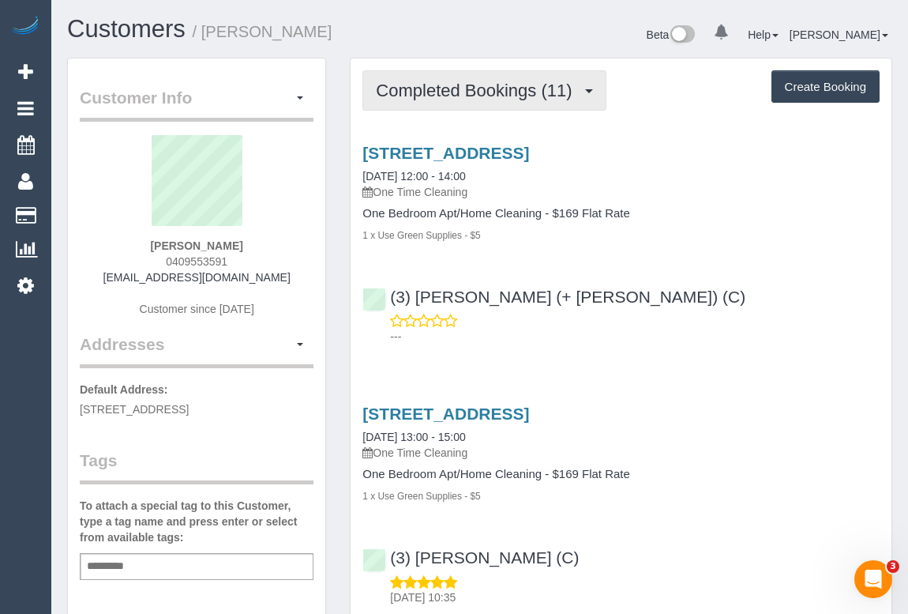
click at [503, 84] on span "Completed Bookings (11)" at bounding box center [478, 91] width 204 height 20
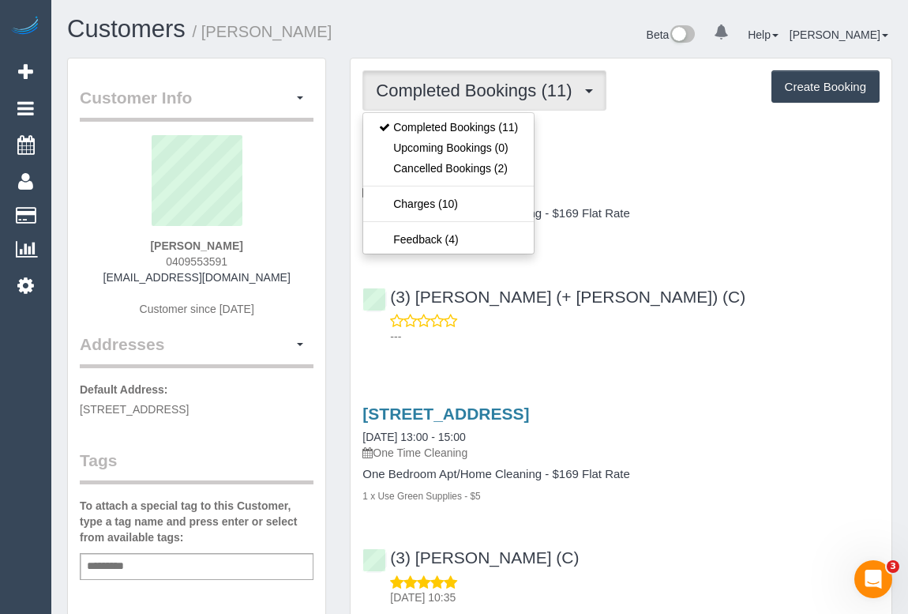
click at [750, 301] on div "(3) [PERSON_NAME] (+ [PERSON_NAME]) (C) ---" at bounding box center [621, 309] width 541 height 71
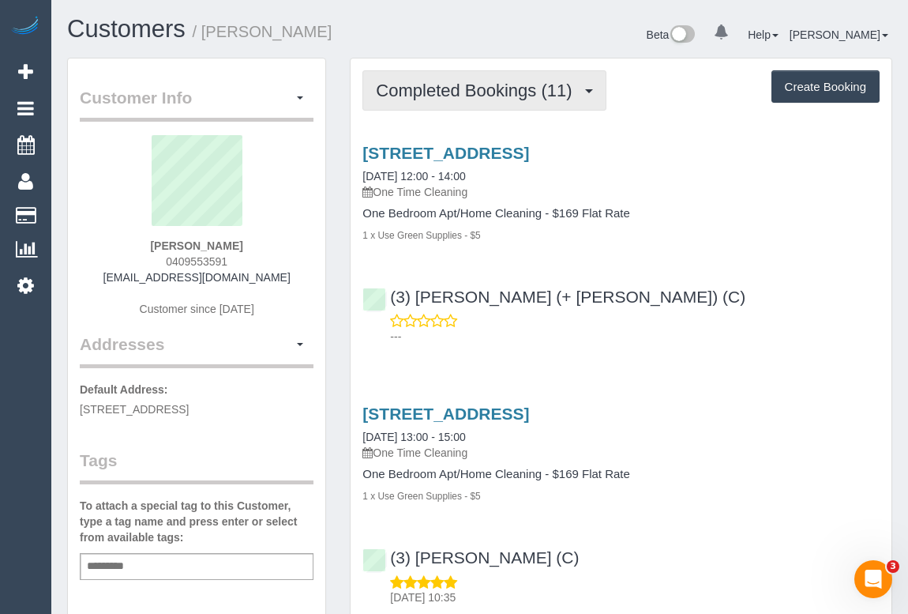
click at [488, 89] on span "Completed Bookings (11)" at bounding box center [478, 91] width 204 height 20
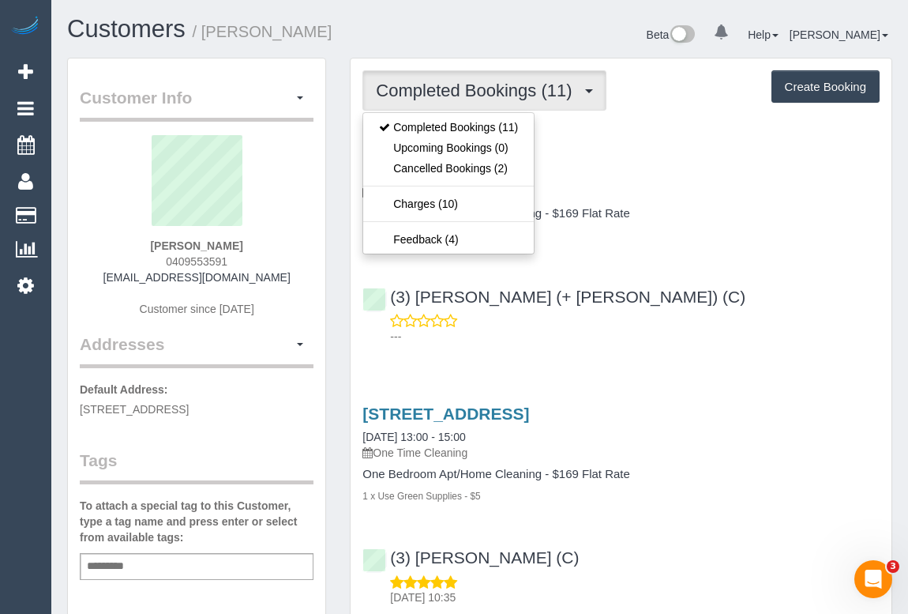
click at [770, 269] on div "[STREET_ADDRESS] [DATE] 12:00 - 14:00 One Time Cleaning One Bedroom Apt/Home Cl…" at bounding box center [621, 240] width 541 height 221
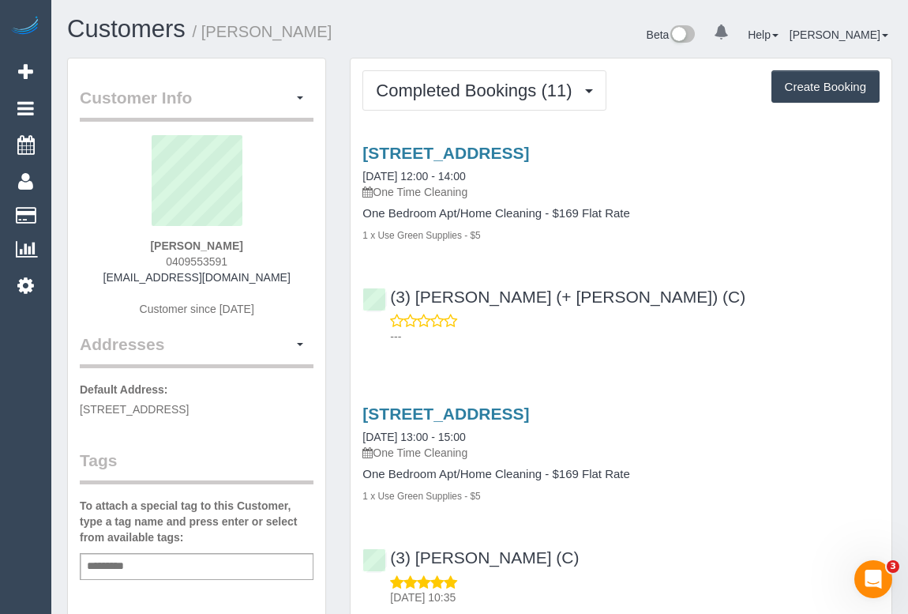
drag, startPoint x: 115, startPoint y: 273, endPoint x: 288, endPoint y: 278, distance: 173.0
click at [288, 278] on div "[PERSON_NAME] 0409553591 [PERSON_NAME][EMAIL_ADDRESS][DOMAIN_NAME] Customer sin…" at bounding box center [197, 233] width 234 height 197
copy link "[EMAIL_ADDRESS][DOMAIN_NAME]"
click at [703, 290] on div "(3) [PERSON_NAME] (+ [PERSON_NAME]) (C) ---" at bounding box center [621, 309] width 541 height 71
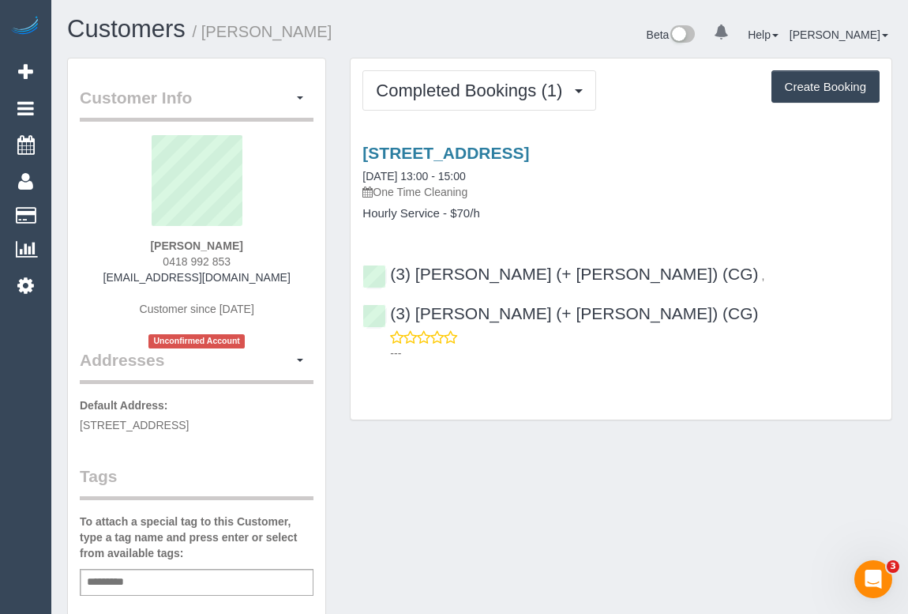
drag, startPoint x: 151, startPoint y: 275, endPoint x: 295, endPoint y: 276, distance: 144.5
click at [295, 276] on div "[PERSON_NAME] 0418 992 853 [EMAIL_ADDRESS][DOMAIN_NAME] Customer since [DATE] U…" at bounding box center [197, 241] width 234 height 213
copy link "[EMAIL_ADDRESS][DOMAIN_NAME]"
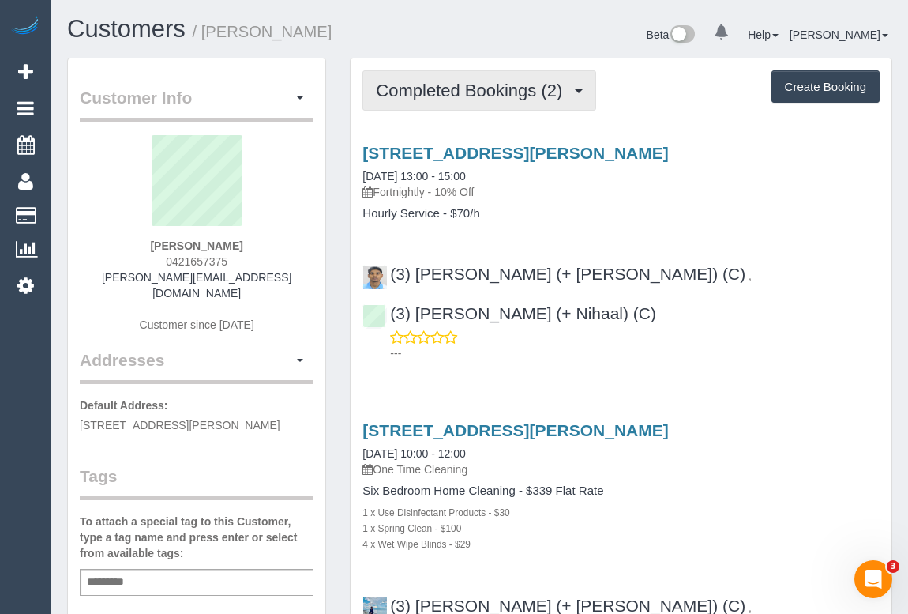
click at [455, 89] on span "Completed Bookings (2)" at bounding box center [473, 91] width 194 height 20
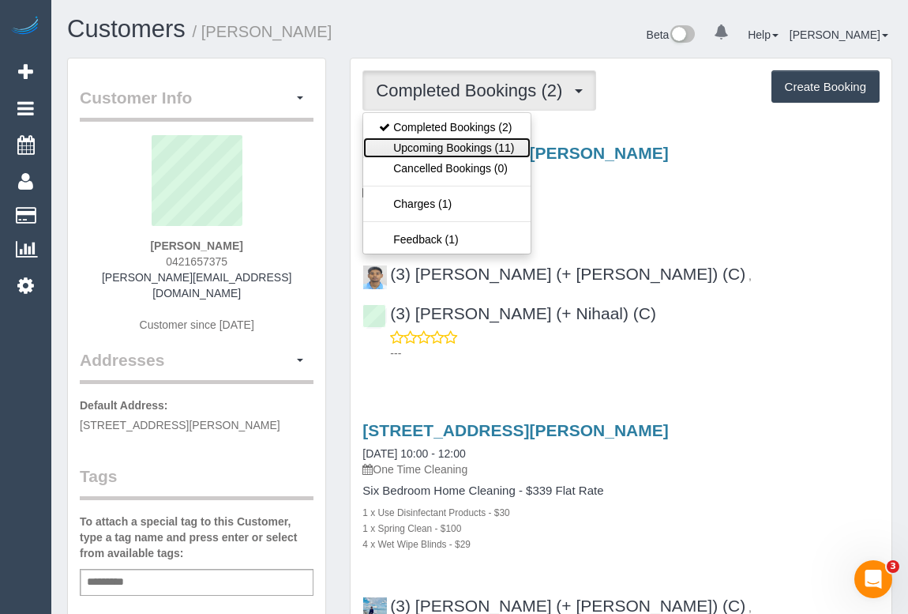
click at [474, 149] on link "Upcoming Bookings (11)" at bounding box center [446, 147] width 167 height 21
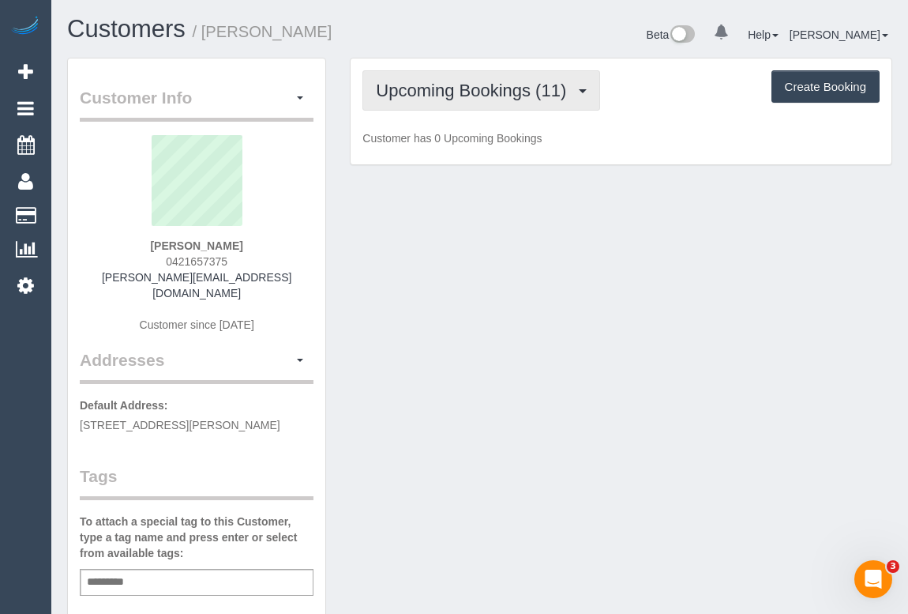
click at [490, 103] on button "Upcoming Bookings (11)" at bounding box center [482, 90] width 238 height 40
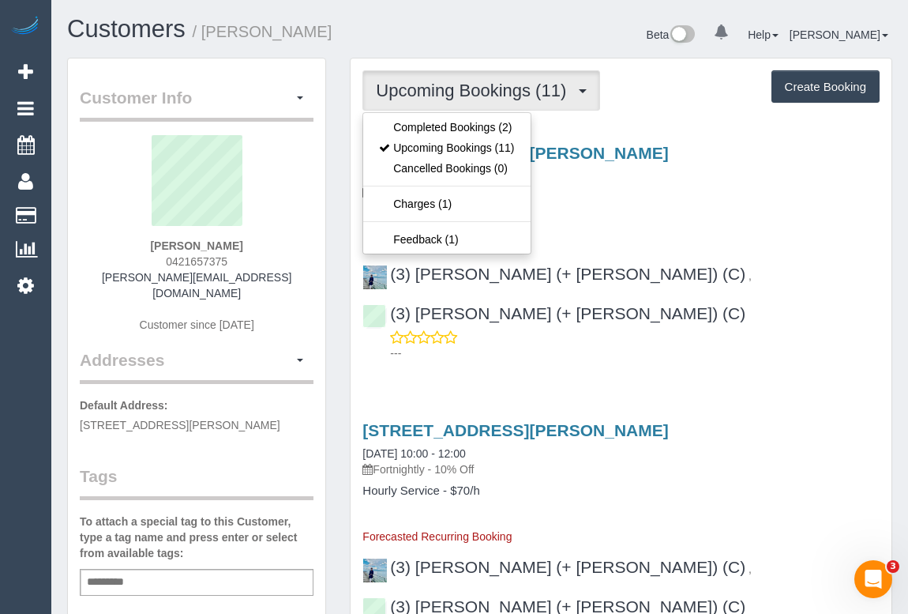
drag, startPoint x: 645, startPoint y: 205, endPoint x: 654, endPoint y: 227, distance: 23.3
click at [645, 205] on div "221 Reynard Street, Pascoe Vale South, VIC 3044 02/10/2025 10:00 - 12:00 Fortni…" at bounding box center [621, 182] width 541 height 77
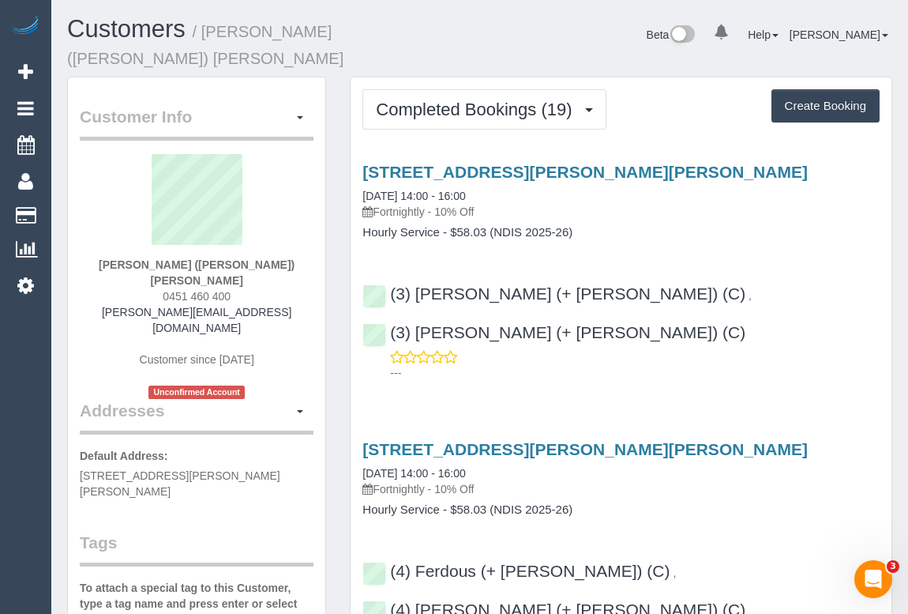
drag, startPoint x: 754, startPoint y: 351, endPoint x: 752, endPoint y: 344, distance: 8.1
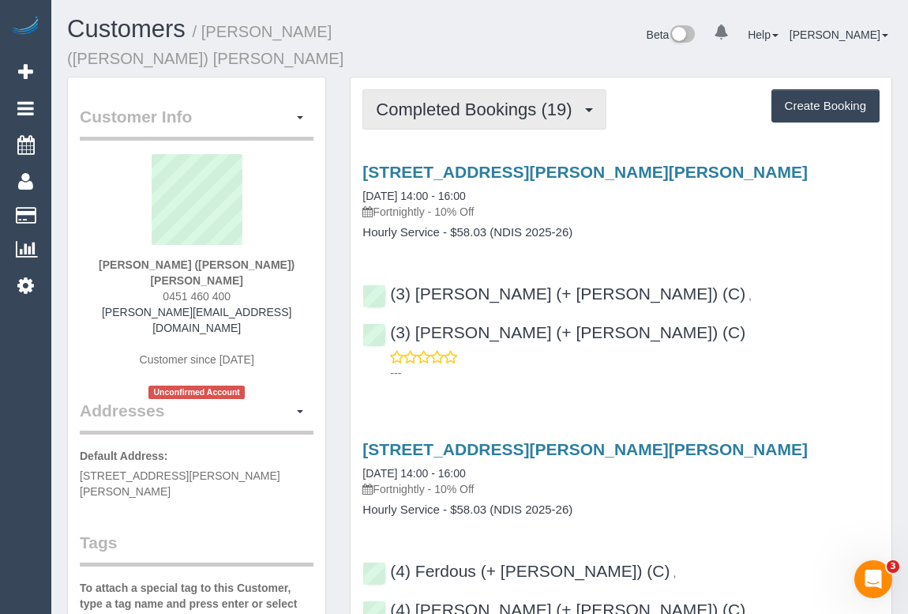
click at [489, 100] on span "Completed Bookings (19)" at bounding box center [478, 110] width 204 height 20
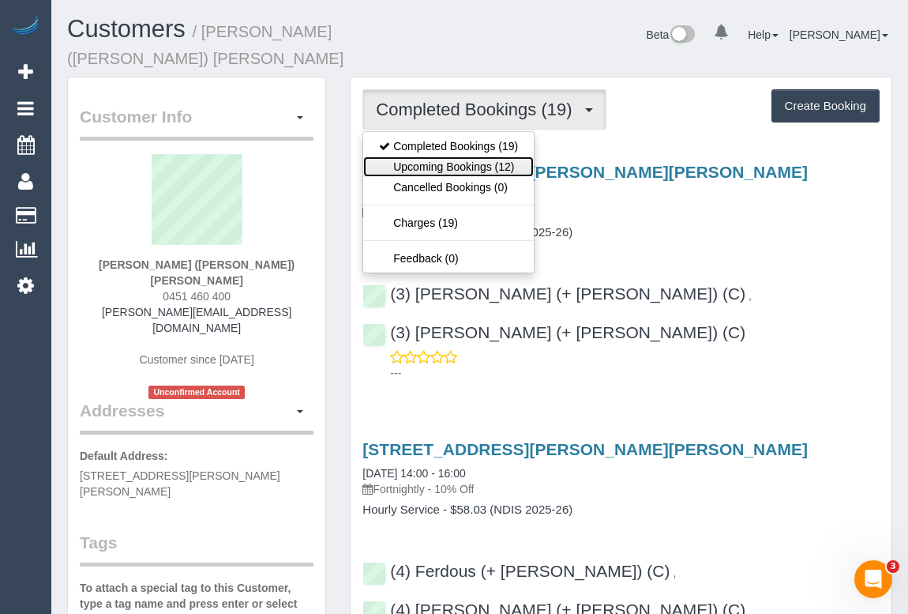
click at [470, 156] on link "Upcoming Bookings (12)" at bounding box center [448, 166] width 171 height 21
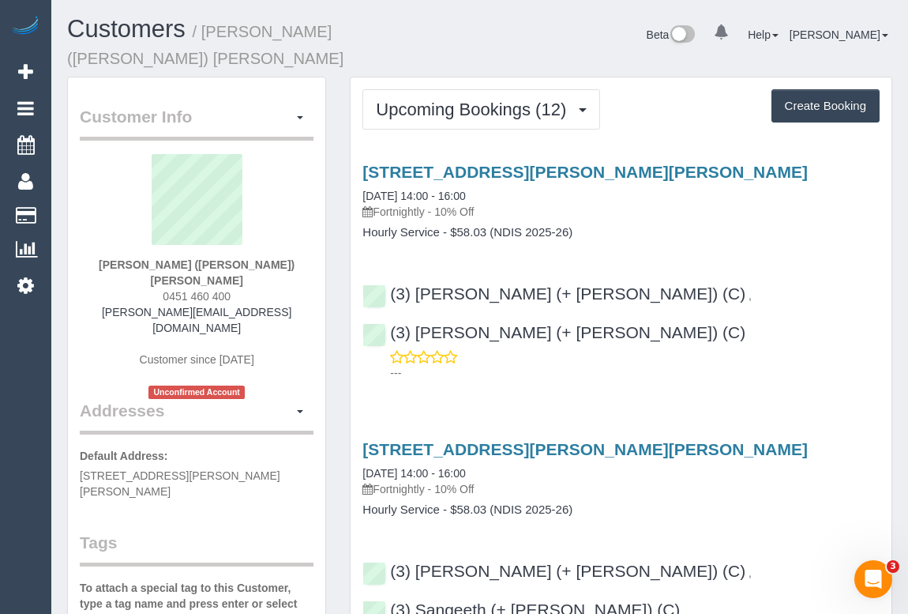
click at [850, 47] on ul "Beta 0 Your Notifications You have 0 alerts Help Help Docs Take a Tour Contact …" at bounding box center [770, 33] width 246 height 35
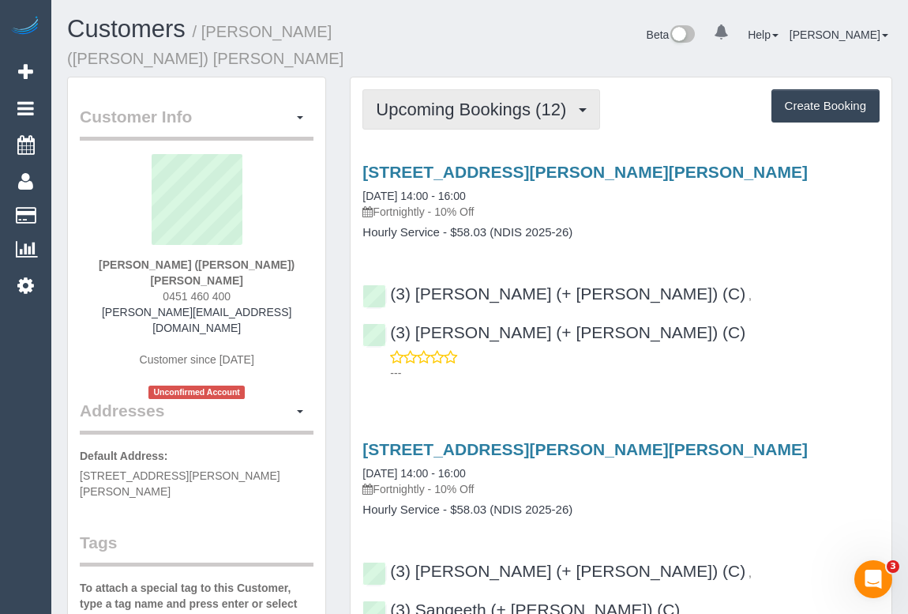
click at [447, 100] on span "Upcoming Bookings (12)" at bounding box center [475, 110] width 198 height 20
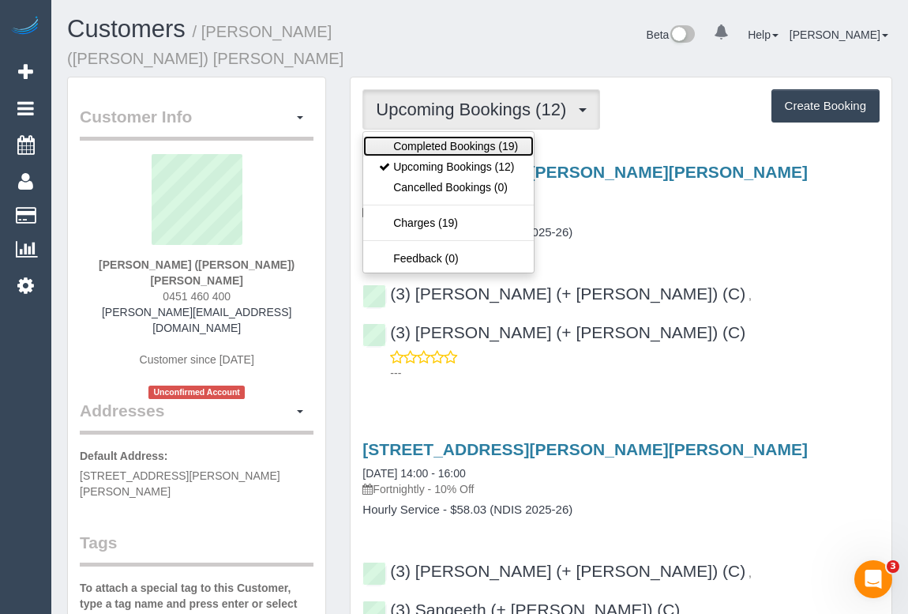
click at [444, 136] on link "Completed Bookings (19)" at bounding box center [448, 146] width 171 height 21
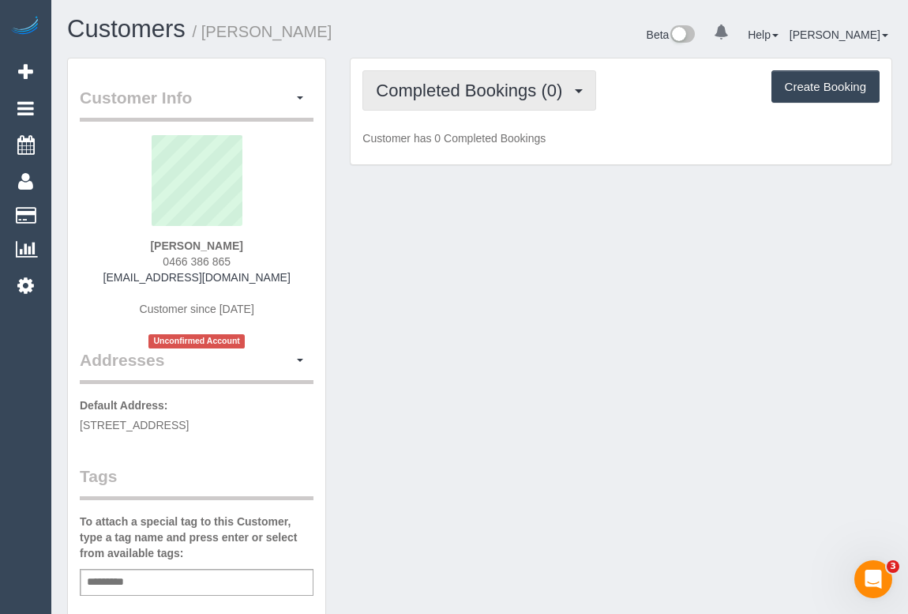
click at [468, 94] on span "Completed Bookings (0)" at bounding box center [473, 91] width 194 height 20
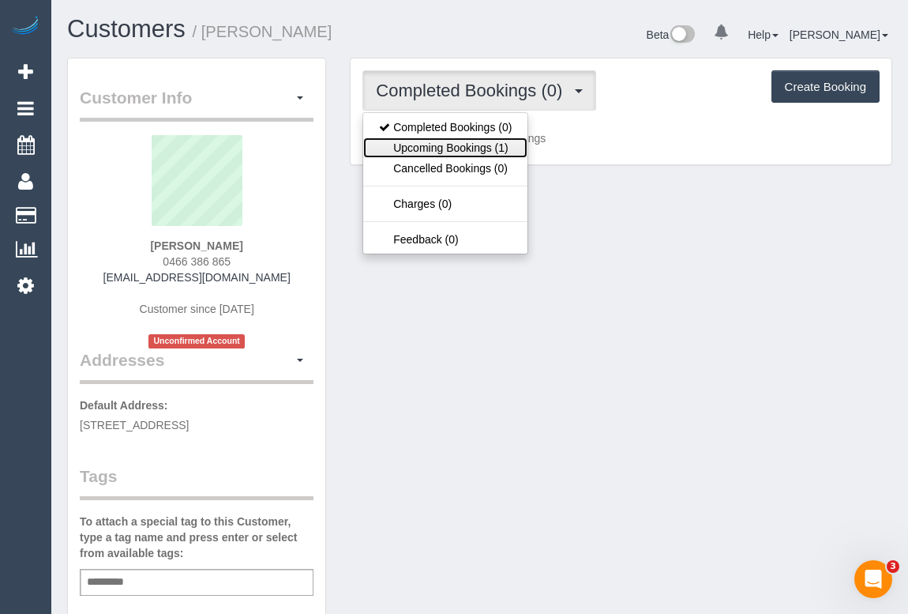
click at [475, 147] on link "Upcoming Bookings (1)" at bounding box center [445, 147] width 164 height 21
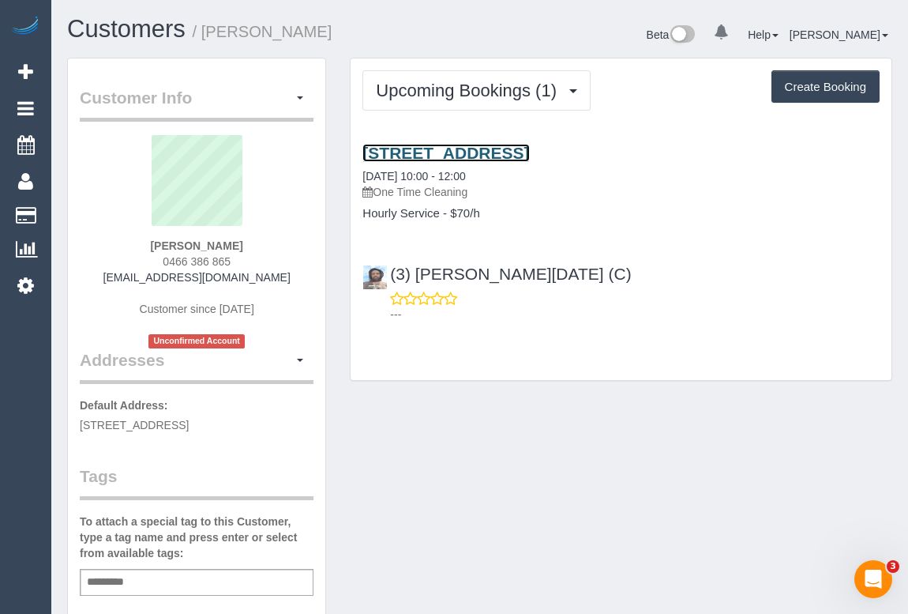
click at [529, 151] on link "1 Light St, Altona North, VIC 3025" at bounding box center [446, 153] width 167 height 18
drag, startPoint x: 77, startPoint y: 419, endPoint x: 254, endPoint y: 420, distance: 177.7
copy span "1 Light St, Altona North, VIC 3025"
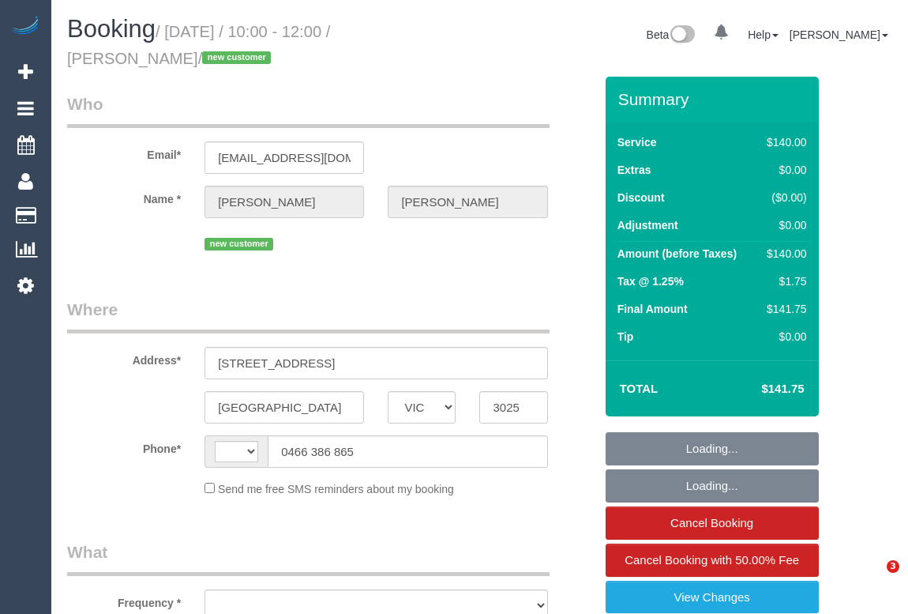
select select "VIC"
select select "string:AU"
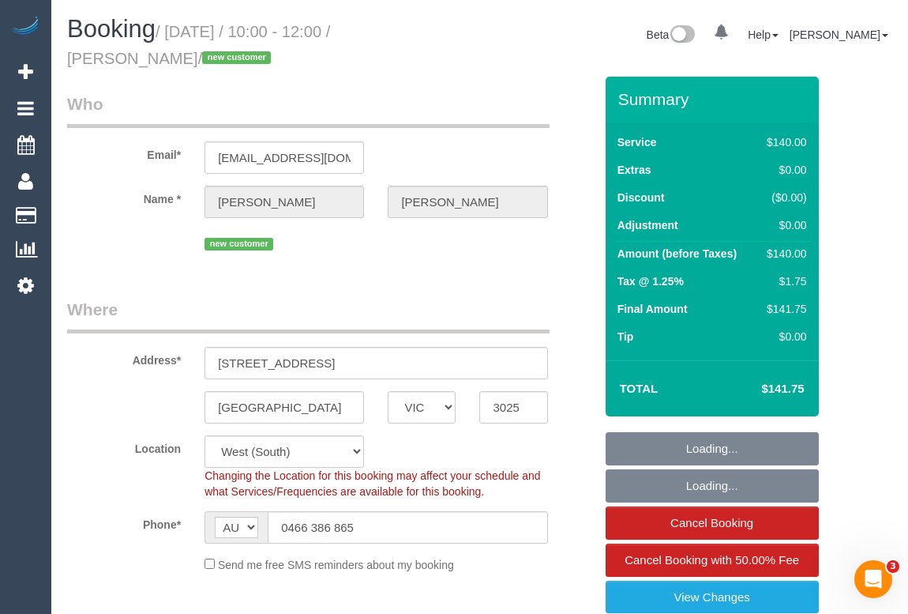
select select "number:28"
select select "number:14"
select select "number:18"
select select "number:25"
select select "number:35"
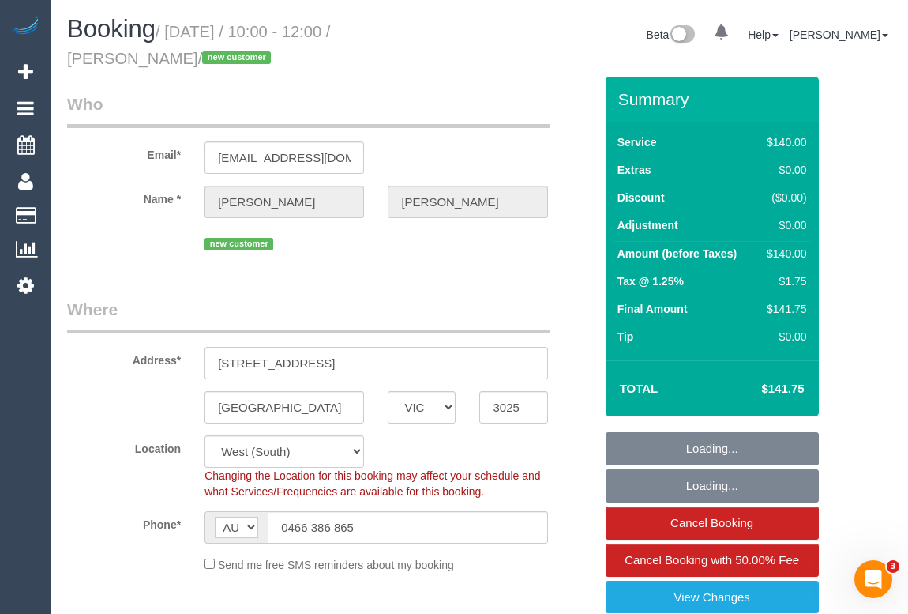
select select "number:26"
select select "object:710"
select select "string:stripe-pm_1S7W0o2GScqysDRV6DaGydwn"
select select "object:1347"
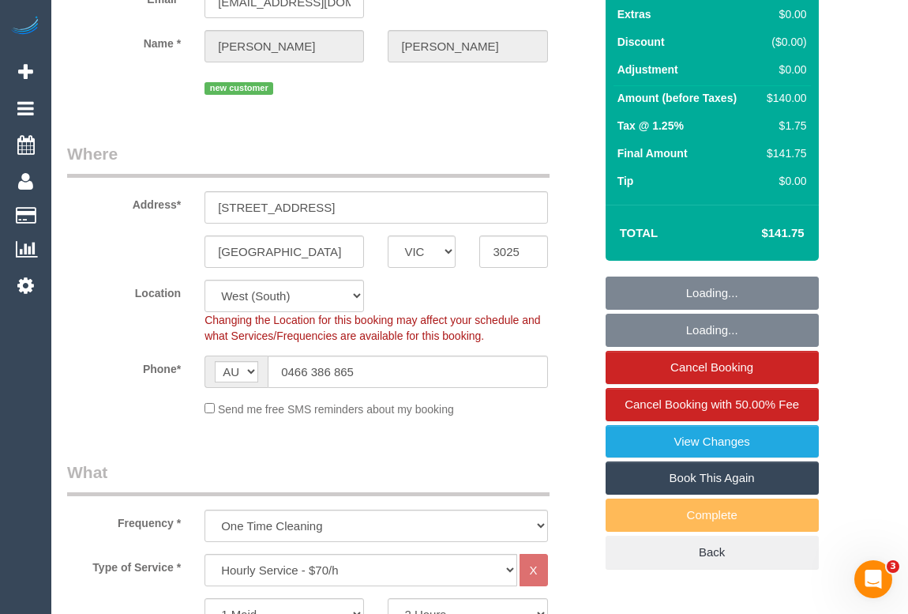
select select "spot1"
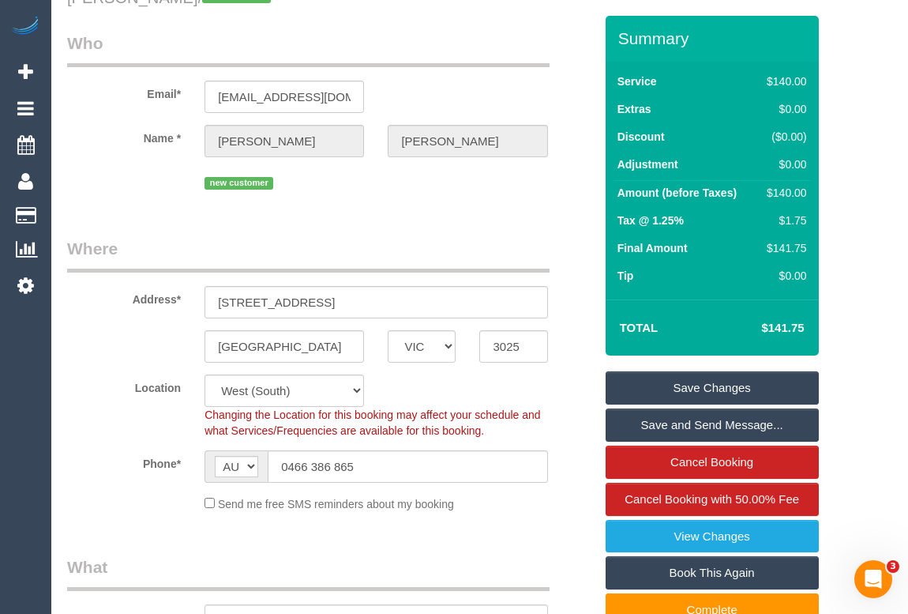
scroll to position [143, 0]
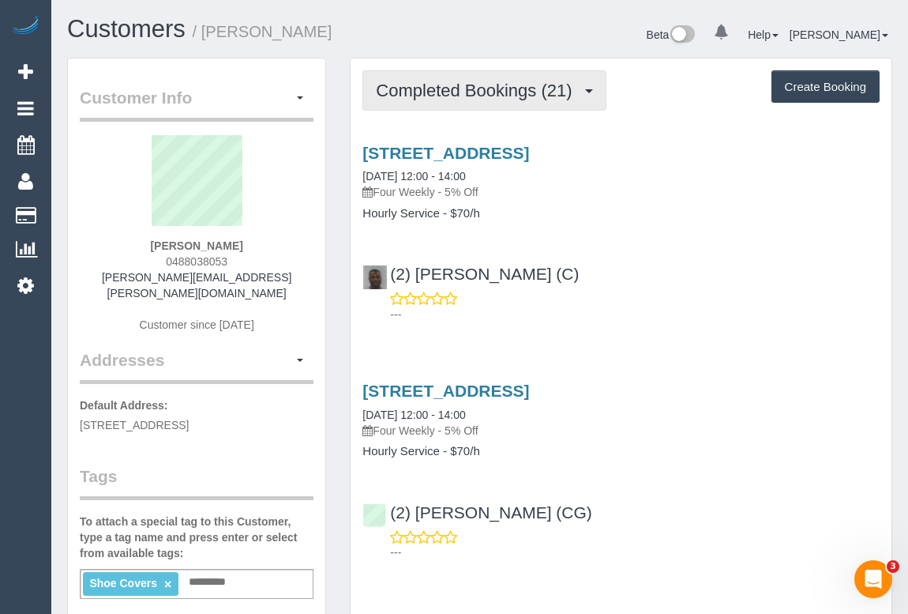
click at [473, 92] on span "Completed Bookings (21)" at bounding box center [478, 91] width 204 height 20
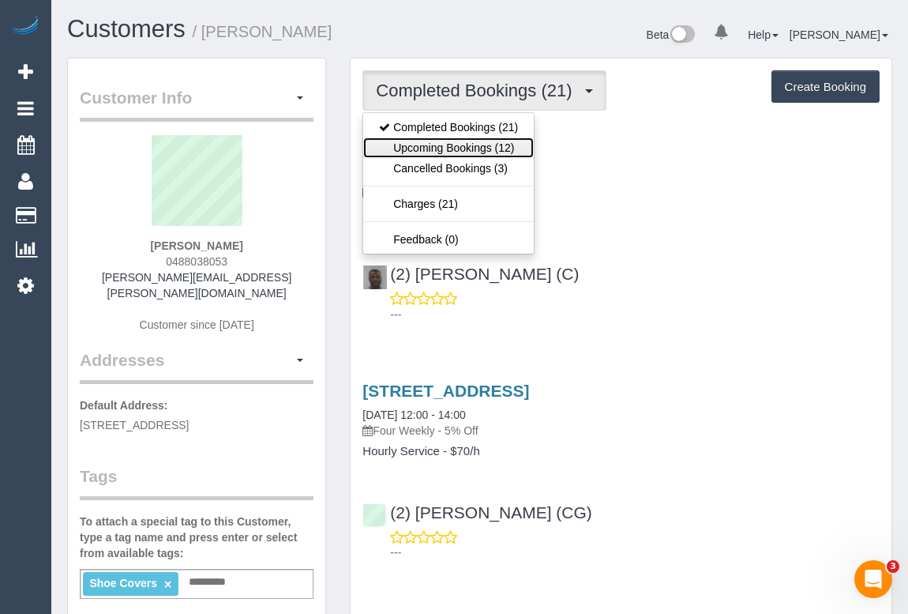
click at [460, 150] on link "Upcoming Bookings (12)" at bounding box center [448, 147] width 171 height 21
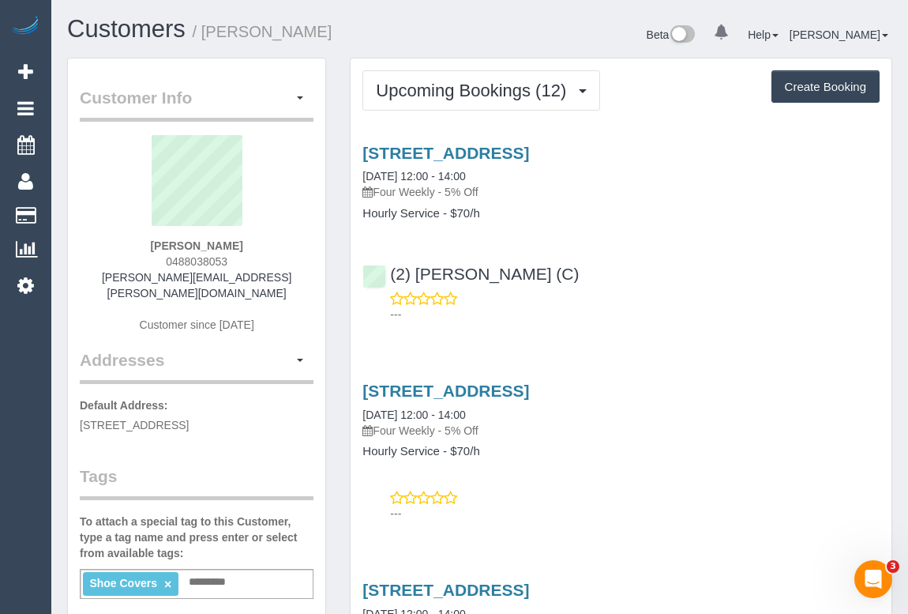
click at [698, 304] on div "---" at bounding box center [621, 307] width 517 height 32
click at [529, 154] on link "[STREET_ADDRESS]" at bounding box center [446, 153] width 167 height 18
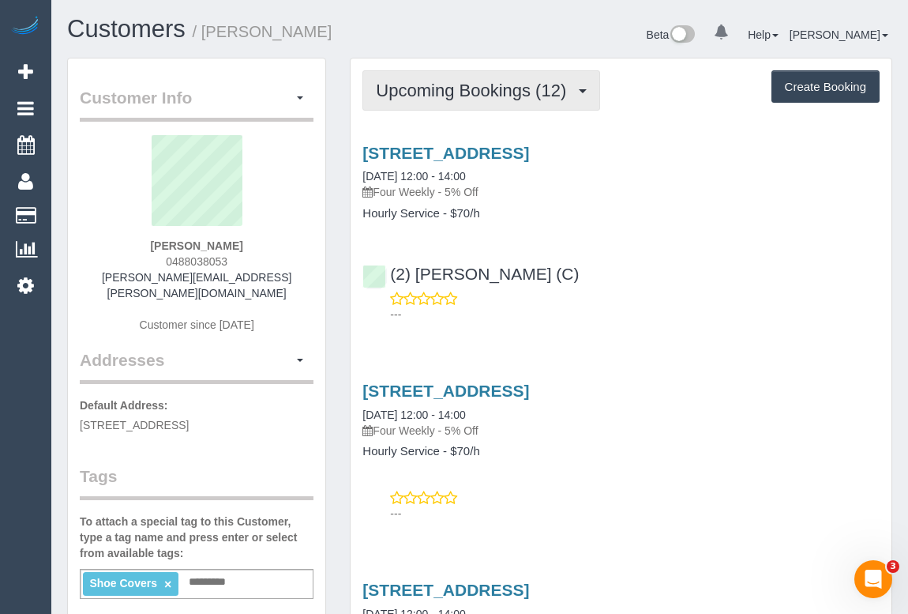
click at [460, 84] on span "Upcoming Bookings (12)" at bounding box center [475, 91] width 198 height 20
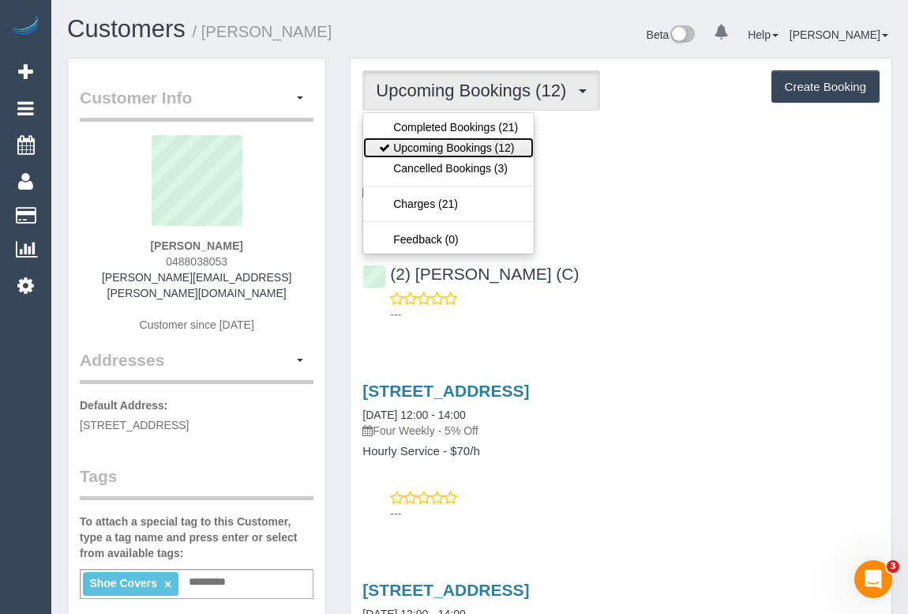
click at [444, 150] on link "Upcoming Bookings (12)" at bounding box center [448, 147] width 171 height 21
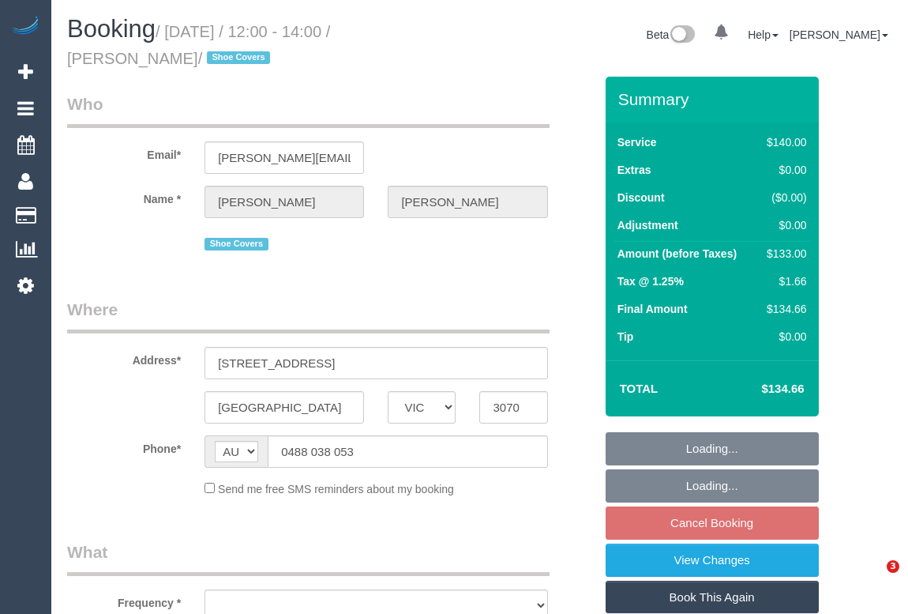
select select "VIC"
select select "object:537"
select select "string:stripe-pm_1OgGuP2GScqysDRVExY5dRPY"
select select "number:28"
select select "number:14"
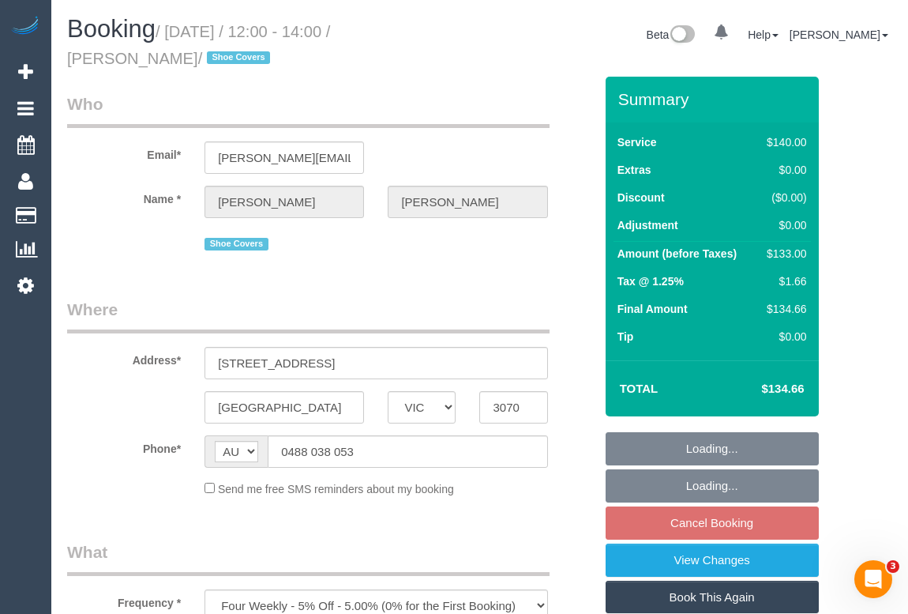
select select "number:19"
select select "number:22"
select select "number:33"
select select "number:26"
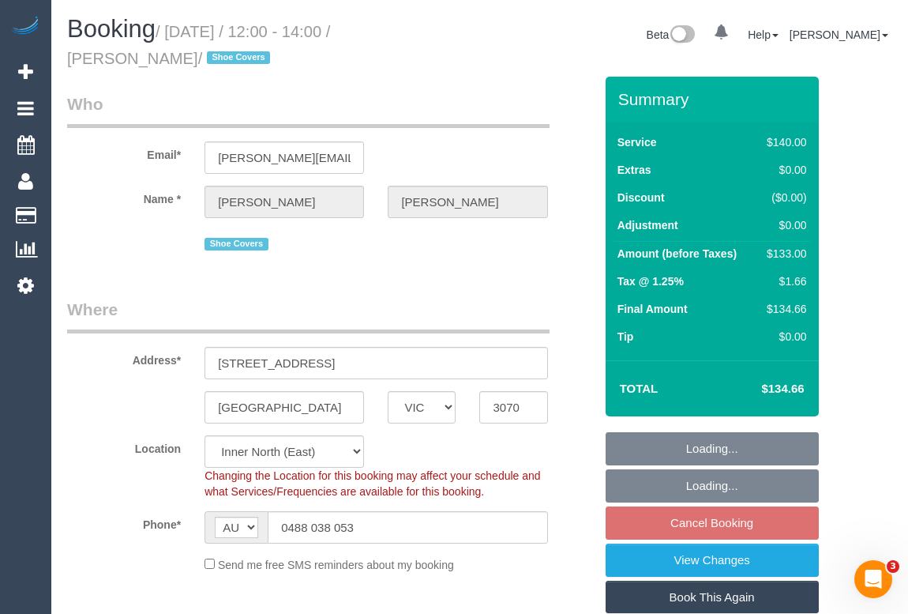
select select "object:1526"
click at [457, 107] on legend "Who" at bounding box center [308, 110] width 483 height 36
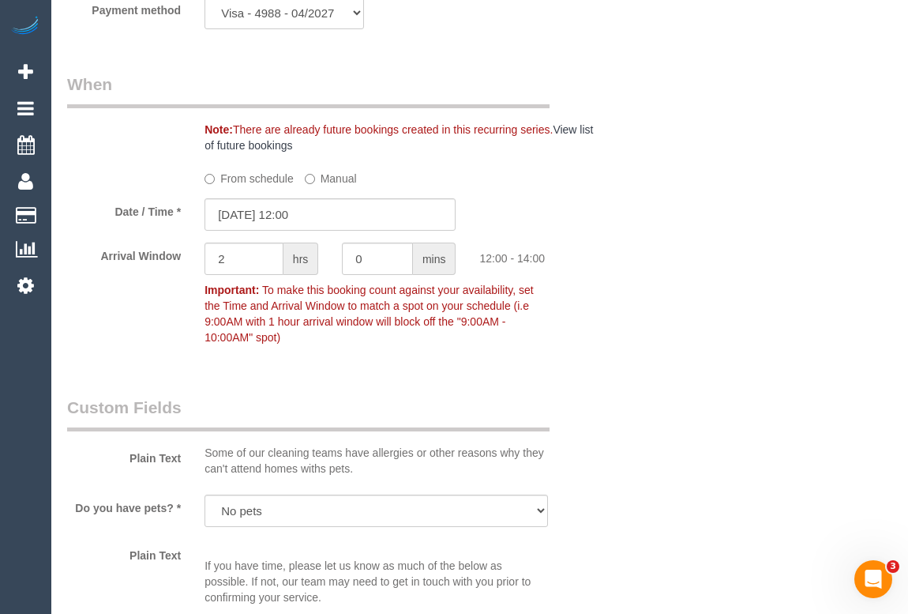
scroll to position [1651, 0]
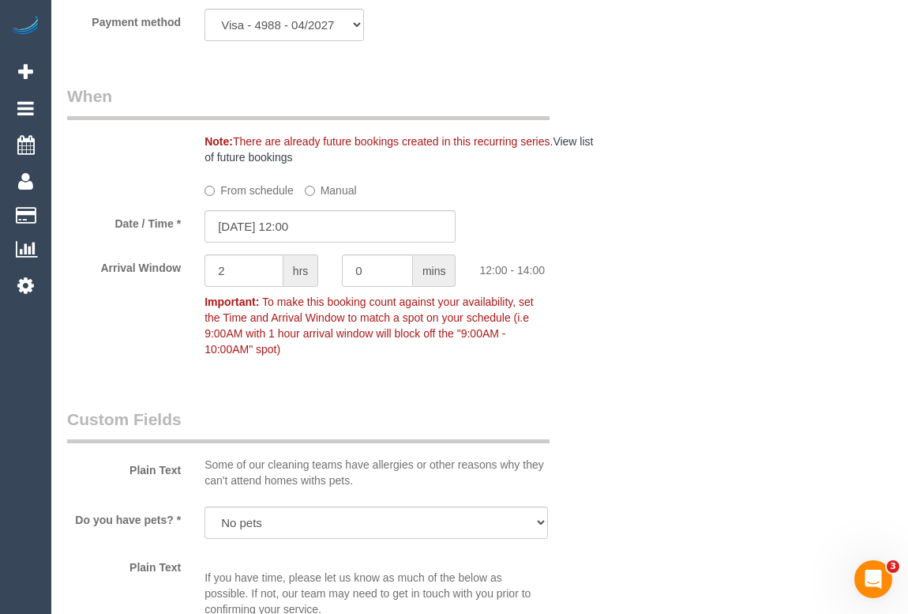
click at [253, 190] on label "From schedule" at bounding box center [249, 187] width 89 height 21
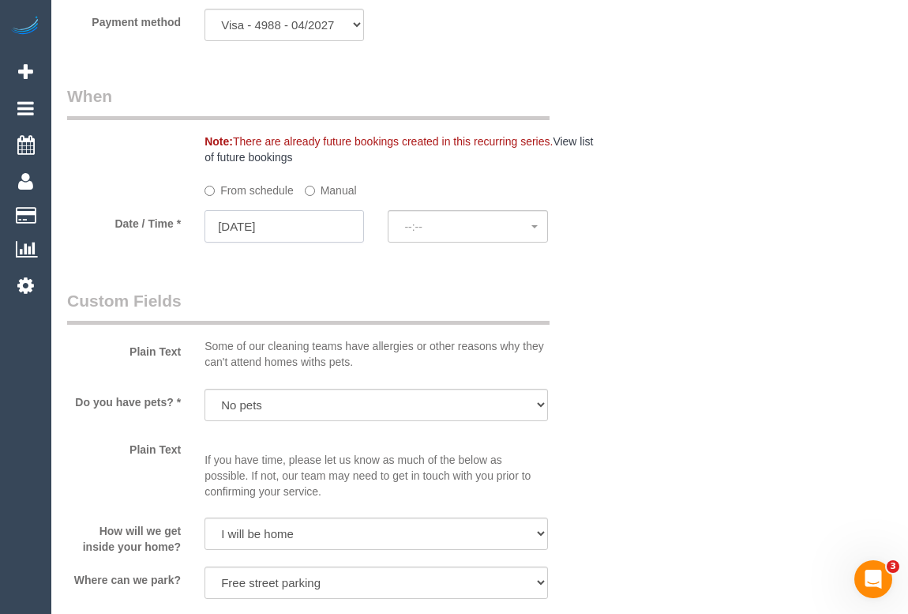
click at [254, 228] on input "27/09/2025" at bounding box center [285, 226] width 160 height 32
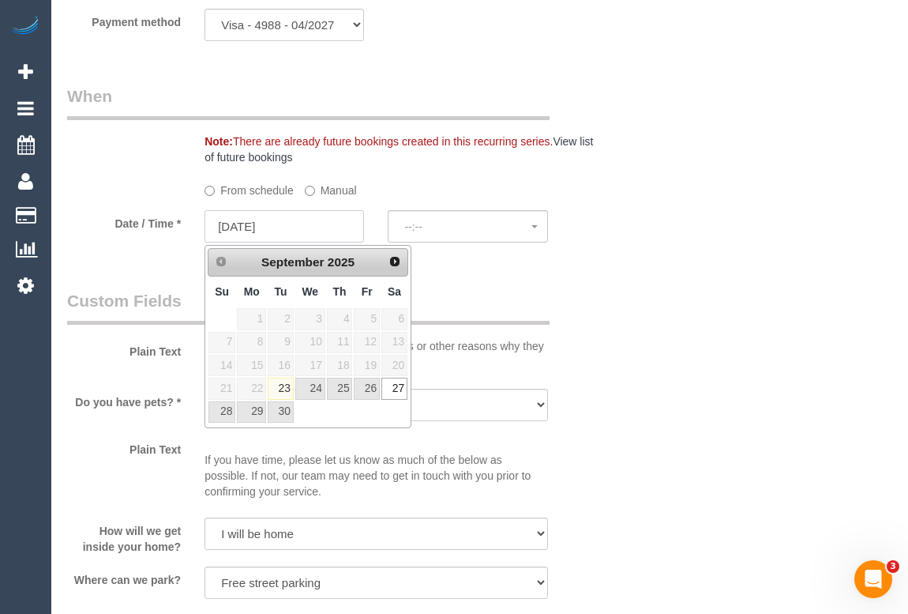
select select "spot13"
click at [394, 266] on link "Next" at bounding box center [395, 261] width 22 height 22
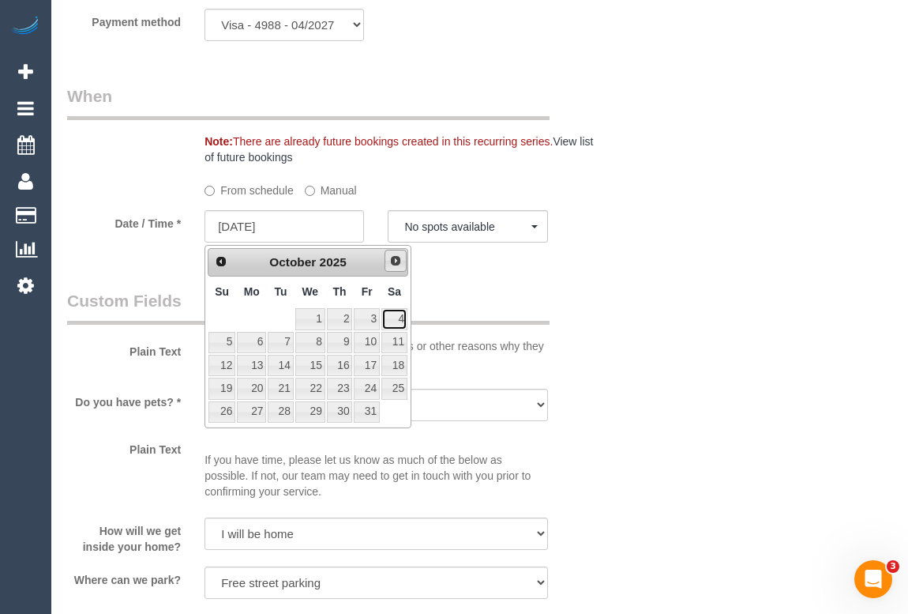
click at [397, 317] on link "4" at bounding box center [394, 318] width 26 height 21
type input "04/10/2025"
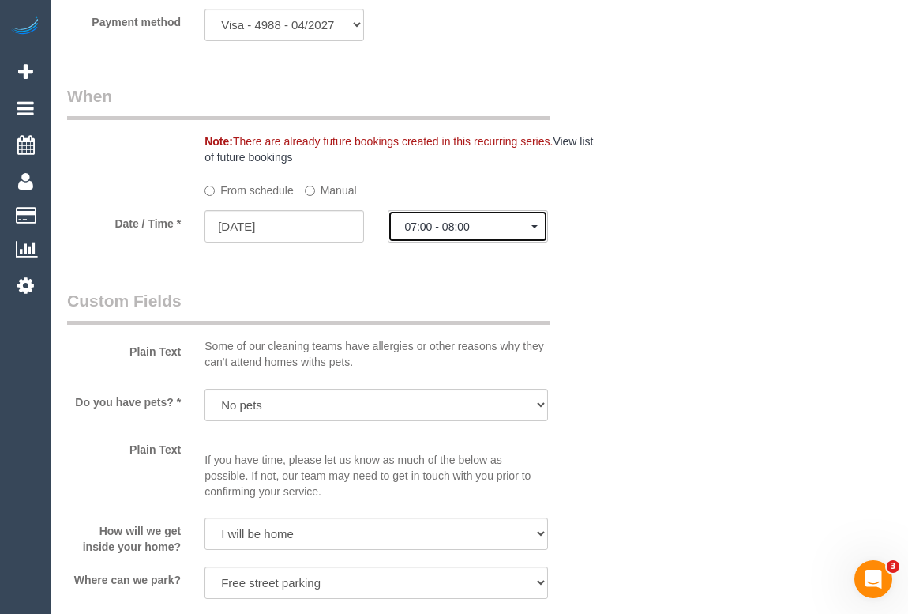
click at [446, 237] on button "07:00 - 08:00" at bounding box center [468, 226] width 160 height 32
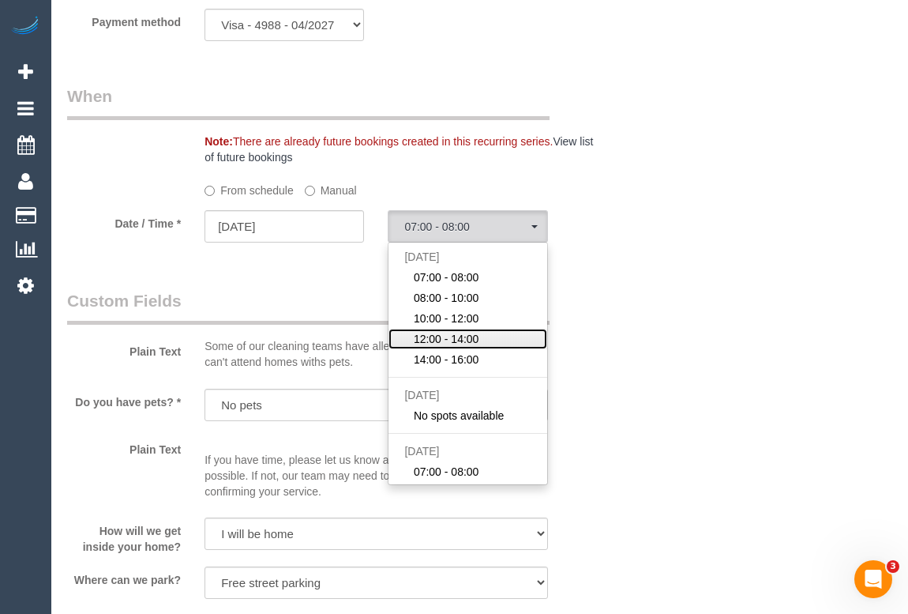
click at [438, 337] on span "12:00 - 14:00" at bounding box center [447, 339] width 66 height 16
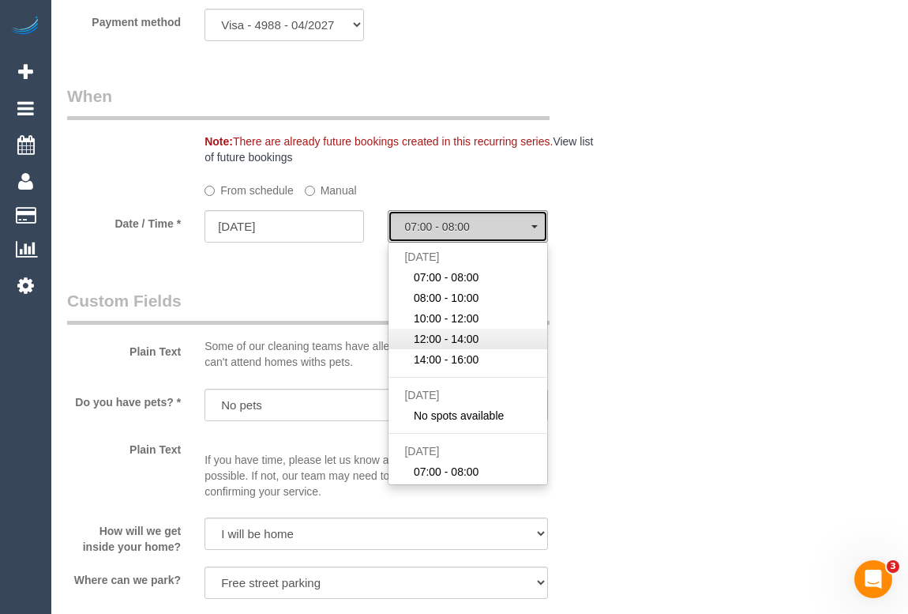
select select "spot28"
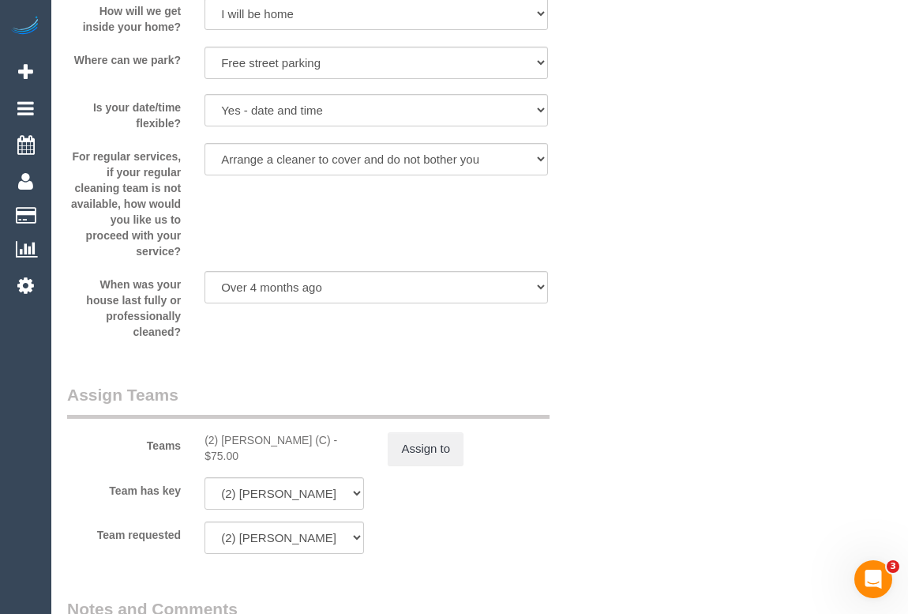
scroll to position [2298, 0]
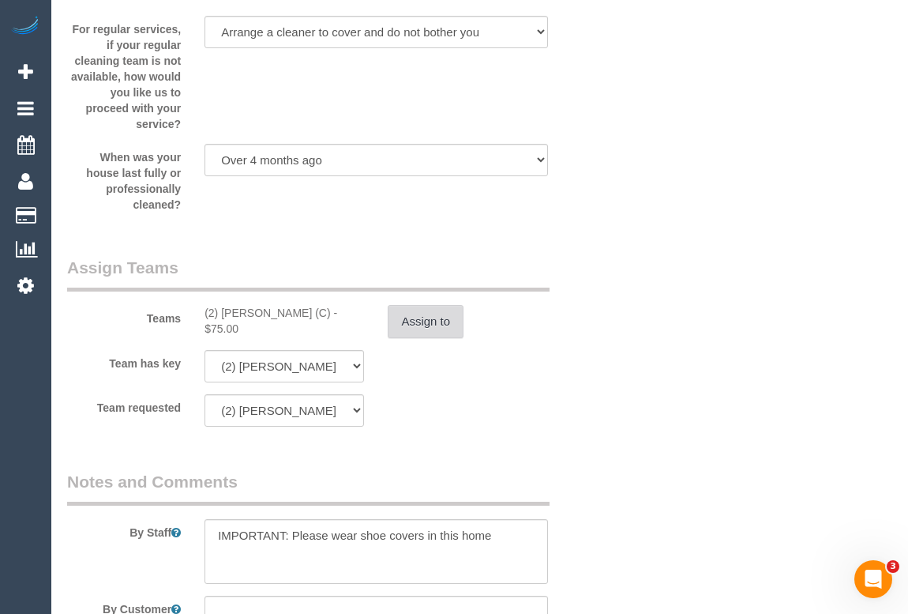
click at [408, 328] on button "Assign to" at bounding box center [426, 321] width 76 height 33
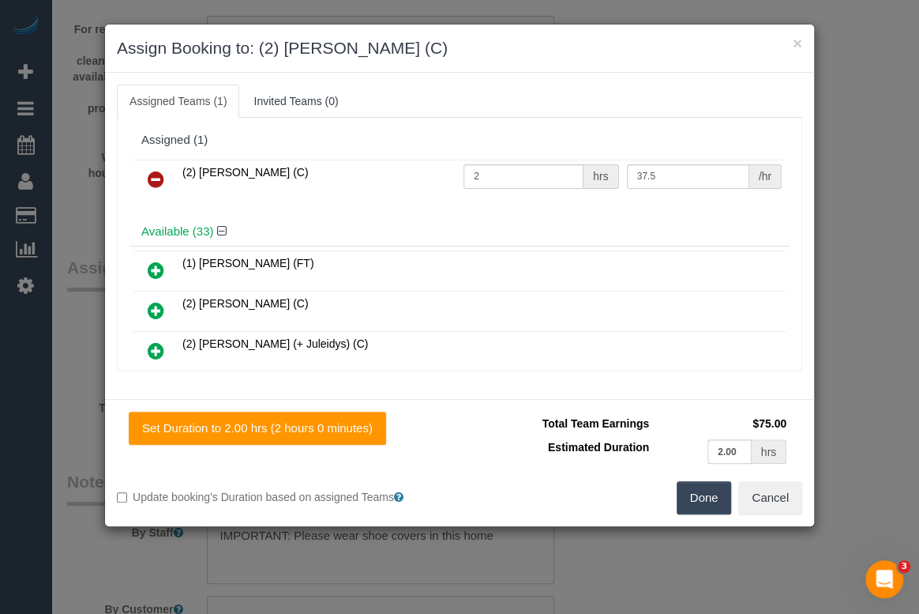
drag, startPoint x: 315, startPoint y: 174, endPoint x: 182, endPoint y: 177, distance: 132.7
click at [182, 177] on td "(2) Sewmina De Silva (C)" at bounding box center [319, 180] width 281 height 40
copy span "(2) Sewmina De Silva (C)"
click at [157, 175] on icon at bounding box center [156, 179] width 17 height 19
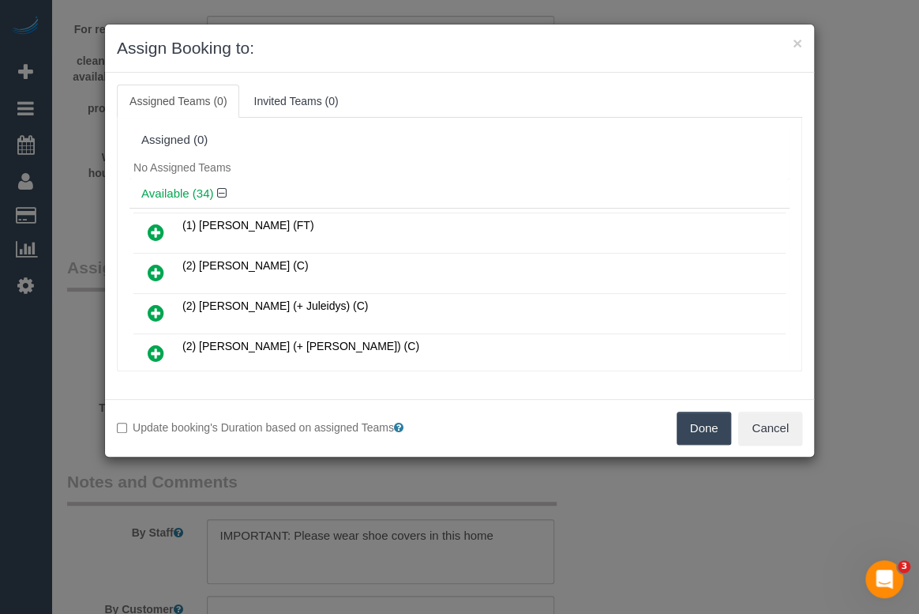
click at [677, 419] on button "Done" at bounding box center [704, 428] width 55 height 33
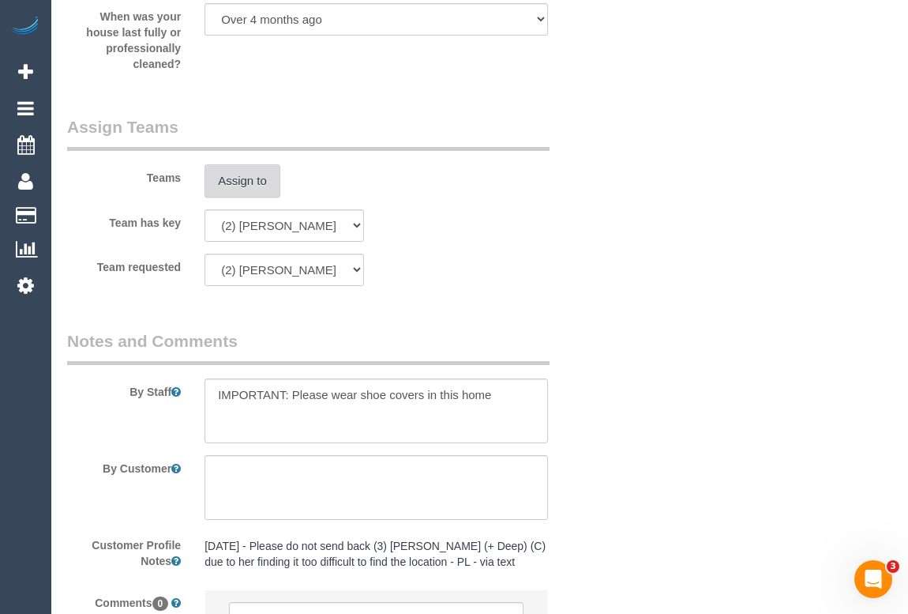
scroll to position [2602, 0]
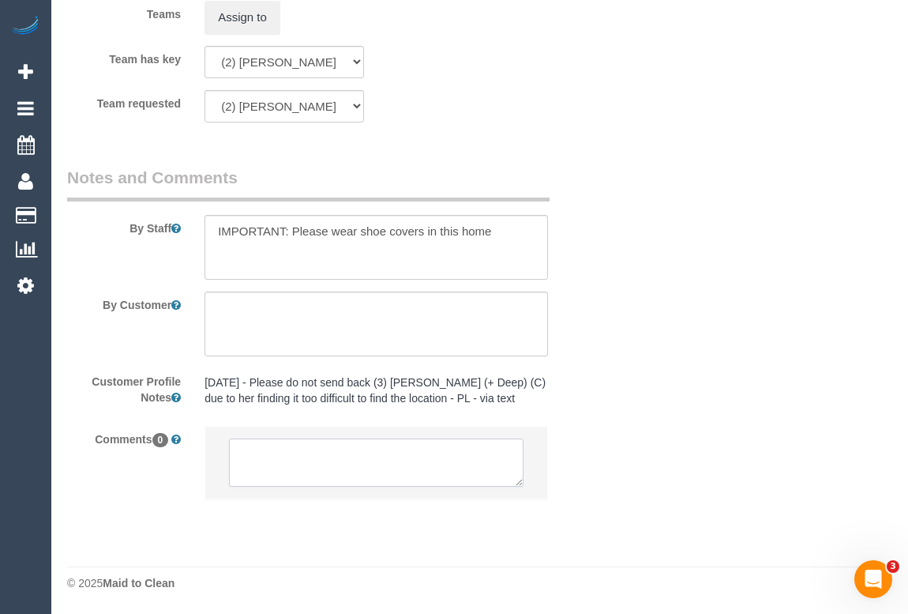
click at [353, 448] on textarea at bounding box center [376, 462] width 294 height 49
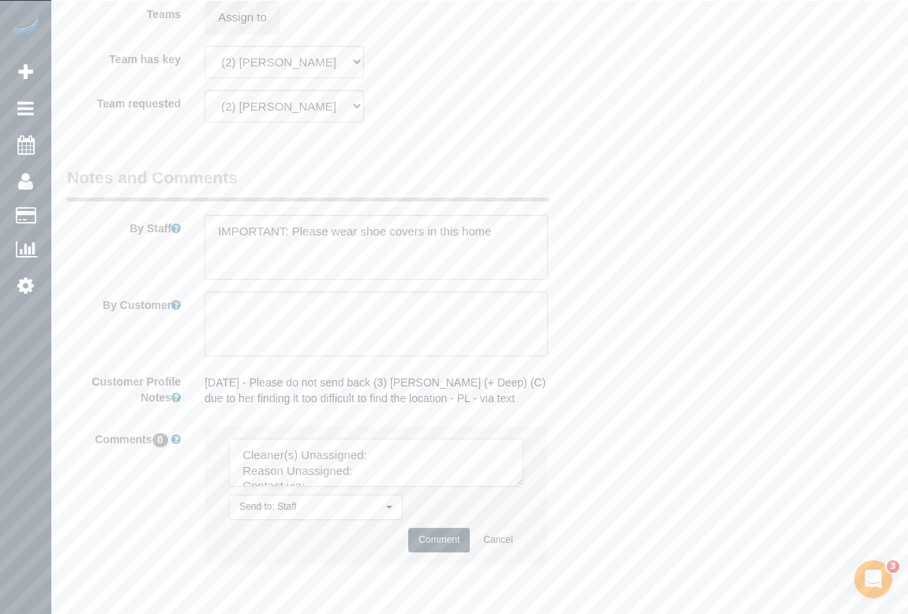
click at [376, 454] on textarea at bounding box center [376, 462] width 294 height 49
paste textarea "(2) Sewmina De Silva (C)"
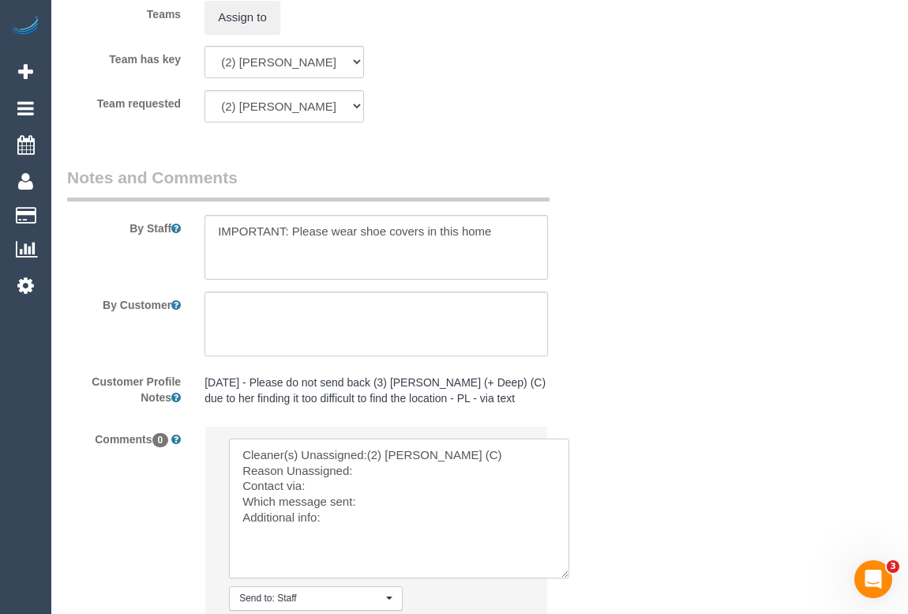
scroll to position [0, 0]
drag, startPoint x: 518, startPoint y: 478, endPoint x: 565, endPoint y: 569, distance: 102.1
click at [565, 569] on textarea at bounding box center [399, 508] width 340 height 140
click at [371, 472] on textarea at bounding box center [399, 508] width 340 height 140
click at [335, 486] on textarea at bounding box center [399, 508] width 340 height 140
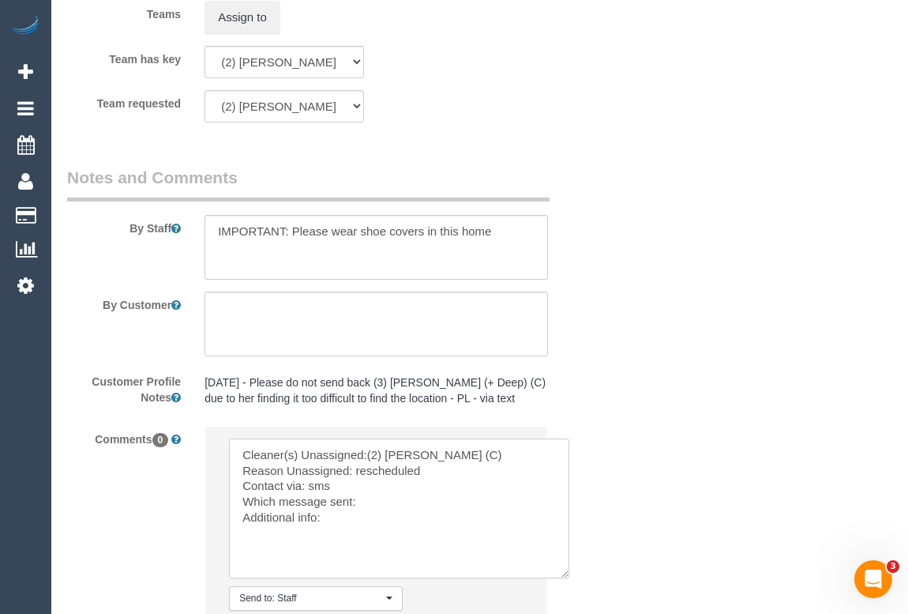
click at [379, 497] on textarea at bounding box center [399, 508] width 340 height 140
click at [354, 526] on textarea at bounding box center [399, 508] width 340 height 140
click at [348, 521] on textarea at bounding box center [399, 508] width 340 height 140
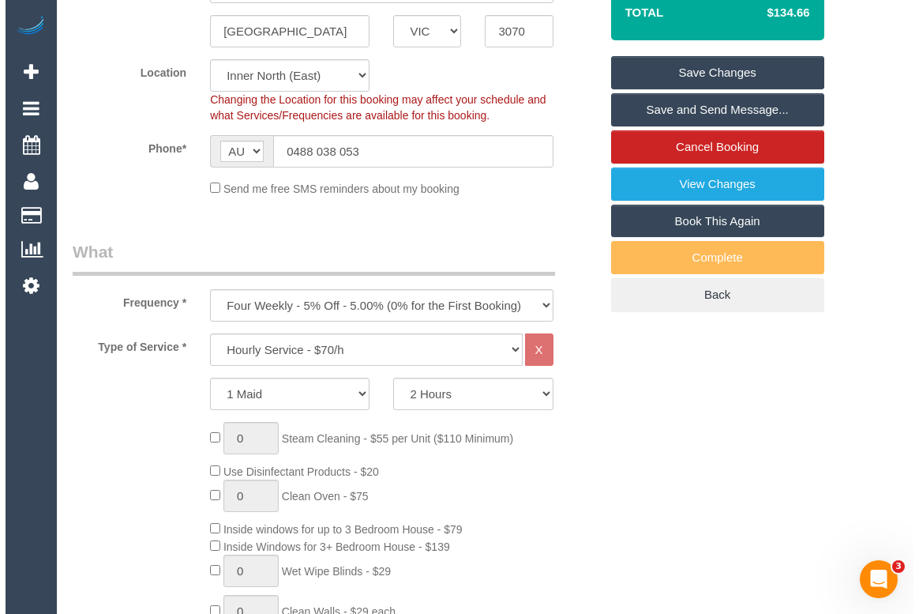
scroll to position [160, 0]
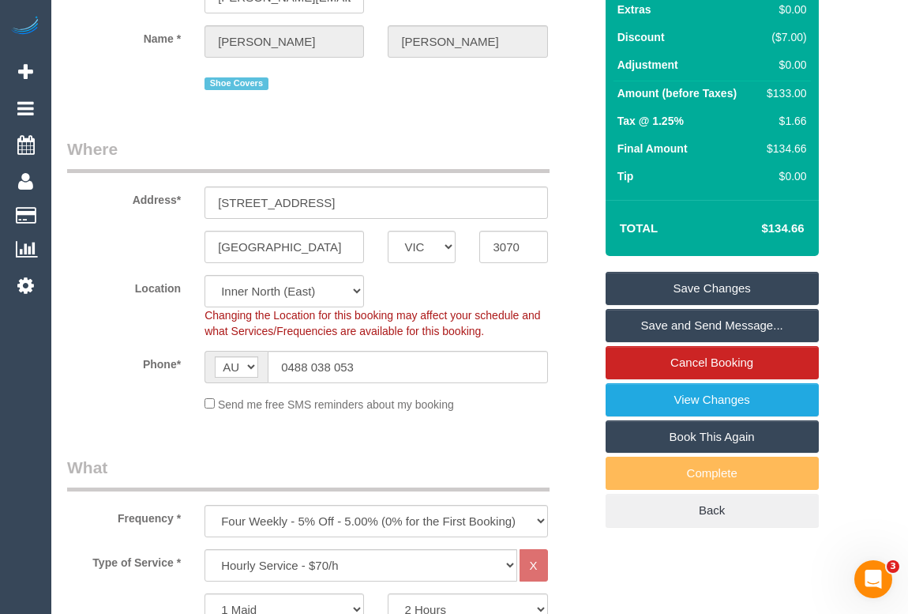
type textarea "Cleaner(s) Unassigned:(2) Sewmina De Silva (C) Reason Unassigned: rescheduled C…"
click at [702, 289] on link "Save Changes" at bounding box center [712, 288] width 213 height 33
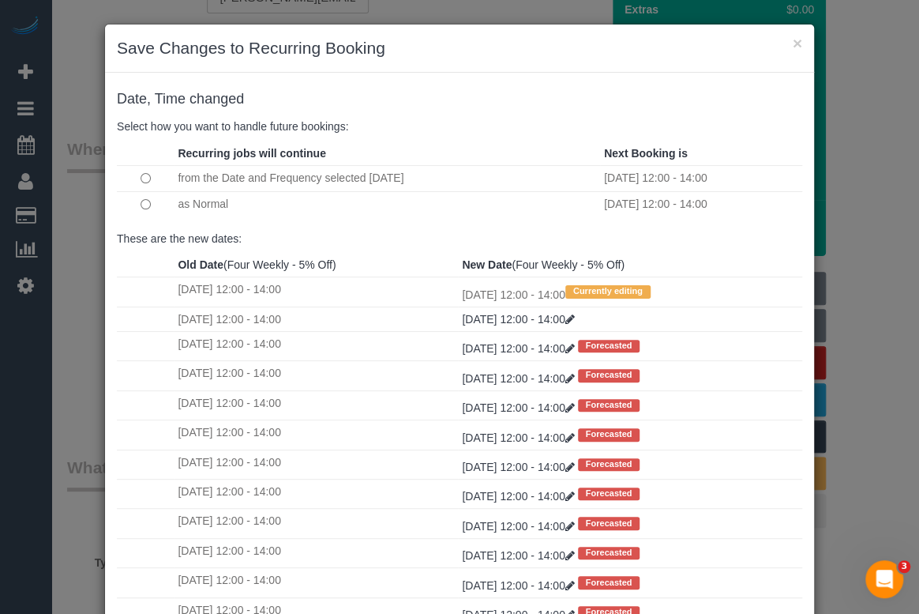
click at [466, 107] on div "Date, Time changed Select how you want to handle future bookings:" at bounding box center [459, 113] width 709 height 57
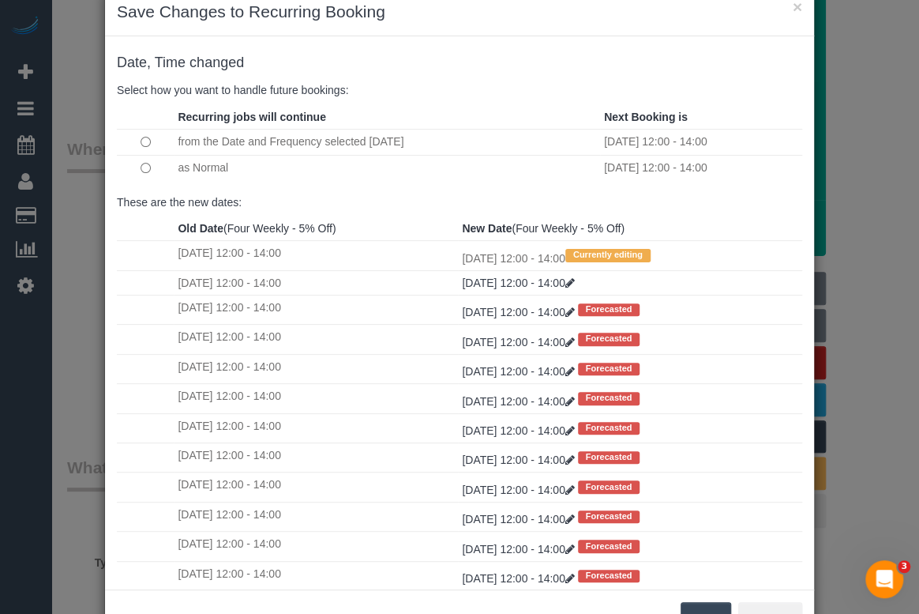
scroll to position [93, 0]
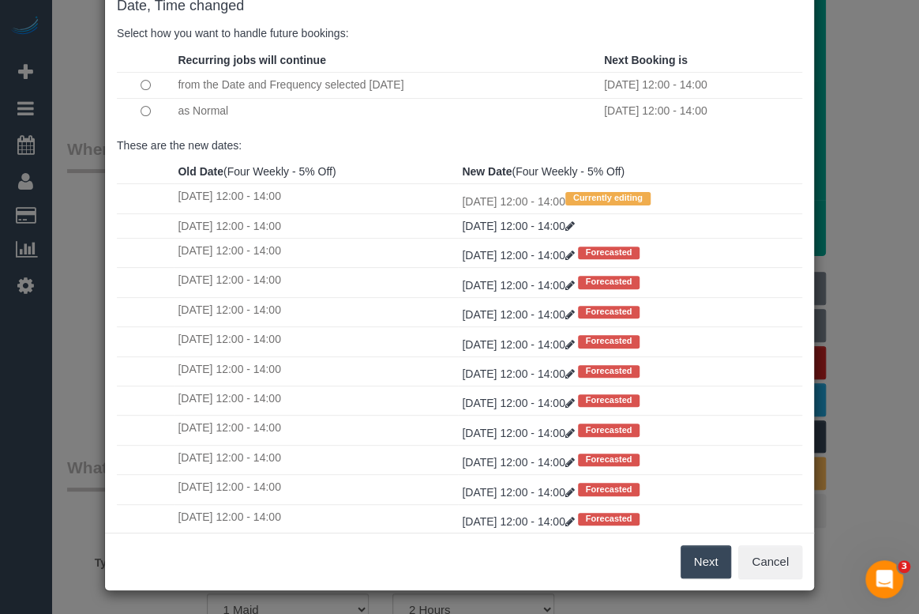
click at [705, 566] on button "Next" at bounding box center [706, 561] width 51 height 33
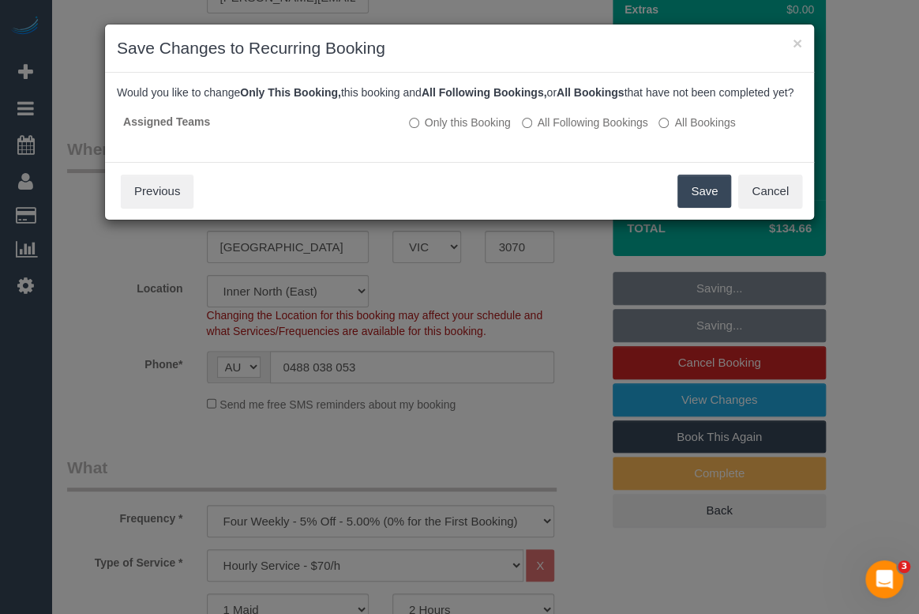
scroll to position [0, 0]
click at [686, 553] on div "× Save Changes to Recurring Booking Date, Time changed Select how you want to h…" at bounding box center [459, 307] width 919 height 614
drag, startPoint x: 686, startPoint y: 553, endPoint x: 535, endPoint y: 165, distance: 416.4
click at [535, 150] on div "Assigned Teams Only this Booking All Following Bookings All Bookings" at bounding box center [460, 128] width 686 height 43
click at [773, 205] on button "Cancel" at bounding box center [770, 191] width 64 height 33
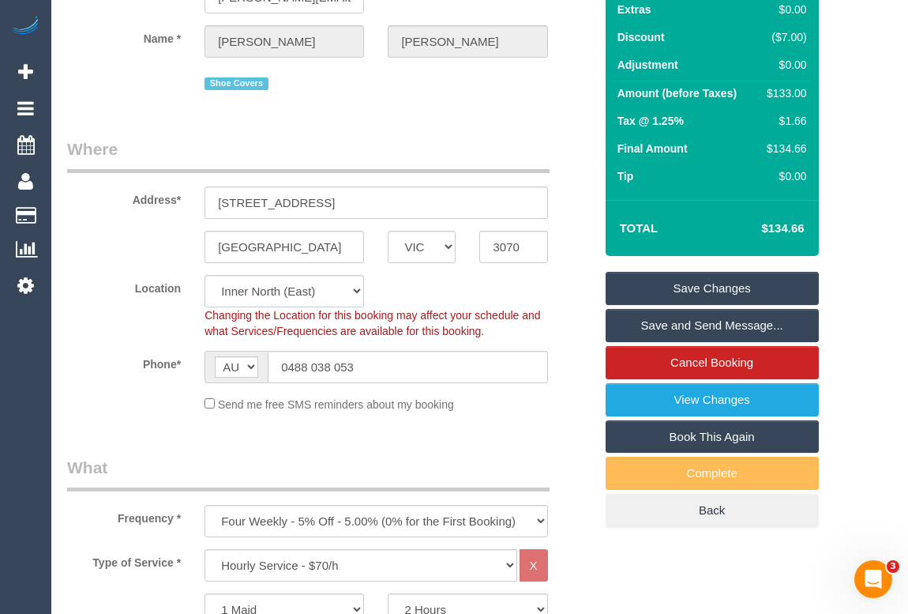
click at [697, 281] on link "Save Changes" at bounding box center [712, 288] width 213 height 33
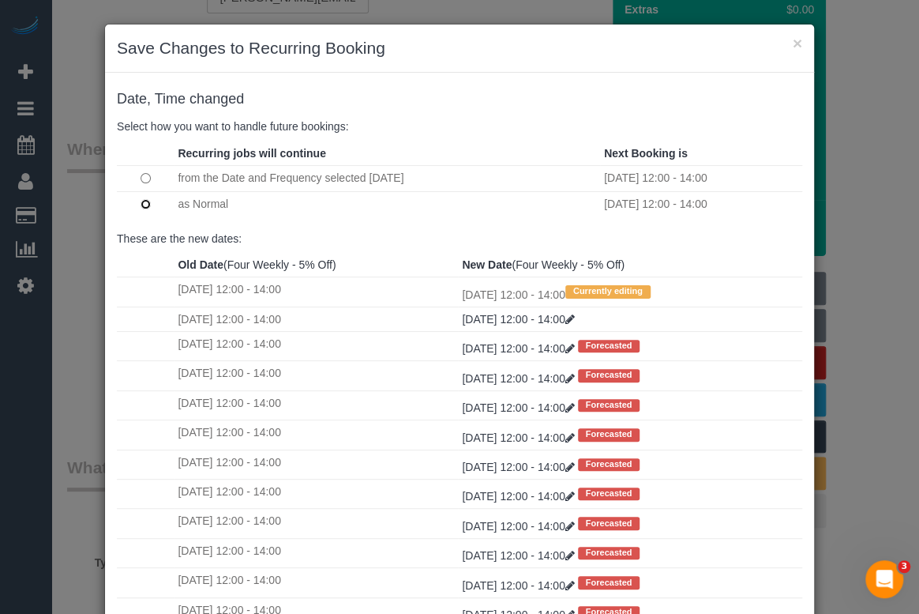
click at [133, 202] on td at bounding box center [145, 203] width 57 height 25
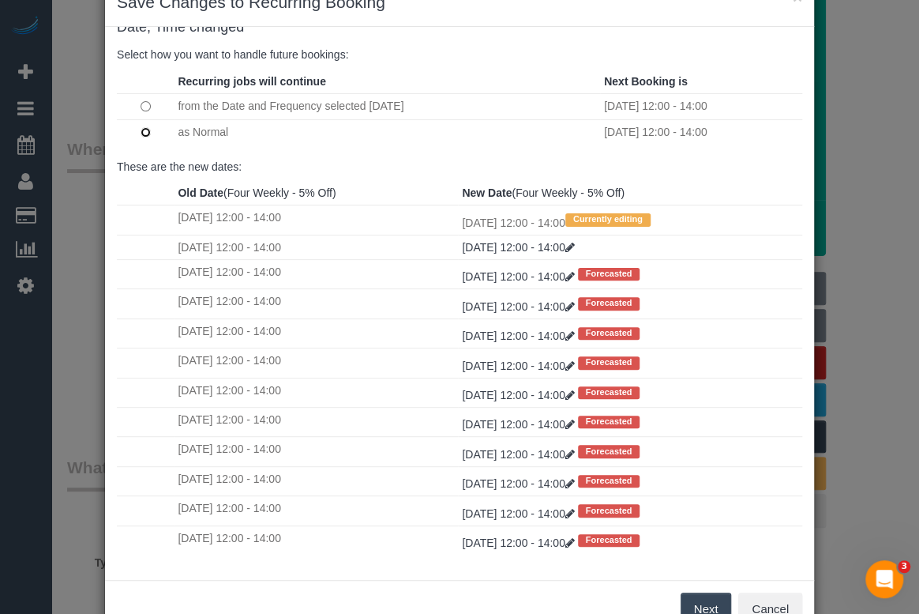
scroll to position [93, 0]
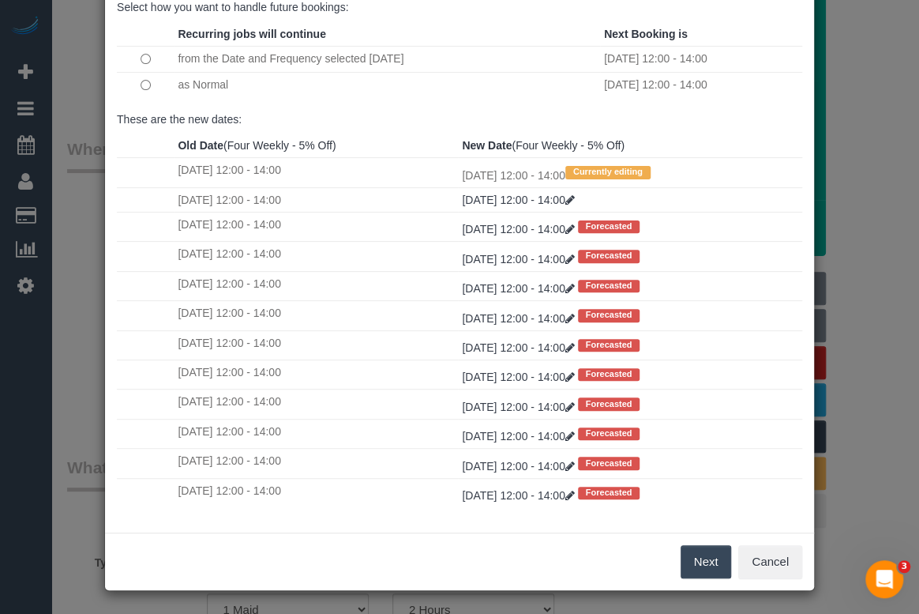
click at [698, 562] on button "Next" at bounding box center [706, 561] width 51 height 33
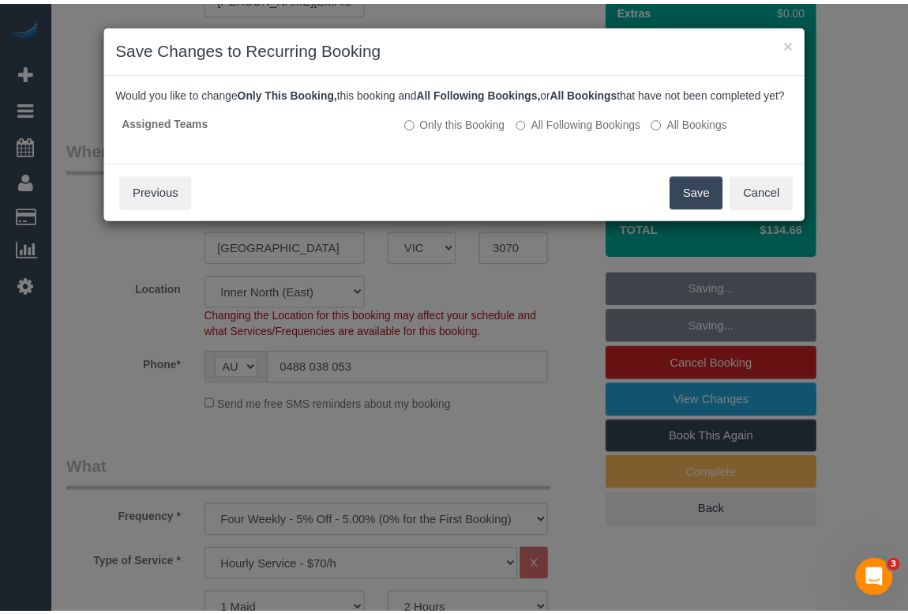
scroll to position [0, 0]
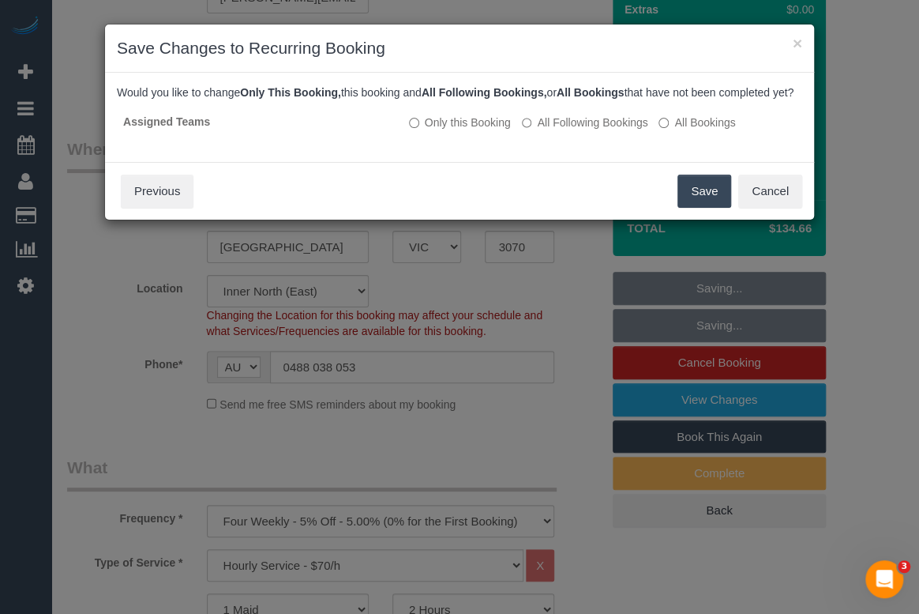
click at [706, 205] on button "Save" at bounding box center [705, 191] width 54 height 33
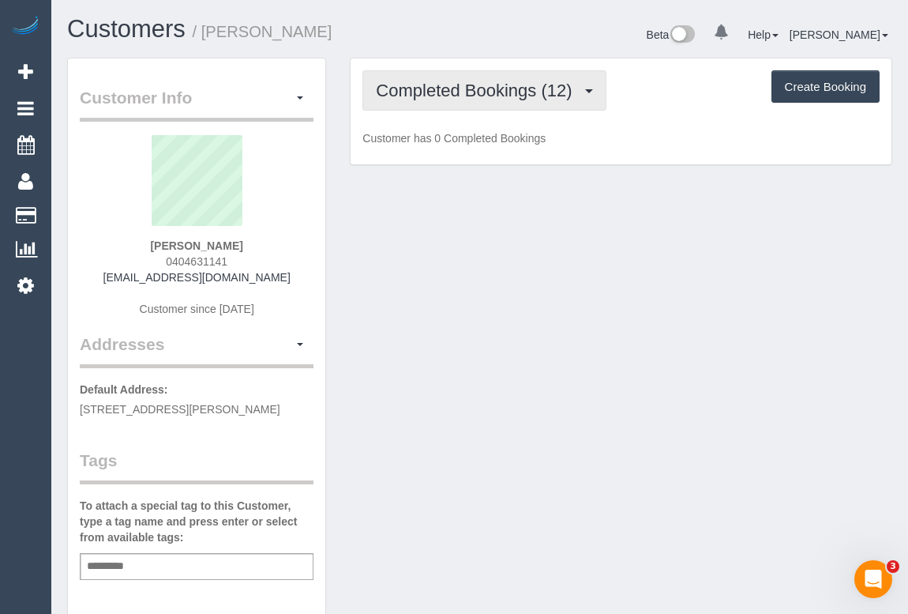
click at [490, 93] on span "Completed Bookings (12)" at bounding box center [478, 91] width 204 height 20
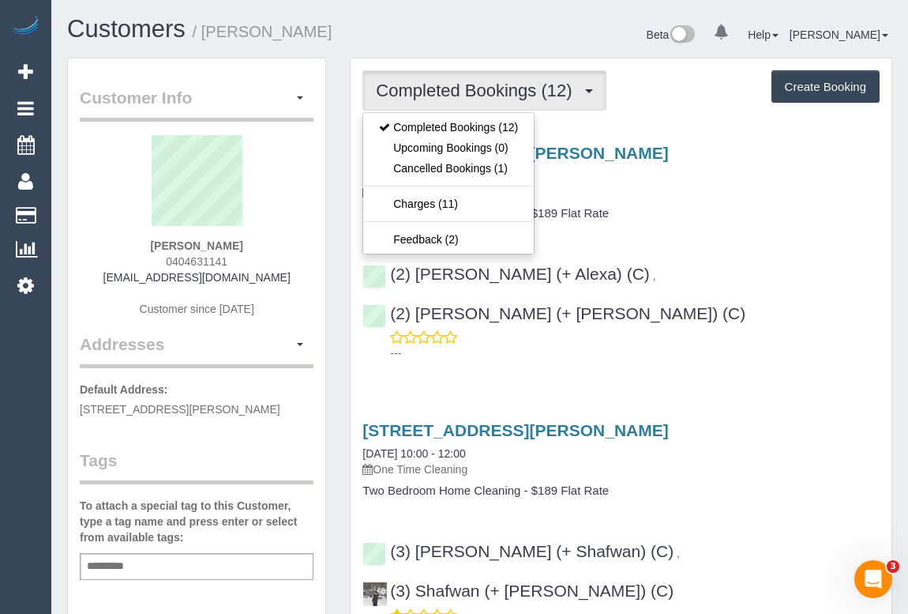
click at [763, 186] on p "One Time Cleaning" at bounding box center [621, 192] width 517 height 16
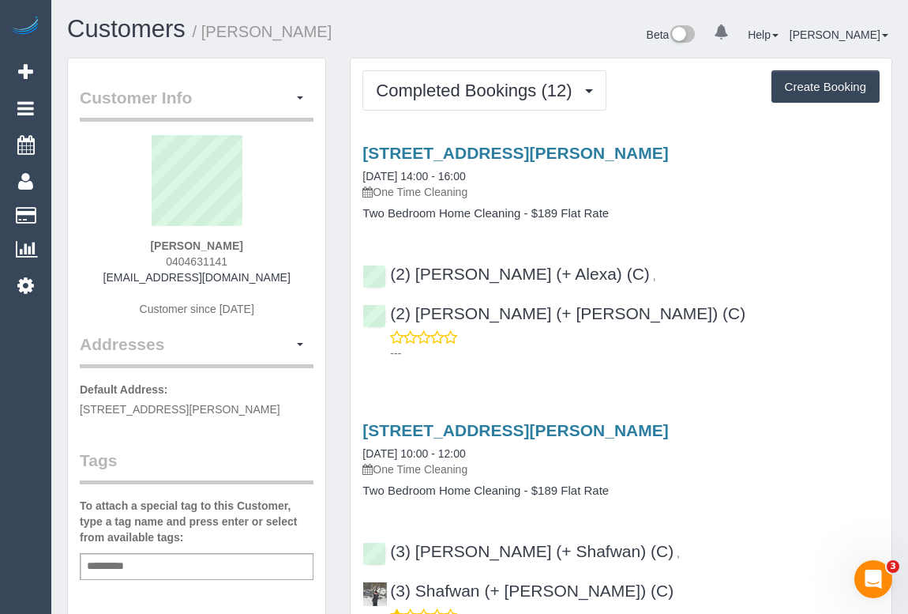
drag, startPoint x: 152, startPoint y: 254, endPoint x: 269, endPoint y: 266, distance: 117.5
click at [269, 266] on div "[PERSON_NAME] 0404631141 [EMAIL_ADDRESS][DOMAIN_NAME] Customer since [DATE]" at bounding box center [197, 233] width 234 height 197
copy span "0404631141"
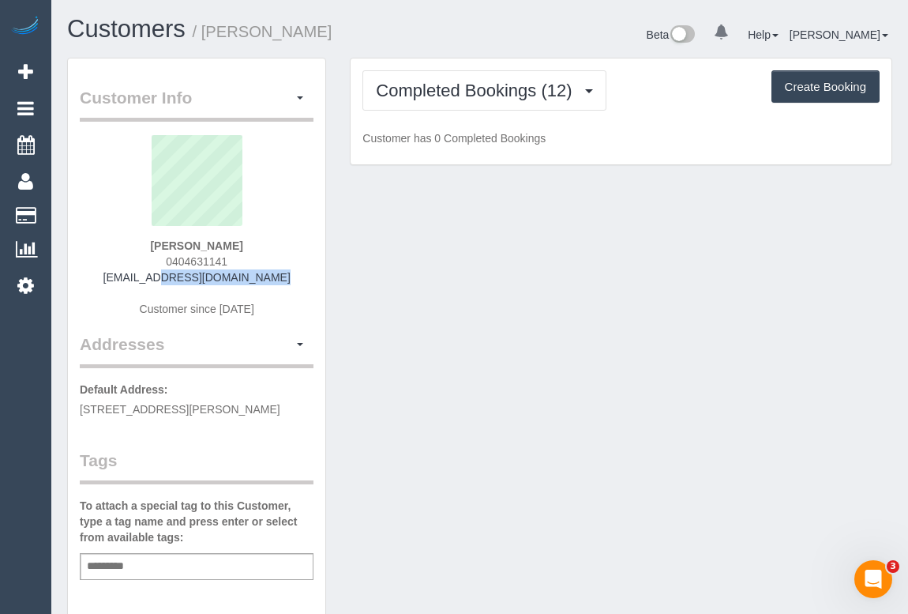
drag, startPoint x: 139, startPoint y: 271, endPoint x: 278, endPoint y: 274, distance: 139.0
click at [278, 274] on div "[PERSON_NAME] 0404631141 [EMAIL_ADDRESS][DOMAIN_NAME] Customer since [DATE]" at bounding box center [197, 233] width 234 height 197
copy link "[EMAIL_ADDRESS][DOMAIN_NAME]"
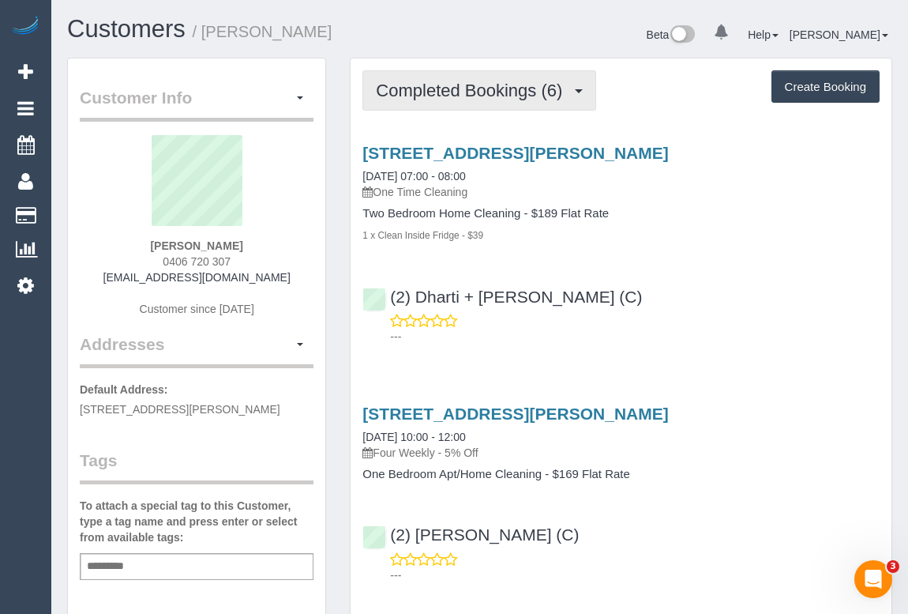
click at [457, 72] on button "Completed Bookings (6)" at bounding box center [480, 90] width 234 height 40
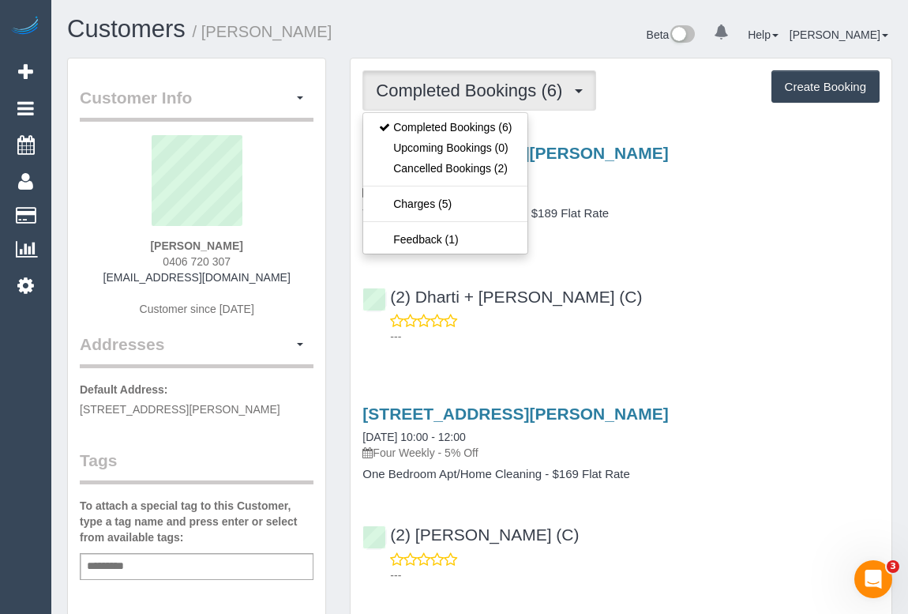
click at [675, 251] on div "[STREET_ADDRESS][PERSON_NAME] [DATE] 07:00 - 08:00 One Time Cleaning Two Bedroo…" at bounding box center [621, 240] width 541 height 221
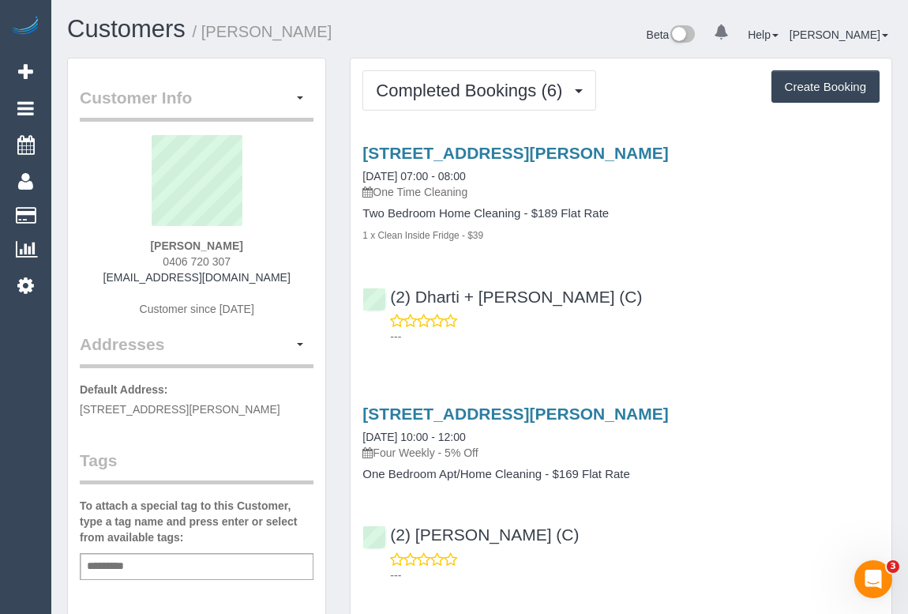
click at [697, 257] on div "[STREET_ADDRESS][PERSON_NAME] [DATE] 07:00 - 08:00 One Time Cleaning Two Bedroo…" at bounding box center [621, 240] width 541 height 221
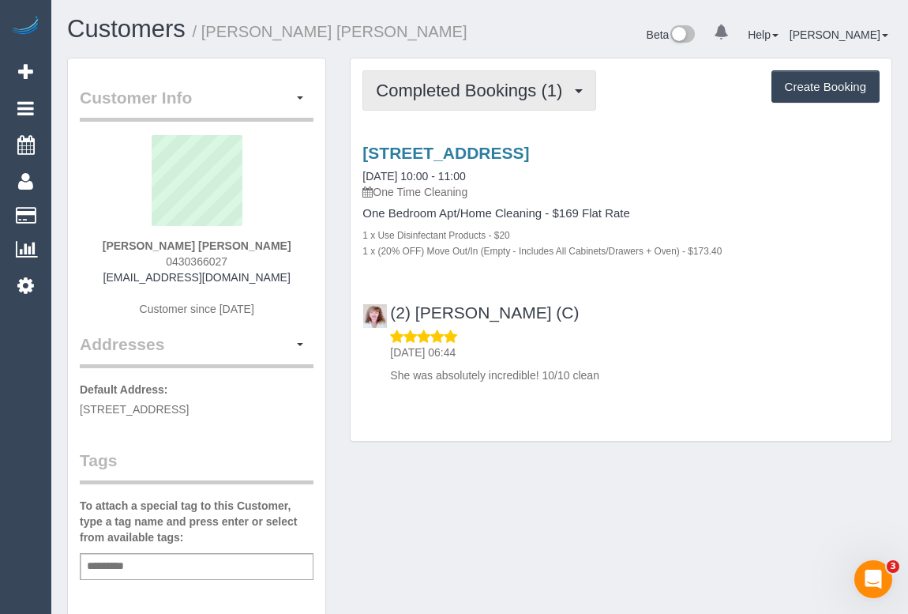
click at [480, 92] on span "Completed Bookings (1)" at bounding box center [473, 91] width 194 height 20
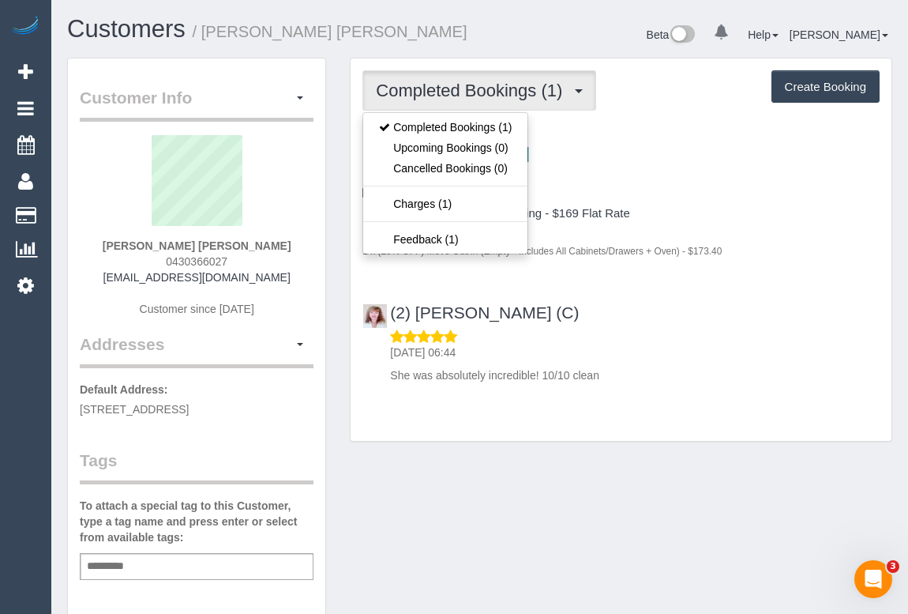
click at [680, 382] on div "55 York Street, 21, Fitzroy North, VIC 3068 20/09/2025 10:00 - 11:00 One Time C…" at bounding box center [621, 260] width 541 height 260
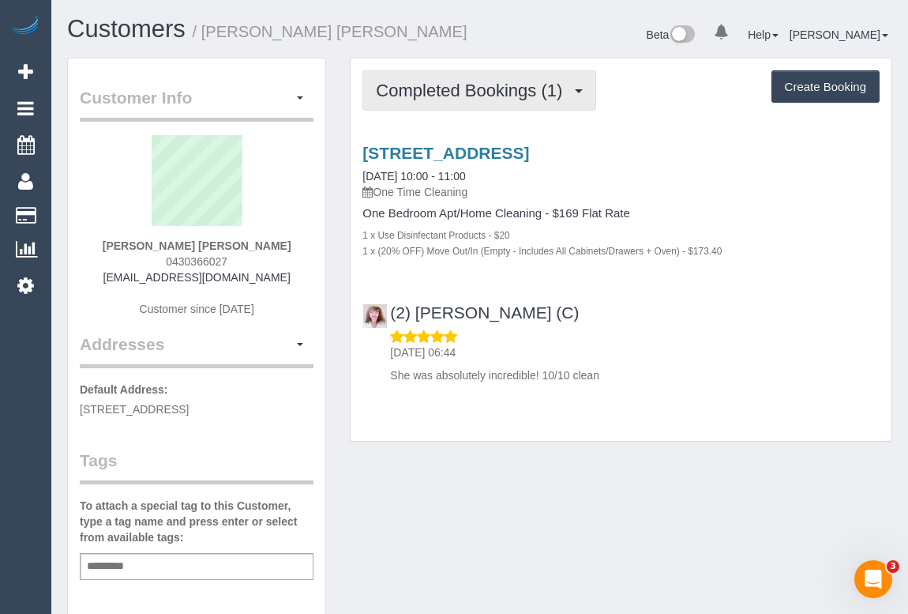
click at [418, 77] on button "Completed Bookings (1)" at bounding box center [480, 90] width 234 height 40
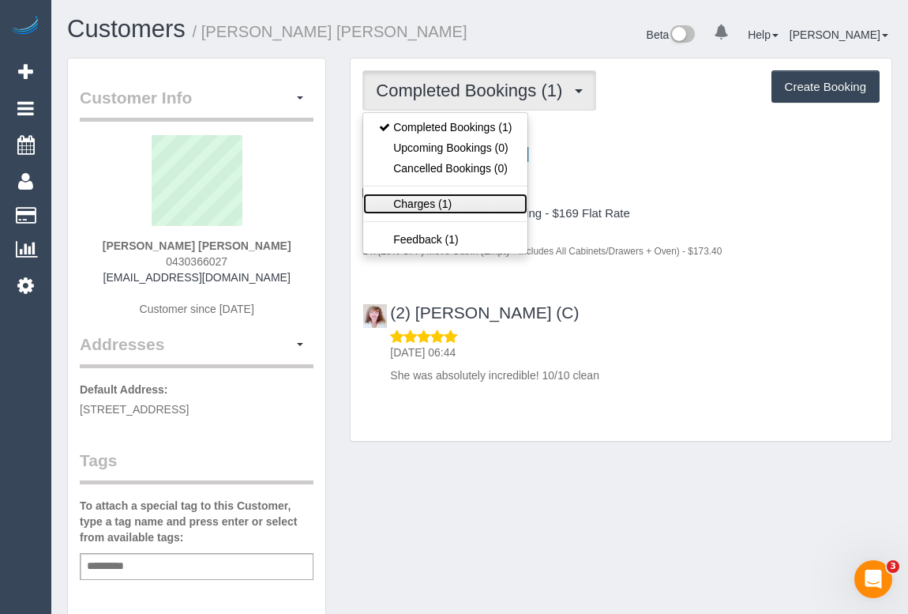
click at [423, 204] on link "Charges (1)" at bounding box center [445, 204] width 164 height 21
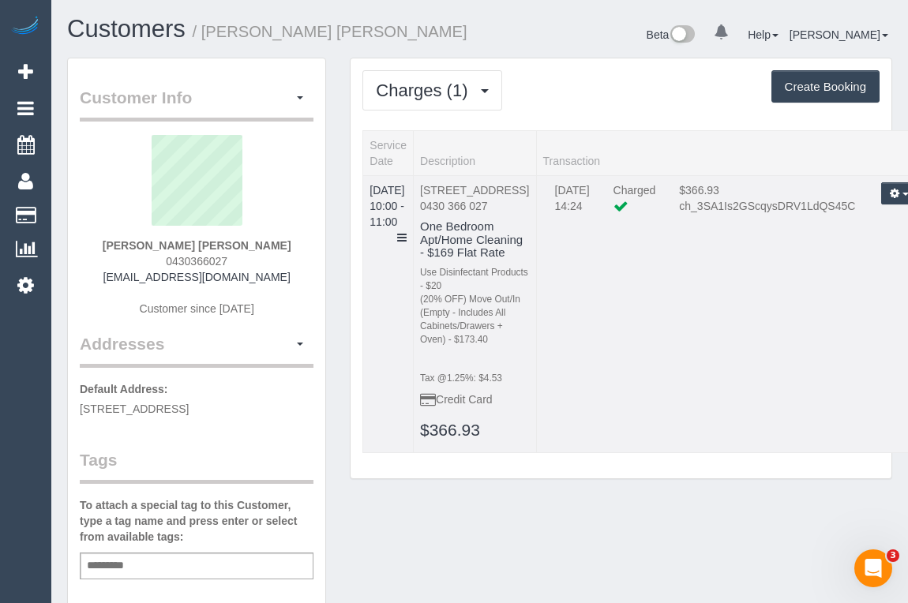
click at [414, 212] on td "20/09/2025 10:00 - 11:00" at bounding box center [388, 313] width 51 height 277
click at [407, 232] on icon at bounding box center [401, 237] width 9 height 11
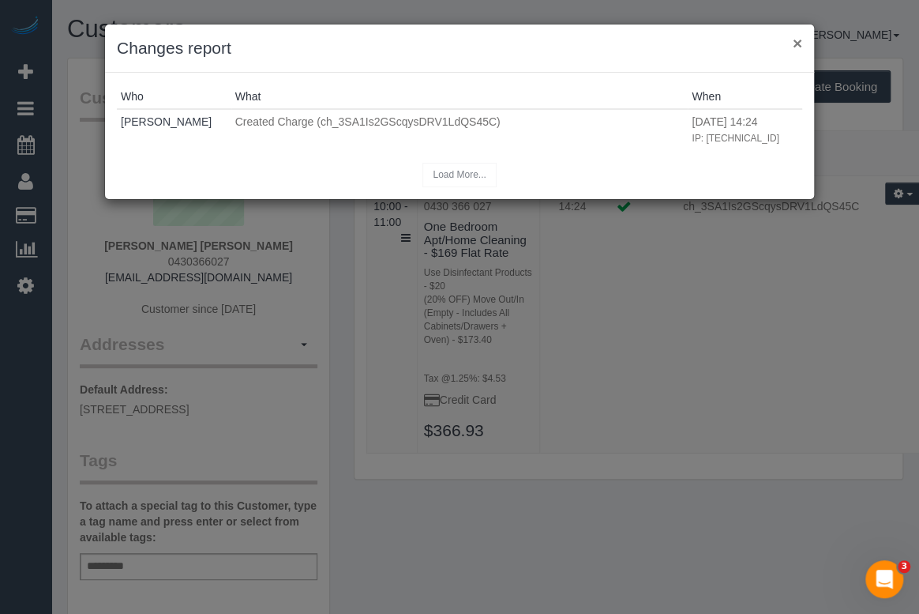
click at [799, 45] on button "×" at bounding box center [797, 43] width 9 height 17
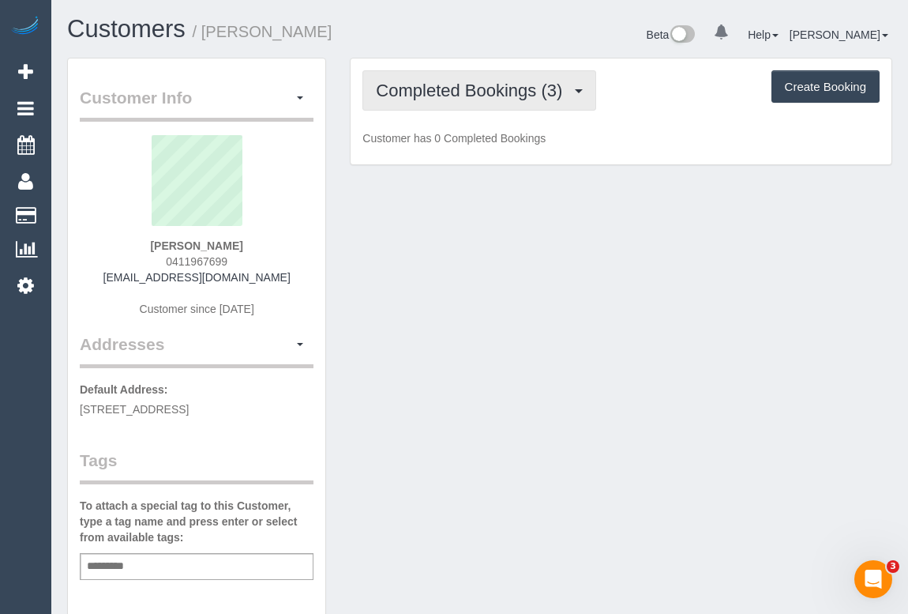
click at [464, 88] on span "Completed Bookings (3)" at bounding box center [473, 91] width 194 height 20
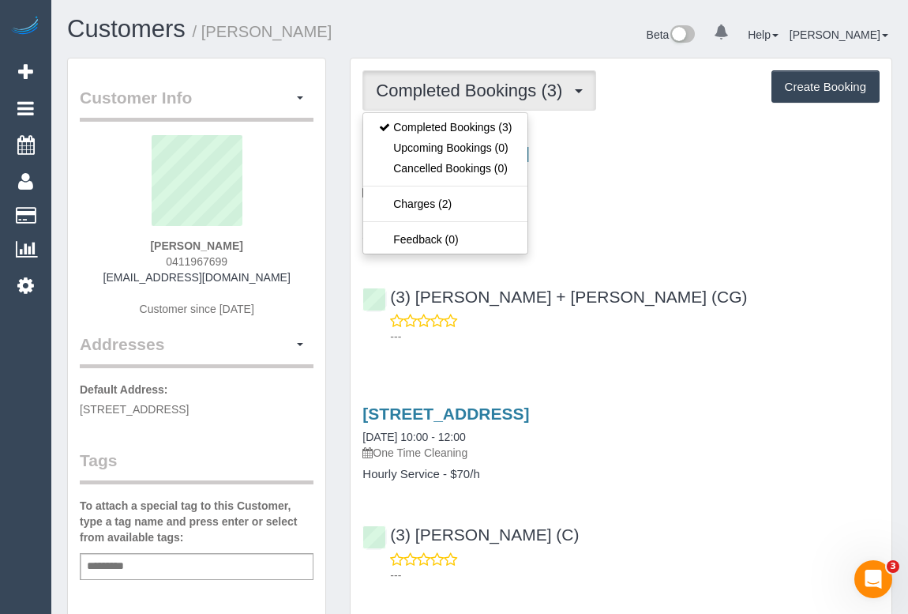
click at [660, 304] on div "(3) [PERSON_NAME] + [PERSON_NAME] (CG) ---" at bounding box center [621, 309] width 541 height 71
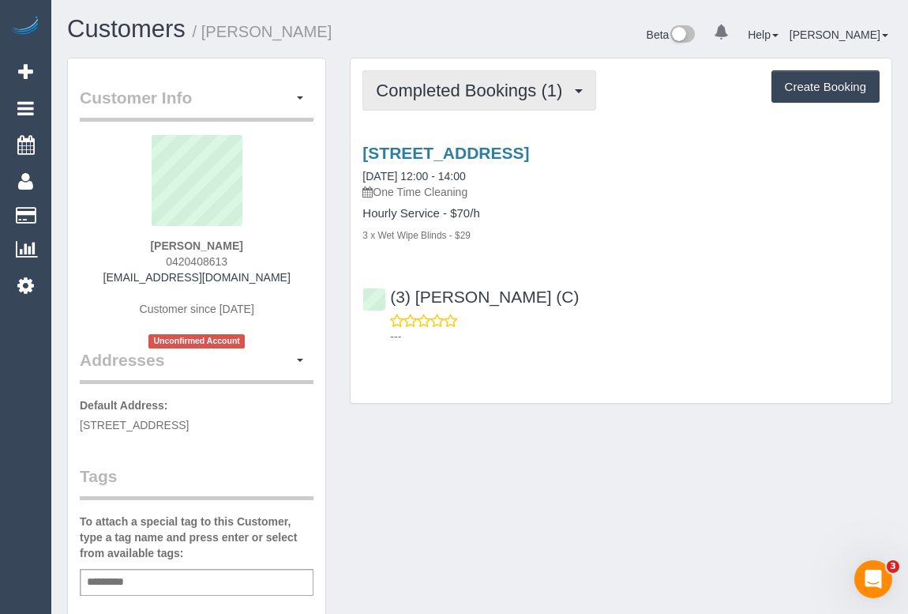
click at [449, 88] on span "Completed Bookings (1)" at bounding box center [473, 91] width 194 height 20
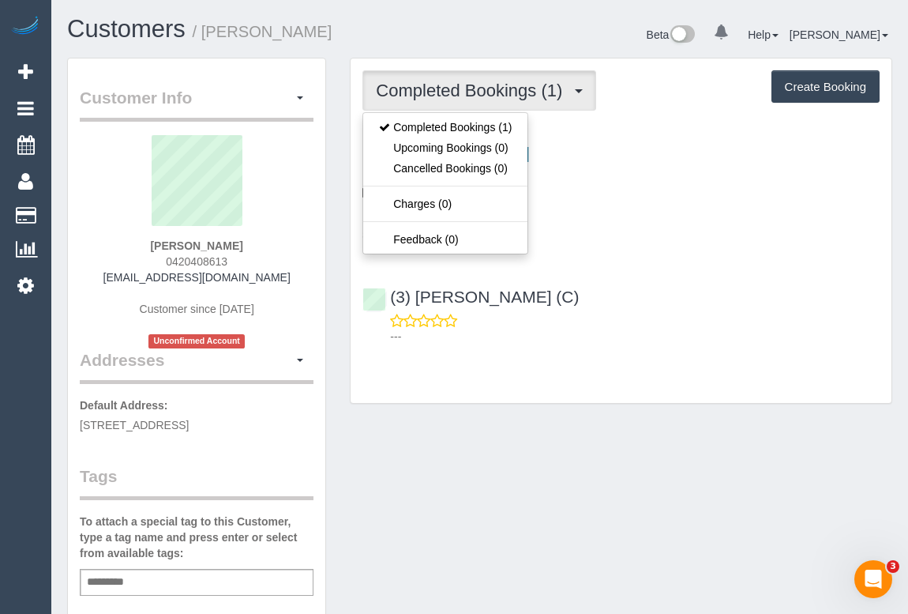
click at [686, 295] on div "(3) [PERSON_NAME] (C) ---" at bounding box center [621, 309] width 541 height 71
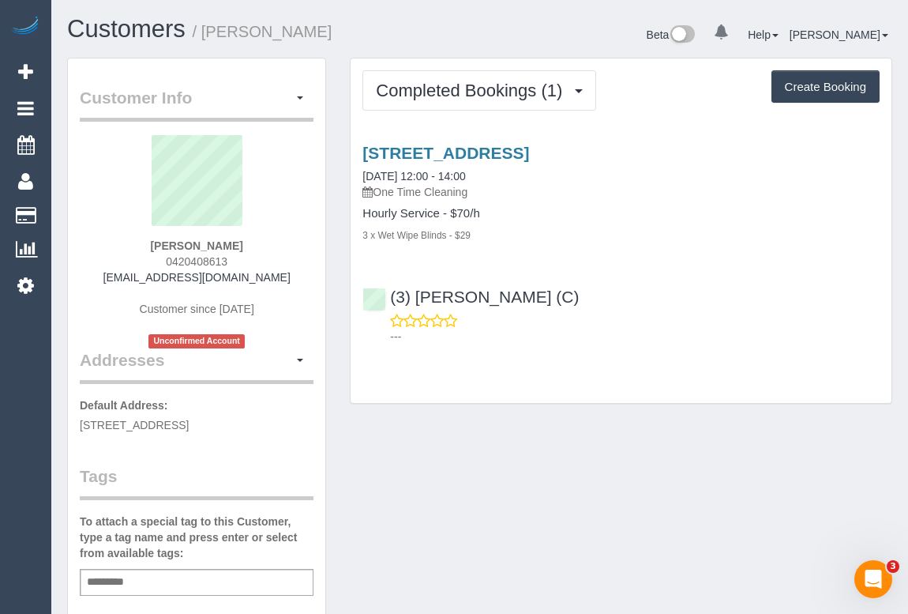
drag, startPoint x: 160, startPoint y: 260, endPoint x: 269, endPoint y: 258, distance: 109.8
click at [269, 258] on div "[PERSON_NAME] 0420408613 [EMAIL_ADDRESS][DOMAIN_NAME] Customer since [DATE] Unc…" at bounding box center [197, 241] width 234 height 213
copy span "0420408613"
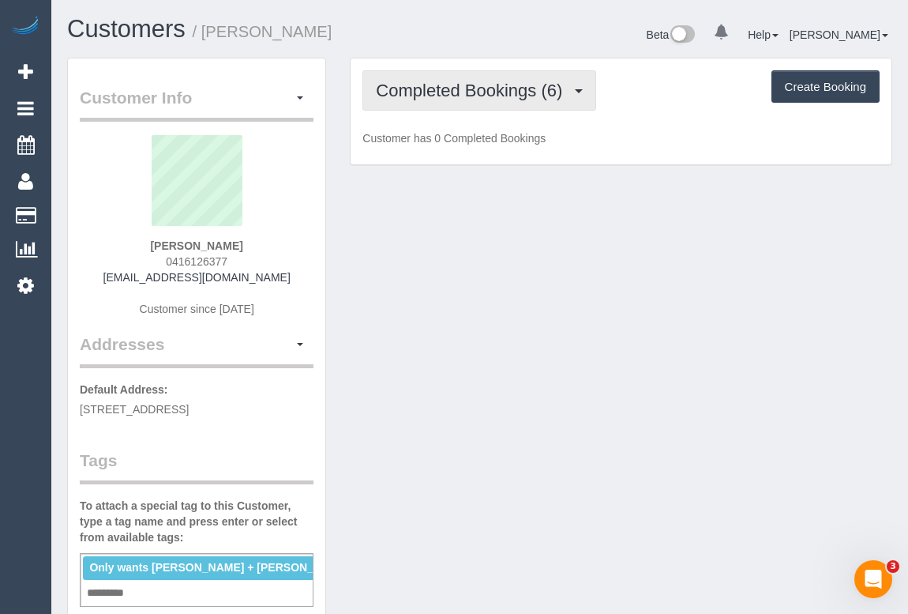
click at [490, 90] on span "Completed Bookings (6)" at bounding box center [473, 91] width 194 height 20
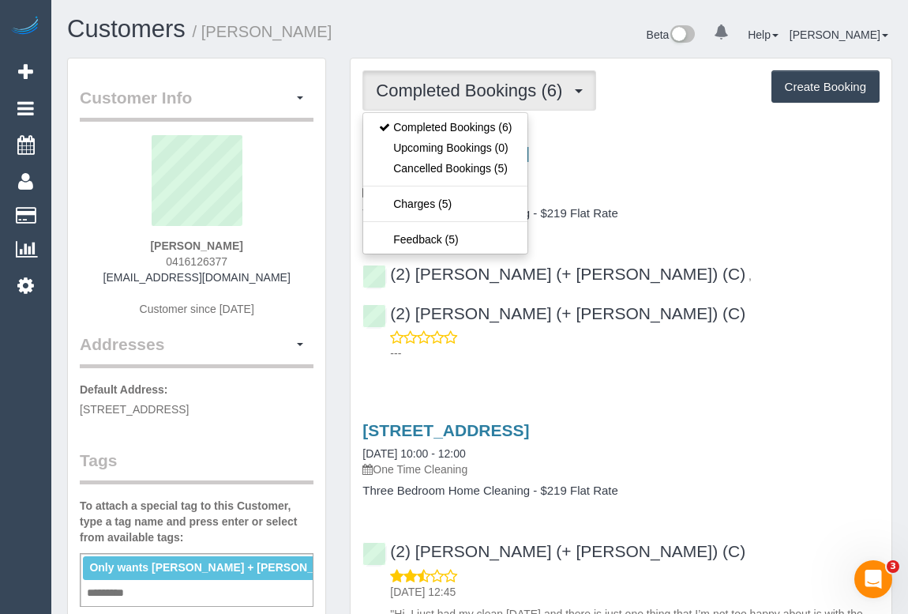
click at [757, 207] on h4 "Three Bedroom Home Cleaning - $219 Flat Rate" at bounding box center [621, 213] width 517 height 13
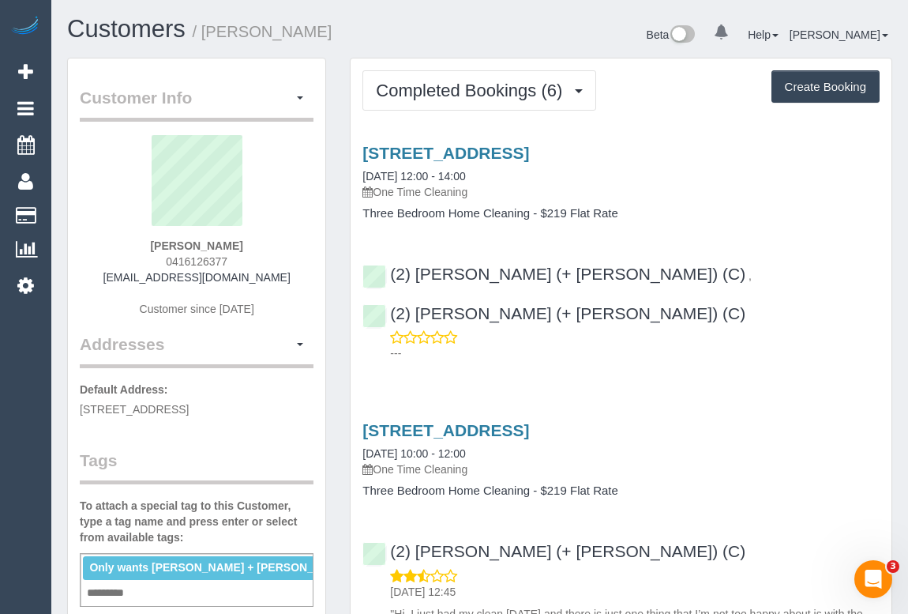
copy span "0416126377"
drag, startPoint x: 153, startPoint y: 258, endPoint x: 283, endPoint y: 261, distance: 129.6
click at [283, 261] on div "Rosanna Varricchio 0416126377 bella_rose7@hotmail.com Customer since 2024" at bounding box center [197, 233] width 234 height 197
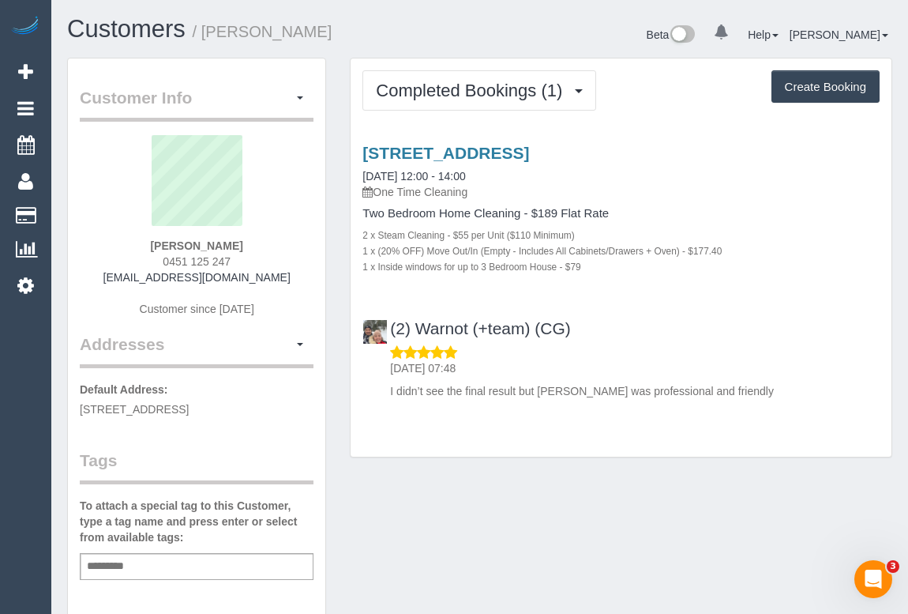
click at [755, 458] on div "Completed Bookings (1) Completed Bookings (1) Upcoming Bookings (0) Cancelled B…" at bounding box center [621, 266] width 566 height 416
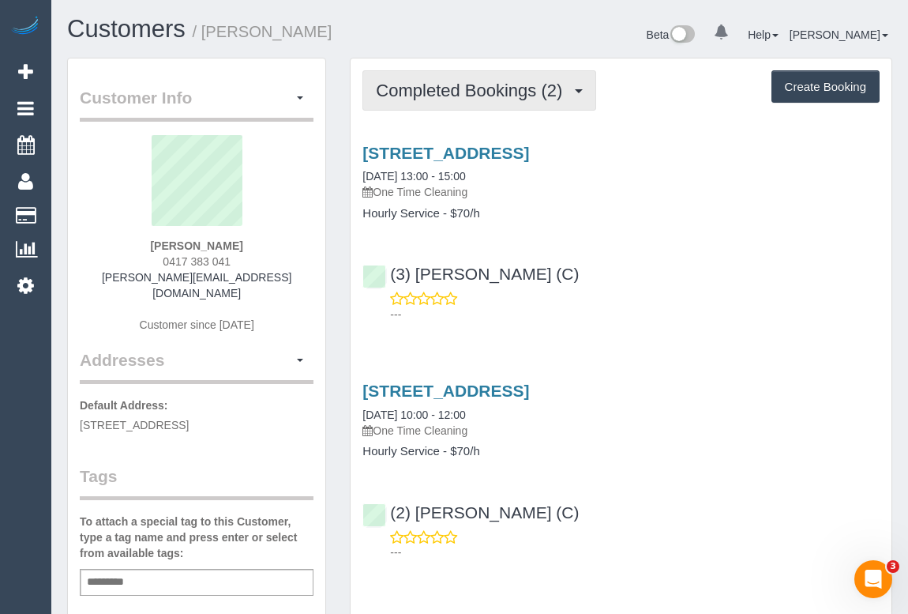
click at [476, 83] on span "Completed Bookings (2)" at bounding box center [473, 91] width 194 height 20
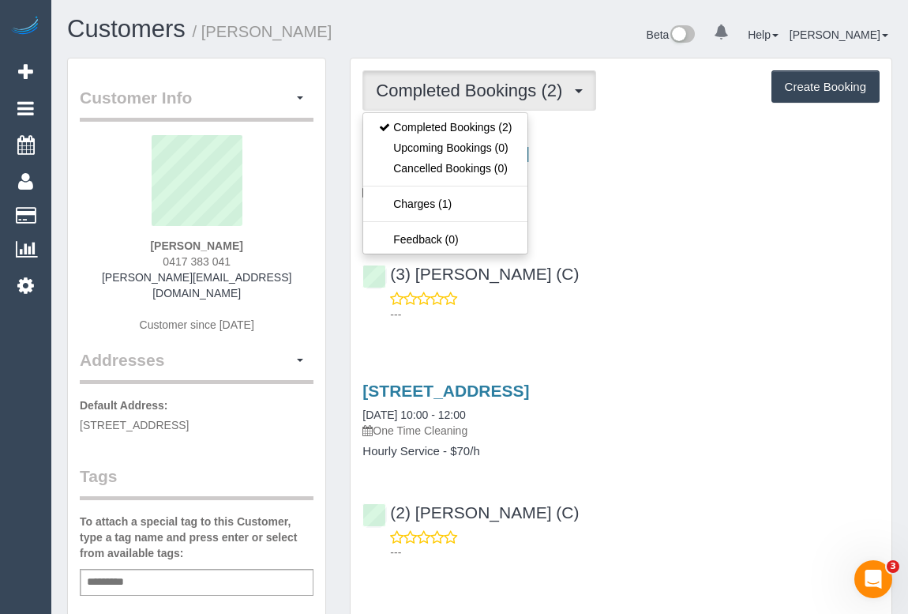
click at [760, 228] on div "[STREET_ADDRESS] [DATE] 13:00 - 15:00 One Time Cleaning Hourly Service - $70/h …" at bounding box center [621, 229] width 541 height 199
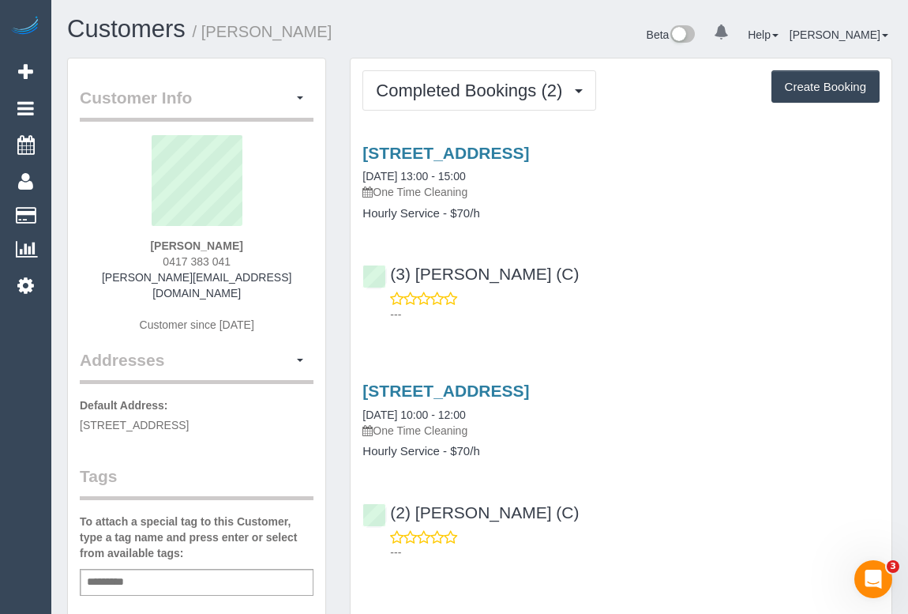
drag, startPoint x: 145, startPoint y: 261, endPoint x: 242, endPoint y: 260, distance: 97.9
click at [242, 260] on div "[PERSON_NAME] 0417 383 041 [PERSON_NAME][EMAIL_ADDRESS][DOMAIN_NAME] Customer s…" at bounding box center [197, 241] width 234 height 213
copy span "0417 383 041"
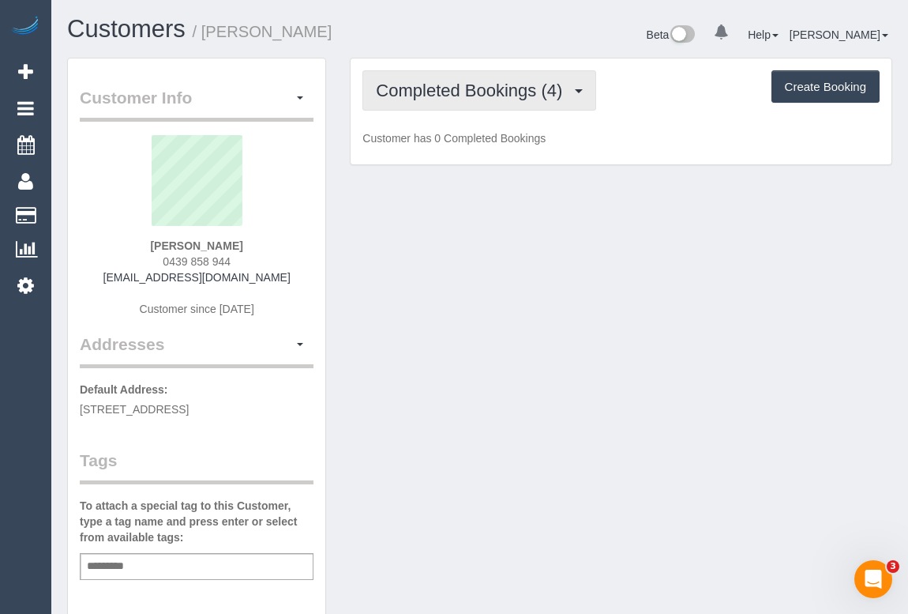
click at [467, 90] on span "Completed Bookings (4)" at bounding box center [473, 91] width 194 height 20
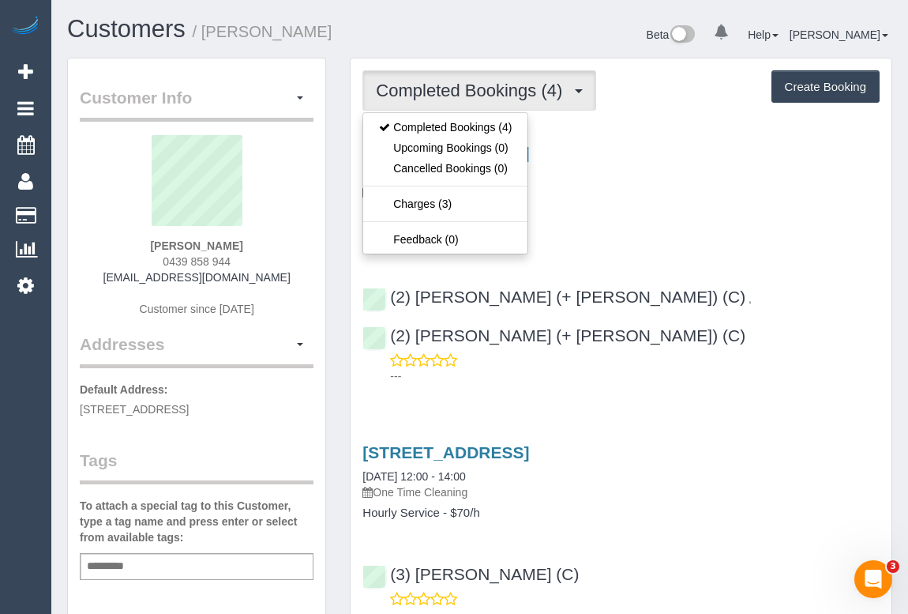
click at [697, 230] on div "1 x Change Bed Linen - $15/bed" at bounding box center [621, 235] width 517 height 16
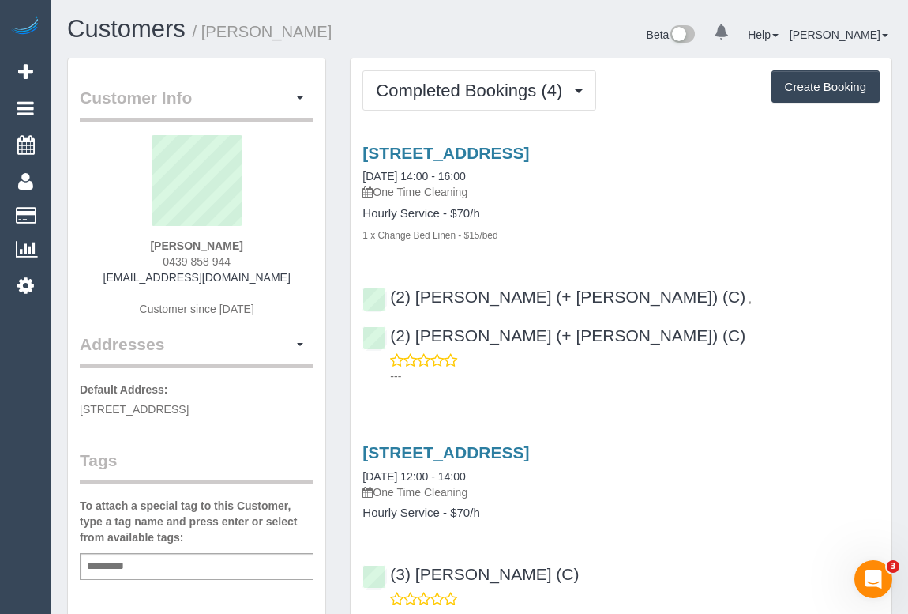
drag, startPoint x: 158, startPoint y: 257, endPoint x: 288, endPoint y: 261, distance: 129.6
click at [288, 261] on div "[PERSON_NAME] 0439 858 944 [EMAIL_ADDRESS][DOMAIN_NAME] Customer since [DATE]" at bounding box center [197, 233] width 234 height 197
copy span "0439 858 944"
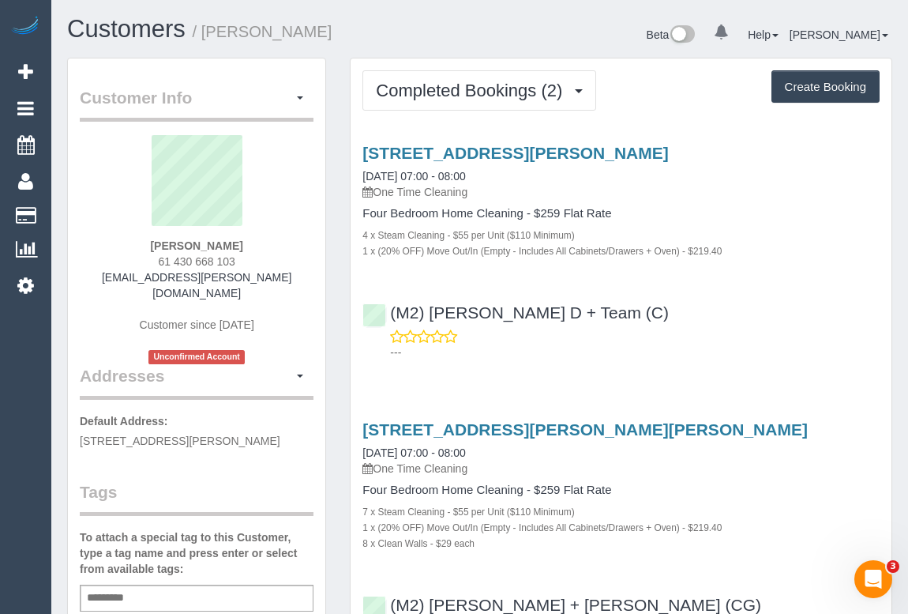
drag, startPoint x: 155, startPoint y: 256, endPoint x: 248, endPoint y: 254, distance: 93.2
click at [248, 254] on div "[PERSON_NAME] 61 430 668 103 [EMAIL_ADDRESS][PERSON_NAME][DOMAIN_NAME] Customer…" at bounding box center [197, 249] width 234 height 229
copy span "61 430 668 103"
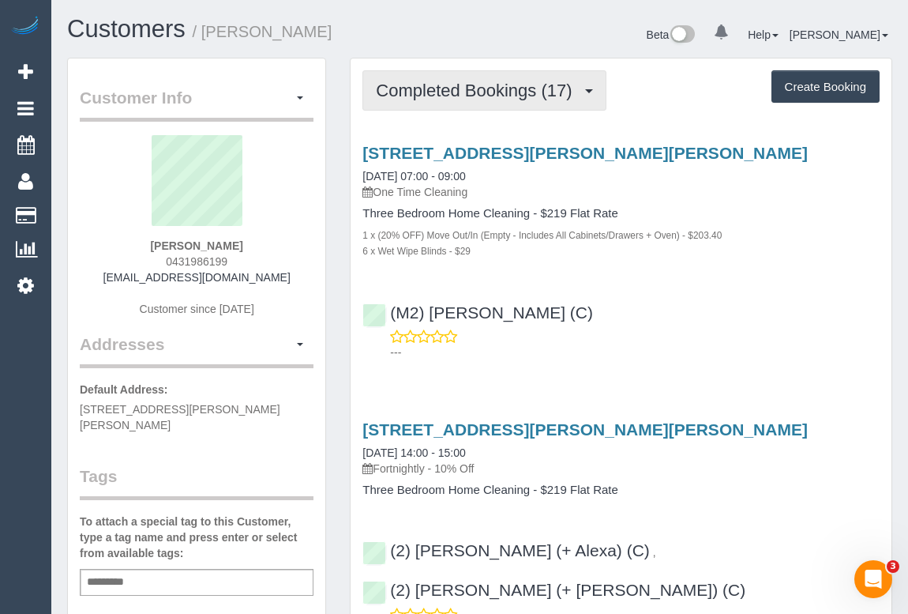
click at [511, 96] on span "Completed Bookings (17)" at bounding box center [478, 91] width 204 height 20
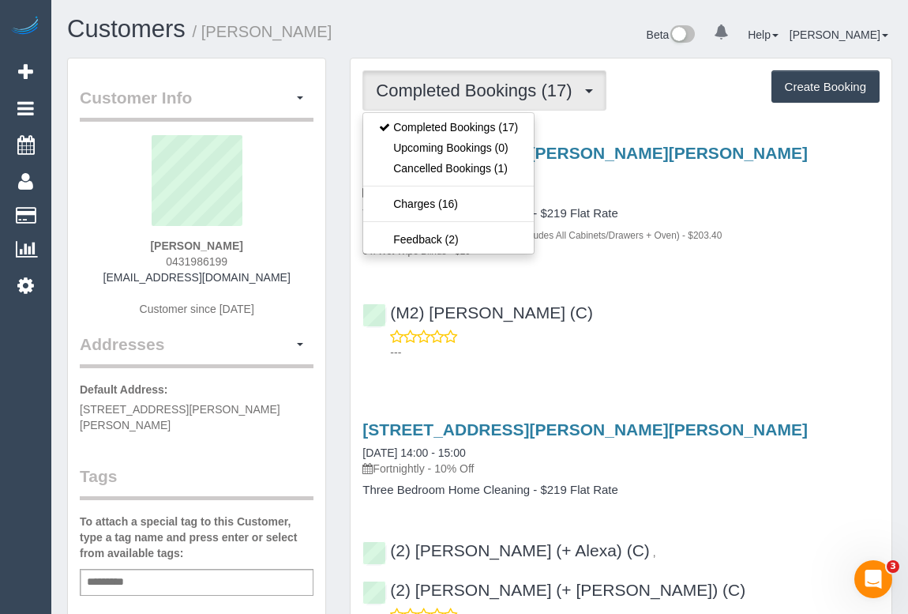
click at [678, 325] on div "(M2) [PERSON_NAME] (C) ---" at bounding box center [621, 325] width 541 height 71
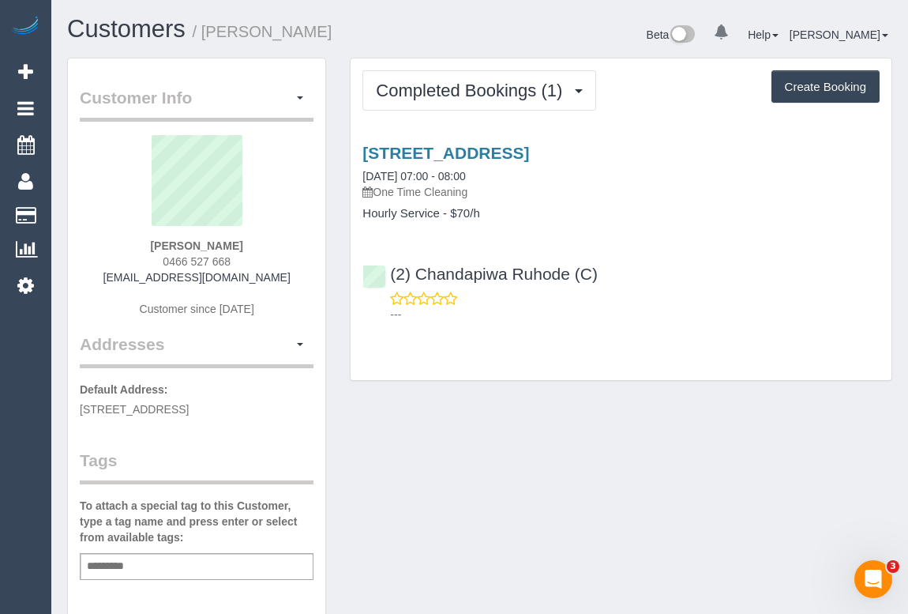
click at [690, 239] on div "[STREET_ADDRESS] [DATE] 07:00 - 08:00 One Time Cleaning Hourly Service - $70/h …" at bounding box center [621, 229] width 541 height 199
drag, startPoint x: 152, startPoint y: 261, endPoint x: 253, endPoint y: 261, distance: 101.1
click at [253, 261] on div "[PERSON_NAME] 0466 527 668 [EMAIL_ADDRESS][DOMAIN_NAME] Customer since [DATE]" at bounding box center [197, 233] width 234 height 197
copy span "0466 527 668"
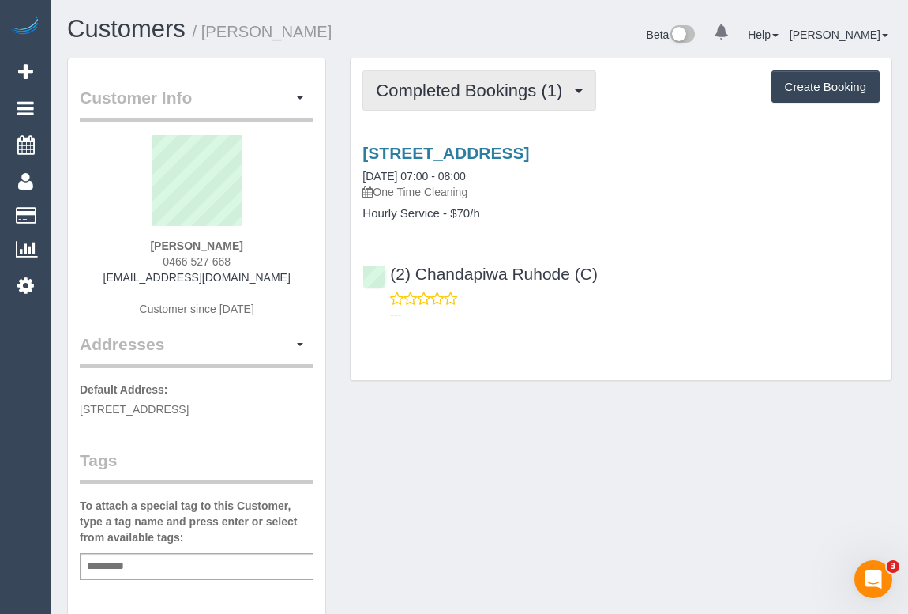
click at [479, 81] on span "Completed Bookings (1)" at bounding box center [473, 91] width 194 height 20
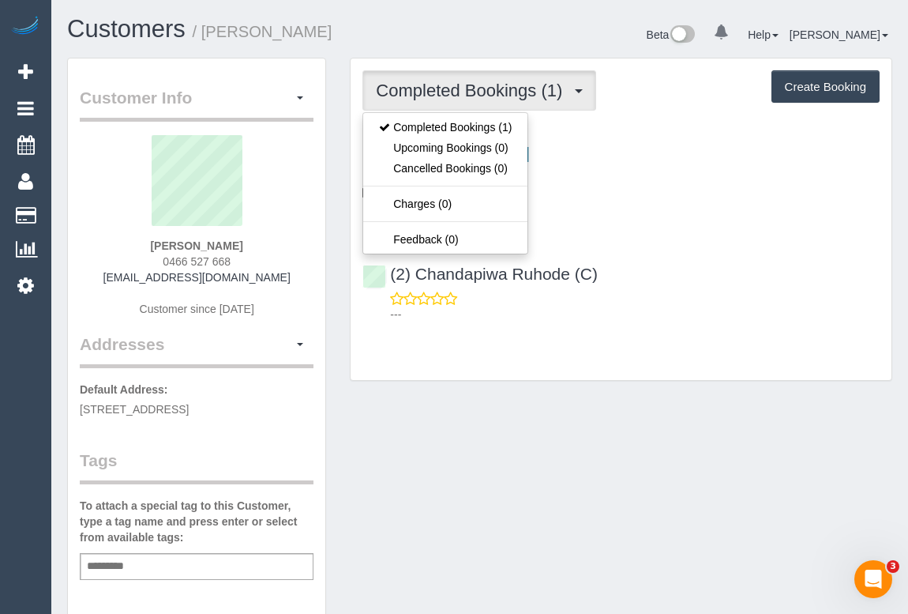
click at [693, 306] on p "---" at bounding box center [635, 314] width 490 height 16
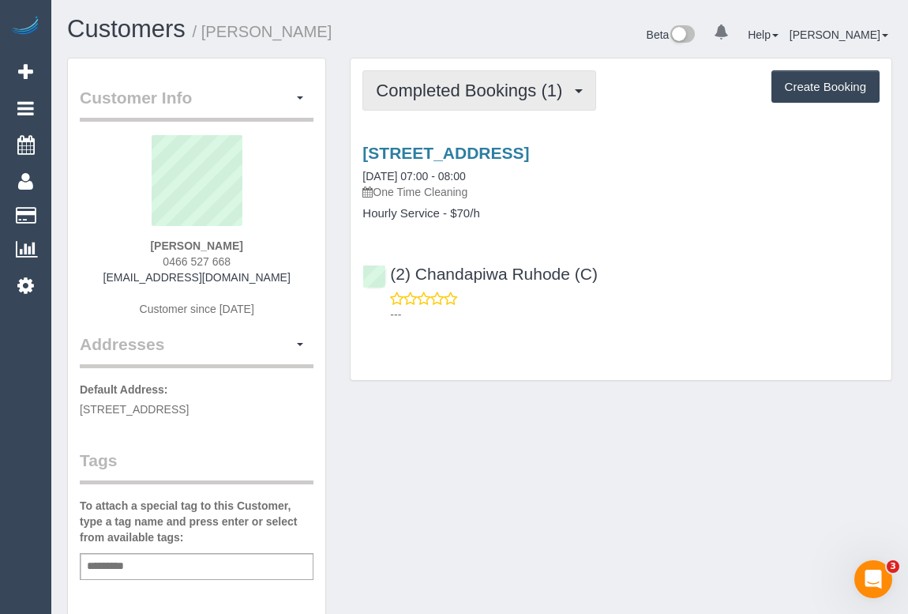
click at [450, 85] on span "Completed Bookings (1)" at bounding box center [473, 91] width 194 height 20
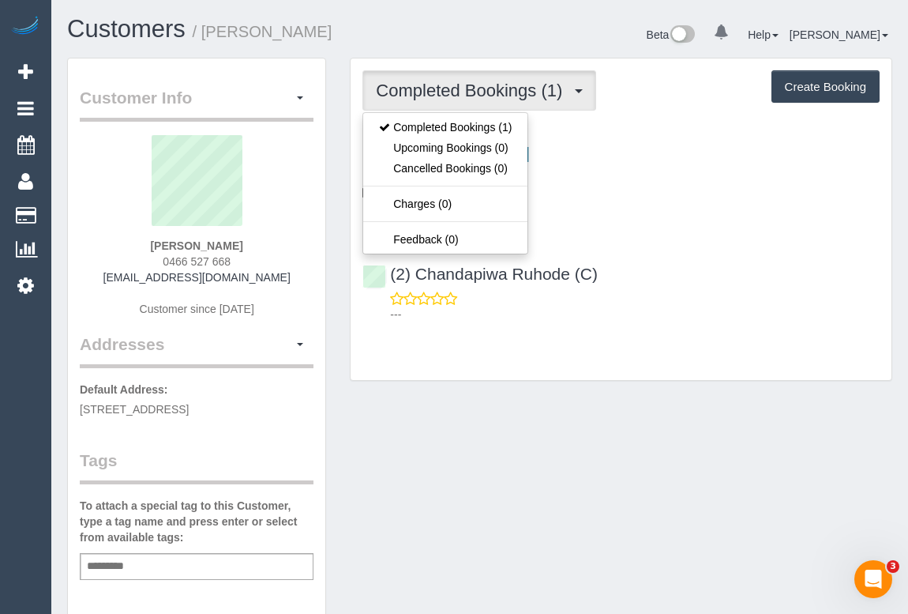
click at [720, 265] on div "(2) Chandapiwa Ruhode (C) ---" at bounding box center [621, 286] width 541 height 71
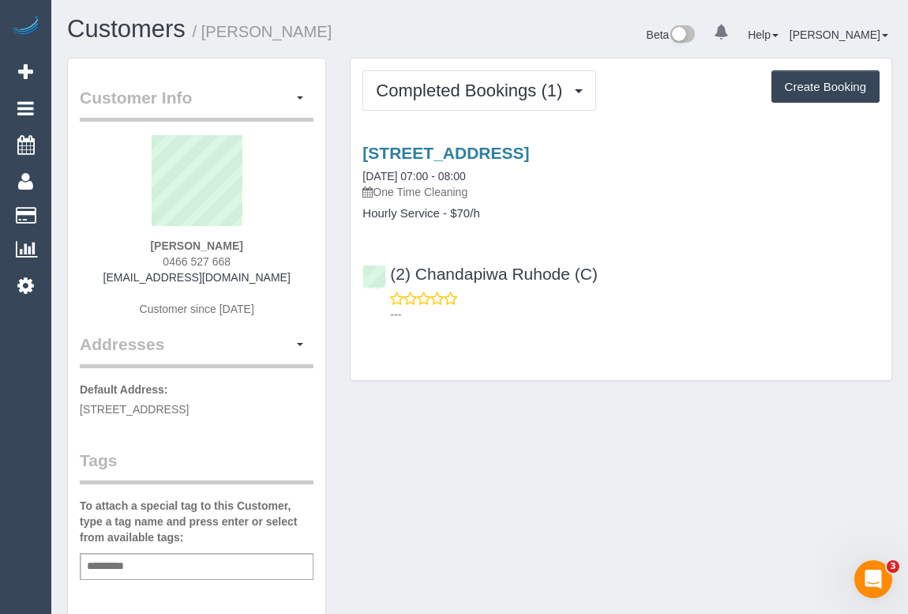
click at [716, 253] on div "(2) Chandapiwa Ruhode (C) ---" at bounding box center [621, 286] width 541 height 71
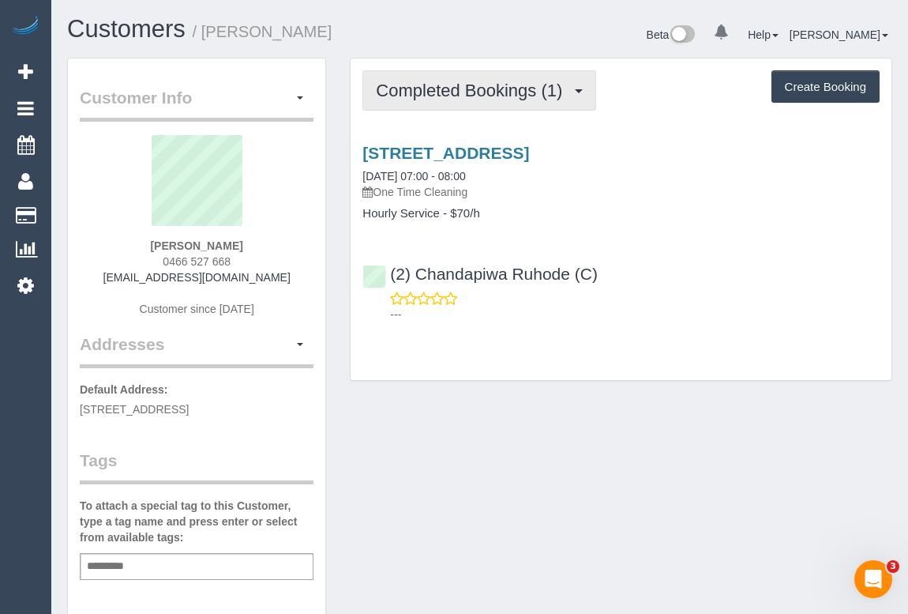
click at [427, 89] on span "Completed Bookings (1)" at bounding box center [473, 91] width 194 height 20
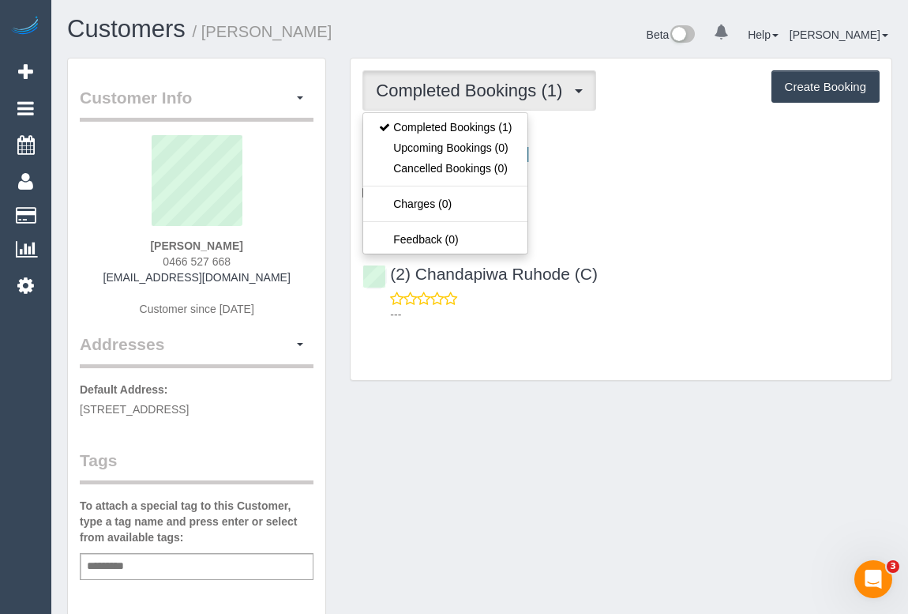
click at [694, 254] on div "(2) Chandapiwa Ruhode (C) ---" at bounding box center [621, 286] width 541 height 71
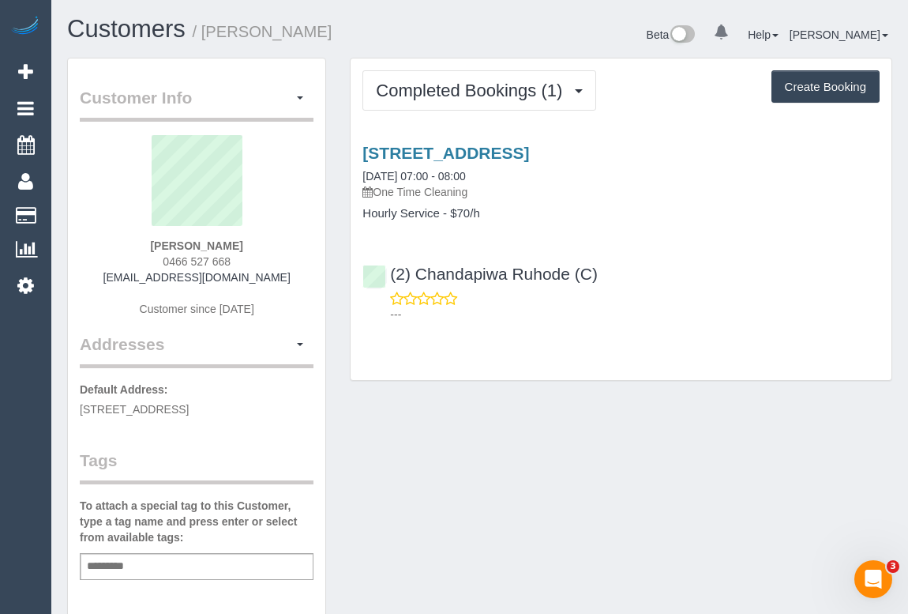
drag, startPoint x: 107, startPoint y: 284, endPoint x: 288, endPoint y: 284, distance: 180.9
click at [288, 284] on div "Ashley Williams 0466 527 668 ashleyllwilliams@hotmail.com Customer since 2025" at bounding box center [197, 233] width 234 height 197
copy link "ashleyllwilliams@hotmail.com"
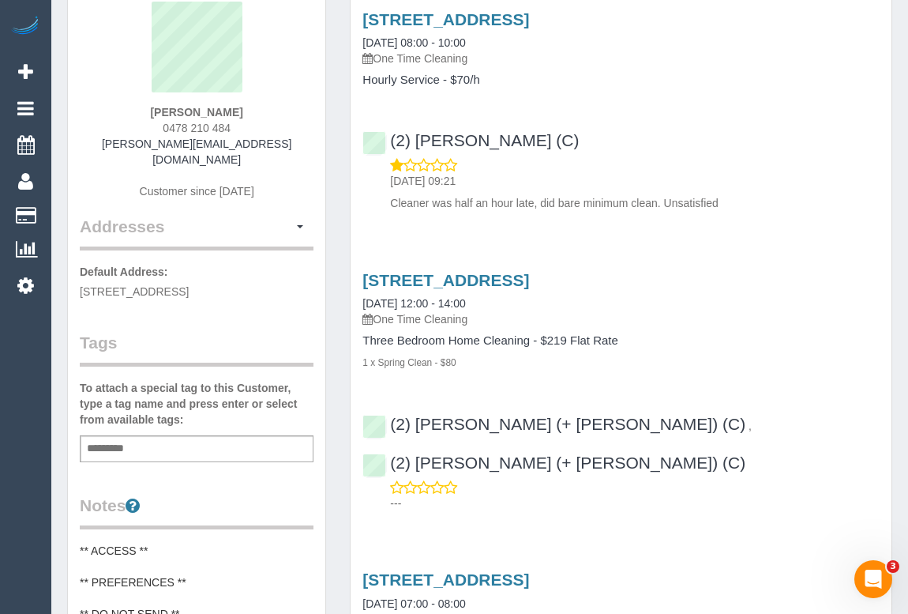
scroll to position [71, 0]
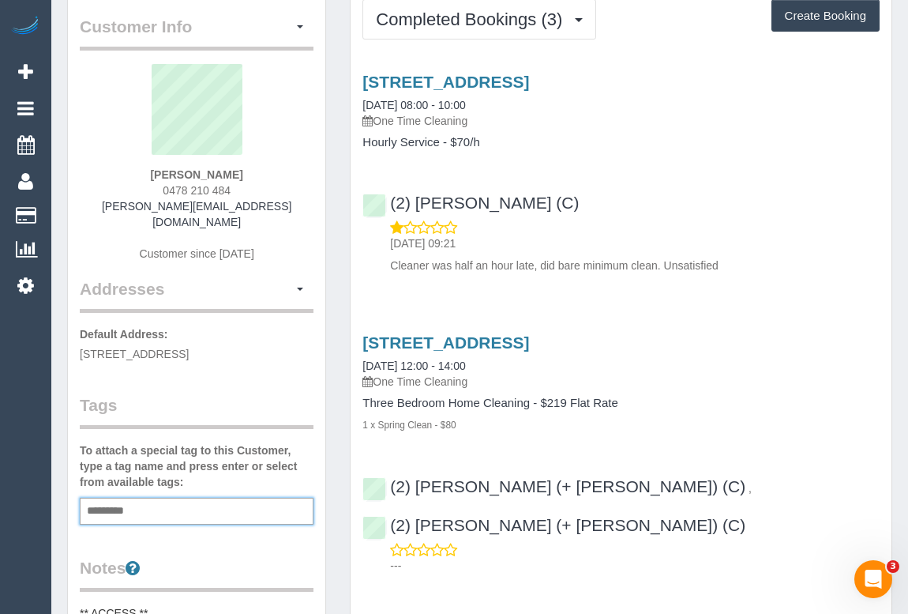
click at [134, 501] on input "text" at bounding box center [110, 511] width 54 height 21
type input "**********"
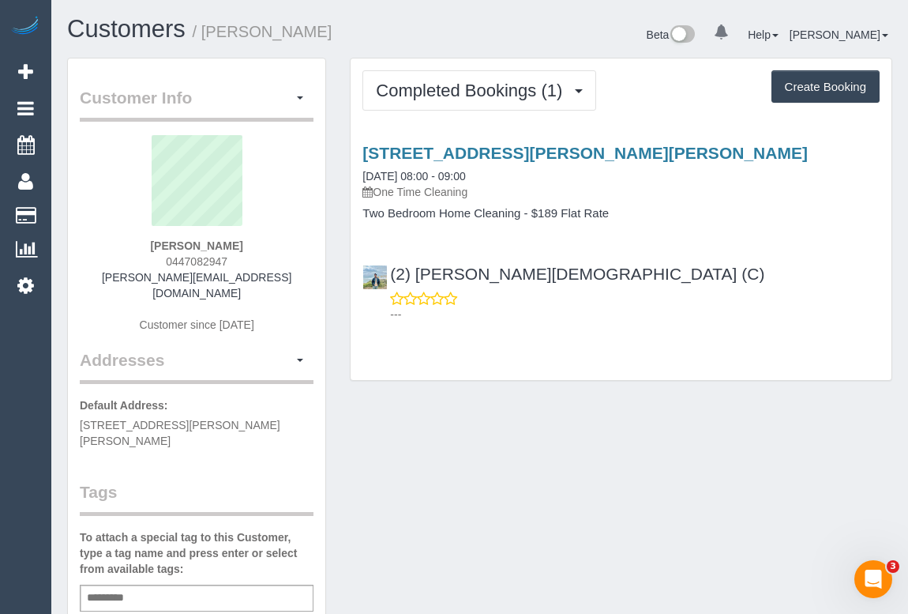
drag, startPoint x: 160, startPoint y: 257, endPoint x: 268, endPoint y: 259, distance: 107.4
click at [268, 259] on div "[PERSON_NAME] 0447082947 [PERSON_NAME][EMAIL_ADDRESS][DOMAIN_NAME] Customer sin…" at bounding box center [197, 241] width 234 height 213
copy span "0447082947"
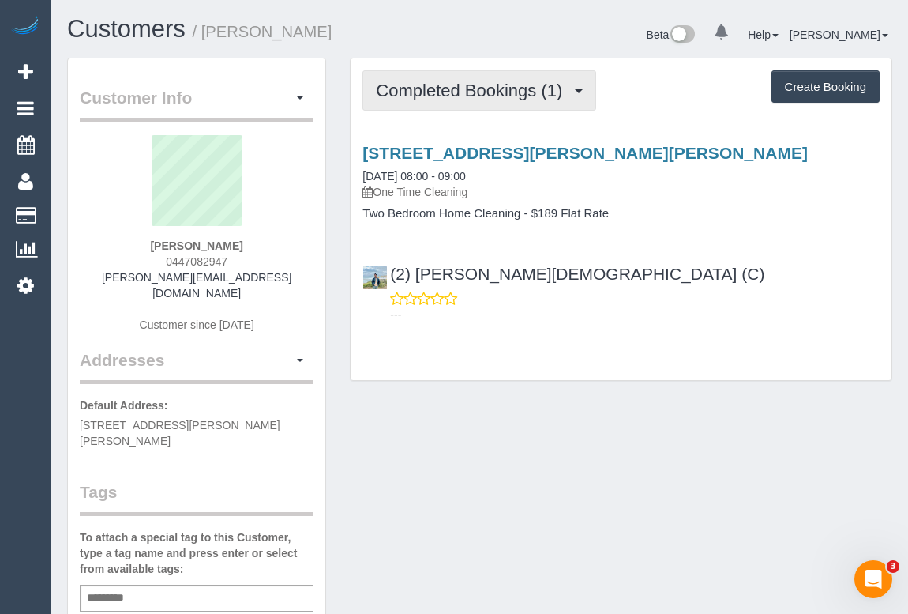
click at [427, 92] on span "Completed Bookings (1)" at bounding box center [473, 91] width 194 height 20
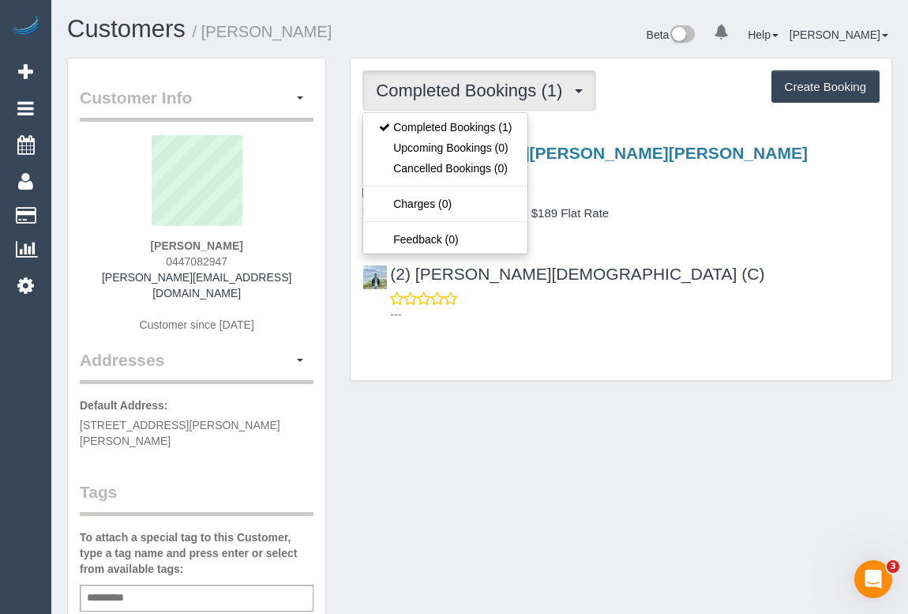
click at [518, 408] on div "Customer Info Edit Contact Info Send Message Email Preferences Special Sales Ta…" at bounding box center [479, 603] width 849 height 1090
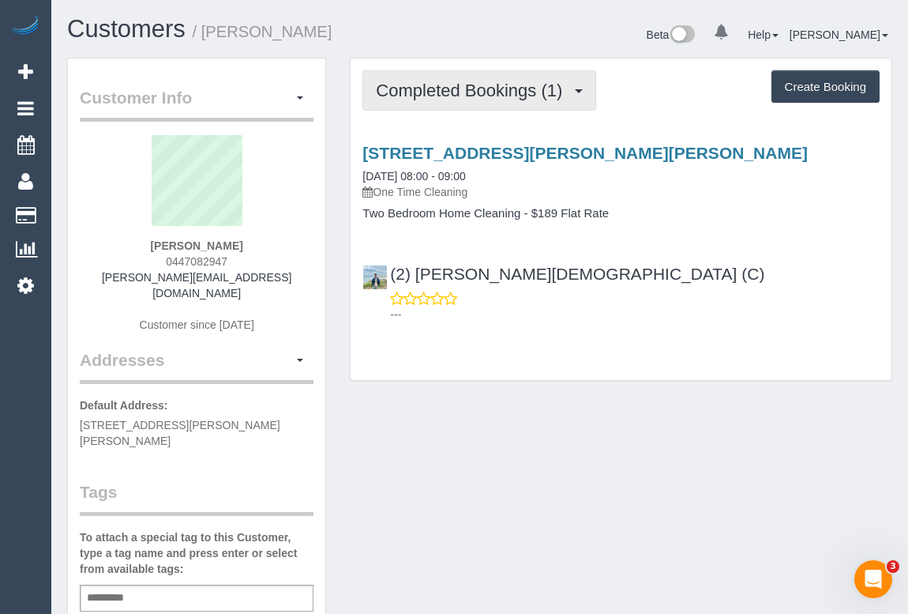
click at [467, 102] on button "Completed Bookings (1)" at bounding box center [480, 90] width 234 height 40
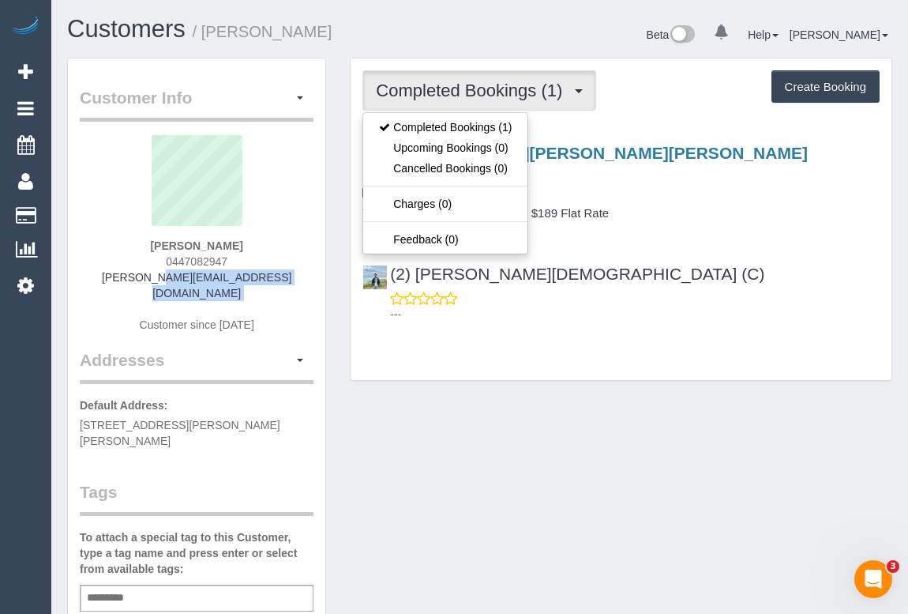
drag, startPoint x: 93, startPoint y: 282, endPoint x: 307, endPoint y: 290, distance: 214.2
click at [307, 290] on div "Shannon McDonough 0447082947 shannon_mcdonough@outlook.com Customer since 2025" at bounding box center [197, 241] width 234 height 213
copy div "shannon_mcdonough@outlook.com"
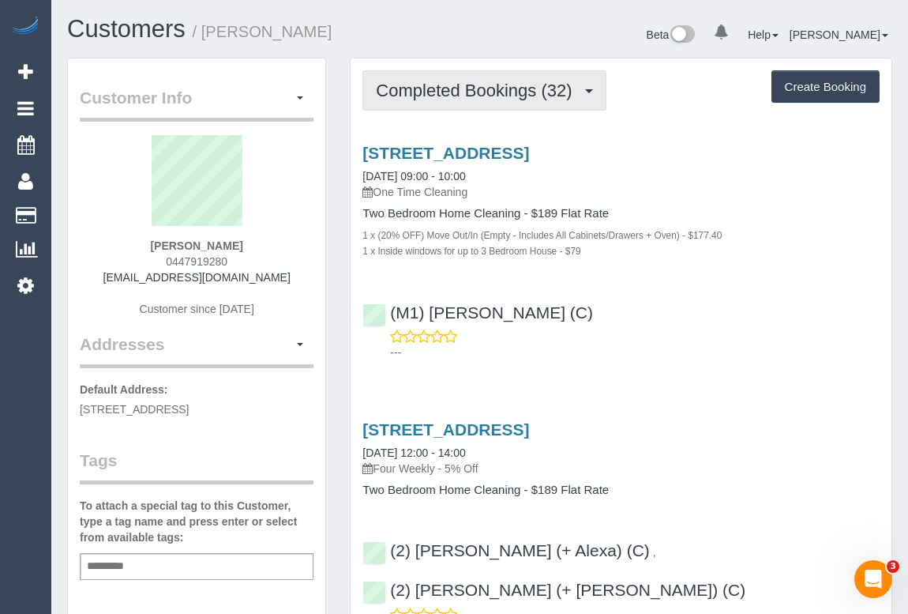
click at [471, 81] on span "Completed Bookings (32)" at bounding box center [478, 91] width 204 height 20
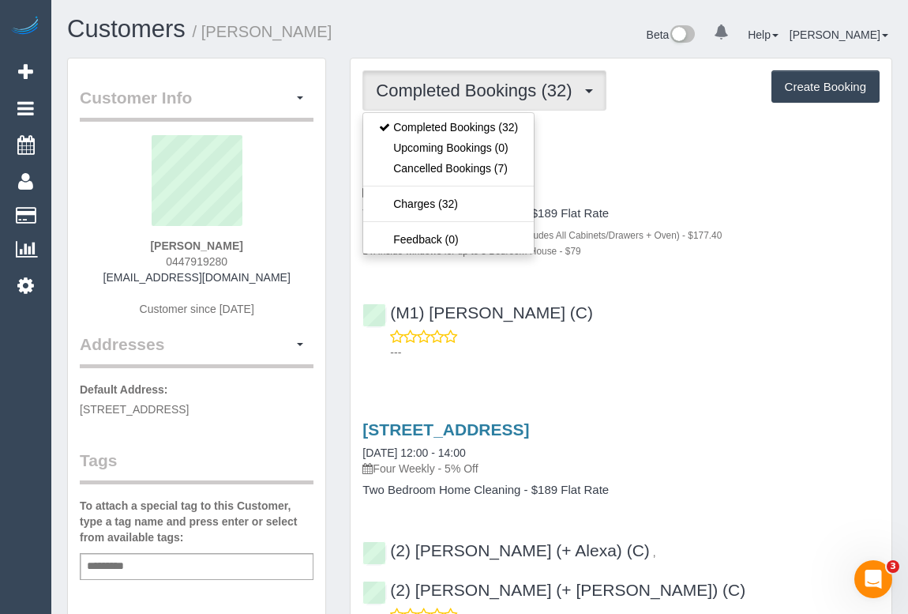
click at [741, 293] on div "(M1) Jeferson Ortiz (C) ---" at bounding box center [621, 325] width 541 height 71
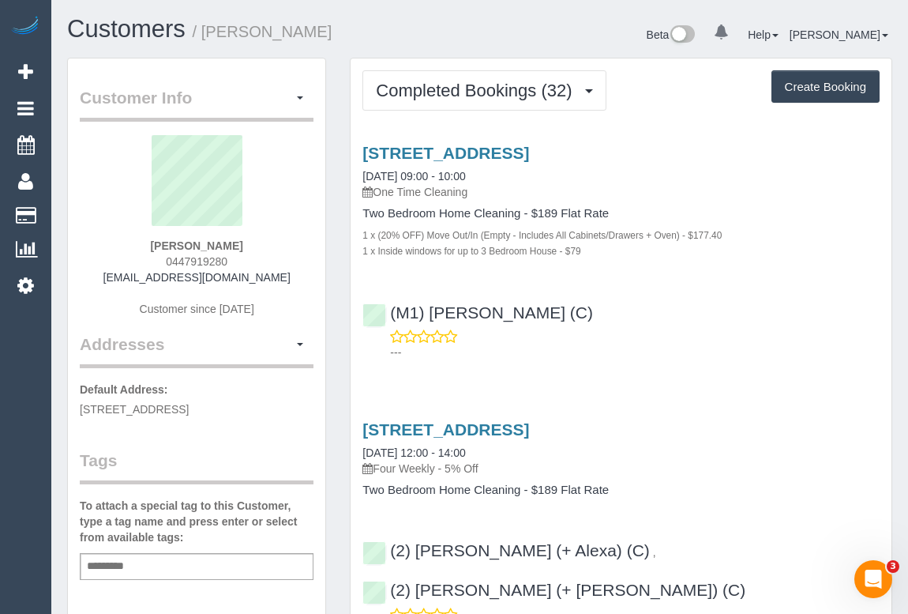
drag, startPoint x: 158, startPoint y: 261, endPoint x: 308, endPoint y: 261, distance: 150.1
click at [308, 261] on div "James White 0447919280 jamesrileyw@gmail.com Customer since 2023" at bounding box center [197, 233] width 234 height 197
copy span "0447919280"
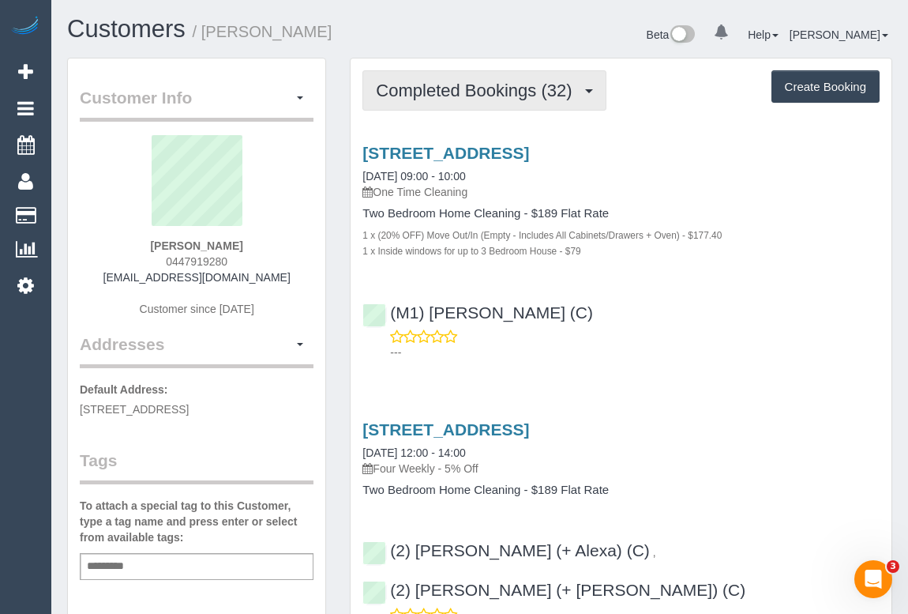
click at [509, 84] on span "Completed Bookings (32)" at bounding box center [478, 91] width 204 height 20
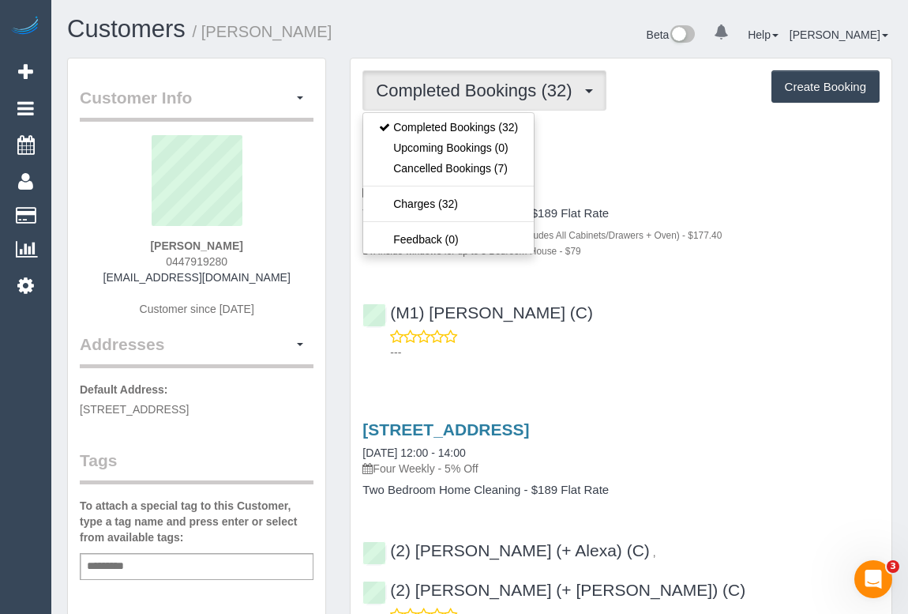
click at [684, 333] on div "---" at bounding box center [621, 345] width 517 height 32
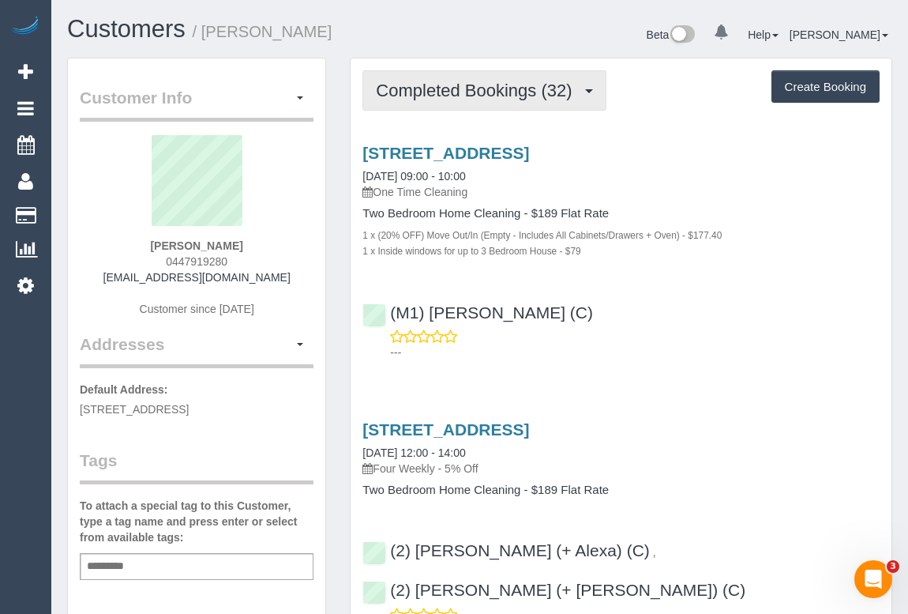
click at [501, 91] on span "Completed Bookings (32)" at bounding box center [478, 91] width 204 height 20
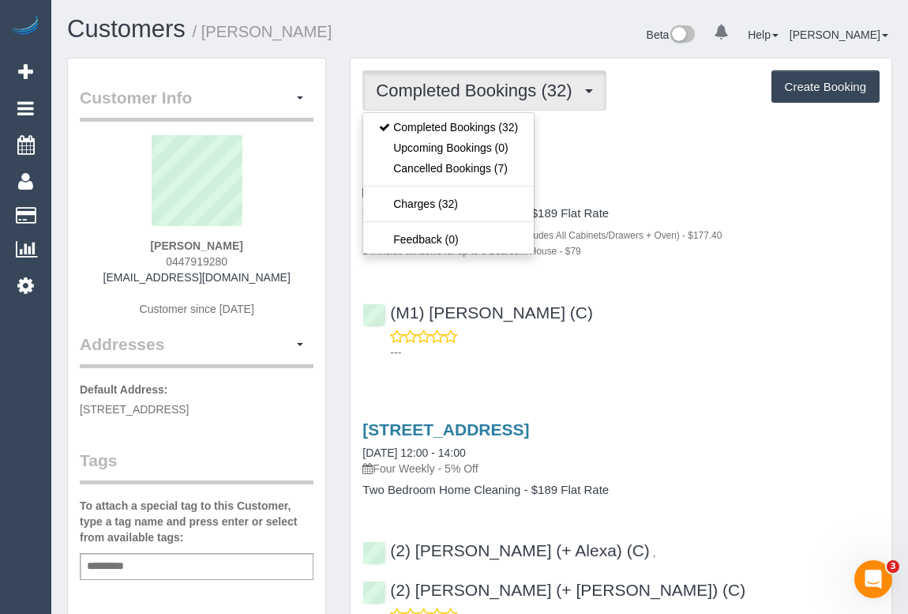
click at [719, 324] on div "(M1) [PERSON_NAME] (C) ---" at bounding box center [621, 325] width 541 height 71
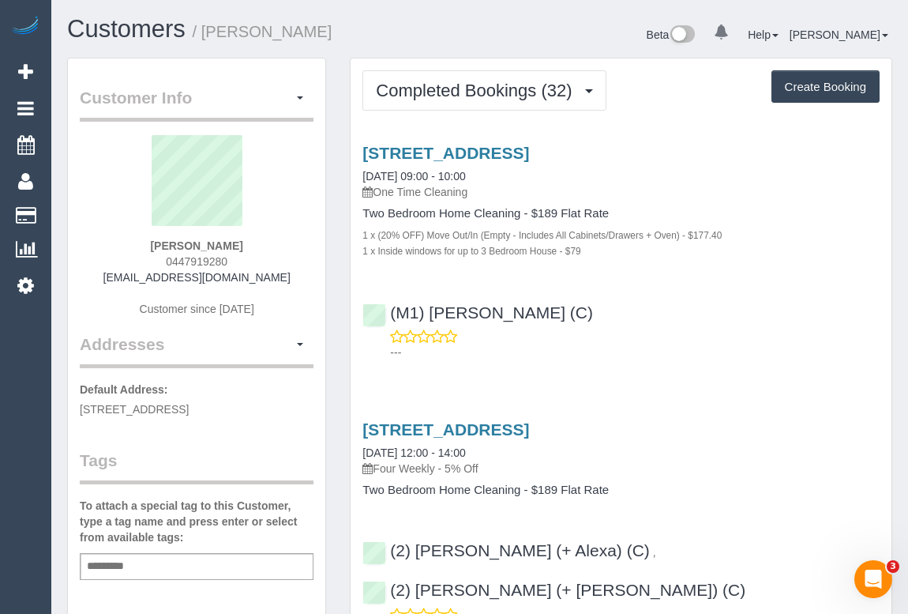
click at [382, 24] on h1 "Customers / James White" at bounding box center [267, 29] width 401 height 27
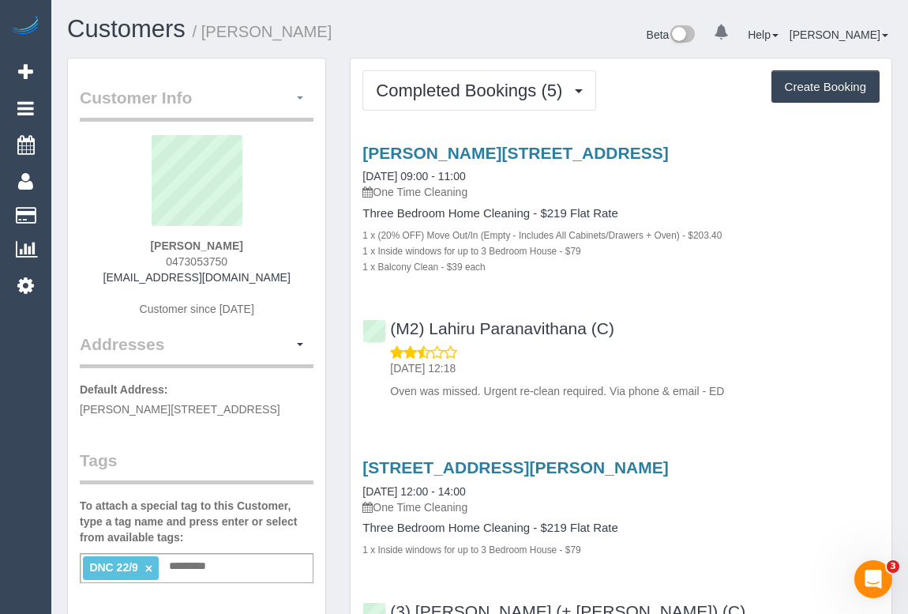
click at [300, 94] on button "button" at bounding box center [300, 98] width 27 height 24
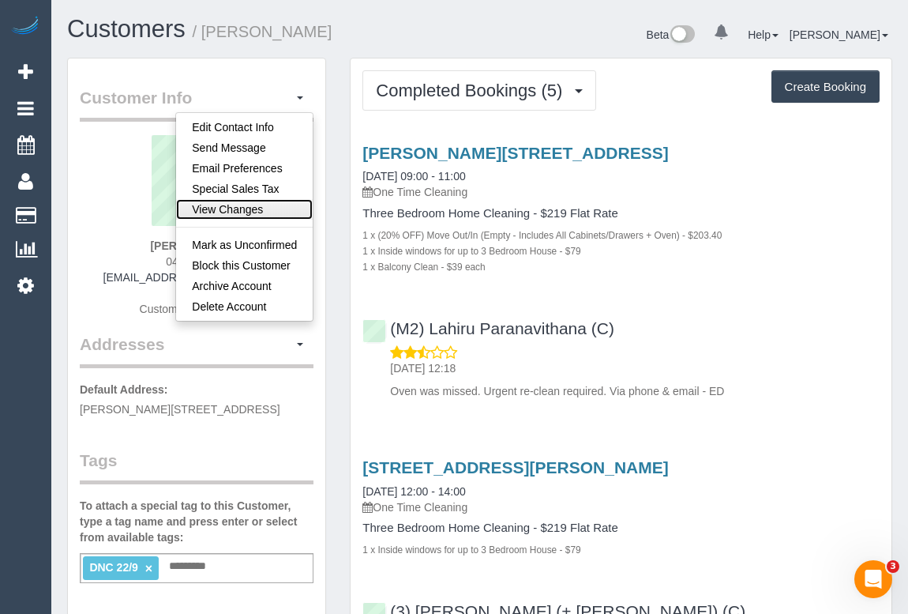
click at [246, 207] on link "View Changes" at bounding box center [244, 209] width 137 height 21
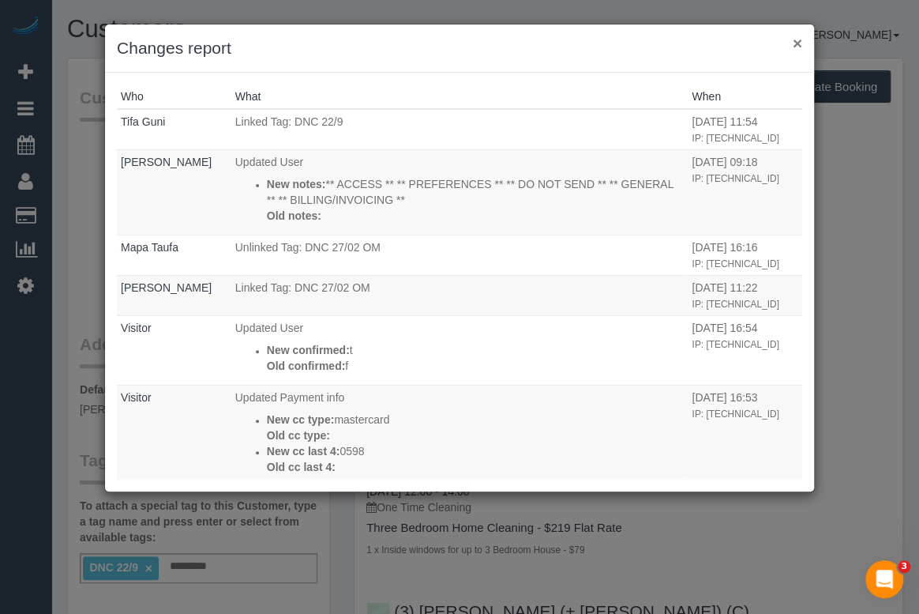
click at [794, 45] on button "×" at bounding box center [797, 43] width 9 height 17
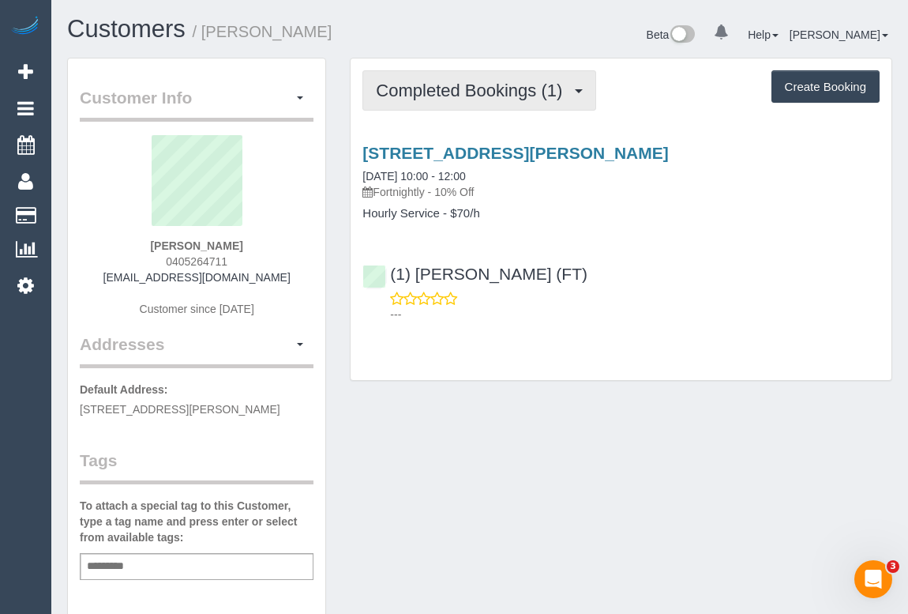
click at [494, 99] on button "Completed Bookings (1)" at bounding box center [480, 90] width 234 height 40
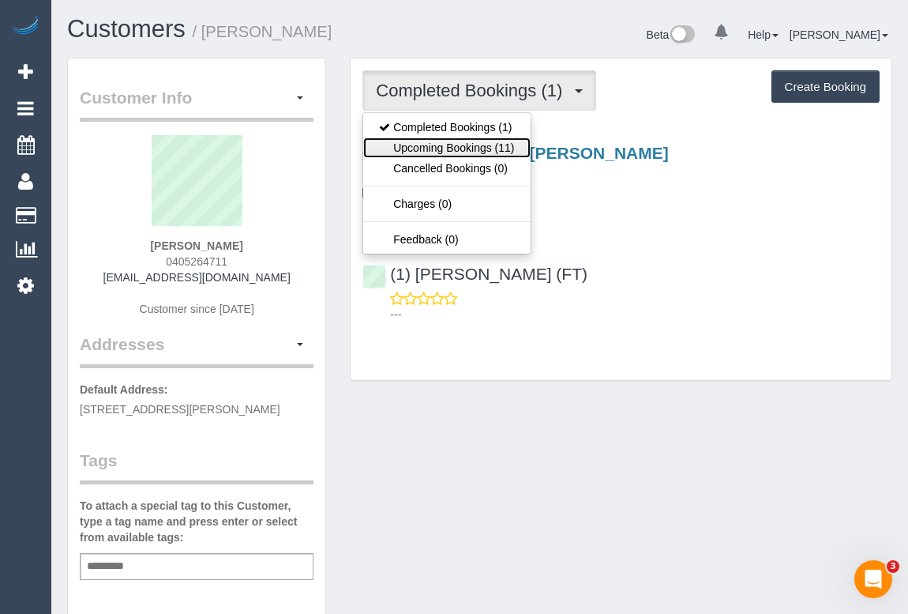
click at [477, 141] on link "Upcoming Bookings (11)" at bounding box center [446, 147] width 167 height 21
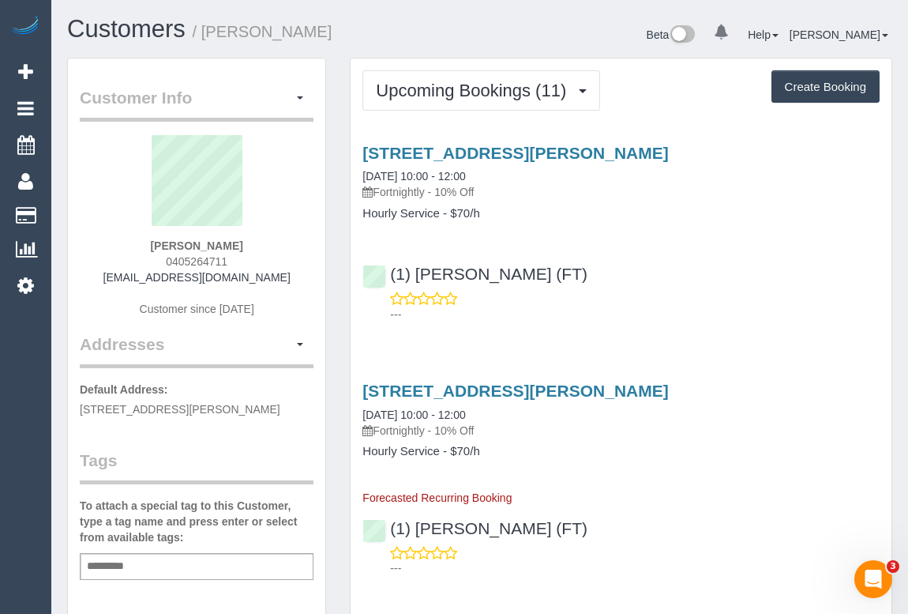
click at [646, 251] on div "(1) [PERSON_NAME] (FT) ---" at bounding box center [621, 286] width 541 height 71
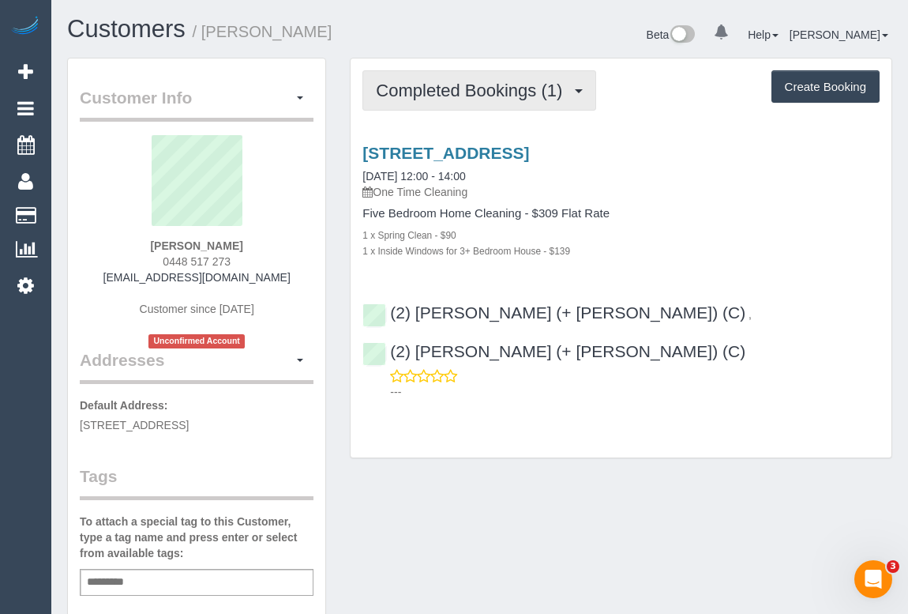
click at [444, 98] on span "Completed Bookings (1)" at bounding box center [473, 91] width 194 height 20
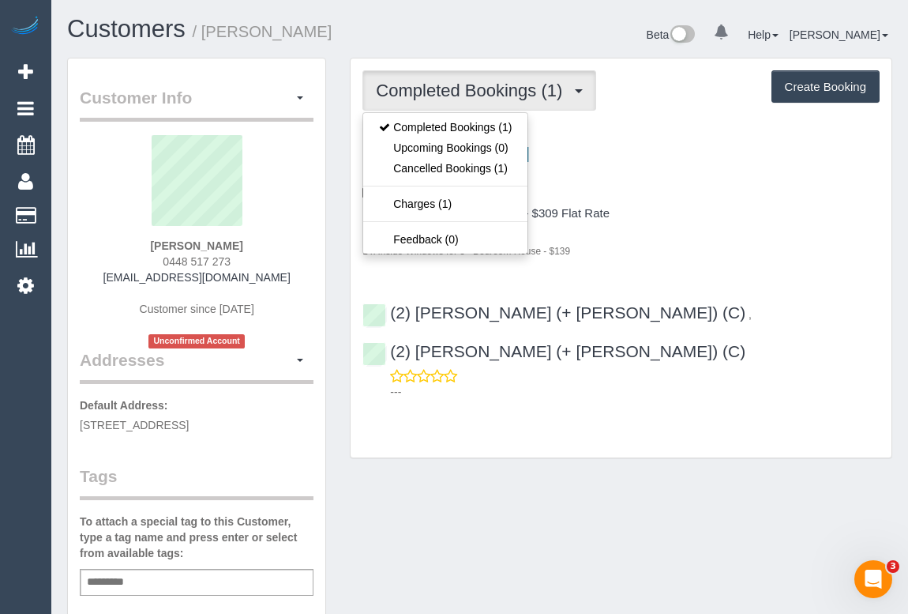
click at [765, 184] on p "One Time Cleaning" at bounding box center [621, 192] width 517 height 16
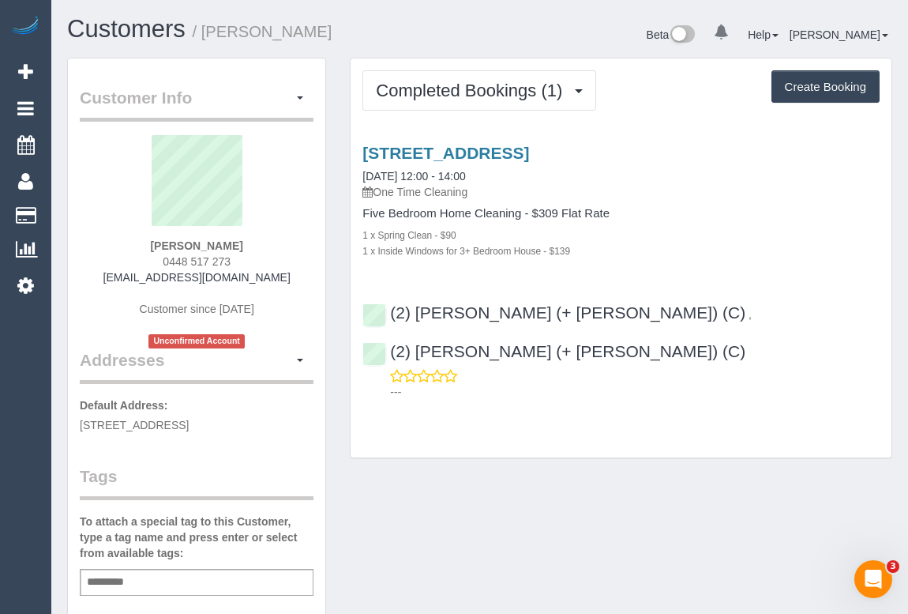
drag, startPoint x: 148, startPoint y: 257, endPoint x: 294, endPoint y: 261, distance: 145.4
click at [294, 261] on div "[PERSON_NAME] 0448 517 273 [EMAIL_ADDRESS][DOMAIN_NAME] Customer since [DATE] U…" at bounding box center [197, 241] width 234 height 213
copy span "0448 517 273"
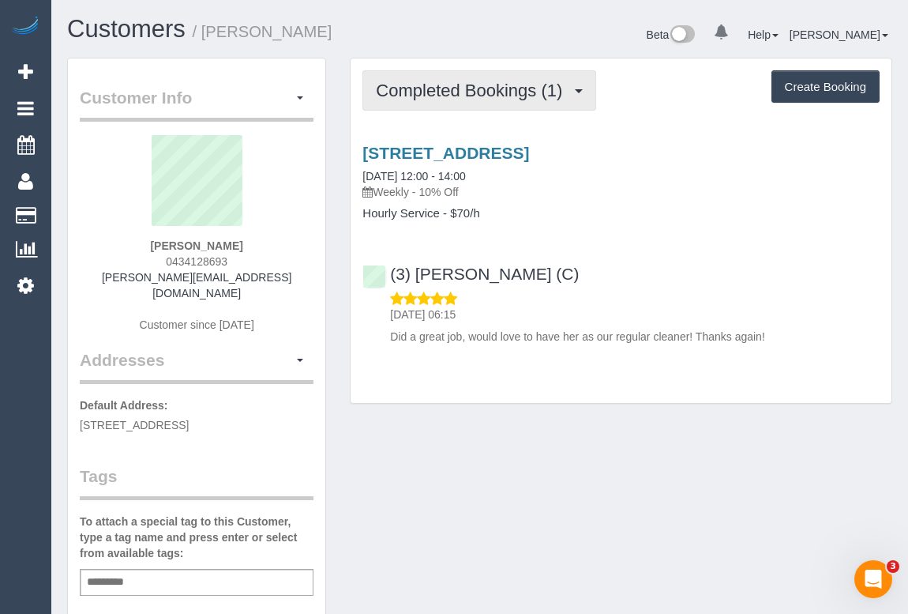
click at [449, 91] on span "Completed Bookings (1)" at bounding box center [473, 91] width 194 height 20
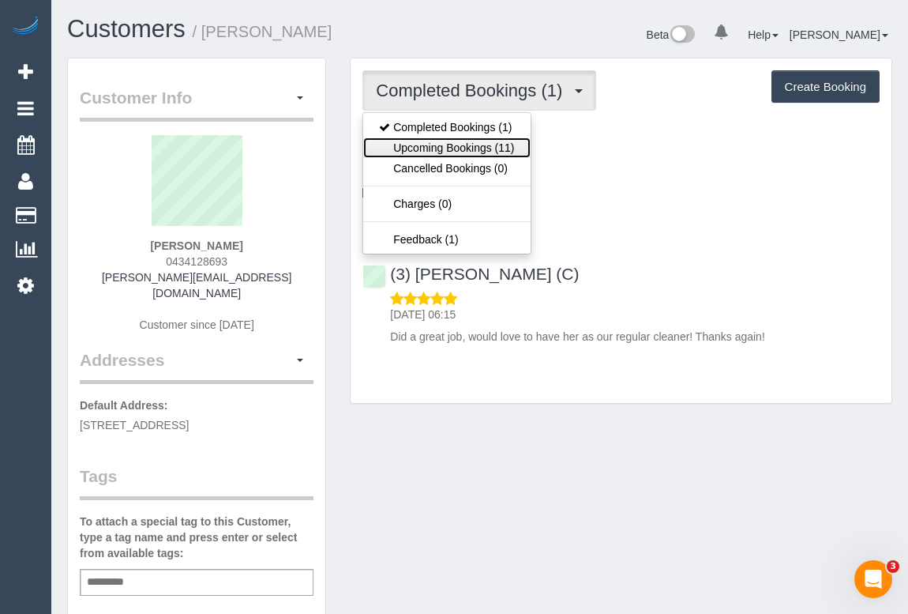
click at [483, 149] on link "Upcoming Bookings (11)" at bounding box center [446, 147] width 167 height 21
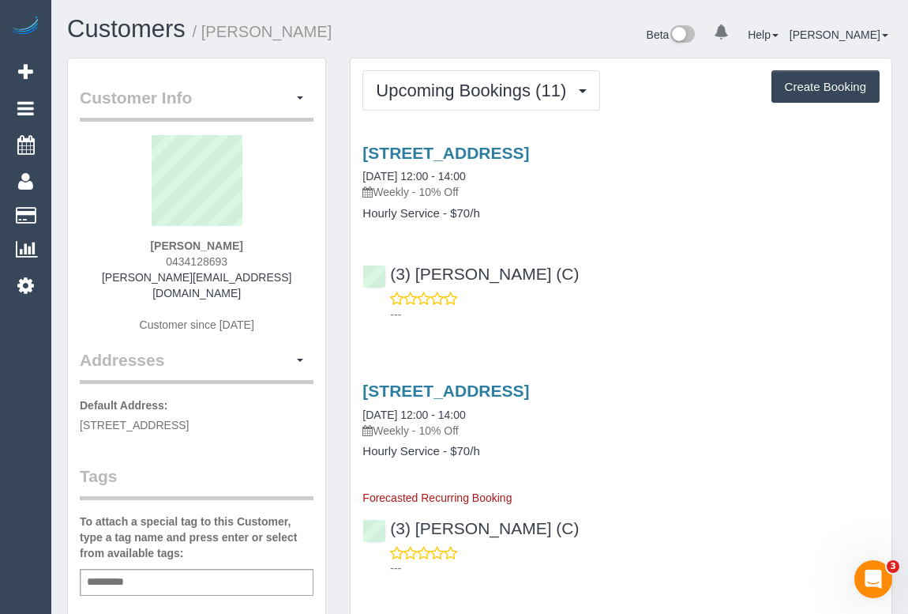
click at [666, 316] on p "---" at bounding box center [635, 314] width 490 height 16
